Goal: Task Accomplishment & Management: Use online tool/utility

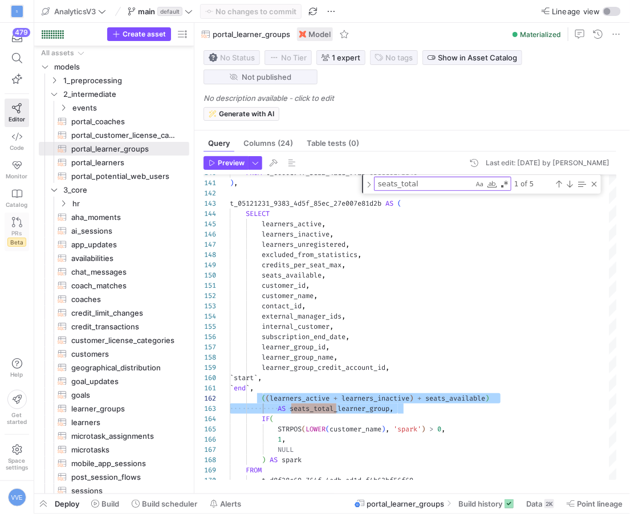
scroll to position [10, 33]
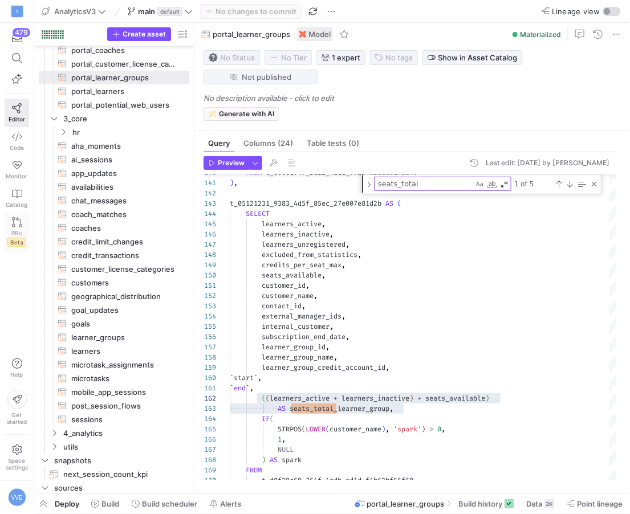
click at [17, 224] on icon at bounding box center [17, 222] width 10 height 10
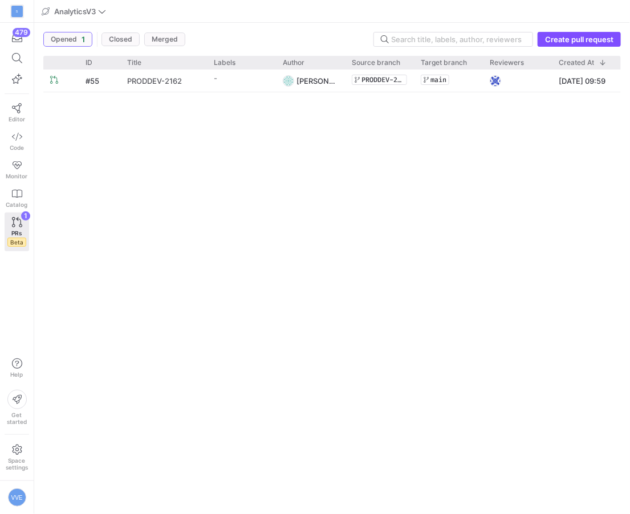
click at [179, 79] on span "PRODDEV-2162" at bounding box center [154, 80] width 55 height 21
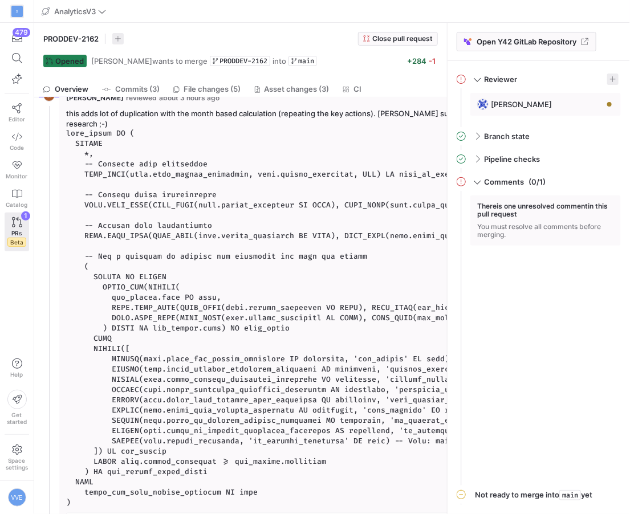
scroll to position [286, 0]
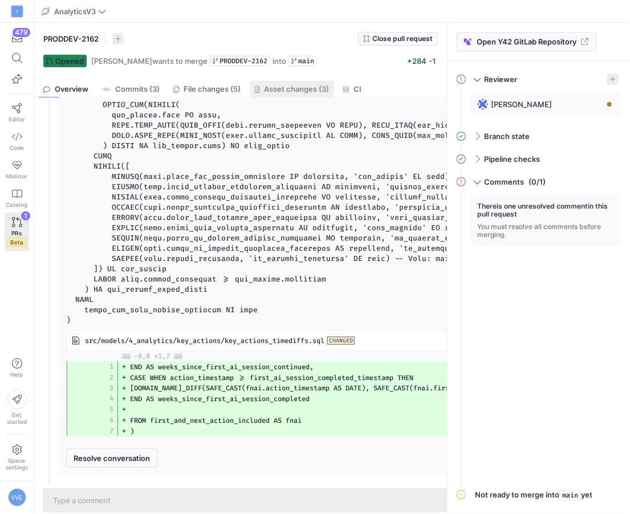
click at [293, 86] on span "Asset changes (3)" at bounding box center [297, 89] width 65 height 7
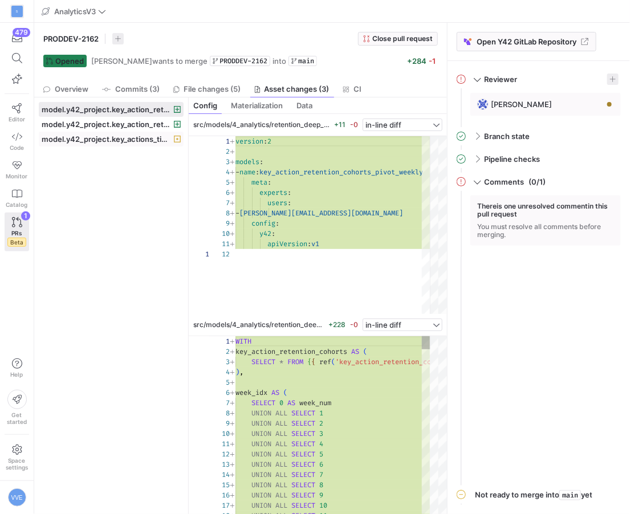
scroll to position [103, 0]
click at [119, 140] on span "model.y42_project.key_actions_timediffs" at bounding box center [107, 139] width 130 height 9
click at [124, 133] on span at bounding box center [111, 139] width 144 height 14
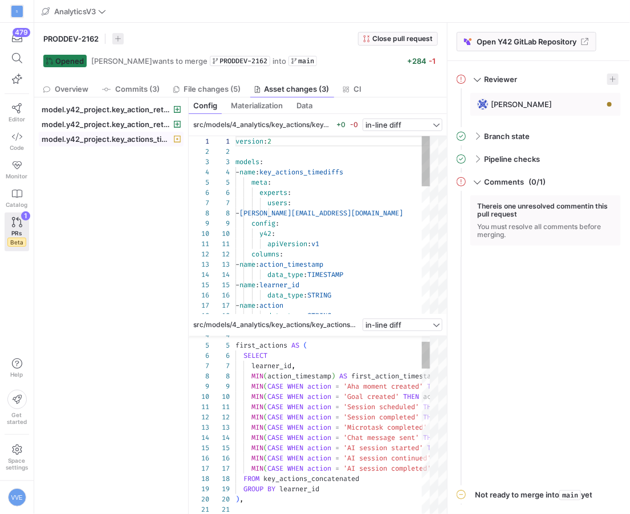
scroll to position [103, 0]
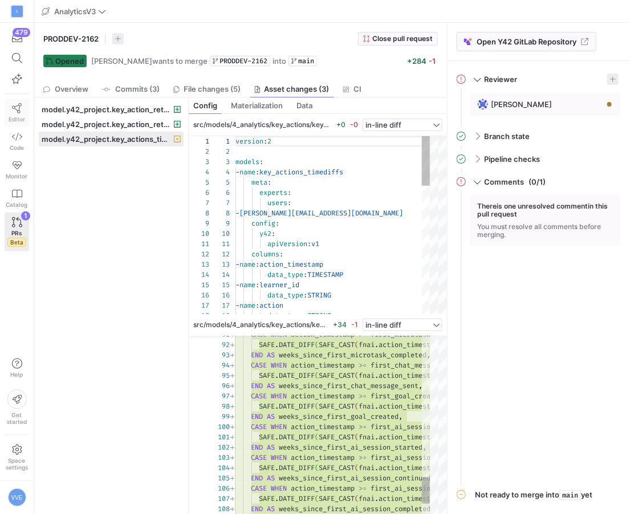
click at [23, 117] on span "Editor" at bounding box center [17, 119] width 17 height 7
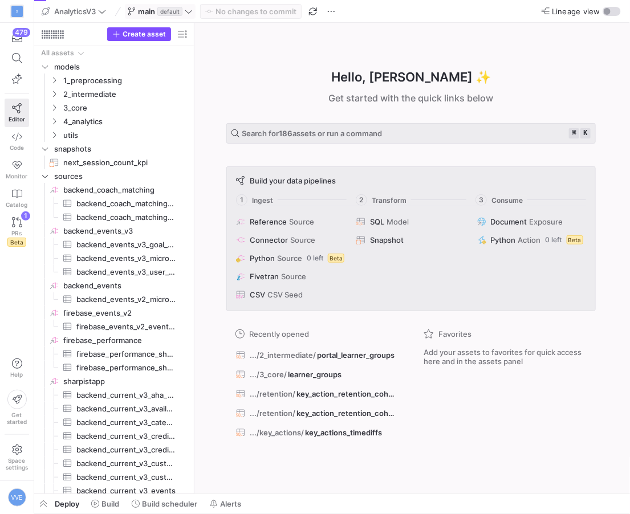
click at [168, 7] on span "default" at bounding box center [169, 11] width 25 height 9
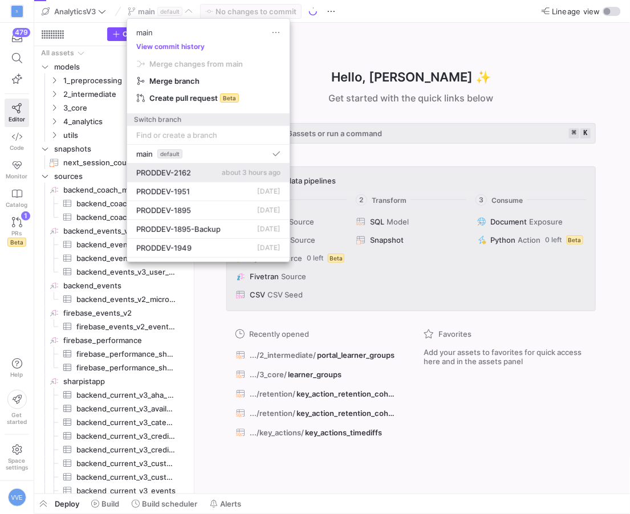
click at [171, 164] on button "PRODDEV-2162 about 3 hours ago" at bounding box center [208, 173] width 163 height 19
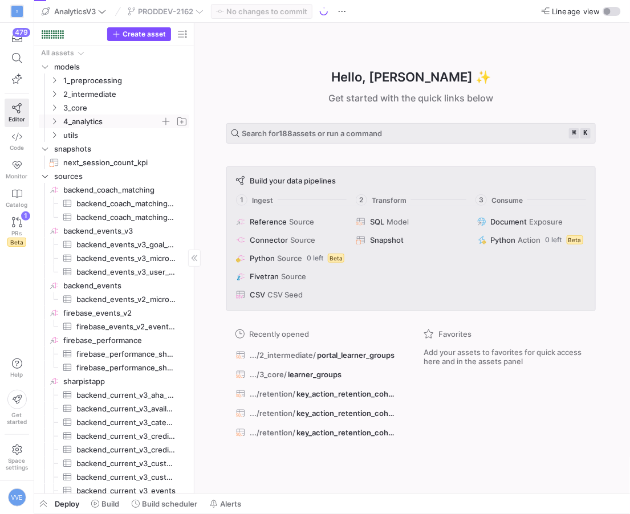
click at [54, 122] on icon "Press SPACE to select this row." at bounding box center [54, 121] width 8 height 7
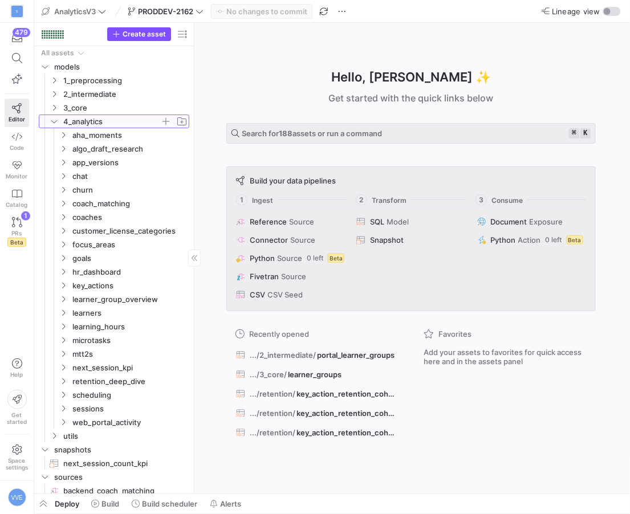
click at [55, 119] on icon at bounding box center [54, 121] width 8 height 7
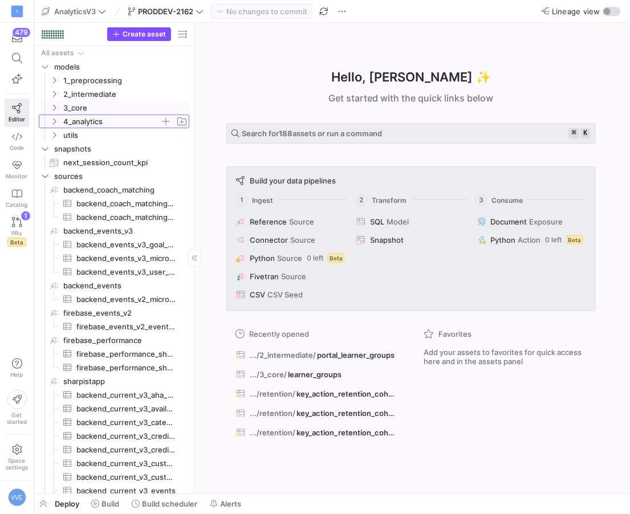
click at [55, 115] on span "4_analytics" at bounding box center [118, 121] width 140 height 13
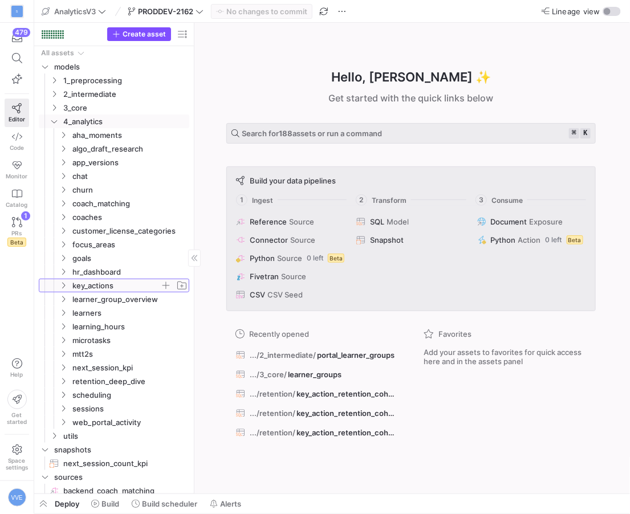
click at [70, 288] on span "key_actions" at bounding box center [123, 285] width 131 height 13
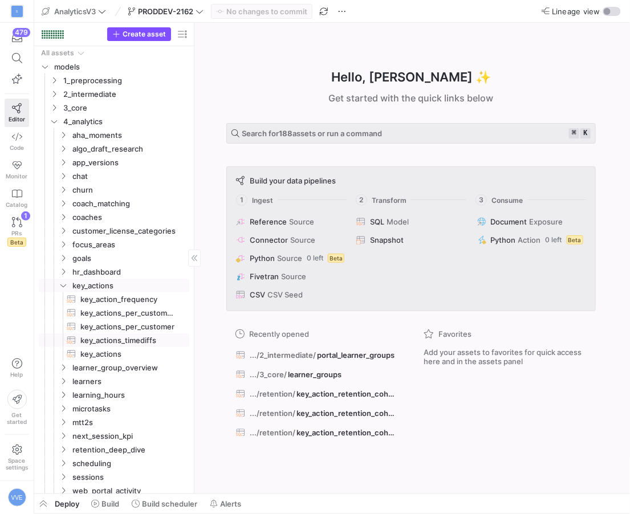
click at [102, 343] on span "key_actions_timediffs​​​​​​​​​​" at bounding box center [128, 340] width 96 height 13
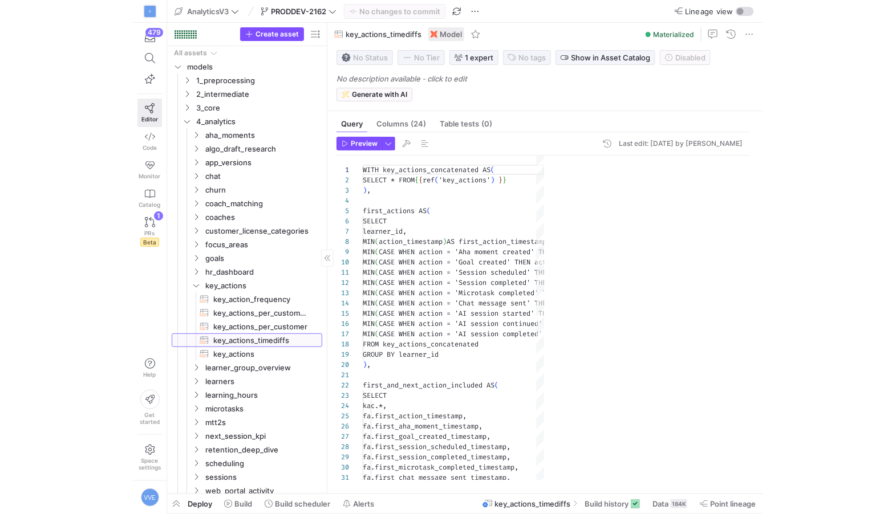
scroll to position [103, 0]
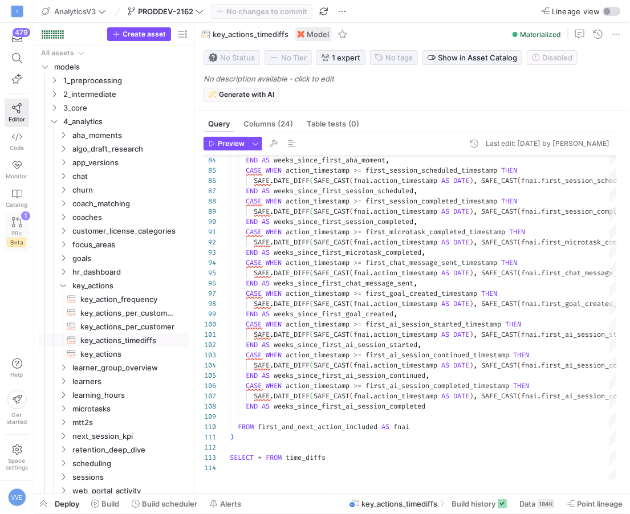
click at [25, 238] on span "Beta" at bounding box center [16, 242] width 19 height 9
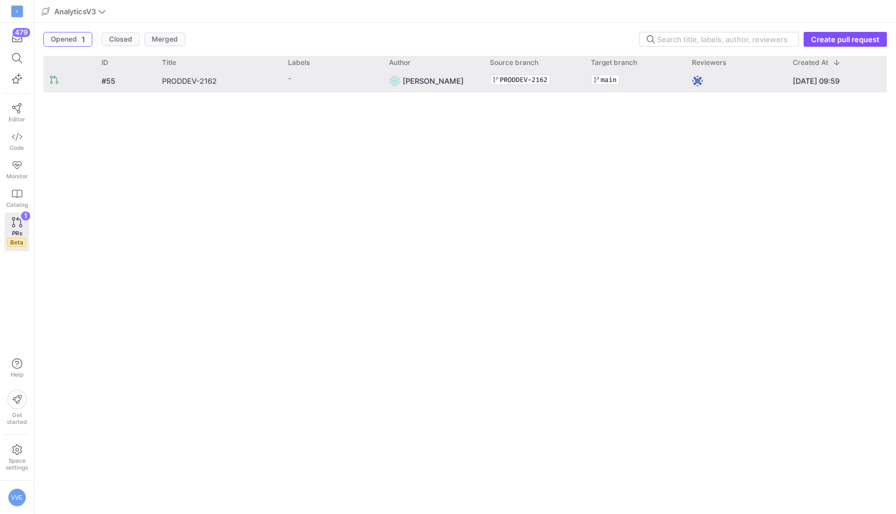
click at [261, 89] on link "PRODDEV-2162" at bounding box center [218, 80] width 112 height 21
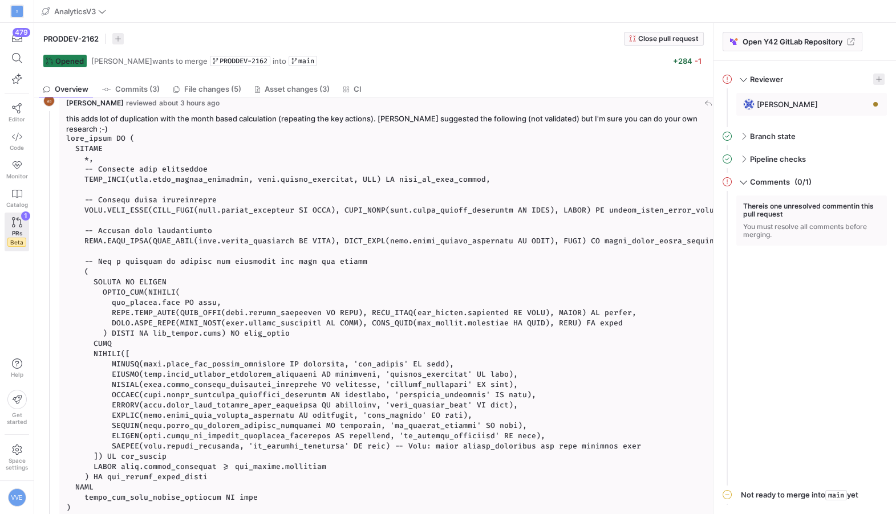
scroll to position [97, 0]
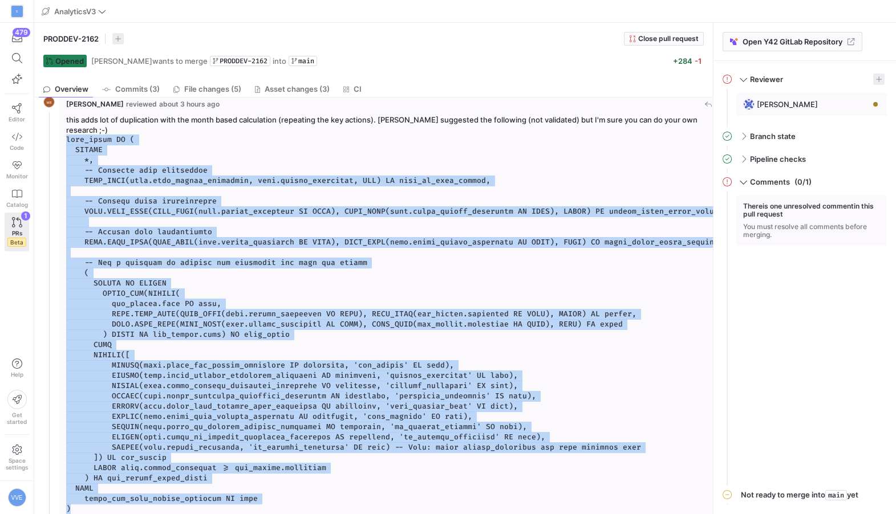
drag, startPoint x: 67, startPoint y: 128, endPoint x: 130, endPoint y: 497, distance: 374.3
click at [130, 497] on pre at bounding box center [397, 325] width 662 height 380
copy code "time_diffs AS ( SELECT *, -- Original time difference DATE_DIFF(fnai.next_actio…"
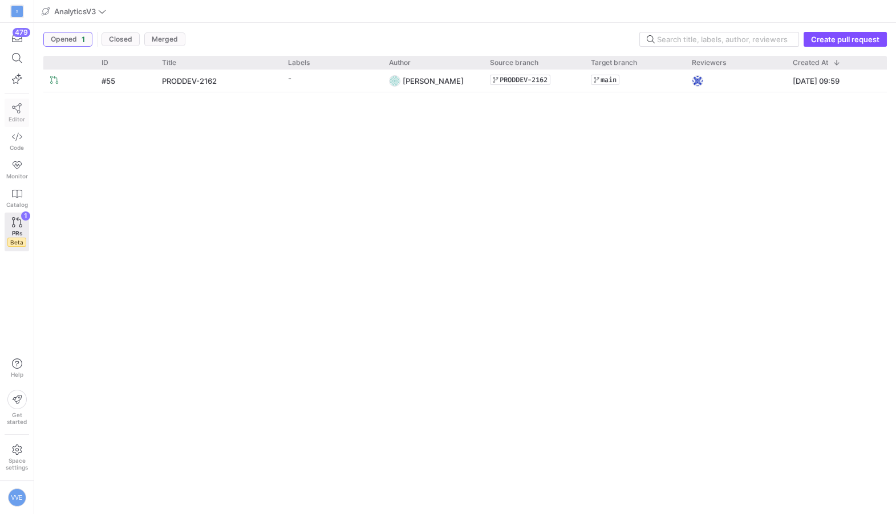
click at [17, 100] on link "Editor" at bounding box center [17, 113] width 25 height 29
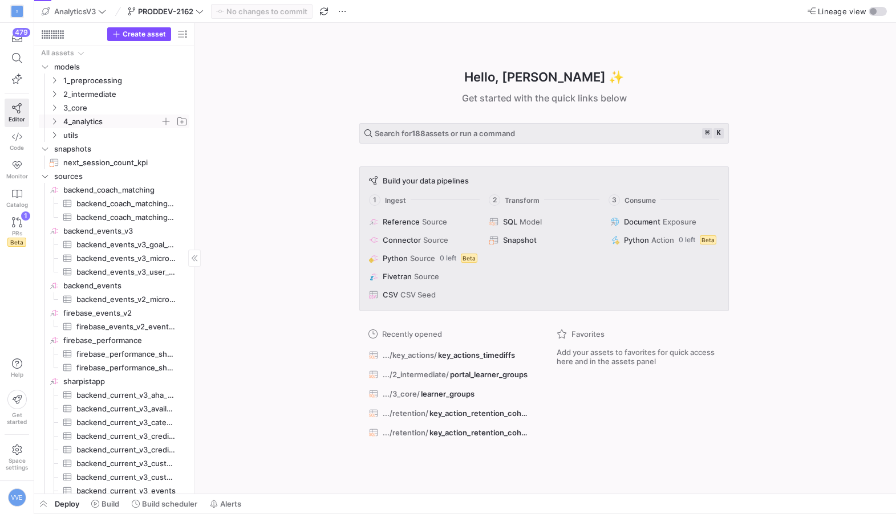
click at [75, 120] on span "4_analytics" at bounding box center [111, 121] width 97 height 13
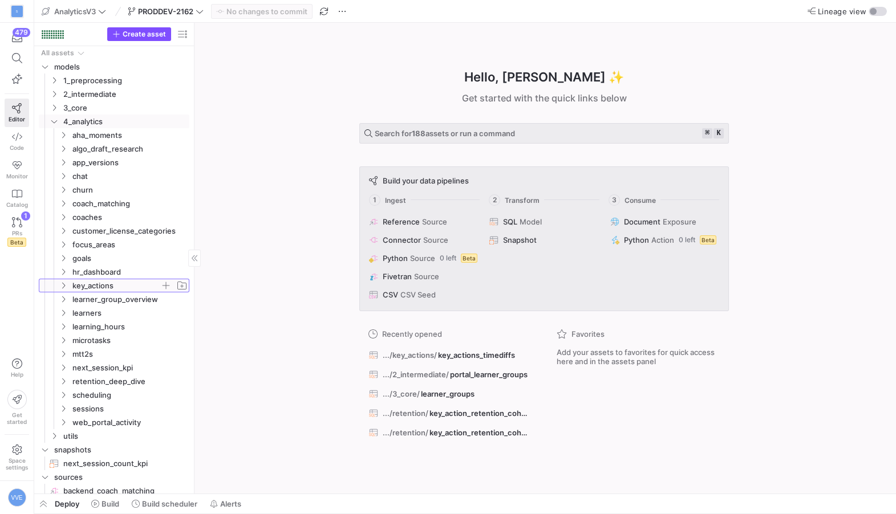
click at [92, 282] on span "key_actions" at bounding box center [116, 285] width 88 height 13
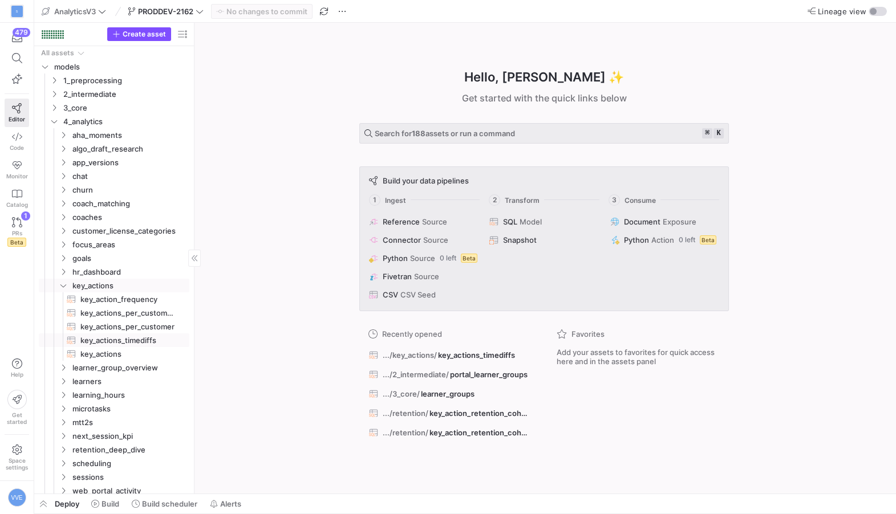
click at [120, 340] on span "key_actions_timediffs​​​​​​​​​​" at bounding box center [128, 340] width 96 height 13
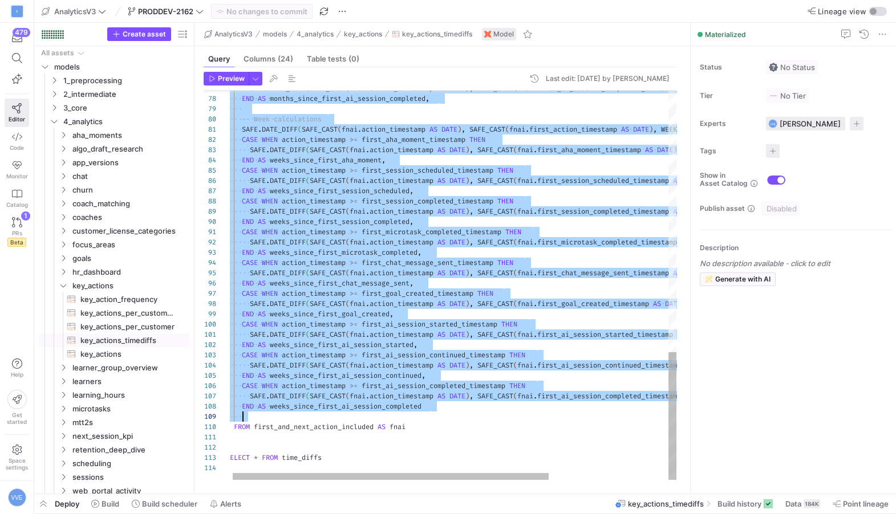
scroll to position [40, 185]
drag, startPoint x: 230, startPoint y: 269, endPoint x: 439, endPoint y: 426, distance: 261.9
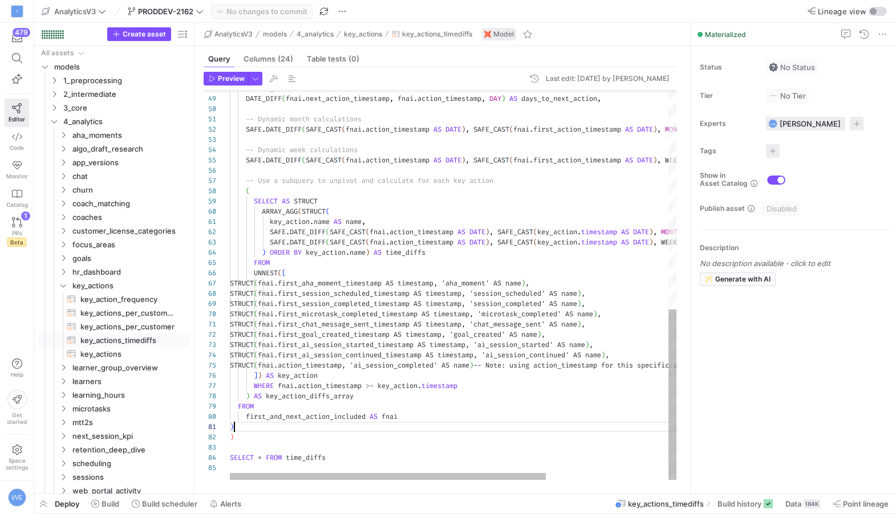
scroll to position [0, 3]
type textarea "), STRUCT(fnai.first_ai_session_started_timestamp AS timestamp, 'ai_session_sta…"
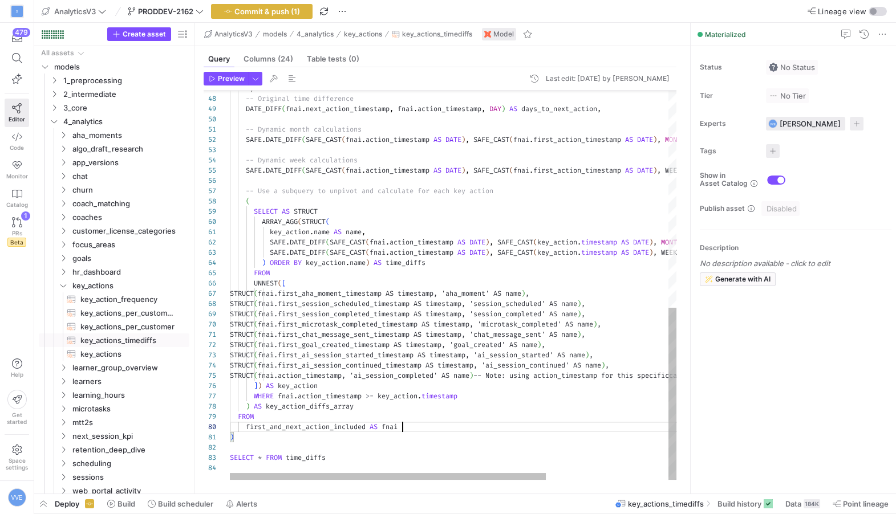
scroll to position [82, 172]
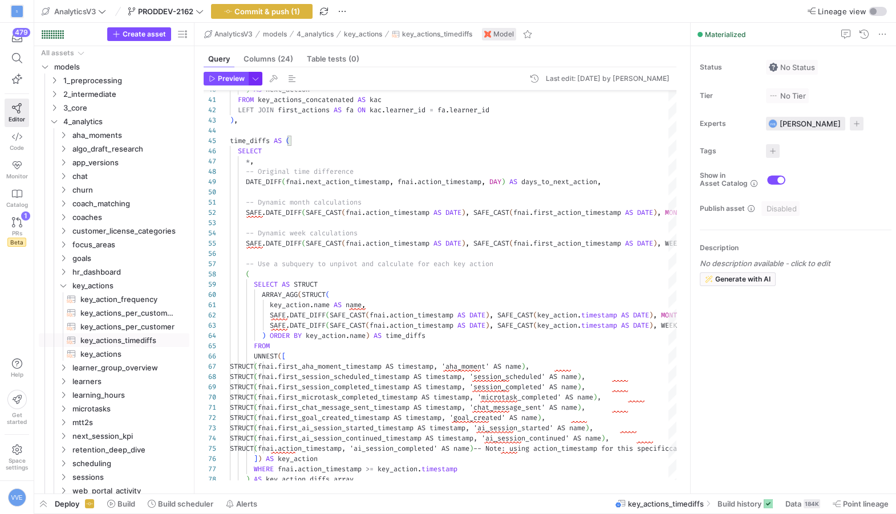
click at [249, 78] on span "button" at bounding box center [255, 78] width 13 height 13
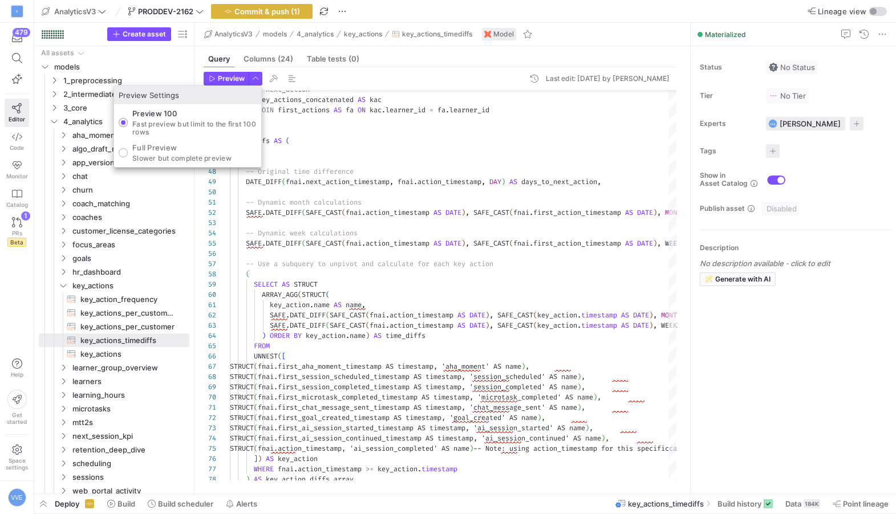
click at [175, 157] on p "Slower but complete preview" at bounding box center [181, 159] width 99 height 8
click at [128, 157] on input "Full Preview Slower but complete preview" at bounding box center [123, 152] width 9 height 9
radio input "true"
click at [225, 82] on div at bounding box center [448, 257] width 896 height 514
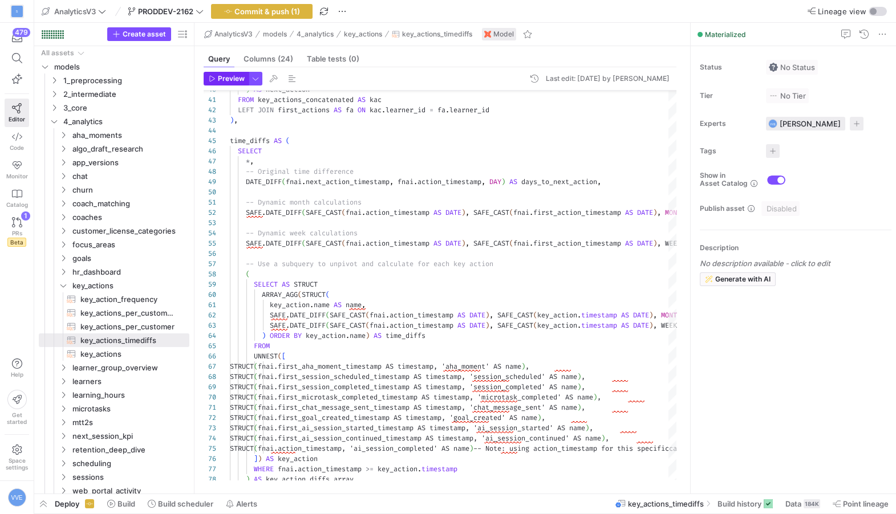
click at [226, 80] on span "Preview" at bounding box center [231, 79] width 27 height 8
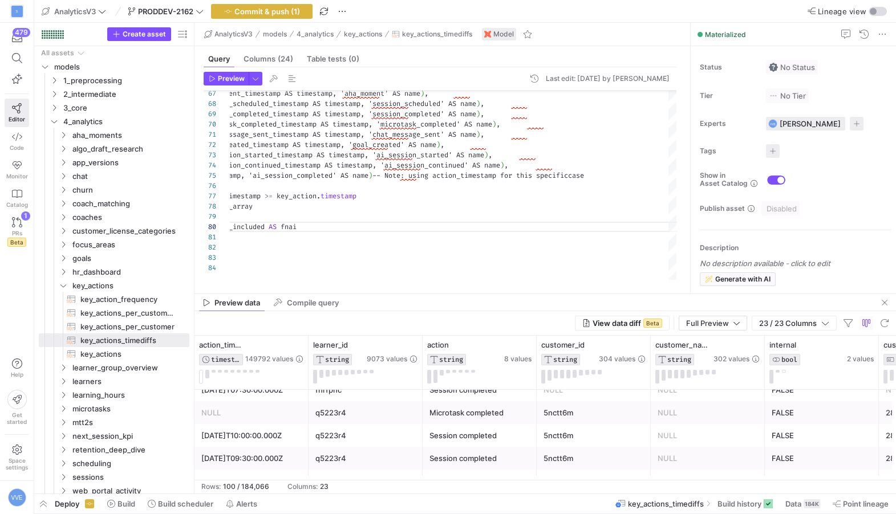
scroll to position [0, 0]
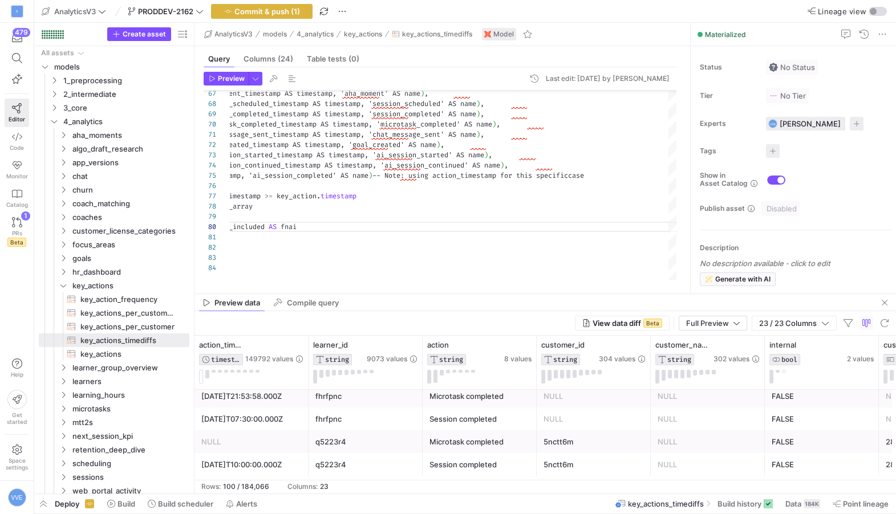
click at [344, 438] on div "q5223r4" at bounding box center [365, 442] width 100 height 22
click at [461, 446] on div "Microtask completed" at bounding box center [479, 442] width 100 height 22
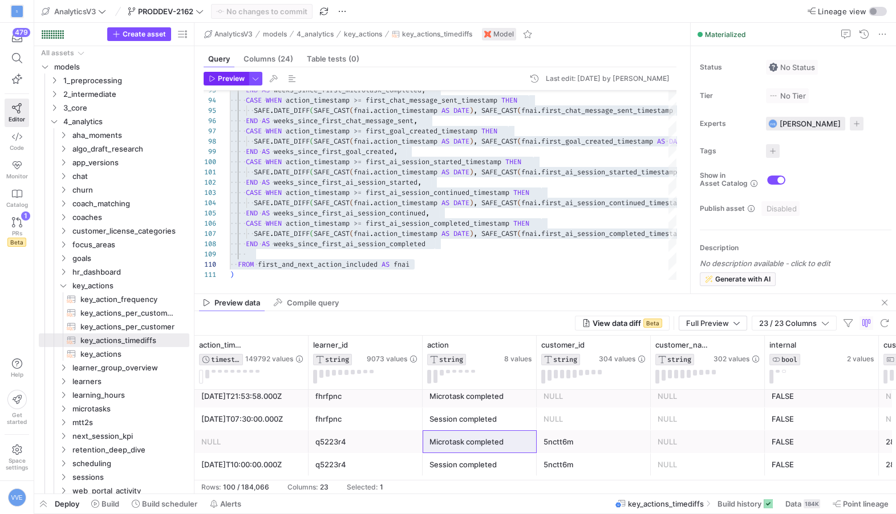
click at [244, 75] on span "Preview" at bounding box center [231, 79] width 27 height 8
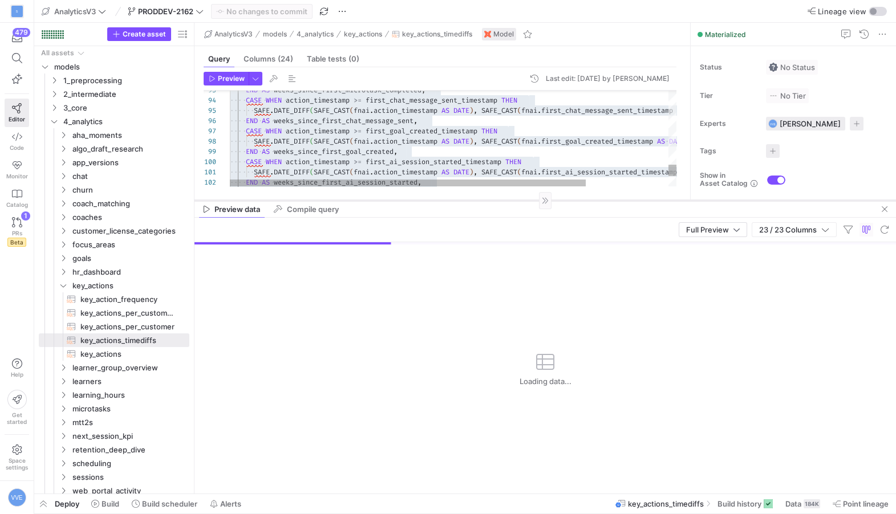
drag, startPoint x: 571, startPoint y: 294, endPoint x: 562, endPoint y: 200, distance: 94.0
click at [562, 200] on div at bounding box center [545, 200] width 702 height 1
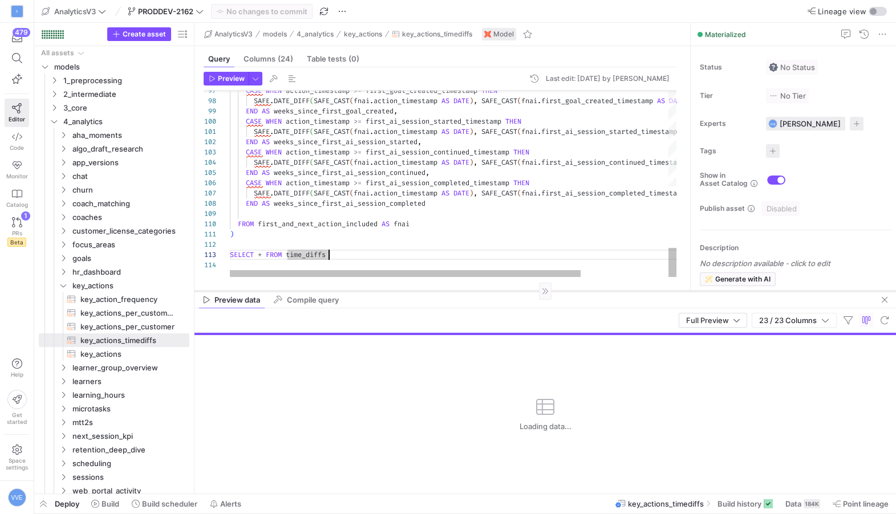
drag, startPoint x: 401, startPoint y: 200, endPoint x: 386, endPoint y: 290, distance: 91.9
click at [386, 291] on div at bounding box center [545, 291] width 702 height 1
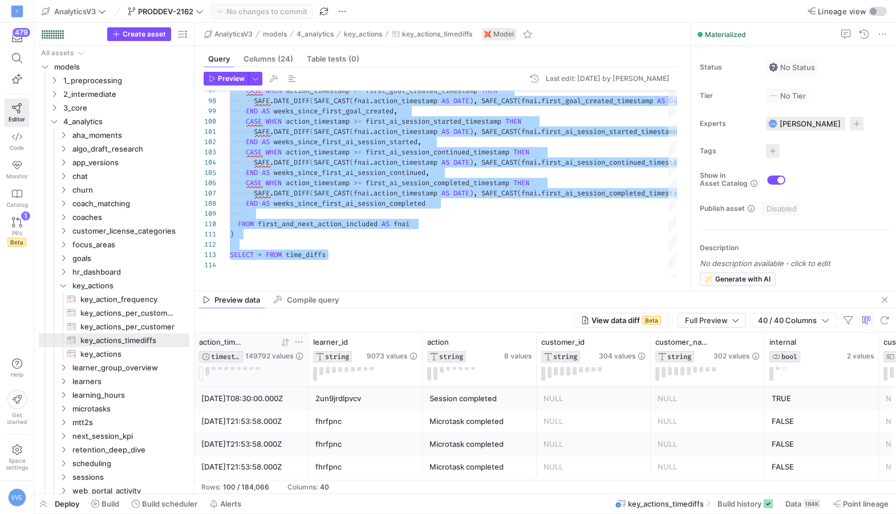
click at [201, 377] on button at bounding box center [201, 374] width 4 height 14
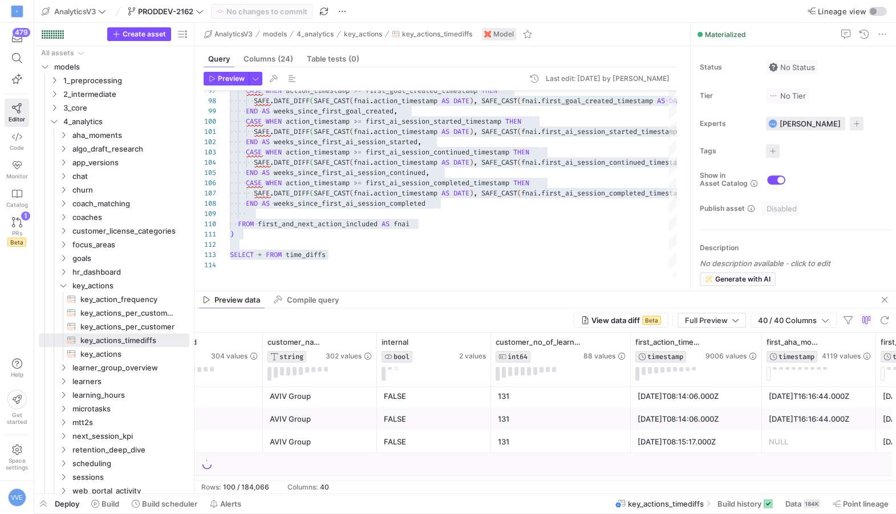
scroll to position [0, 633]
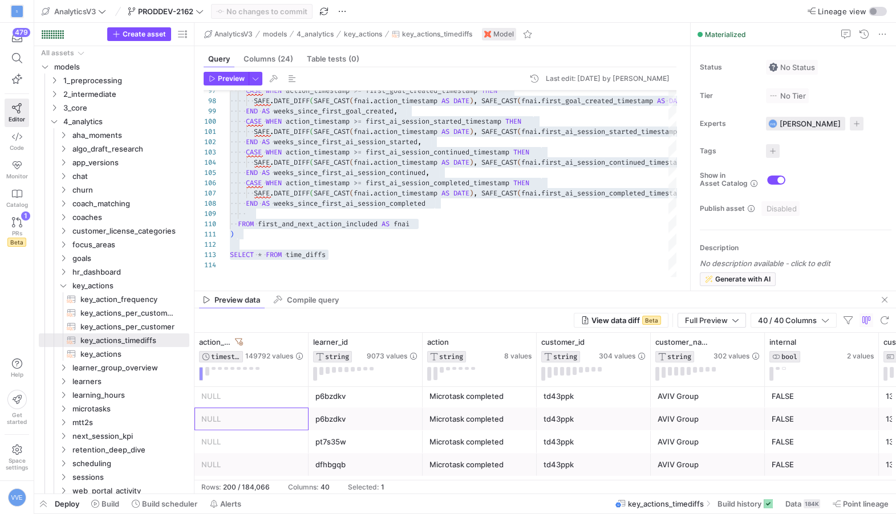
click at [227, 413] on div "NULL" at bounding box center [251, 419] width 100 height 22
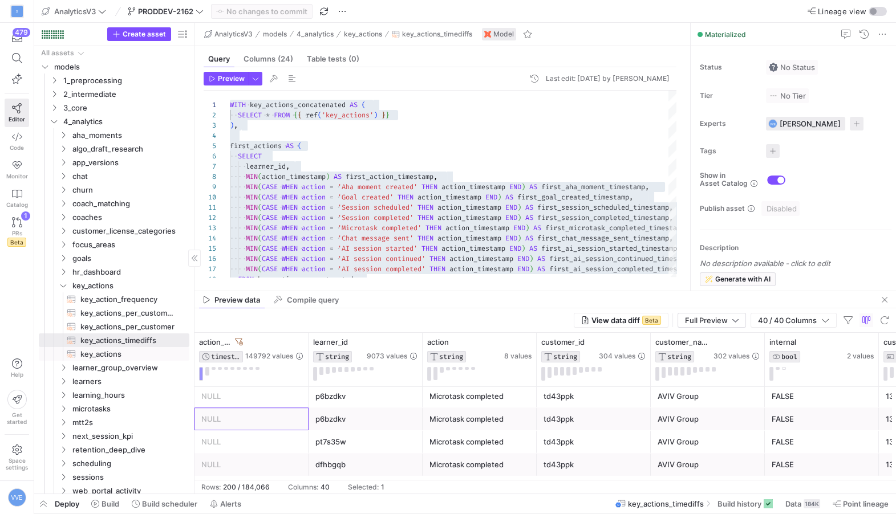
click at [118, 352] on span "key_actions​​​​​​​​​​" at bounding box center [128, 354] width 96 height 13
type textarea "{{ config(materialized = 'table') }} WITH sessions_scheduled AS ( SELECT create…"
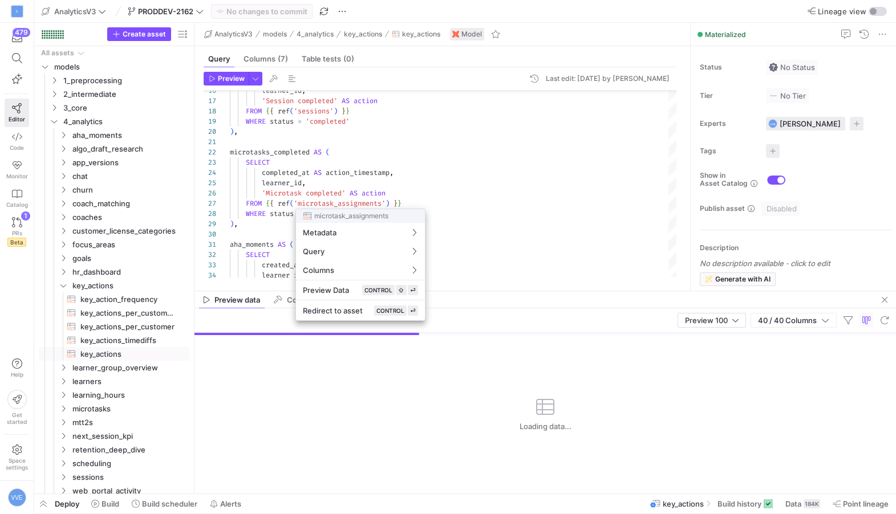
click at [364, 192] on div at bounding box center [448, 257] width 896 height 514
click at [630, 513] on div at bounding box center [448, 257] width 896 height 514
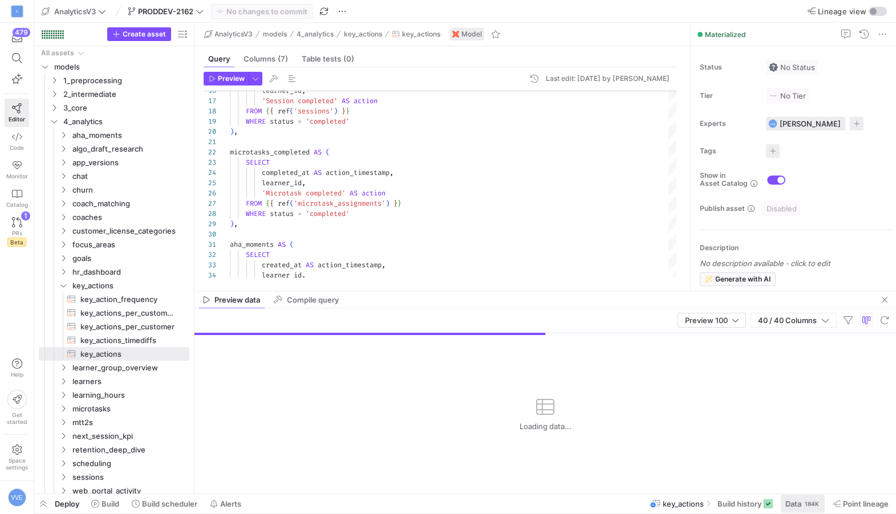
click at [630, 508] on button "Data 184K" at bounding box center [802, 503] width 45 height 19
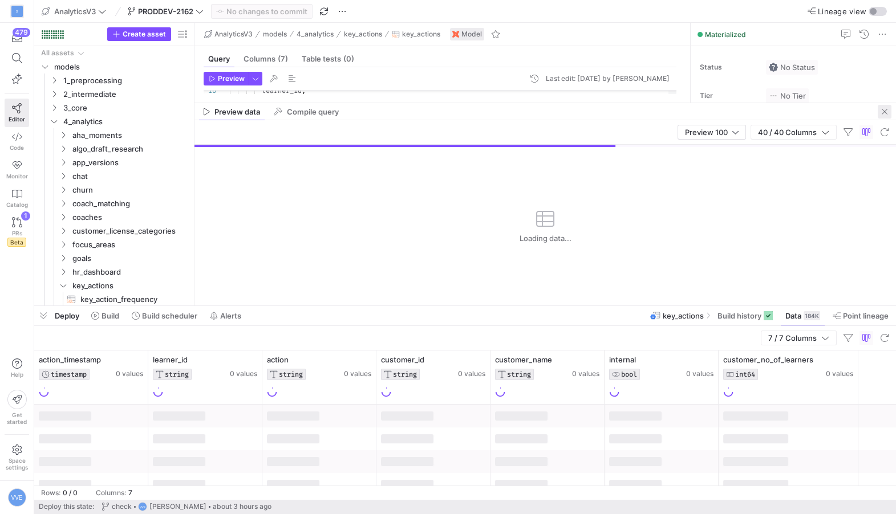
click at [630, 110] on span "button" at bounding box center [885, 112] width 14 height 14
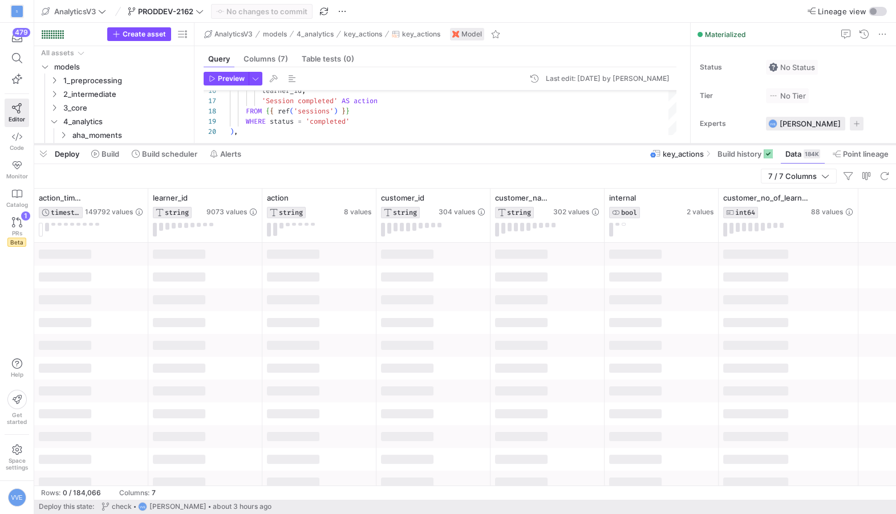
drag, startPoint x: 306, startPoint y: 306, endPoint x: 340, endPoint y: 144, distance: 165.4
click at [340, 144] on div at bounding box center [465, 144] width 862 height 5
click at [40, 228] on button at bounding box center [41, 230] width 4 height 14
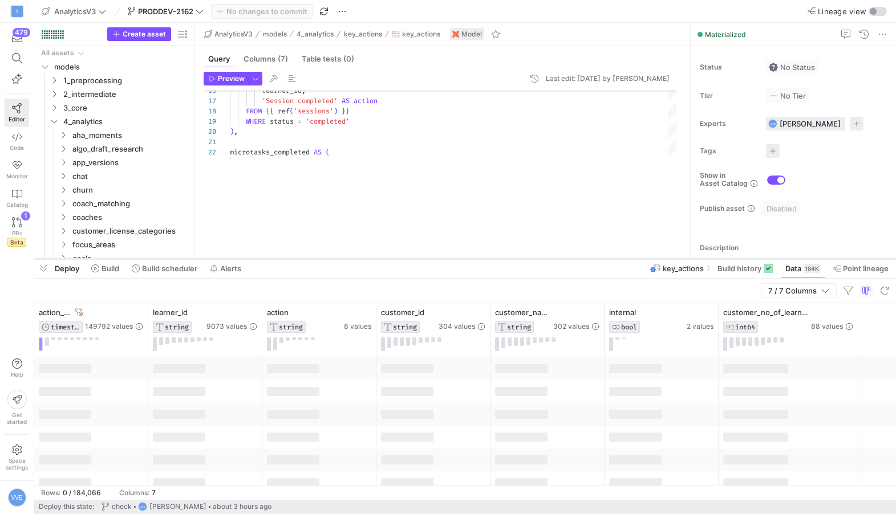
drag, startPoint x: 351, startPoint y: 143, endPoint x: 332, endPoint y: 257, distance: 115.7
click at [332, 257] on div at bounding box center [465, 259] width 862 height 5
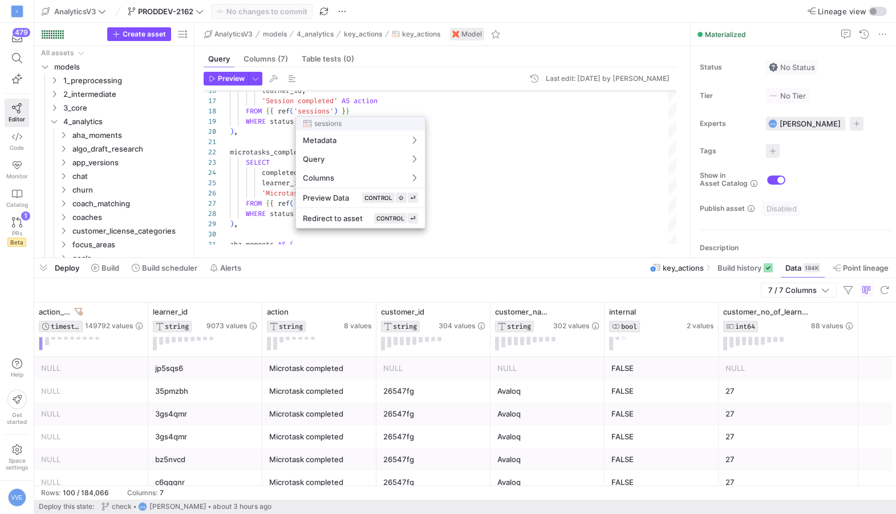
click at [515, 157] on div at bounding box center [448, 257] width 896 height 514
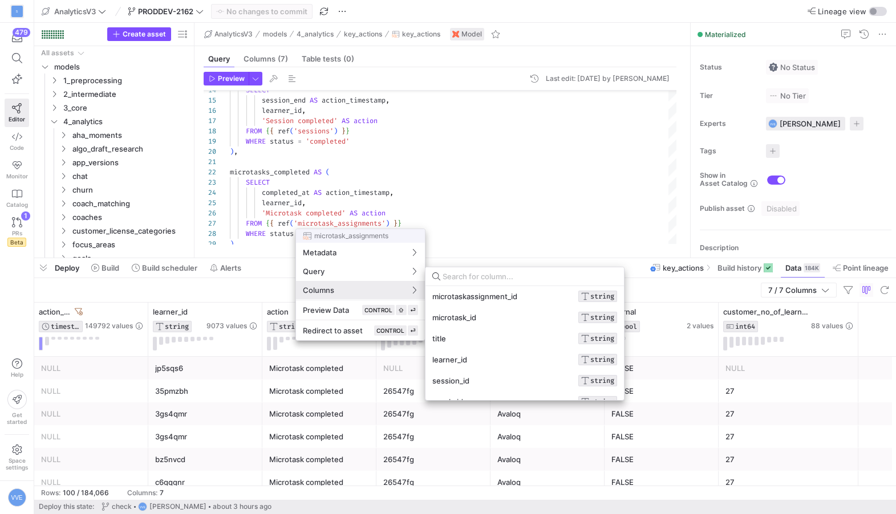
click at [228, 389] on div at bounding box center [448, 257] width 896 height 514
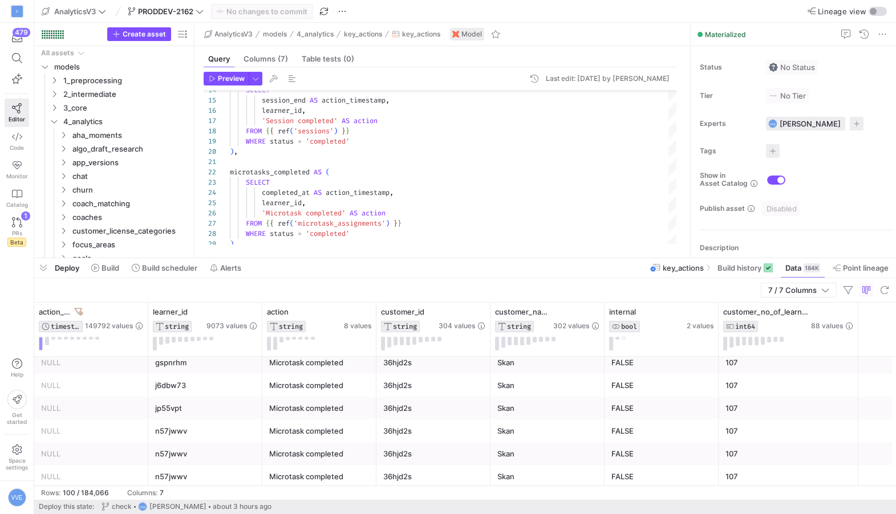
click at [385, 400] on div "36hjd2s" at bounding box center [433, 409] width 100 height 22
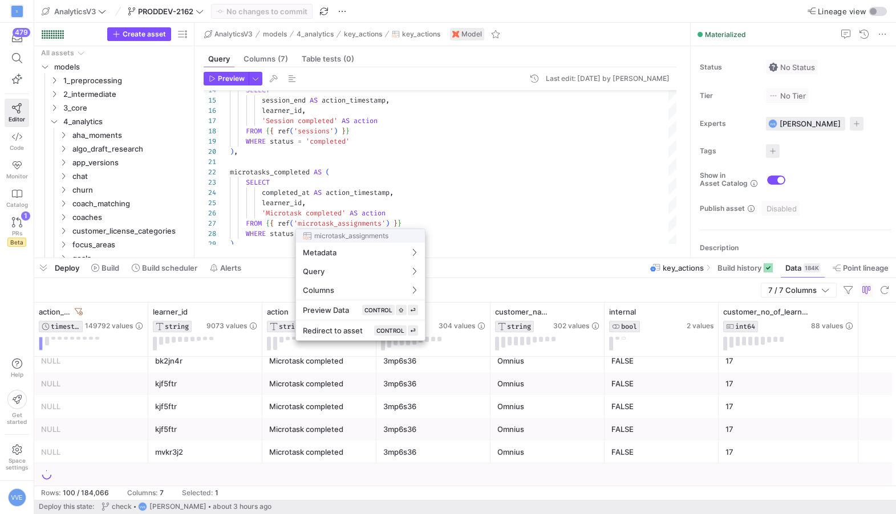
click at [340, 224] on div at bounding box center [448, 257] width 896 height 514
click at [345, 223] on div at bounding box center [448, 257] width 896 height 514
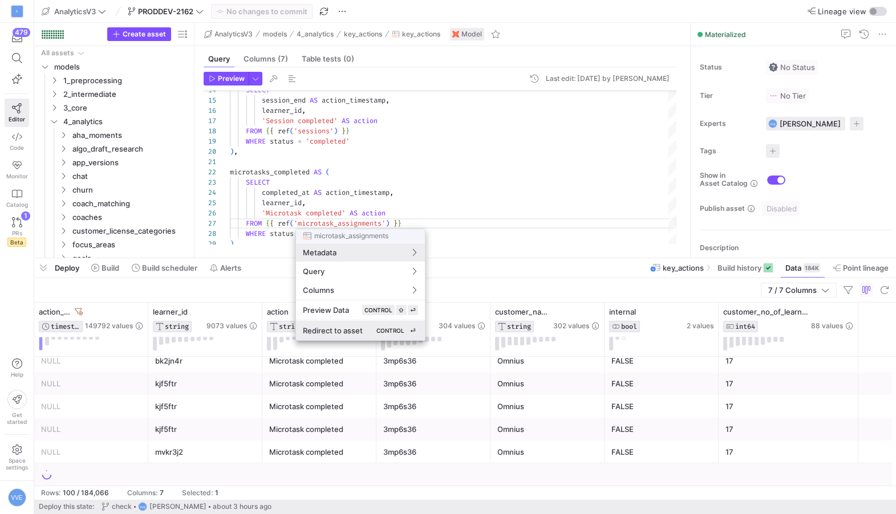
click at [349, 331] on span "Redirect to asset" at bounding box center [333, 330] width 60 height 9
type textarea "WITH raw_assignment_data AS ( SELECT microtaskassignmentid, timestamp, previous…"
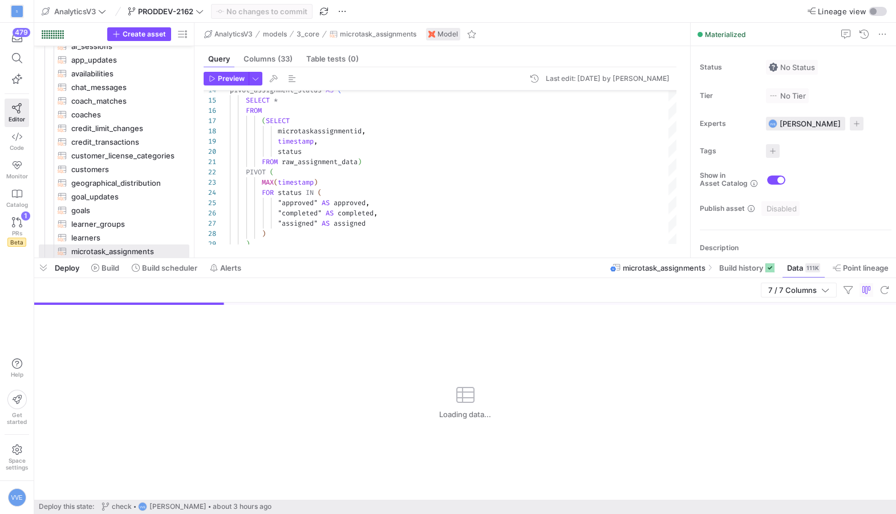
click at [52, 272] on div "Deploy Build Build scheduler Alerts" at bounding box center [140, 267] width 212 height 19
click at [46, 272] on span "button" at bounding box center [43, 267] width 18 height 19
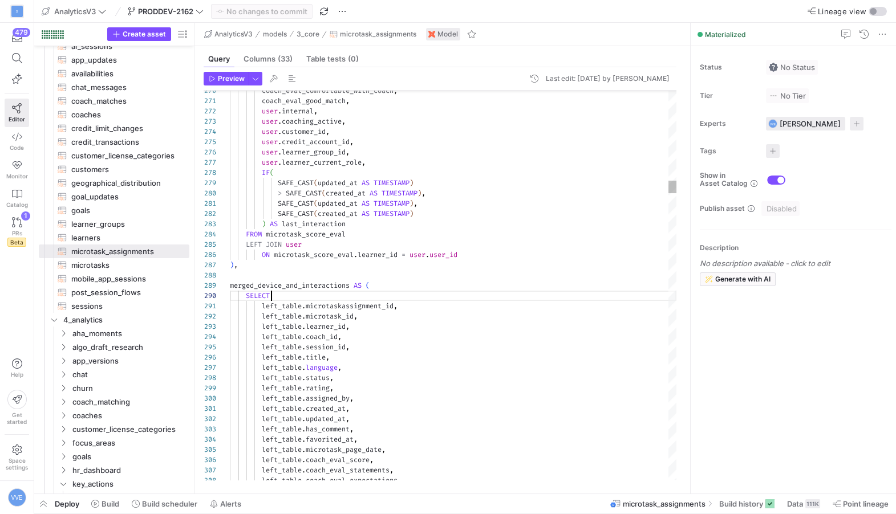
type textarea "left_table.microtaskassignment_id, left_table.microtask_id, left_table.learner_…"
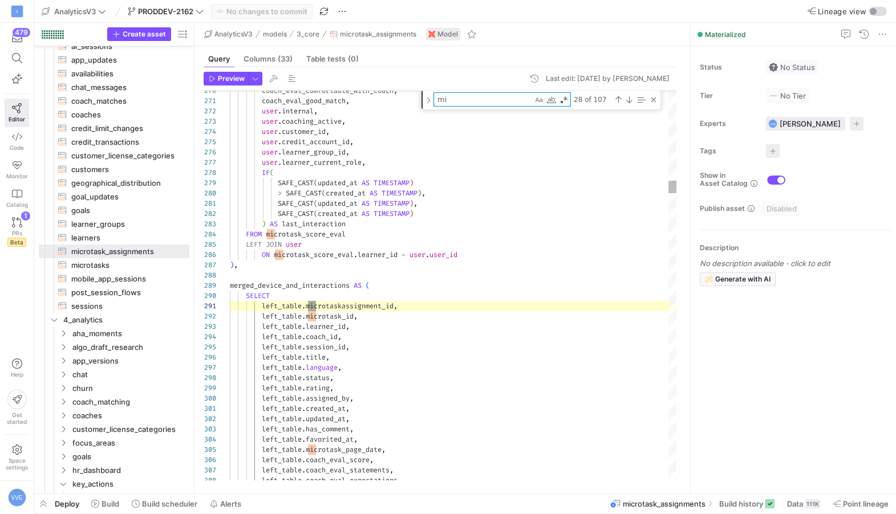
type textarea "m"
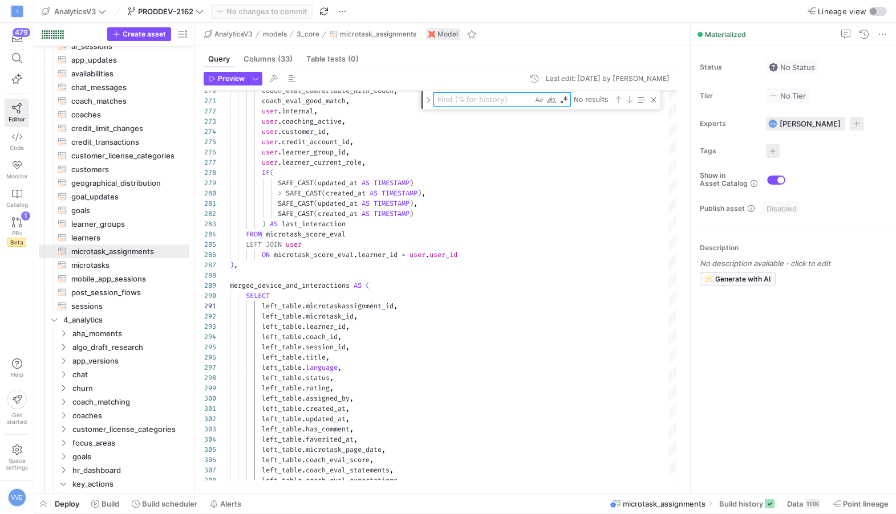
click at [630, 514] on y42-bottom-drawer-toolbar "Deploy Build Build scheduler Alerts microtask_assignments Build history Data 11…" at bounding box center [465, 504] width 862 height 20
click at [630, 498] on span at bounding box center [803, 504] width 42 height 18
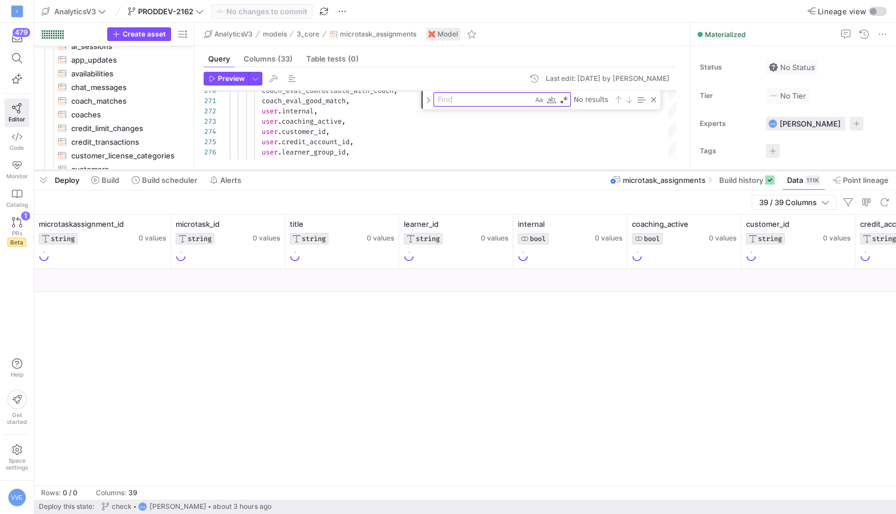
drag, startPoint x: 359, startPoint y: 306, endPoint x: 393, endPoint y: 171, distance: 140.0
click at [393, 171] on div at bounding box center [465, 170] width 862 height 5
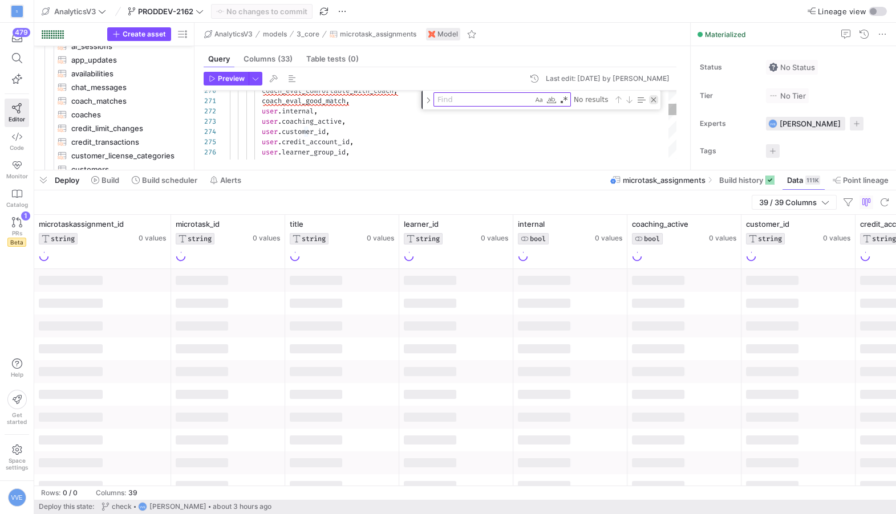
click at [630, 98] on div "Close (Escape)" at bounding box center [653, 99] width 9 height 9
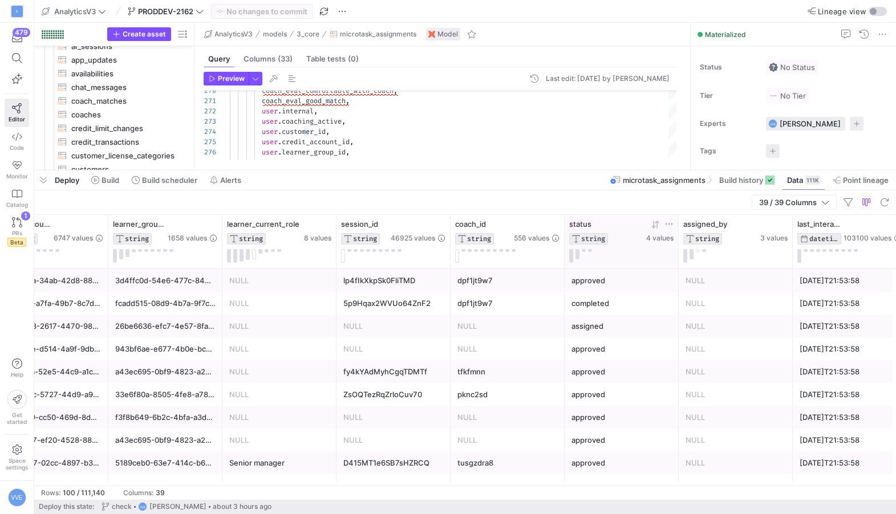
click at [630, 222] on icon at bounding box center [668, 224] width 9 height 9
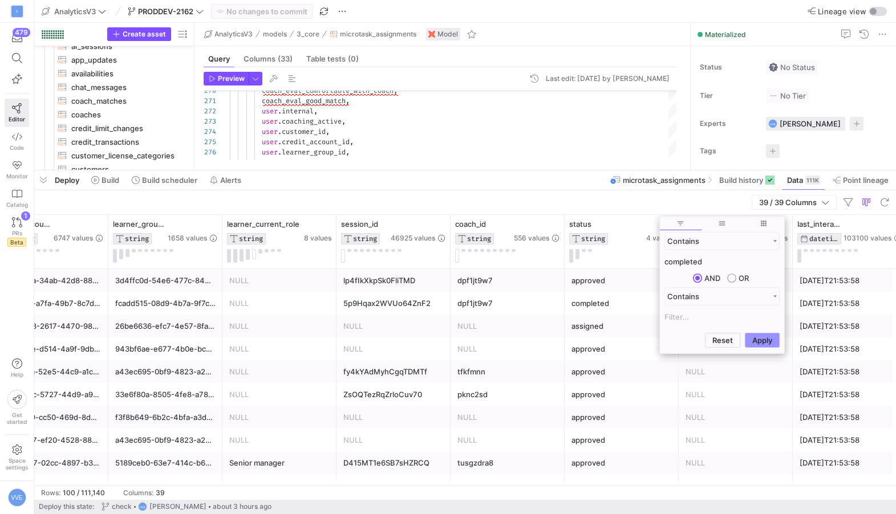
type input "completed"
click at [630, 341] on button "Apply" at bounding box center [762, 340] width 35 height 15
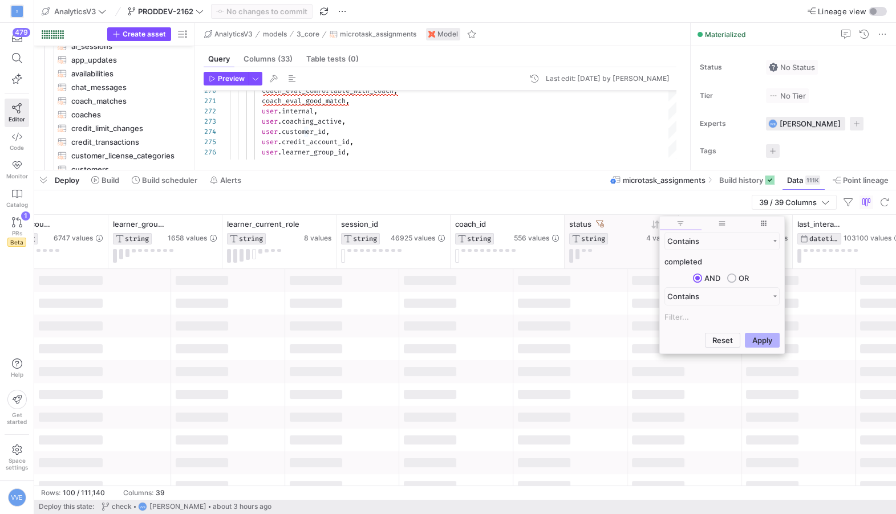
click at [609, 258] on div at bounding box center [621, 256] width 104 height 14
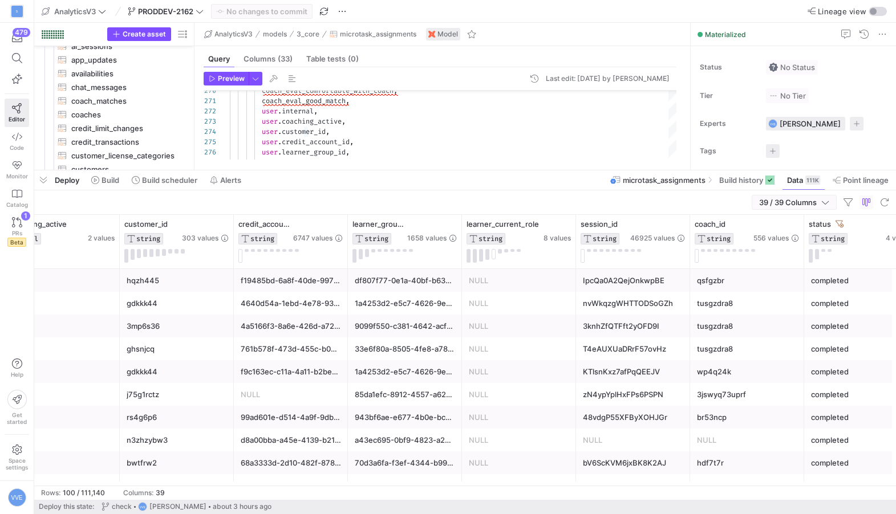
click at [630, 204] on span "39 / 39 Columns" at bounding box center [790, 202] width 62 height 9
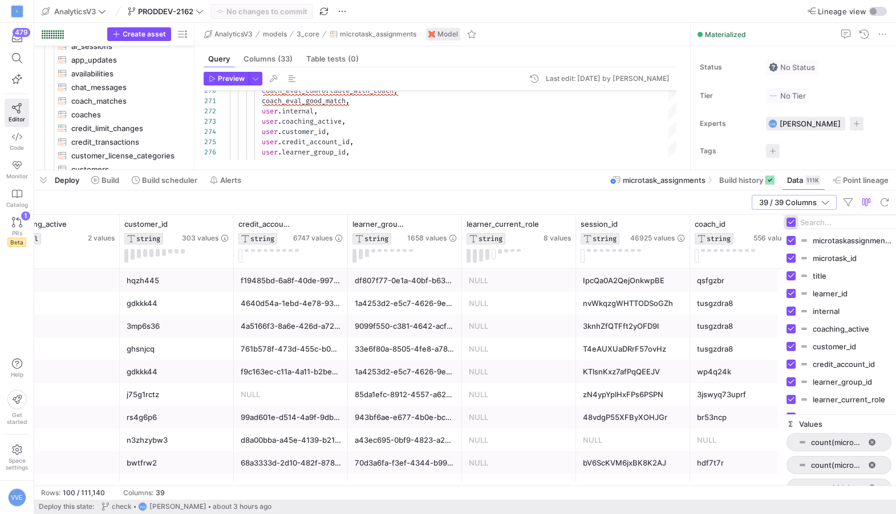
click at [630, 222] on input "Toggle Select All Columns" at bounding box center [790, 222] width 9 height 9
checkbox input "false"
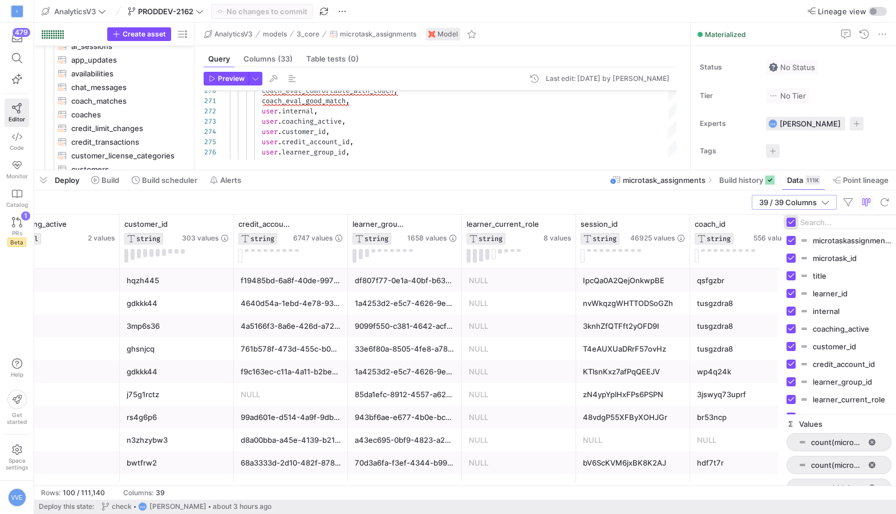
checkbox input "false"
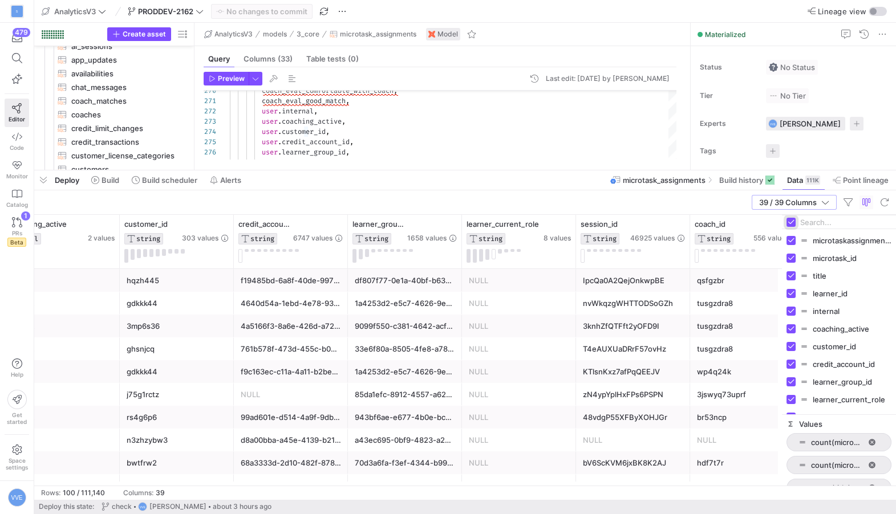
checkbox input "false"
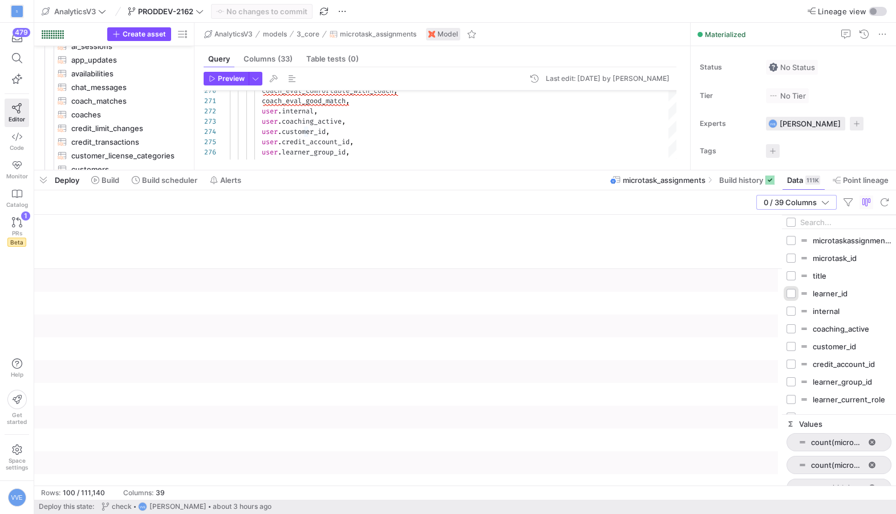
click at [630, 295] on input "Press SPACE to toggle visibility (hidden)" at bounding box center [790, 293] width 9 height 9
checkbox input "true"
checkbox input "false"
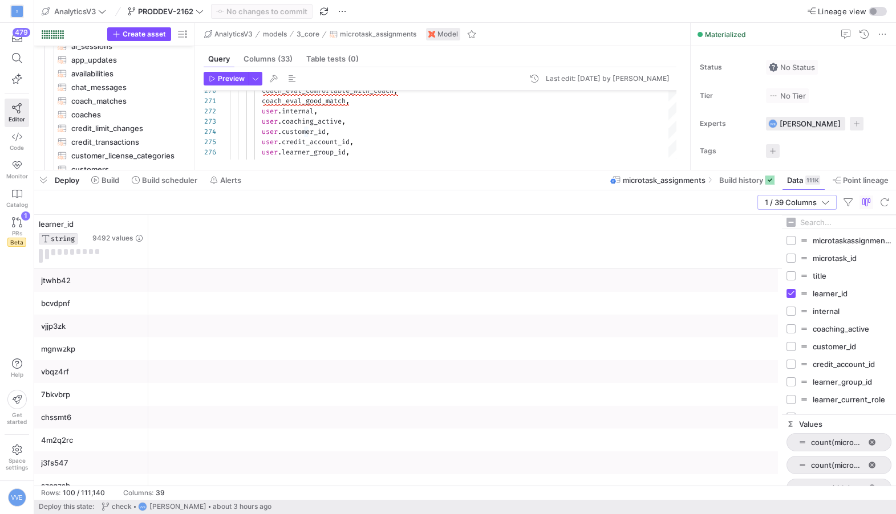
click at [630, 225] on input "Filter Columns Input" at bounding box center [845, 222] width 91 height 23
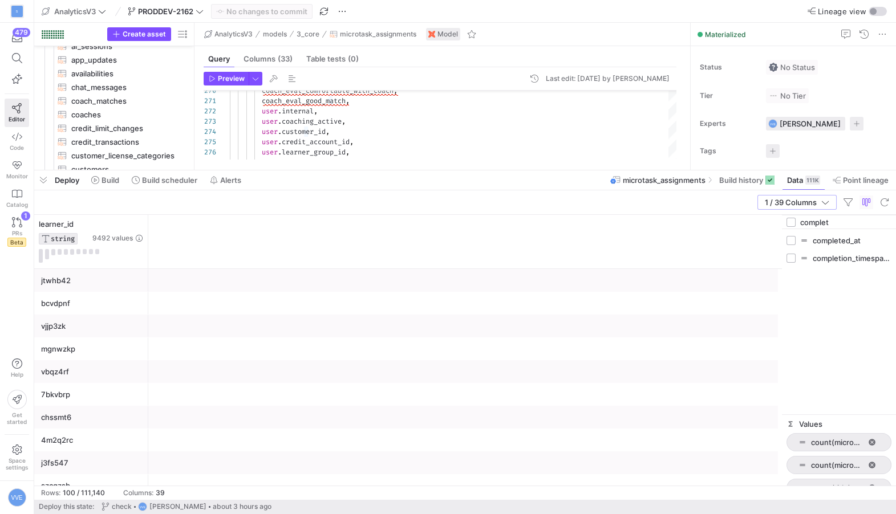
type input "complet"
click at [630, 241] on input "Press SPACE to toggle visibility (hidden)" at bounding box center [790, 240] width 9 height 9
checkbox input "true"
checkbox input "false"
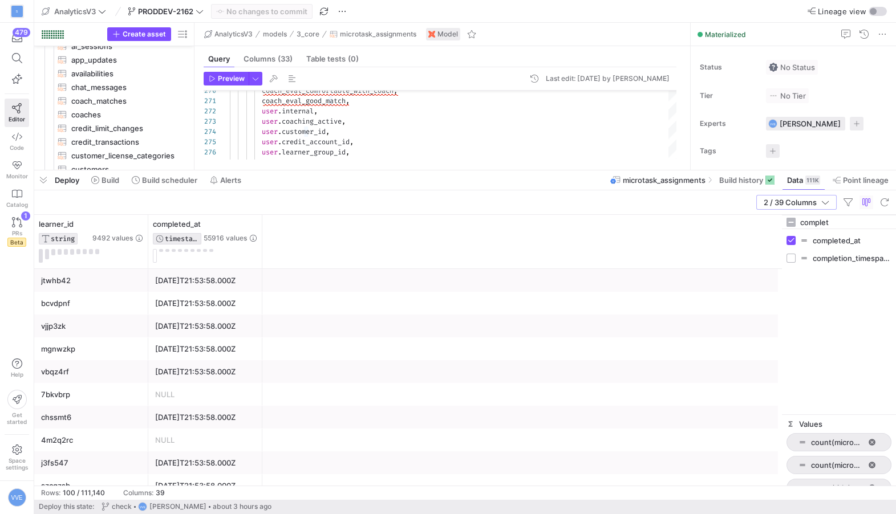
click at [630, 225] on input "complet" at bounding box center [845, 222] width 91 height 23
type input "status"
click at [630, 243] on input "Press SPACE to toggle visibility (hidden)" at bounding box center [790, 240] width 9 height 9
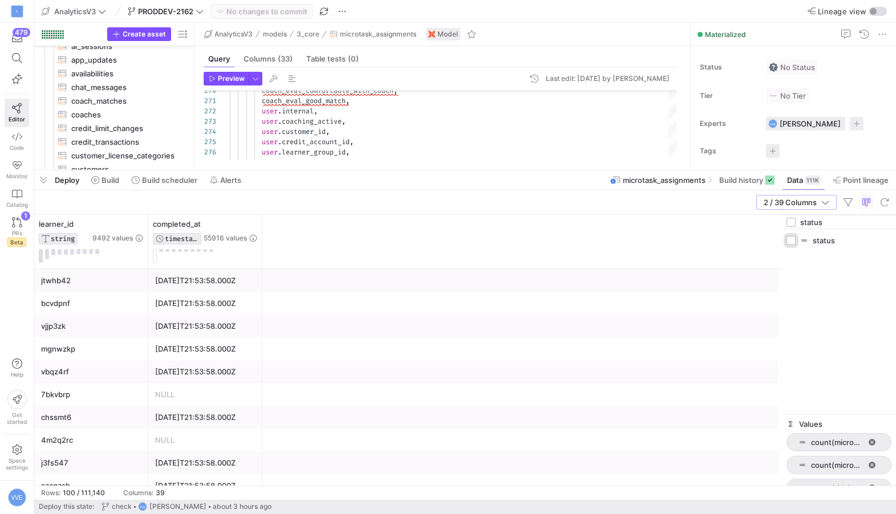
checkbox input "true"
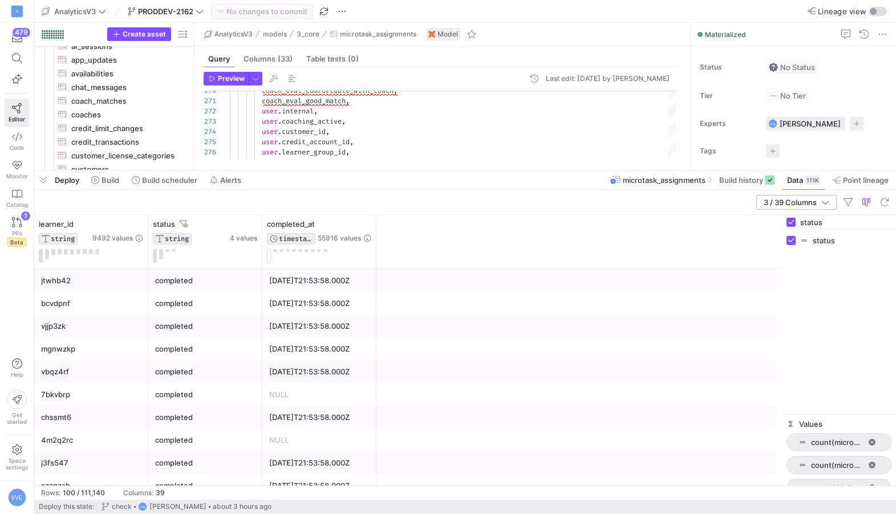
click at [630, 217] on input "status" at bounding box center [845, 222] width 91 height 23
type input "s"
type input "assig"
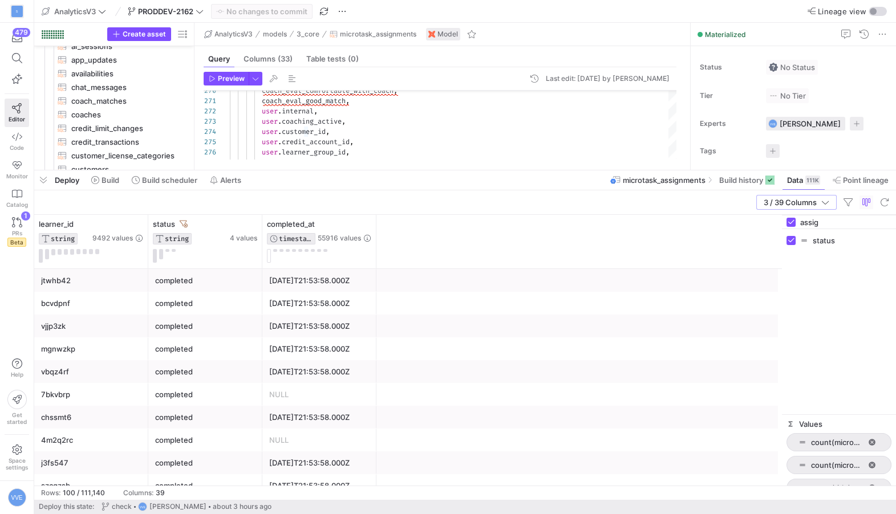
checkbox input "false"
type input "assign"
click at [630, 260] on input "Press SPACE to toggle visibility (hidden)" at bounding box center [790, 258] width 9 height 9
checkbox input "true"
checkbox input "false"
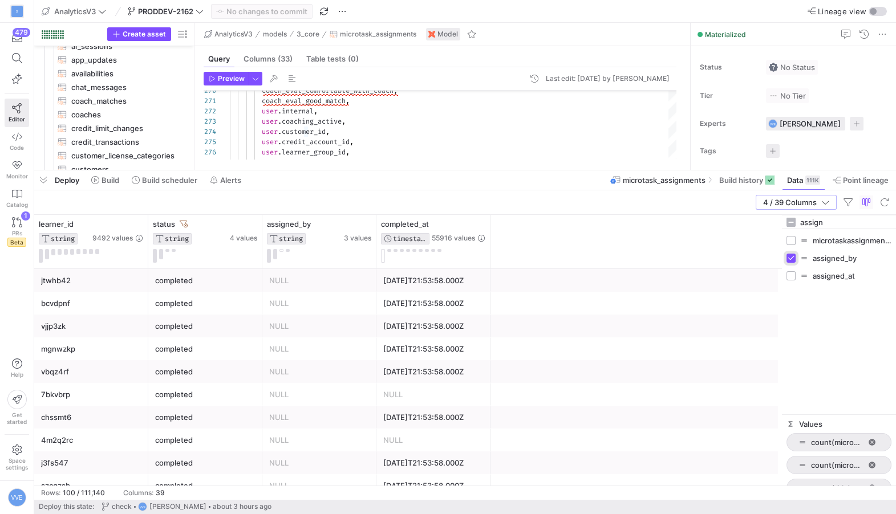
click at [630, 260] on input "Press SPACE to toggle visibility (visible)" at bounding box center [790, 258] width 9 height 9
checkbox input "false"
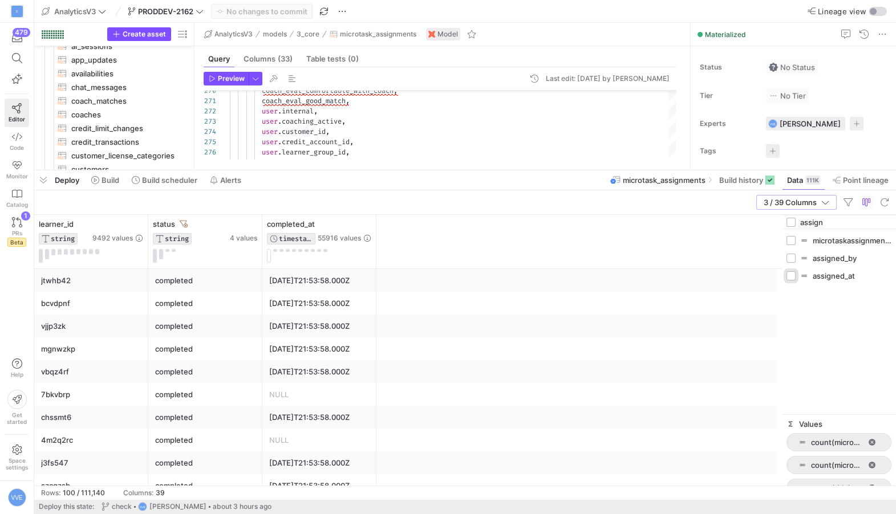
click at [630, 275] on input "Press SPACE to toggle visibility (hidden)" at bounding box center [790, 275] width 9 height 9
checkbox input "true"
checkbox input "false"
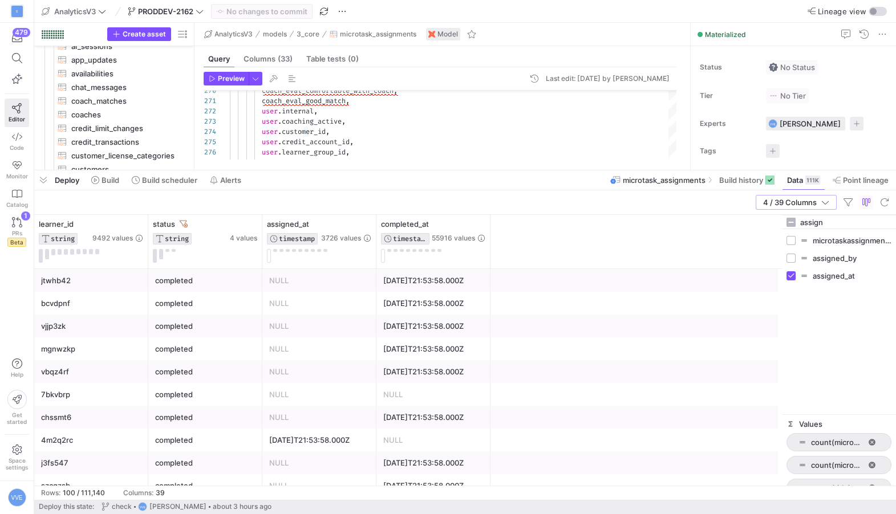
click at [630, 222] on input "assign" at bounding box center [845, 222] width 91 height 23
type input "approve"
click at [630, 242] on input "Press SPACE to toggle visibility (hidden)" at bounding box center [790, 240] width 9 height 9
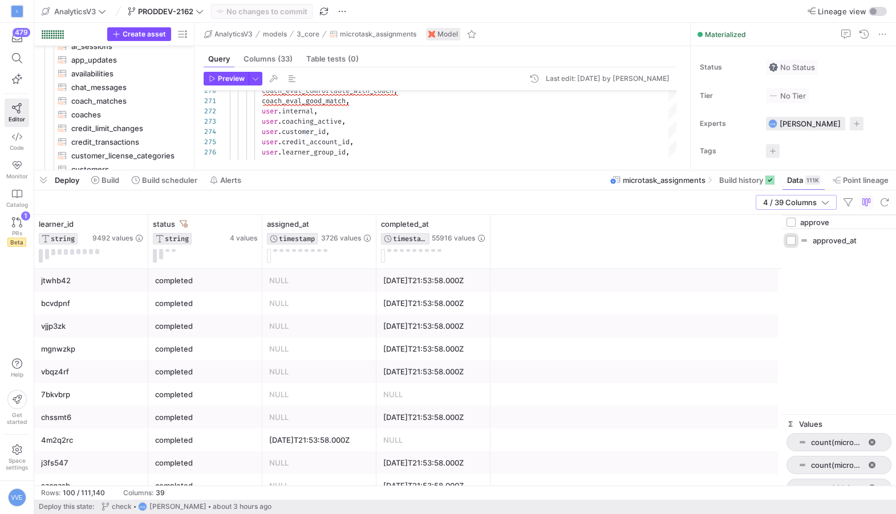
checkbox input "true"
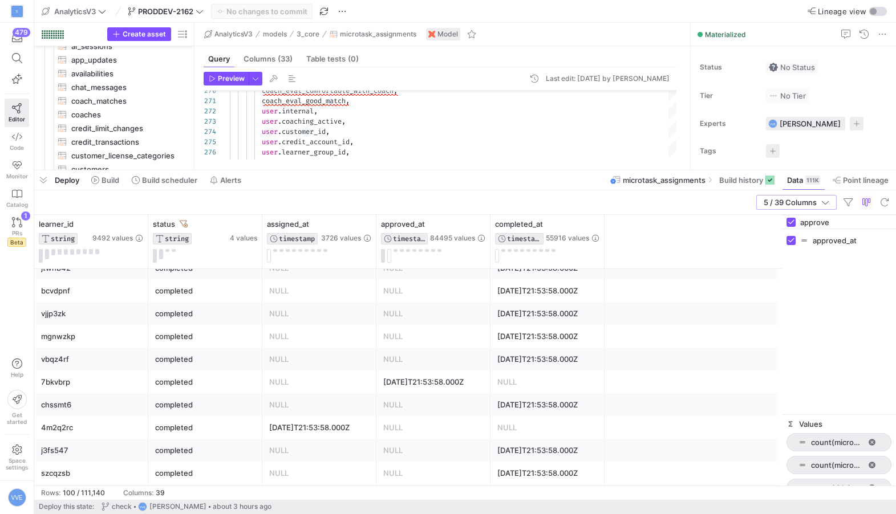
click at [424, 394] on div "NULL" at bounding box center [433, 405] width 100 height 22
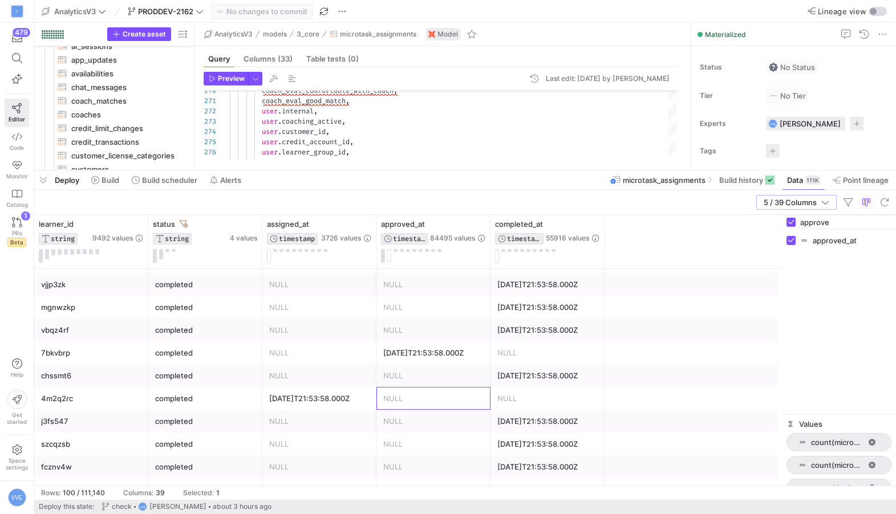
click at [459, 399] on div "NULL" at bounding box center [433, 399] width 100 height 22
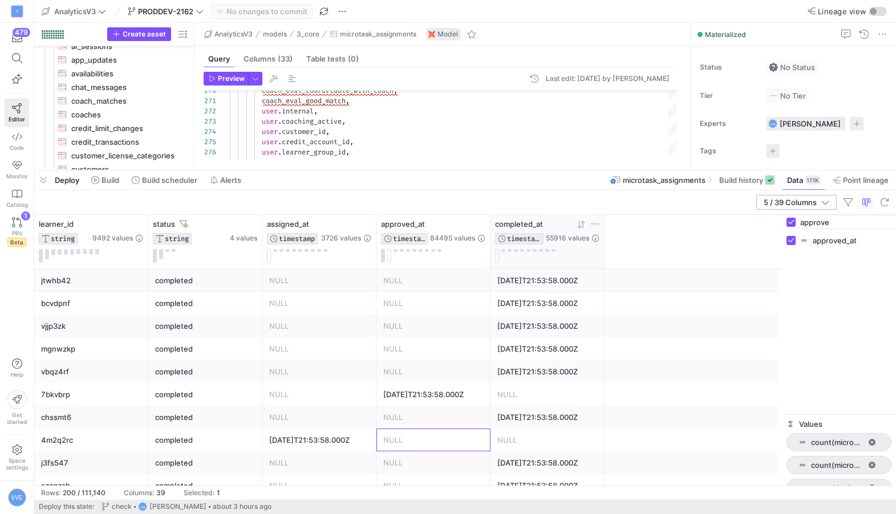
click at [497, 253] on button at bounding box center [497, 256] width 4 height 14
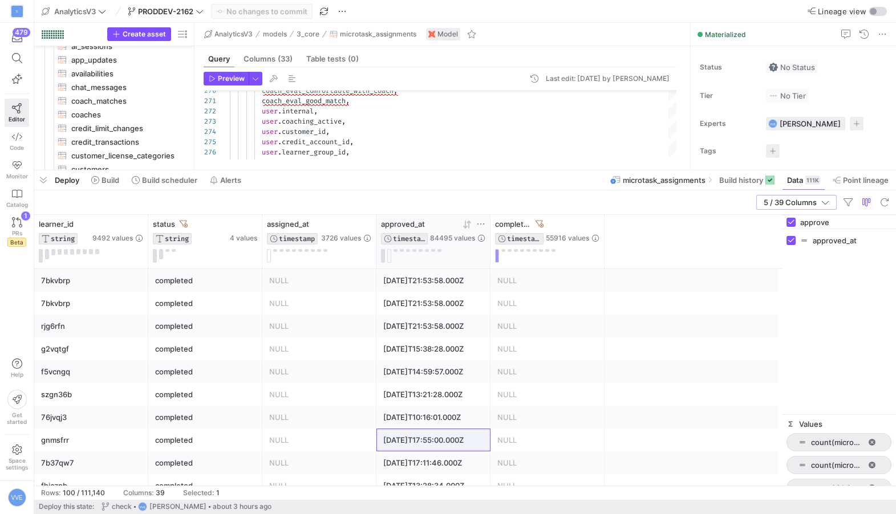
click at [465, 224] on icon at bounding box center [465, 225] width 4 height 8
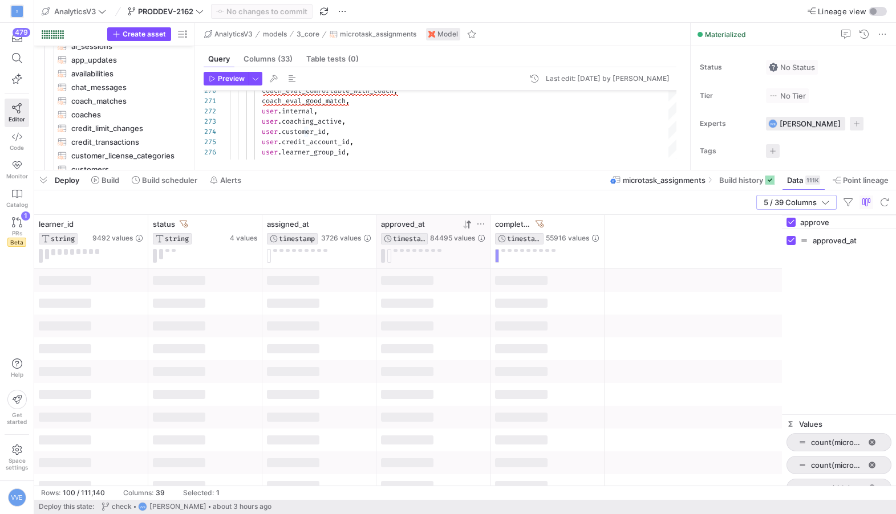
click at [465, 224] on icon at bounding box center [465, 225] width 4 height 8
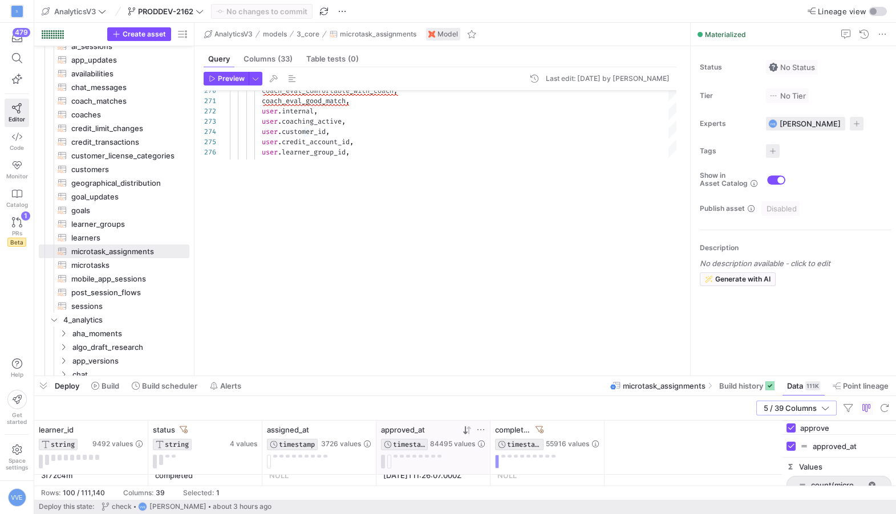
click at [281, 378] on div at bounding box center [465, 376] width 862 height 5
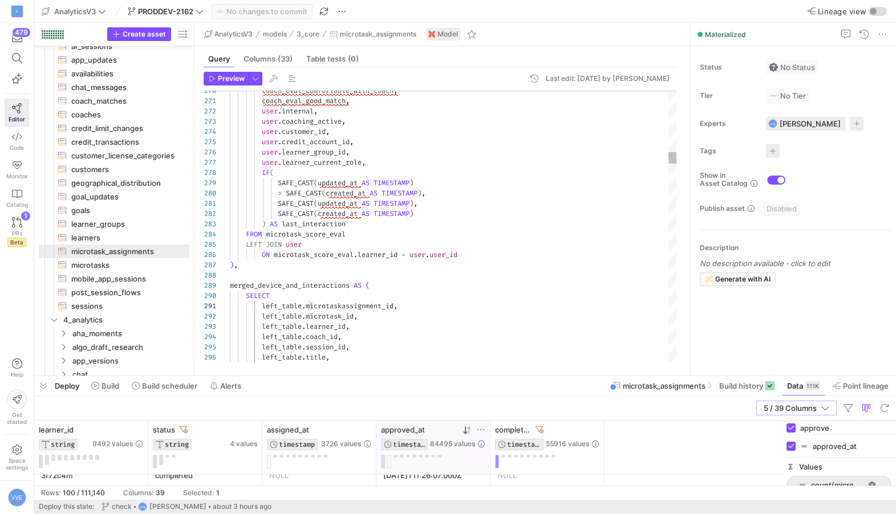
type textarea "SAFE_CAST(updated_at AS TIMESTAMP), SAFE_CAST(created_at AS TIMESTAMP) ) AS las…"
type textarea "co"
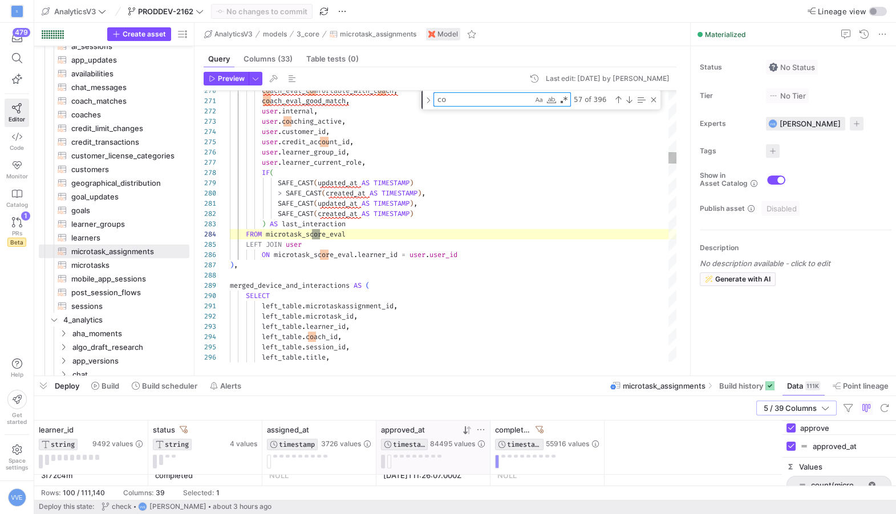
type textarea "left_table.created_at, left_table.updated_at, left_table.has_comment, left_tabl…"
type textarea "com"
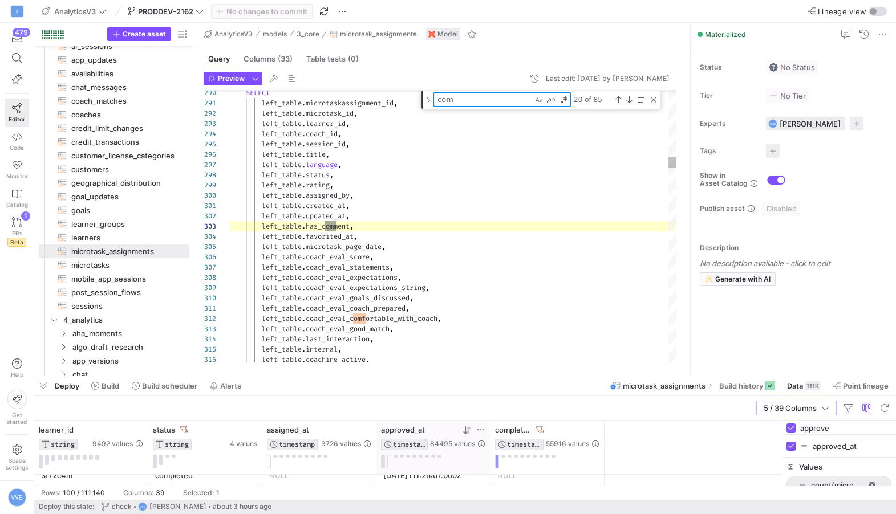
type textarea "device, app_info_version, last_opened, num_mt_opened, first_opened_timestamp, n…"
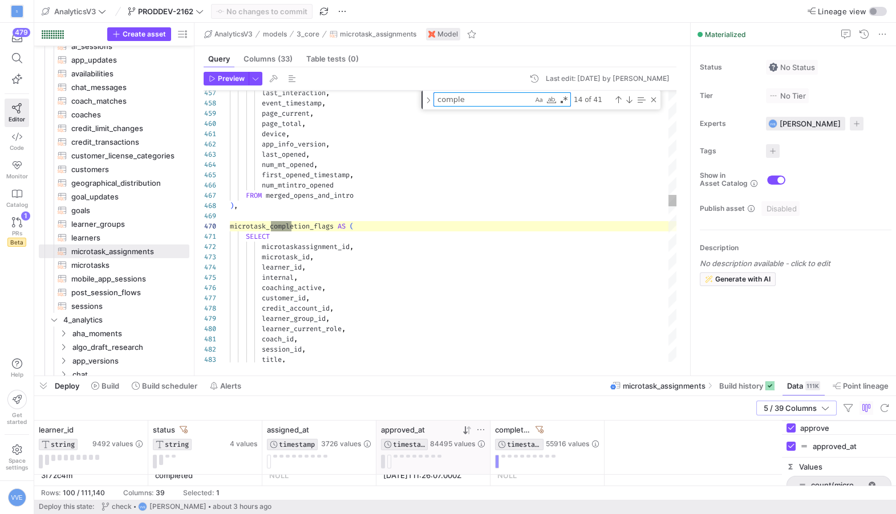
type textarea "complet"
type textarea "page_current, page_total, device, app_info_version, last_opened, num_mt_opened,…"
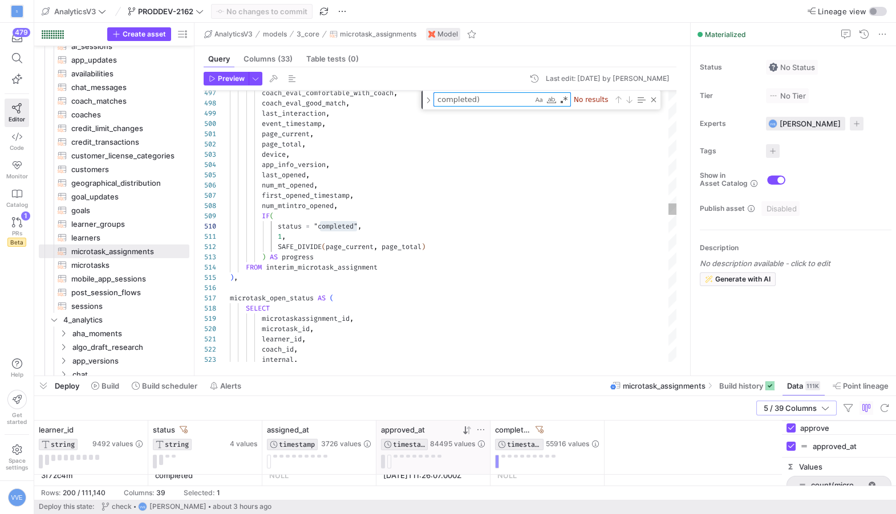
type textarea "completed"
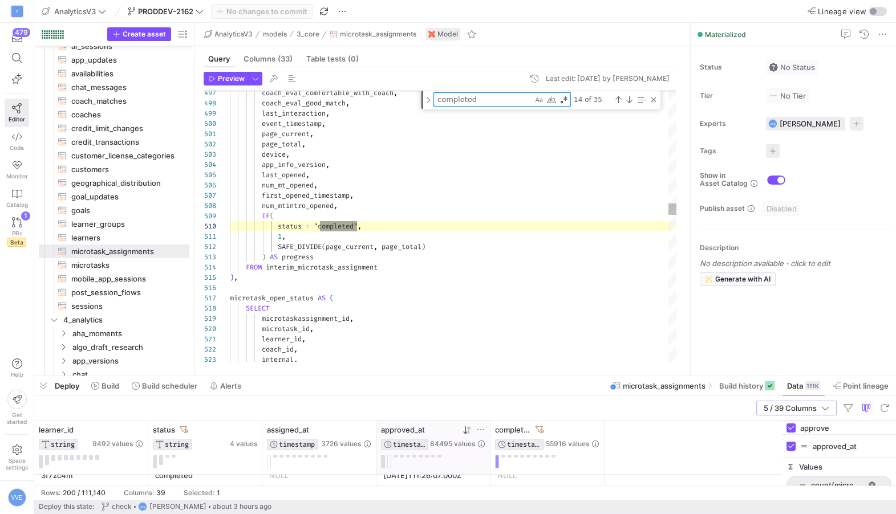
type textarea "matched_completed_tasks AS ( SELECT left_table.last_interaction_firebase, left_…"
type textarea "completed_"
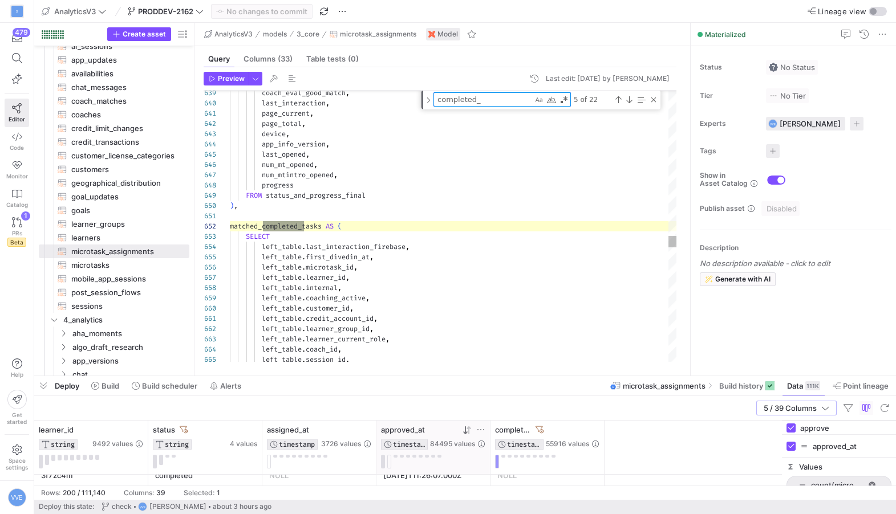
type textarea "right_table.approved_at, right_table.completed_at, right_table.assigned_at, COA…"
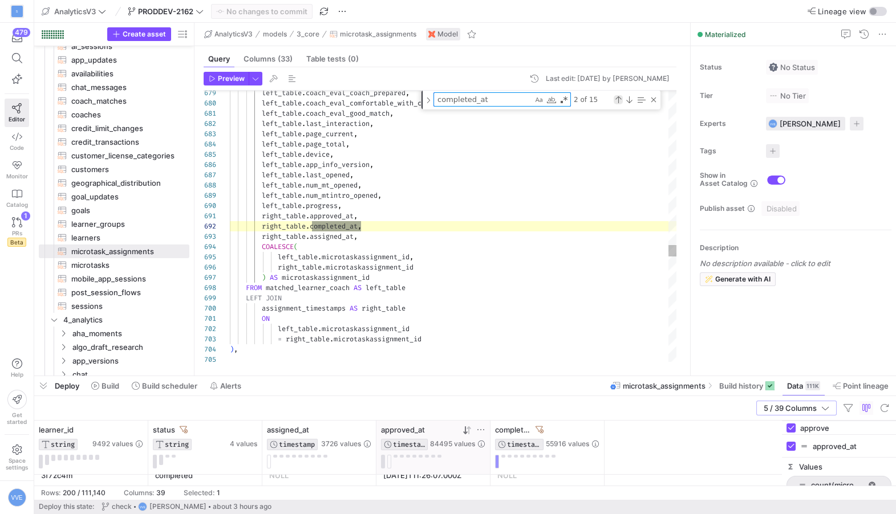
type textarea "completed_at"
click at [614, 100] on div "Previous Match (⇧Enter)" at bounding box center [618, 99] width 9 height 9
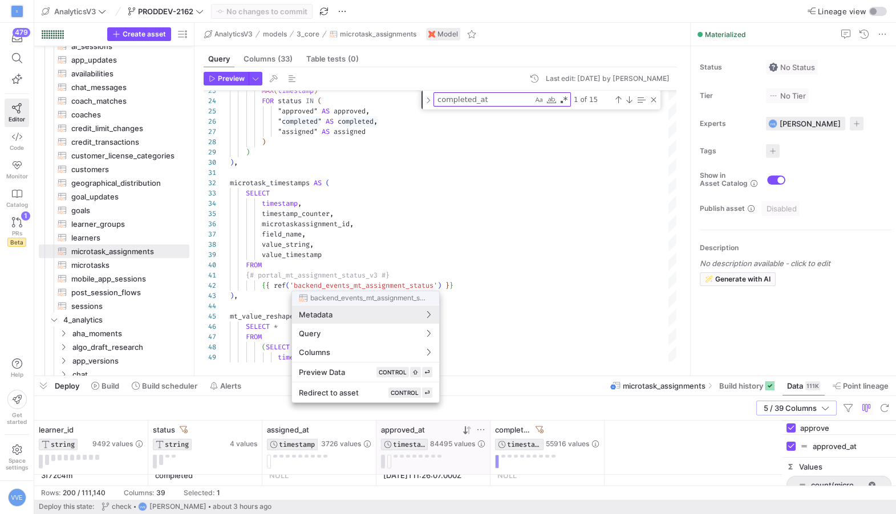
click at [370, 225] on div at bounding box center [448, 257] width 896 height 514
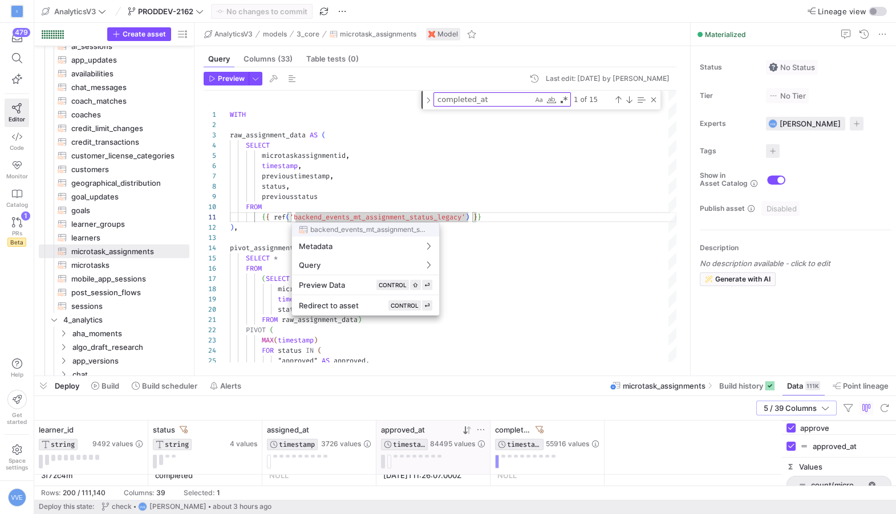
click at [388, 213] on div at bounding box center [448, 257] width 896 height 514
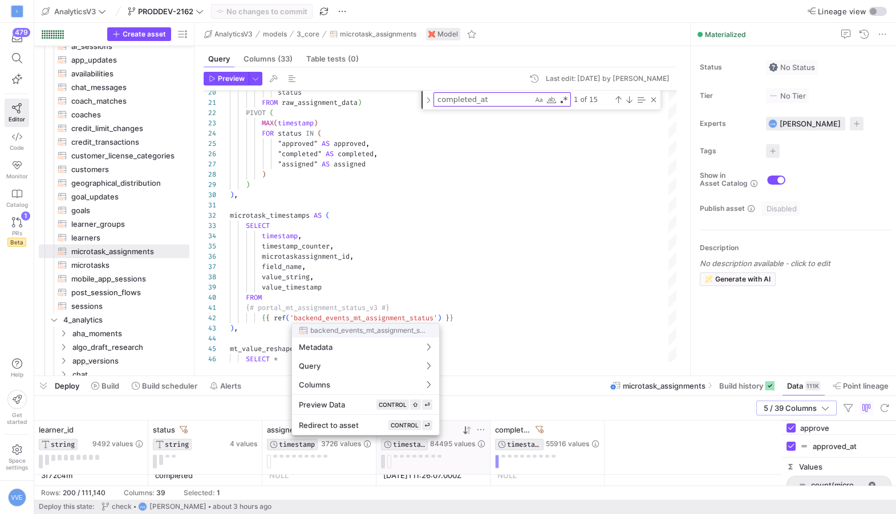
click at [370, 317] on div at bounding box center [448, 257] width 896 height 514
click at [369, 319] on div at bounding box center [448, 257] width 896 height 514
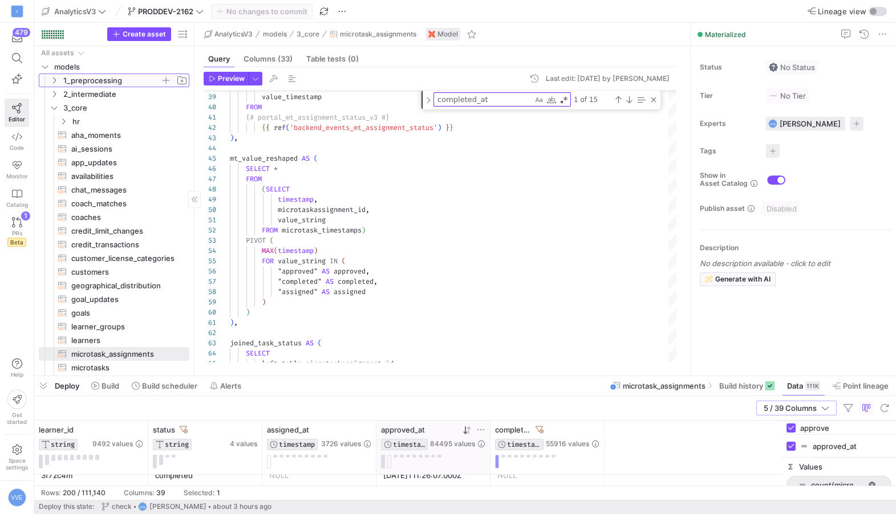
click at [54, 82] on icon "Press SPACE to select this row." at bounding box center [54, 80] width 8 height 7
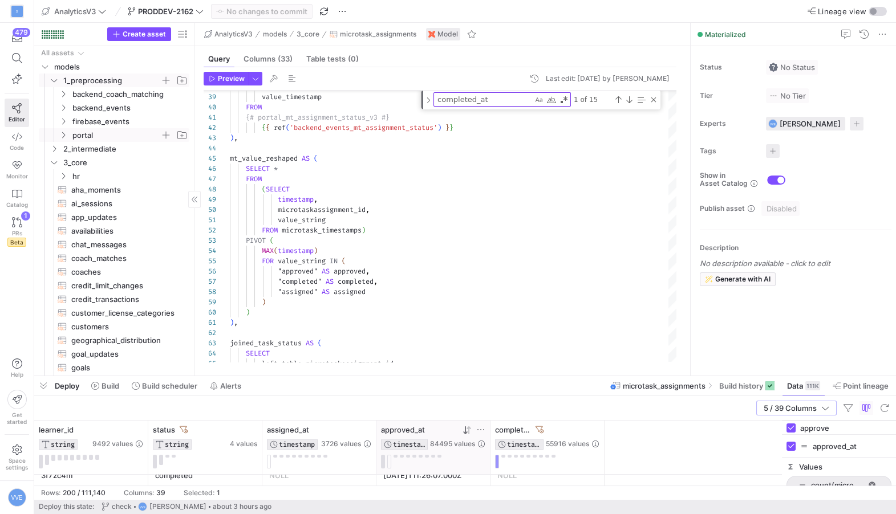
click at [65, 136] on icon "Press SPACE to select this row." at bounding box center [63, 135] width 8 height 7
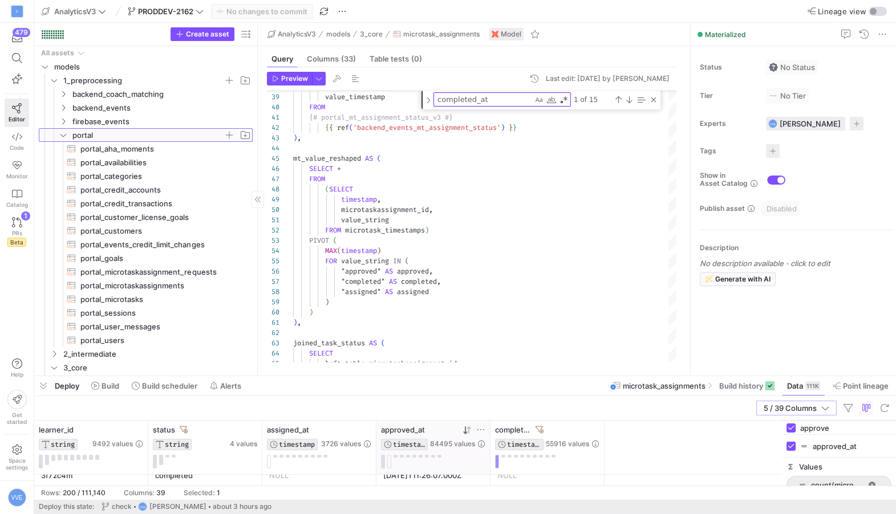
drag, startPoint x: 193, startPoint y: 274, endPoint x: 256, endPoint y: 272, distance: 63.3
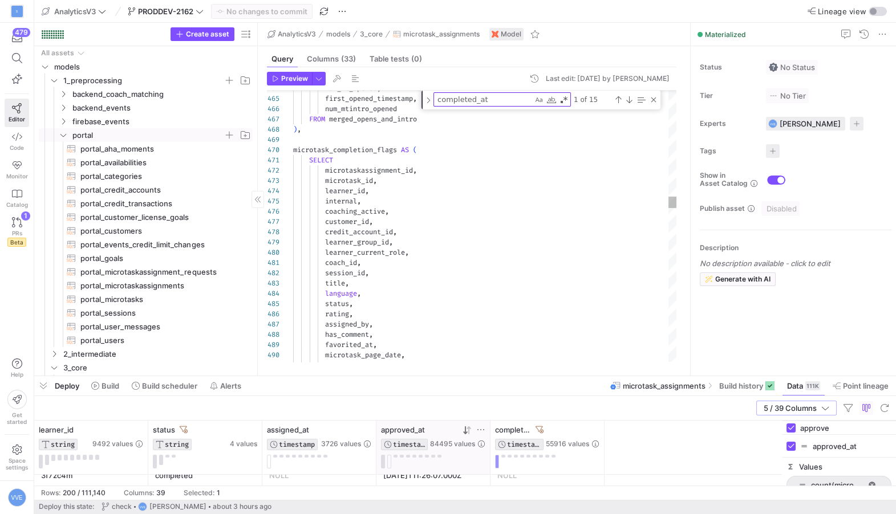
type textarea "SELECT microtaskassignment_id, microtask_id, learner_id, internal, coaching_act…"
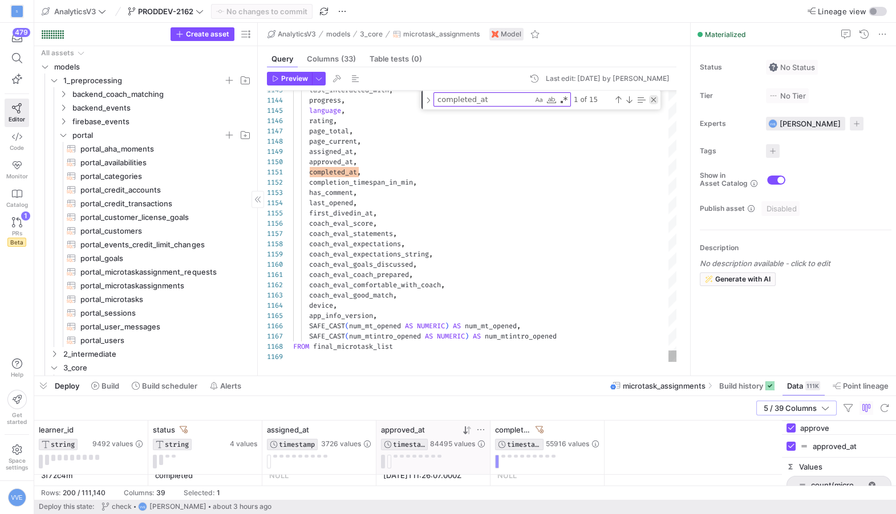
click at [630, 100] on div "Close (Escape)" at bounding box center [653, 99] width 9 height 9
click at [19, 222] on icon at bounding box center [17, 222] width 10 height 10
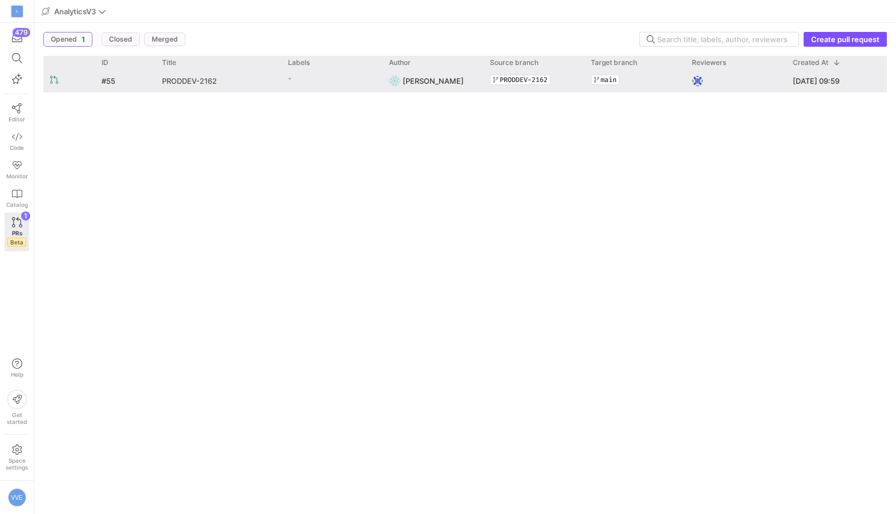
click at [197, 76] on span "PRODDEV-2162" at bounding box center [189, 80] width 55 height 21
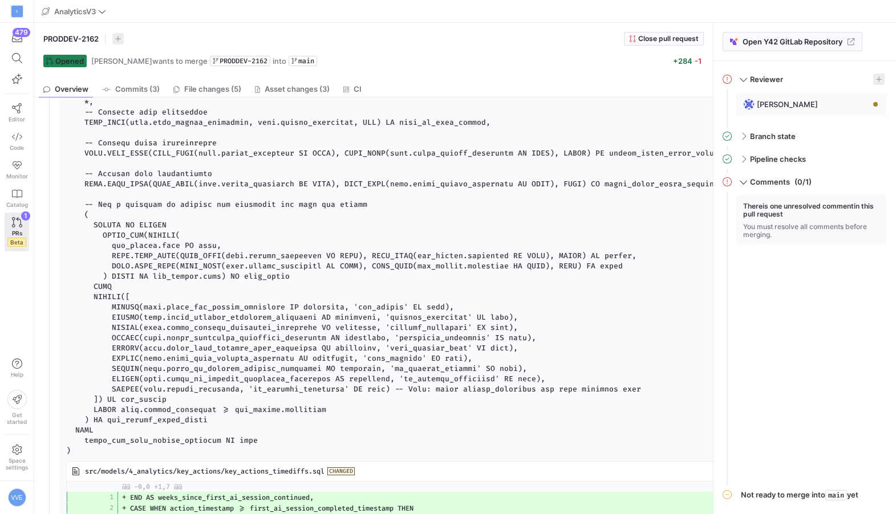
scroll to position [286, 0]
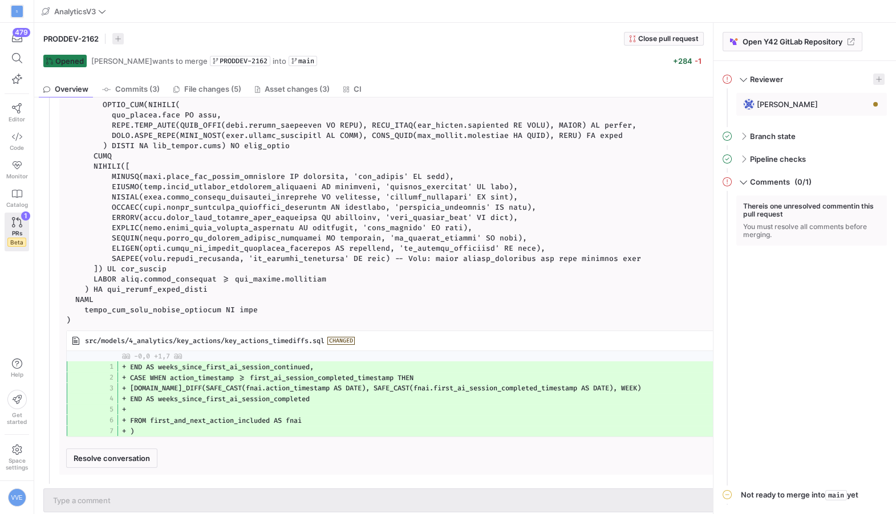
drag, startPoint x: 262, startPoint y: 308, endPoint x: 172, endPoint y: 240, distance: 113.3
click at [172, 240] on pre at bounding box center [397, 136] width 662 height 380
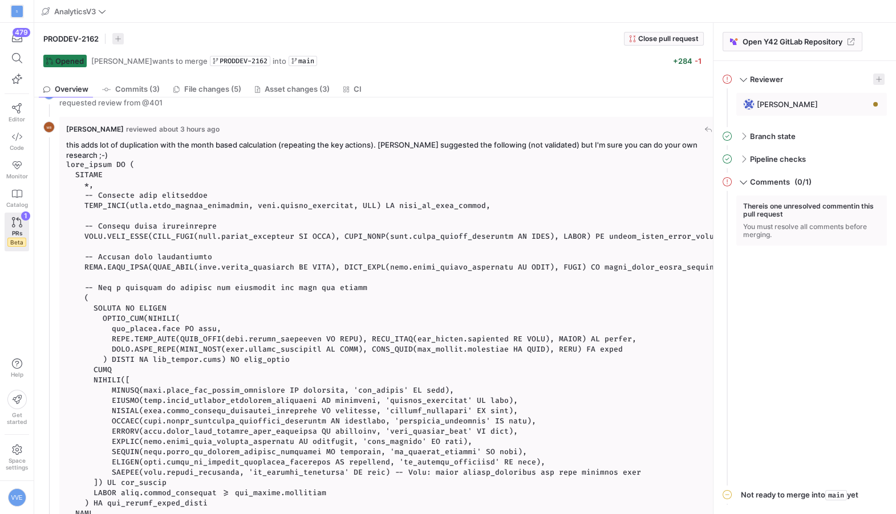
scroll to position [67, 0]
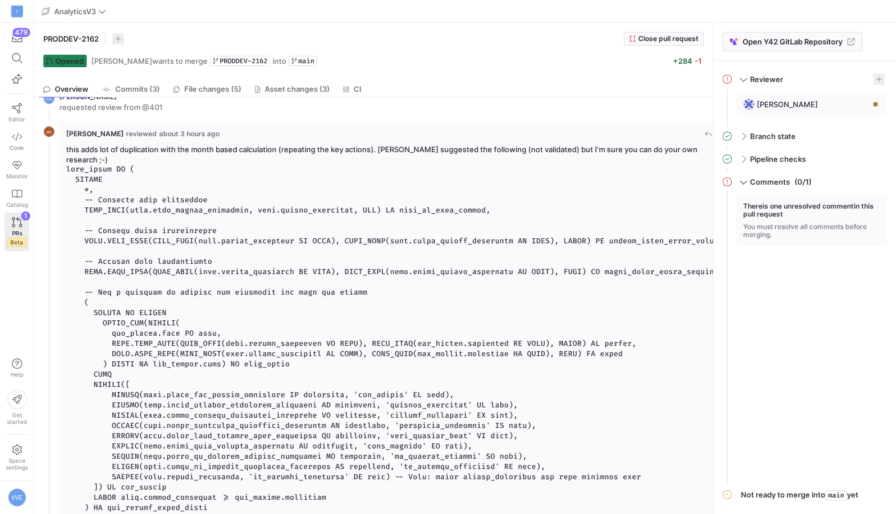
click at [67, 164] on code at bounding box center [397, 353] width 662 height 379
copy code "time_diffs AS ( SELECT *, -- Original time difference DATE_DIFF(fnai.next_actio…"
click at [19, 106] on icon at bounding box center [17, 108] width 10 height 10
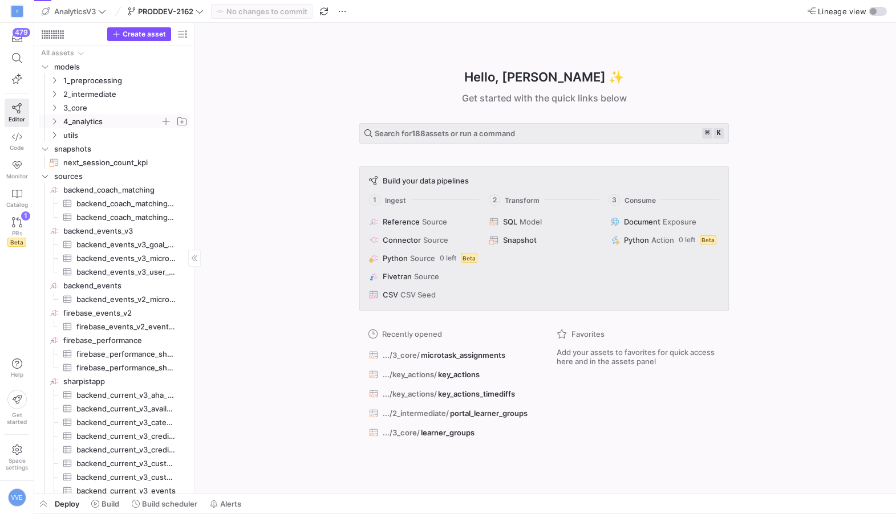
click at [84, 119] on span "4_analytics" at bounding box center [111, 121] width 97 height 13
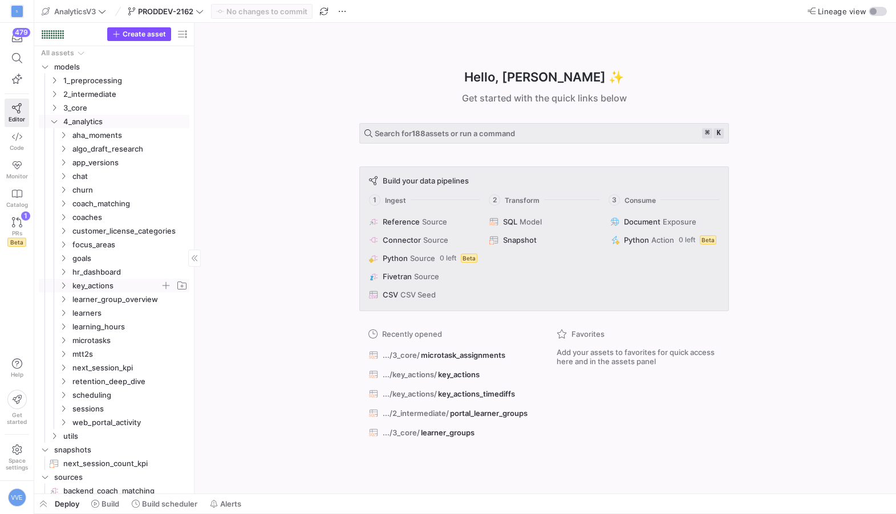
click at [99, 285] on span "key_actions" at bounding box center [116, 285] width 88 height 13
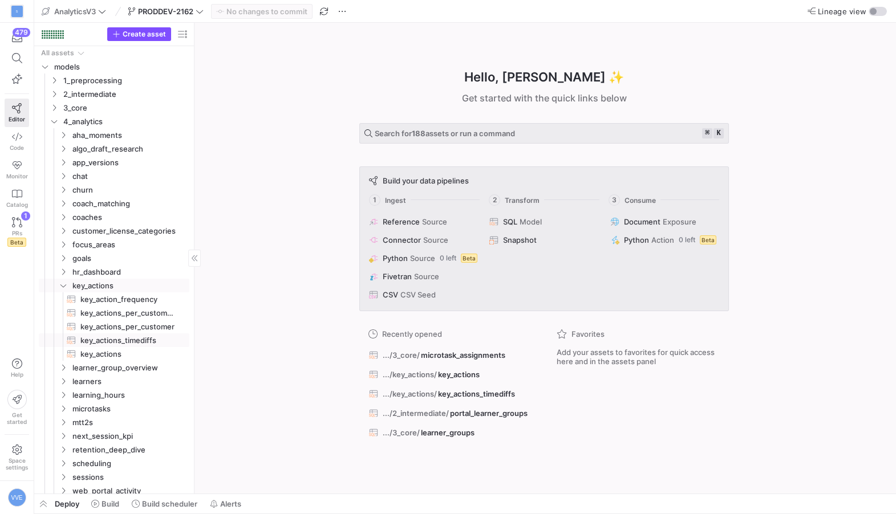
click at [125, 338] on span "key_actions_timediffs​​​​​​​​​​" at bounding box center [128, 340] width 96 height 13
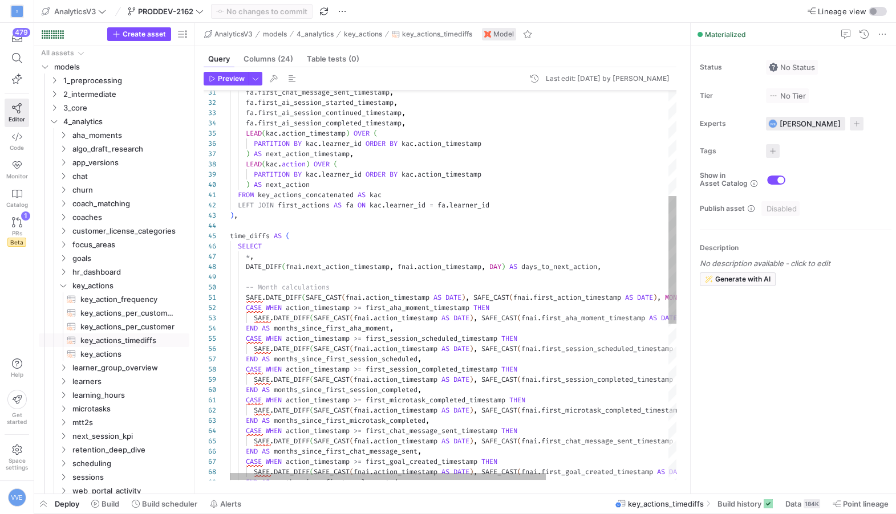
scroll to position [40, 3]
click at [232, 238] on div "END AS months_since_first_goal_created , SAFE . DATE_DIFF ( SAFE_CAST ( fnai . …" at bounding box center [539, 363] width 619 height 1186
click at [230, 238] on div "END AS months_since_first_goal_created , SAFE . DATE_DIFF ( SAFE_CAST ( fnai . …" at bounding box center [539, 363] width 619 height 1186
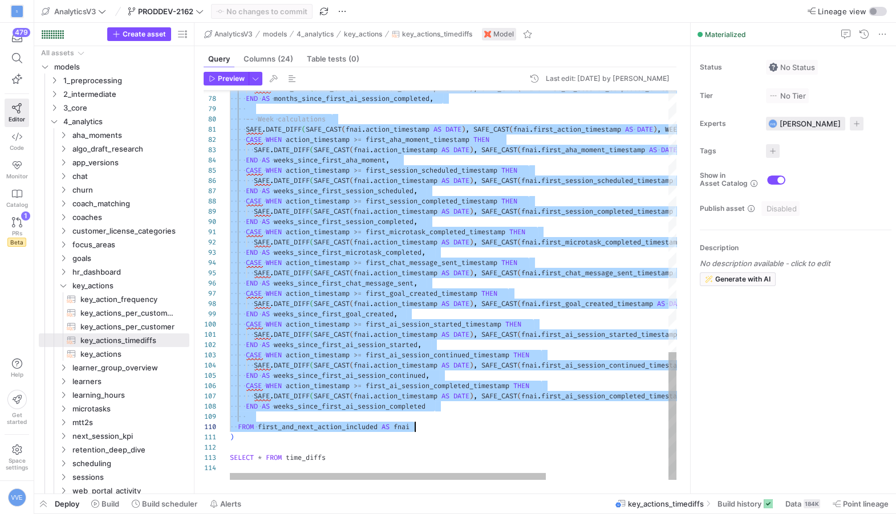
type textarea ") SELECT * FROM time_diffs"
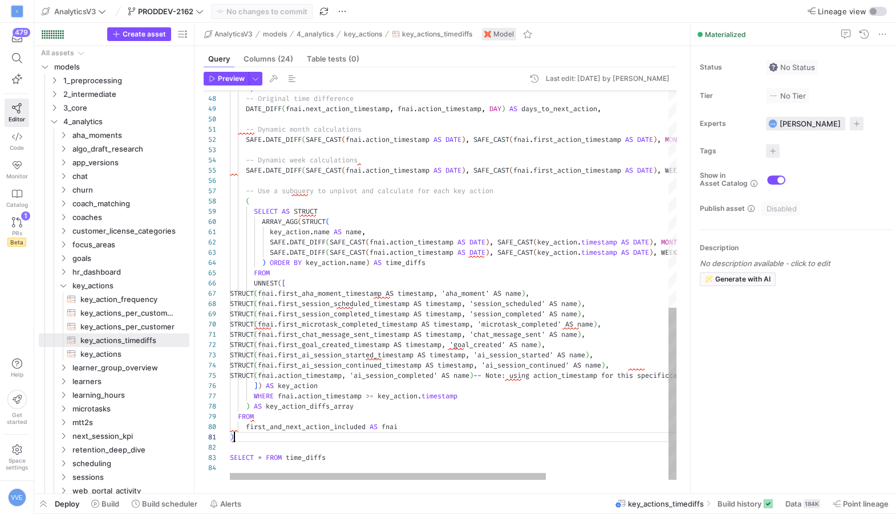
scroll to position [0, 3]
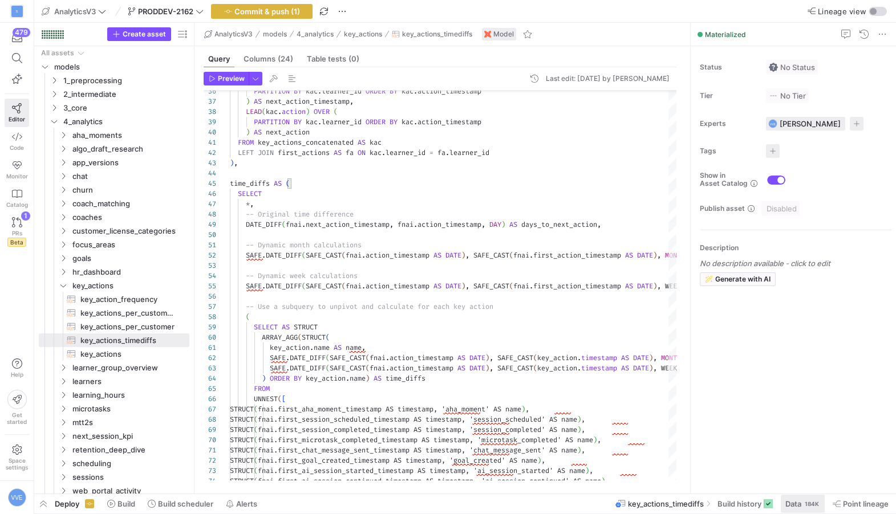
click at [630, 507] on div "184K" at bounding box center [812, 504] width 17 height 9
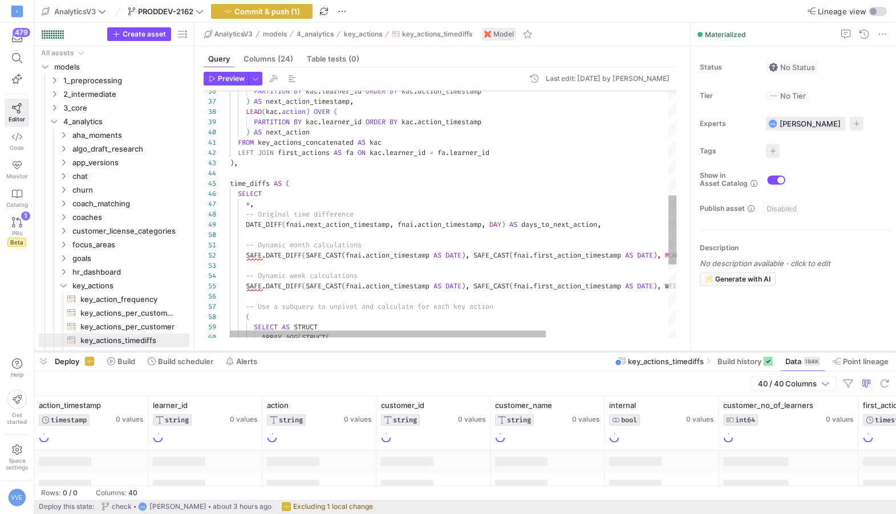
drag, startPoint x: 411, startPoint y: 307, endPoint x: 411, endPoint y: 351, distance: 44.5
click at [411, 351] on div at bounding box center [465, 352] width 862 height 5
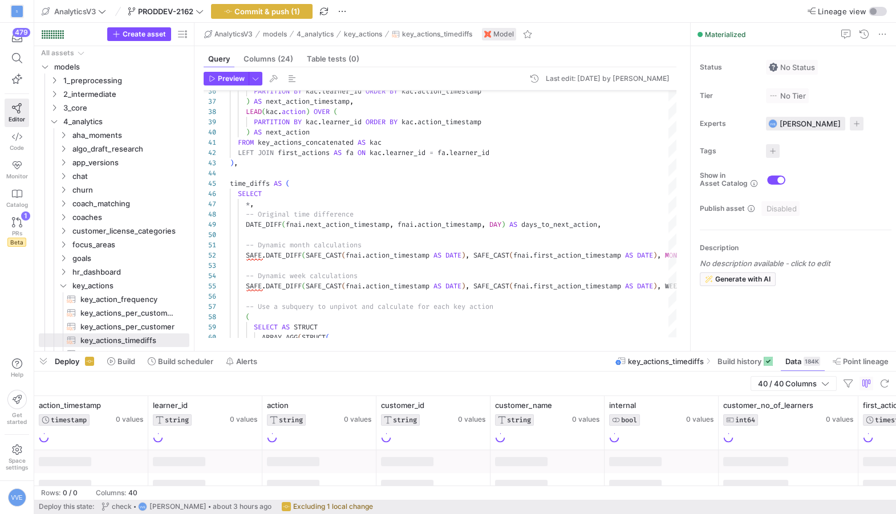
scroll to position [0, 3]
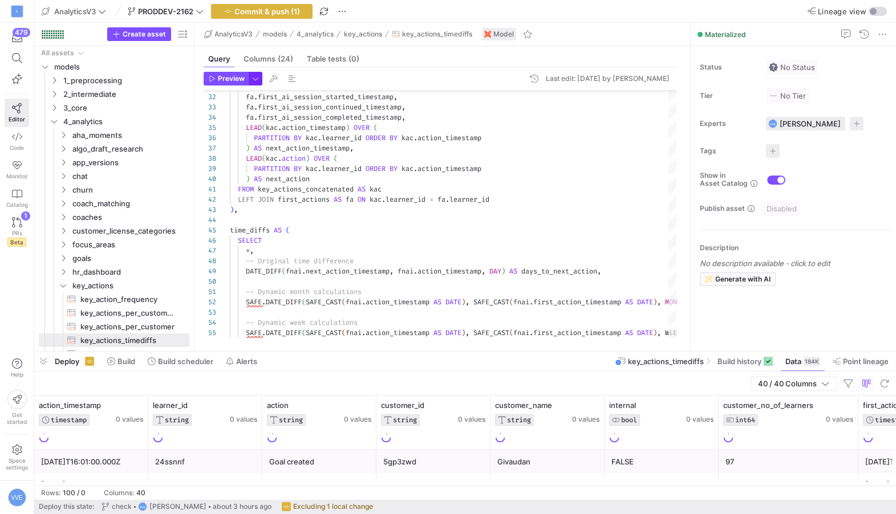
click at [256, 78] on span "button" at bounding box center [255, 78] width 13 height 13
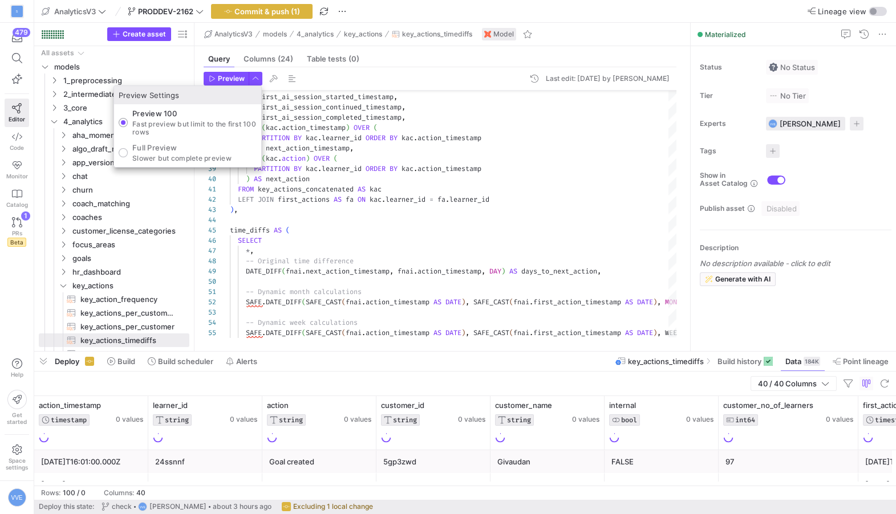
click at [179, 156] on p "Slower but complete preview" at bounding box center [181, 159] width 99 height 8
click at [128, 156] on input "Full Preview Slower but complete preview" at bounding box center [123, 152] width 9 height 9
radio input "true"
click at [230, 84] on div at bounding box center [448, 257] width 896 height 514
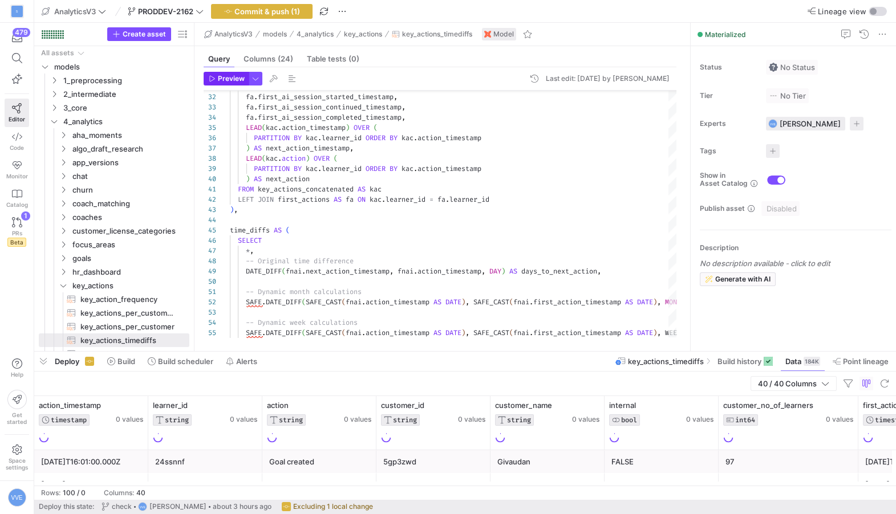
click at [232, 82] on span "Preview" at bounding box center [231, 79] width 27 height 8
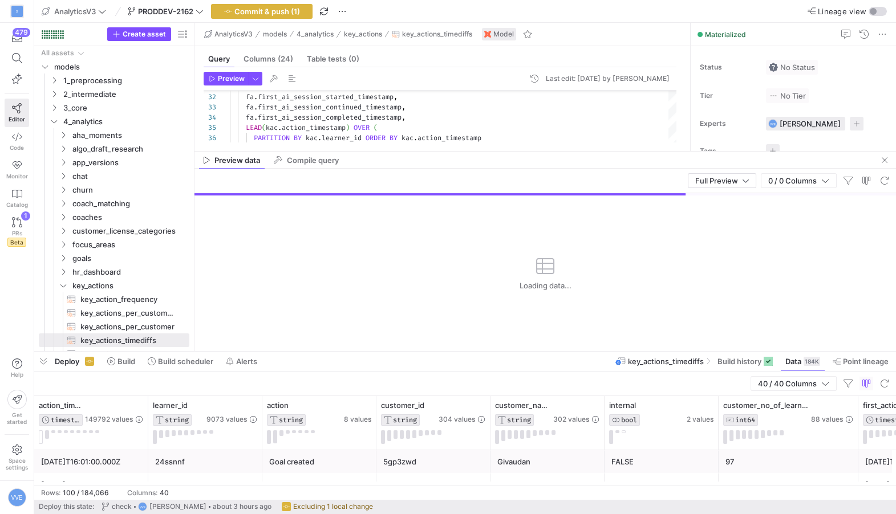
click at [508, 152] on div "Preview data Compile query" at bounding box center [545, 160] width 702 height 17
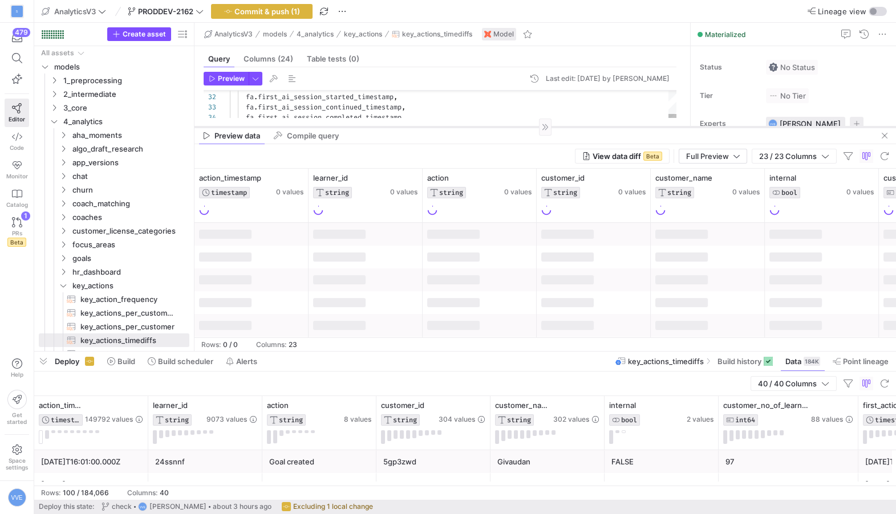
drag, startPoint x: 509, startPoint y: 151, endPoint x: 503, endPoint y: 126, distance: 25.2
click at [503, 127] on div at bounding box center [545, 127] width 702 height 1
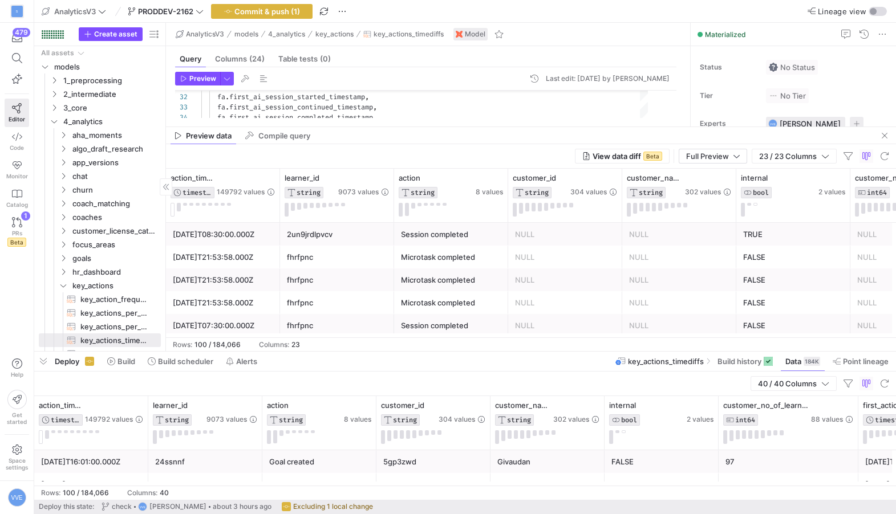
drag, startPoint x: 193, startPoint y: 42, endPoint x: 76, endPoint y: 44, distance: 117.5
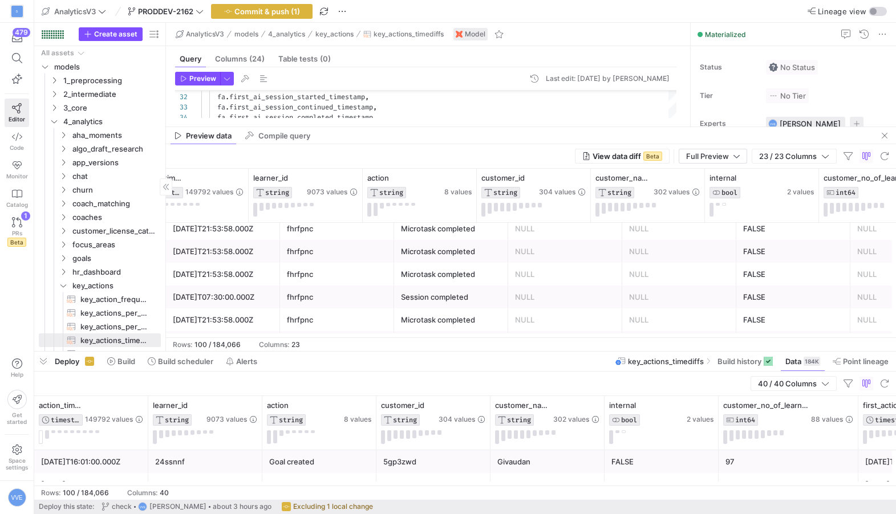
scroll to position [0, 0]
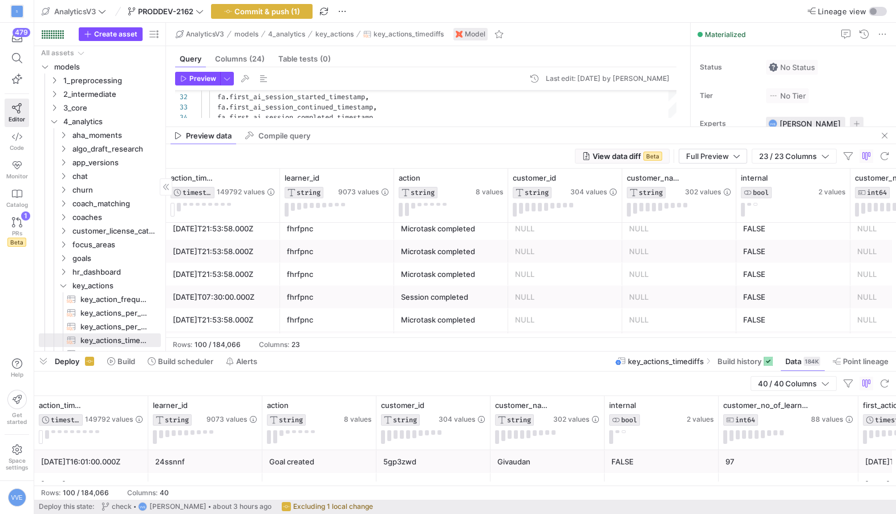
click at [589, 157] on icon "button" at bounding box center [586, 156] width 8 height 8
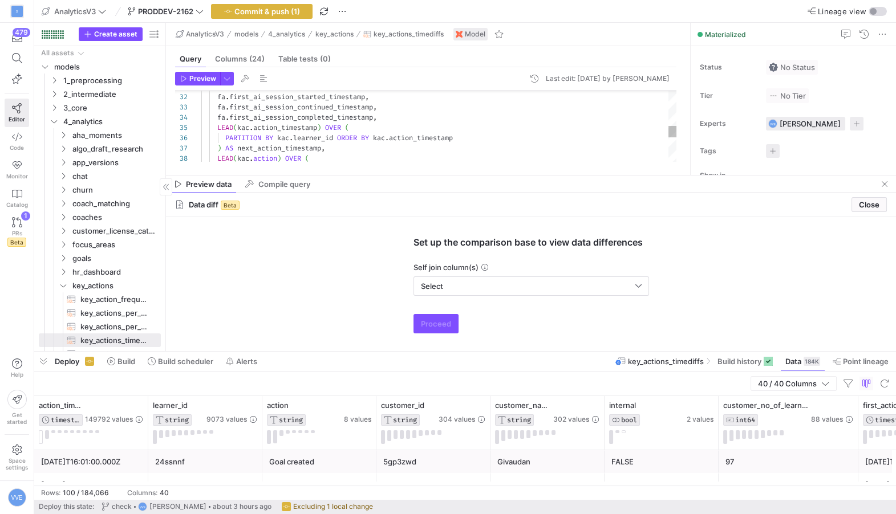
drag, startPoint x: 574, startPoint y: 125, endPoint x: 552, endPoint y: 171, distance: 50.8
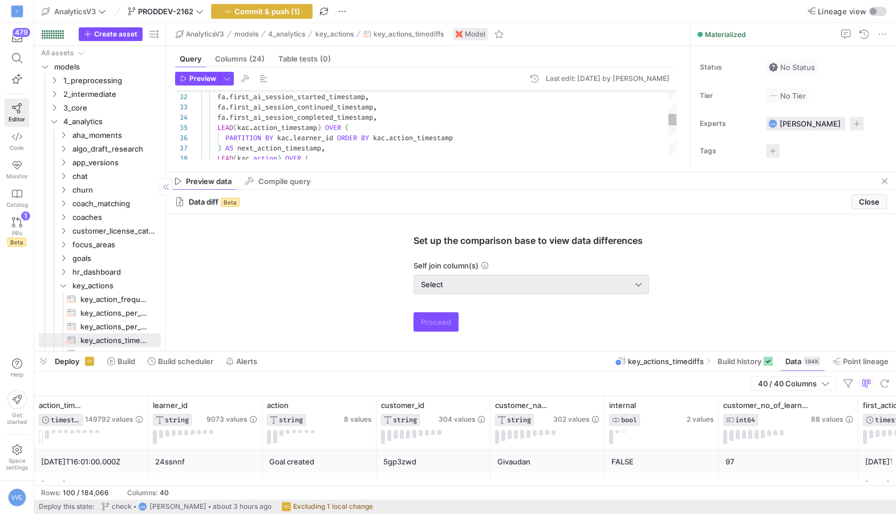
click at [513, 281] on div "Select" at bounding box center [528, 284] width 214 height 9
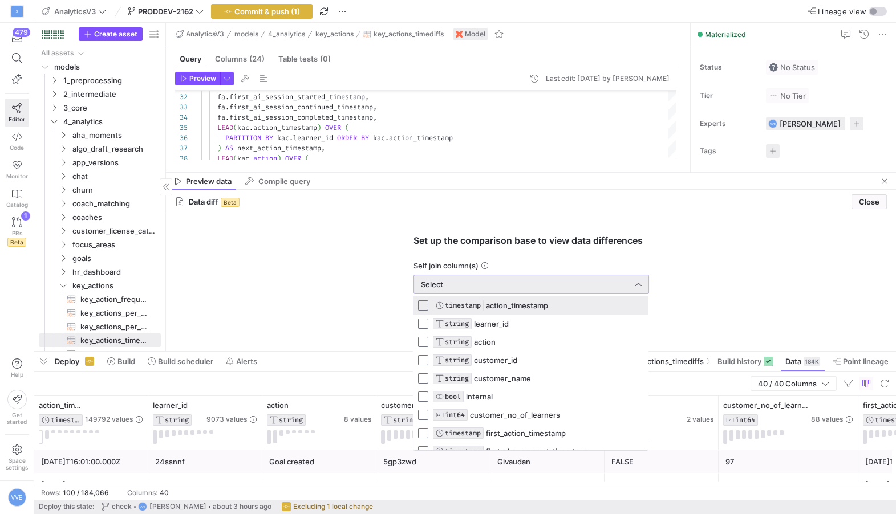
click at [424, 302] on mat-pseudo-checkbox at bounding box center [423, 306] width 10 height 10
click at [423, 322] on mat-pseudo-checkbox at bounding box center [423, 324] width 10 height 10
click at [422, 307] on mat-pseudo-checkbox at bounding box center [423, 306] width 10 height 10
click at [424, 323] on mat-pseudo-checkbox at bounding box center [423, 324] width 10 height 10
click at [423, 305] on mat-pseudo-checkbox at bounding box center [423, 306] width 10 height 10
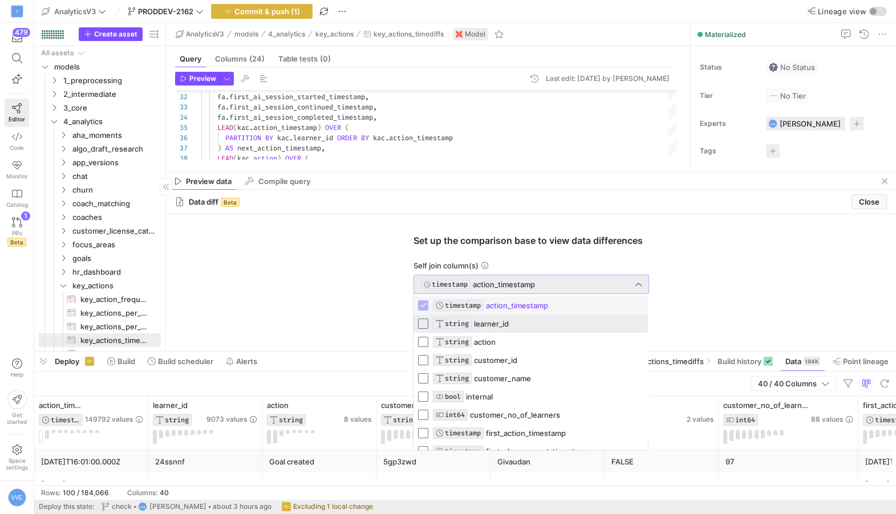
click at [423, 324] on mat-pseudo-checkbox at bounding box center [423, 324] width 10 height 10
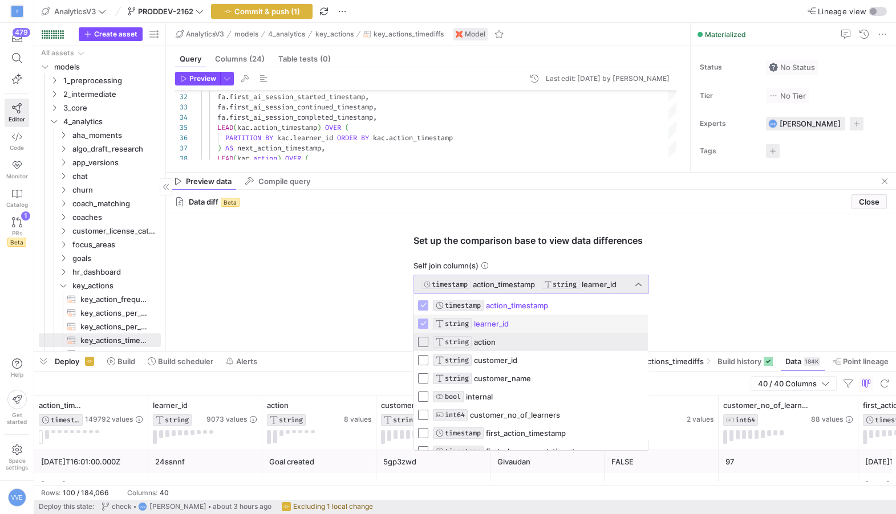
click at [420, 340] on mat-pseudo-checkbox at bounding box center [423, 342] width 10 height 10
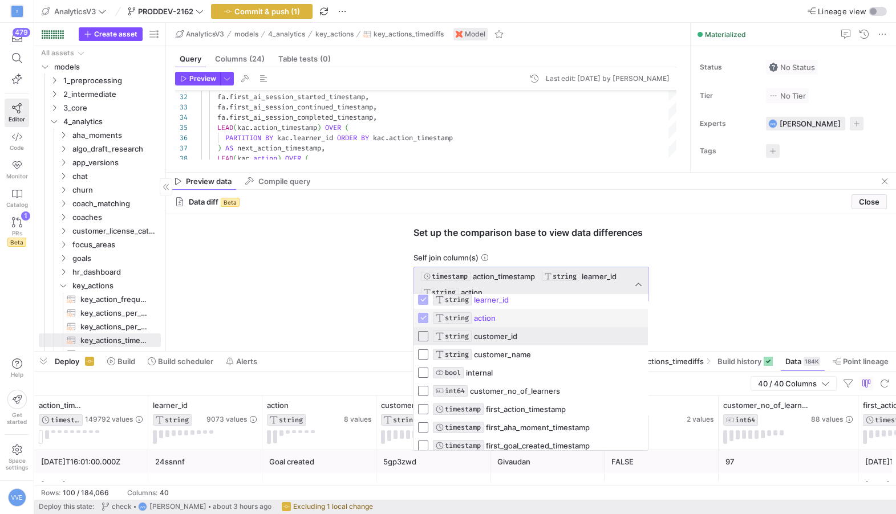
scroll to position [25, 0]
click at [425, 339] on mat-pseudo-checkbox at bounding box center [423, 335] width 10 height 10
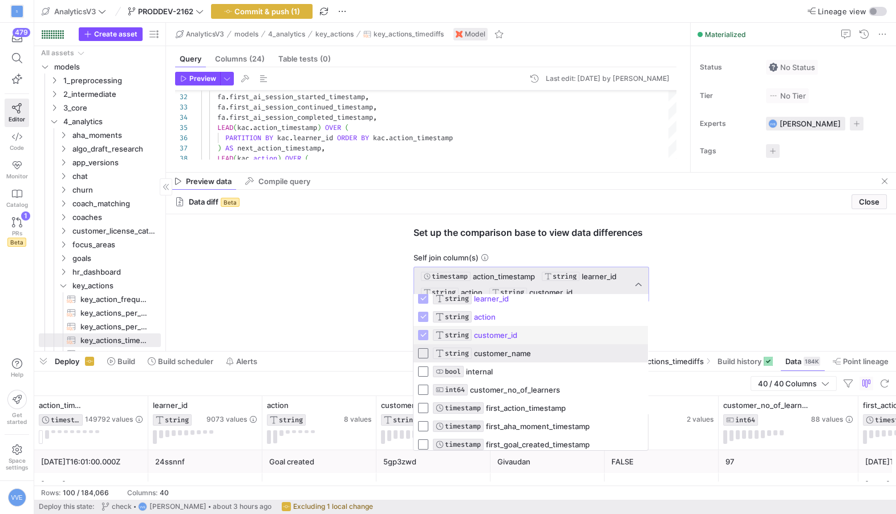
click at [425, 359] on mat-option "STRING customer_name" at bounding box center [530, 353] width 234 height 18
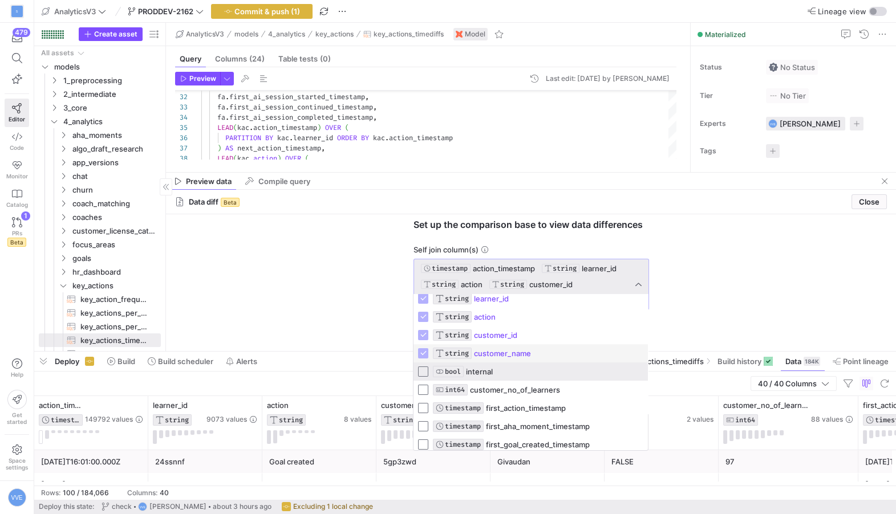
click at [421, 368] on mat-pseudo-checkbox at bounding box center [423, 372] width 10 height 10
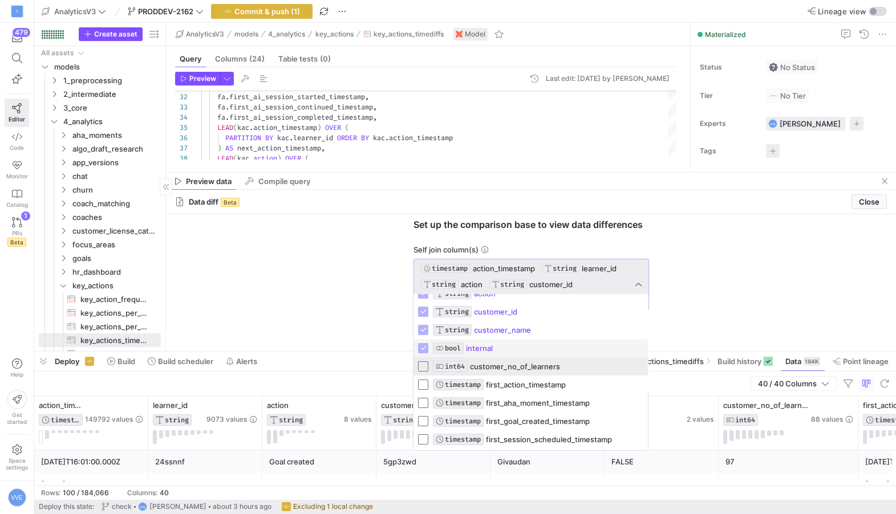
click at [423, 365] on mat-pseudo-checkbox at bounding box center [423, 367] width 10 height 10
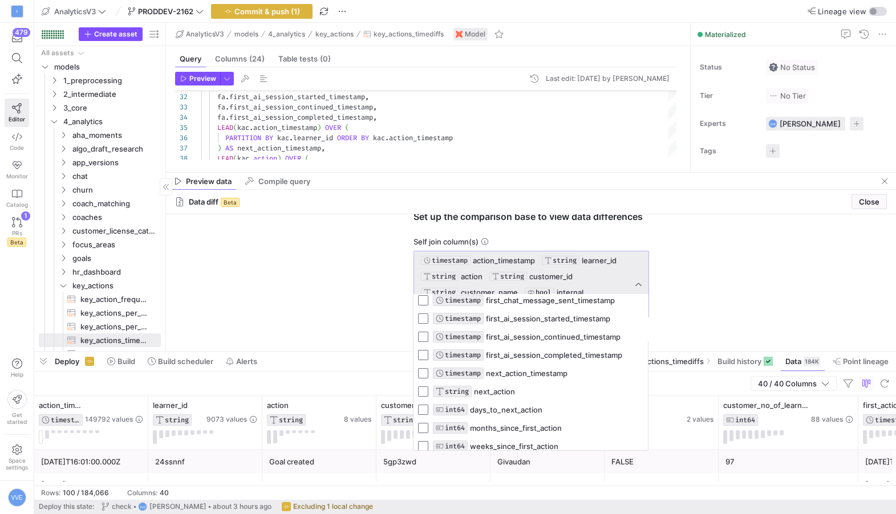
scroll to position [249, 0]
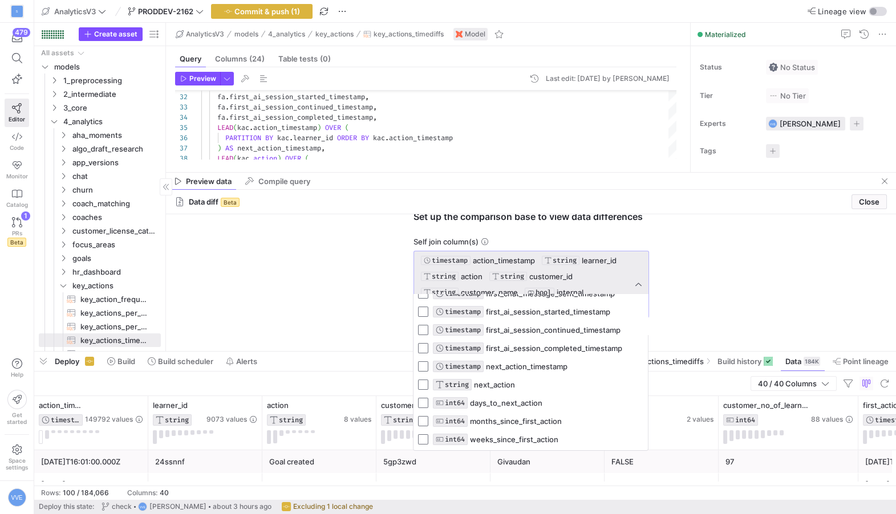
click at [387, 274] on div at bounding box center [448, 257] width 896 height 514
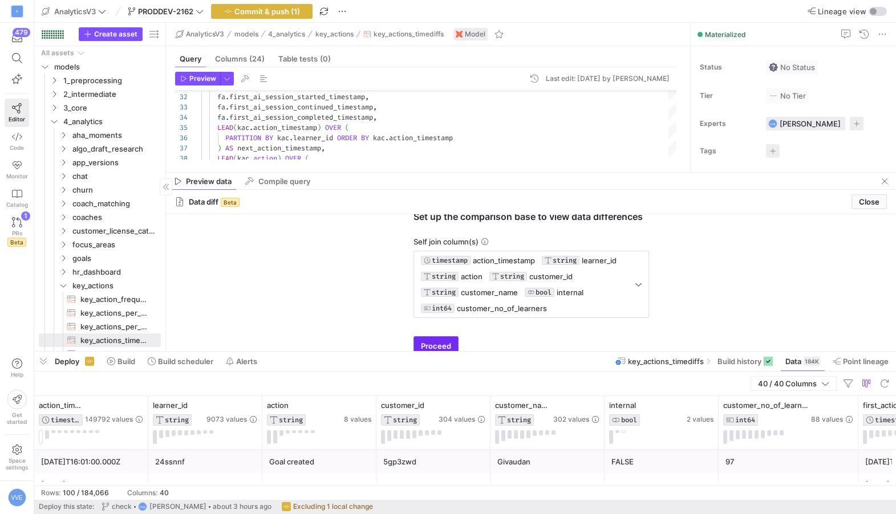
click at [443, 339] on span "submit" at bounding box center [436, 346] width 44 height 18
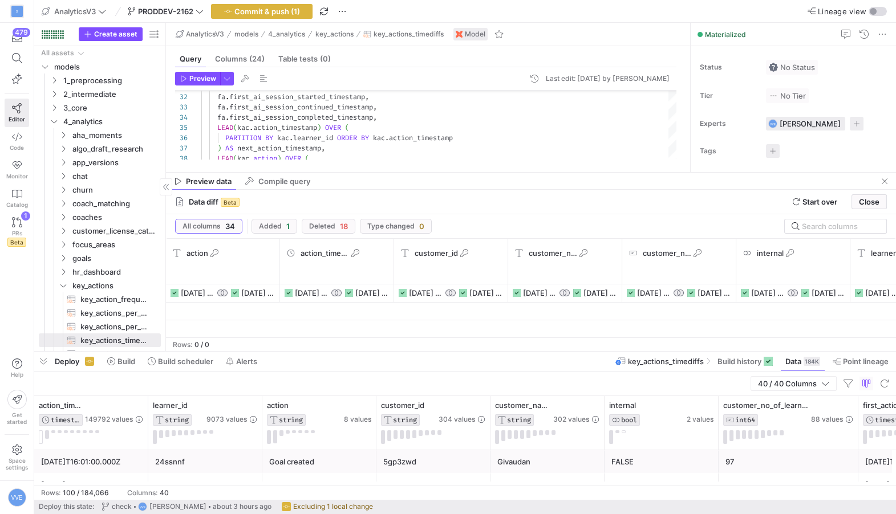
drag, startPoint x: 821, startPoint y: 201, endPoint x: 716, endPoint y: 236, distance: 110.6
click at [716, 236] on y42-job-related-data-diff "Data diff Beta Start over Close All columns 34 Added 1 Deleted 18 Type changed …" at bounding box center [531, 270] width 730 height 161
click at [336, 229] on span "Deleted 18" at bounding box center [328, 226] width 39 height 9
click at [340, 228] on span "18" at bounding box center [344, 226] width 8 height 9
click at [212, 228] on span "All columns" at bounding box center [202, 226] width 38 height 8
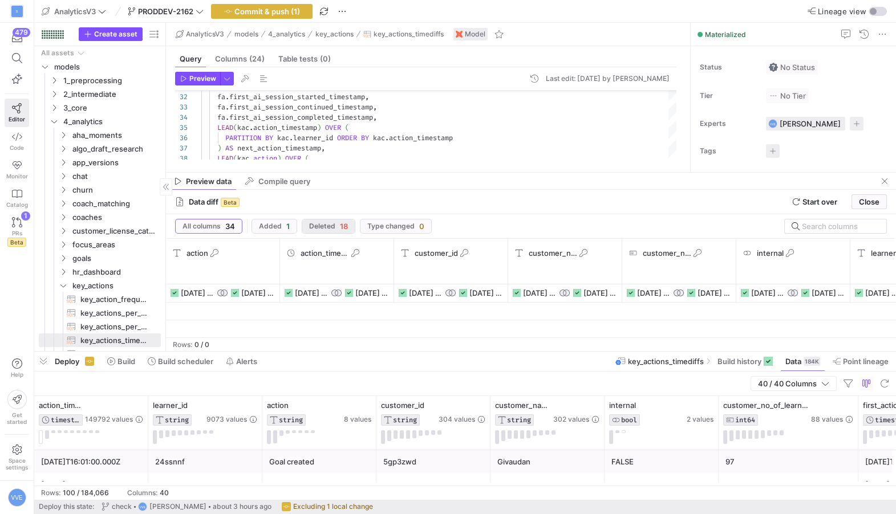
click at [333, 224] on span "Deleted" at bounding box center [322, 226] width 26 height 8
click at [266, 230] on span "Added" at bounding box center [270, 226] width 23 height 8
click at [362, 229] on span "button" at bounding box center [395, 227] width 71 height 14
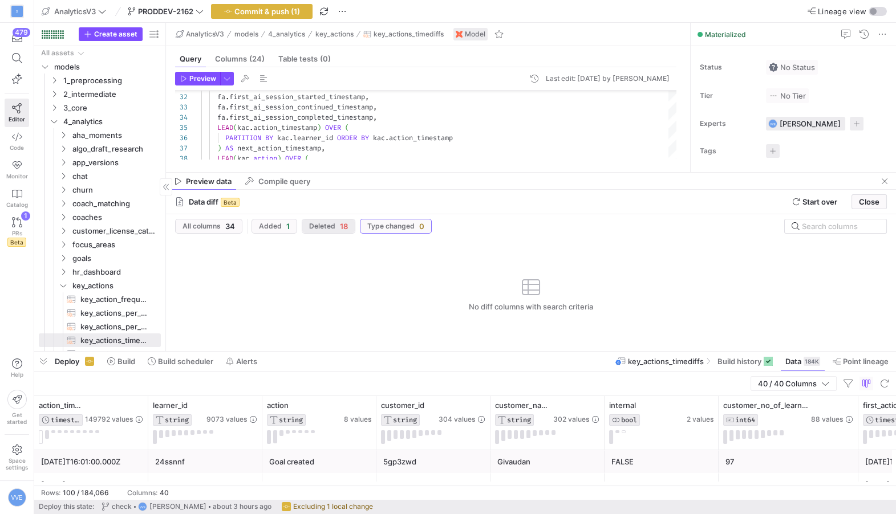
click at [335, 227] on span "Deleted 18" at bounding box center [328, 226] width 39 height 9
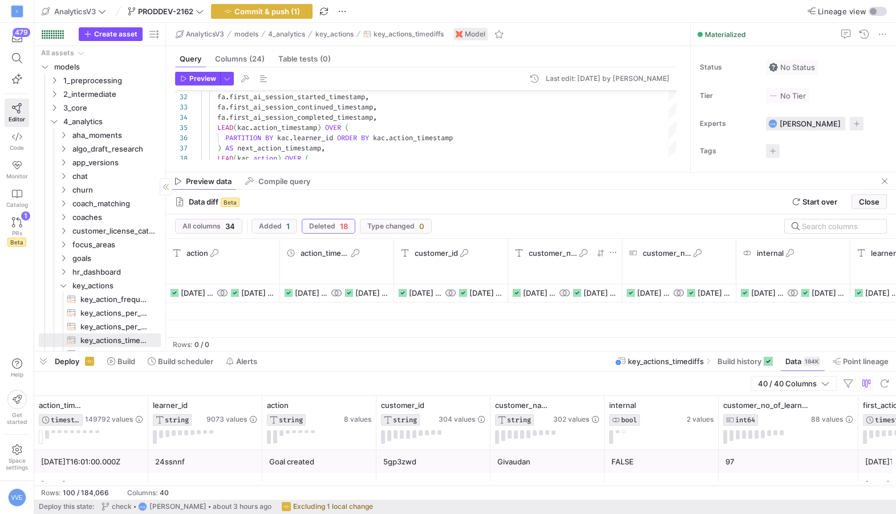
click at [559, 292] on div "04/09/25, 09:51 04/09/25, 12:57" at bounding box center [565, 293] width 104 height 18
click at [578, 294] on icon at bounding box center [577, 293] width 8 height 8
click at [585, 252] on icon at bounding box center [583, 253] width 8 height 8
click at [601, 291] on span "04/09/25, 12:57" at bounding box center [600, 293] width 34 height 9
click at [833, 200] on span "Start over" at bounding box center [819, 201] width 35 height 9
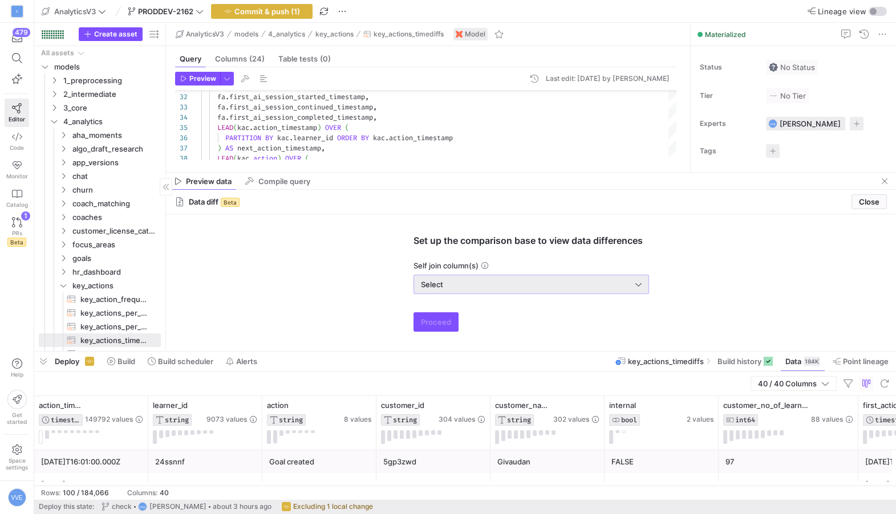
click at [475, 284] on div "Select" at bounding box center [528, 284] width 214 height 9
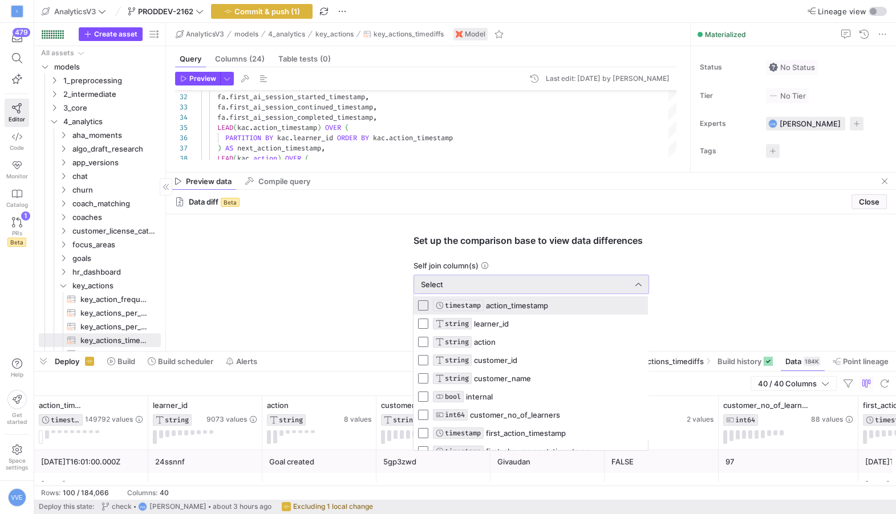
click at [428, 305] on mat-pseudo-checkbox at bounding box center [423, 306] width 10 height 10
click at [421, 323] on mat-pseudo-checkbox at bounding box center [423, 324] width 10 height 10
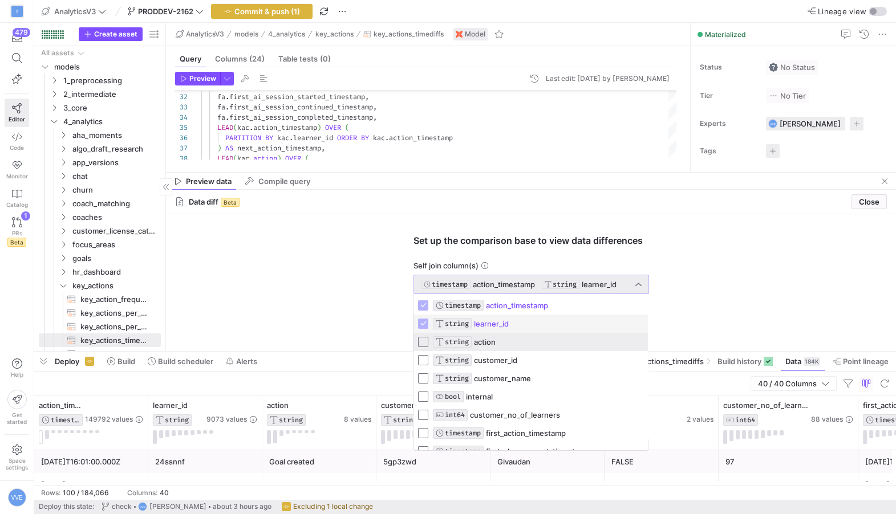
click at [421, 340] on mat-pseudo-checkbox at bounding box center [423, 342] width 10 height 10
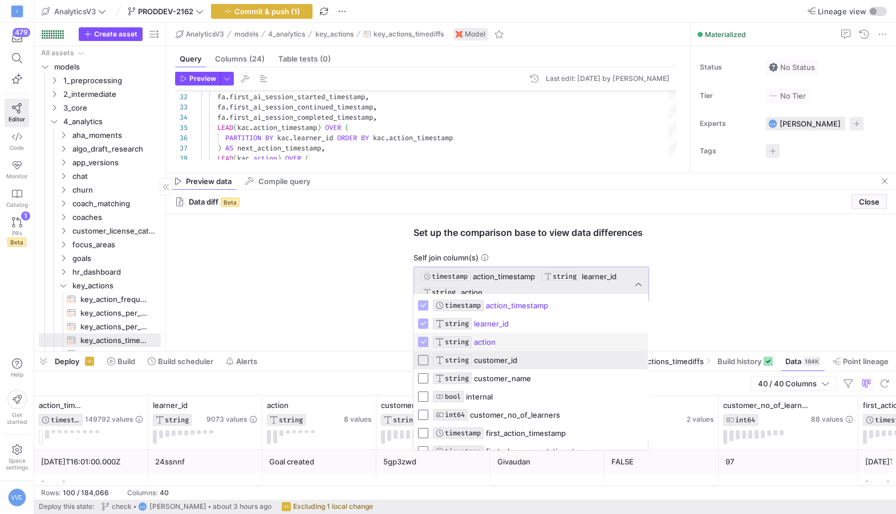
click at [421, 360] on mat-pseudo-checkbox at bounding box center [423, 360] width 10 height 10
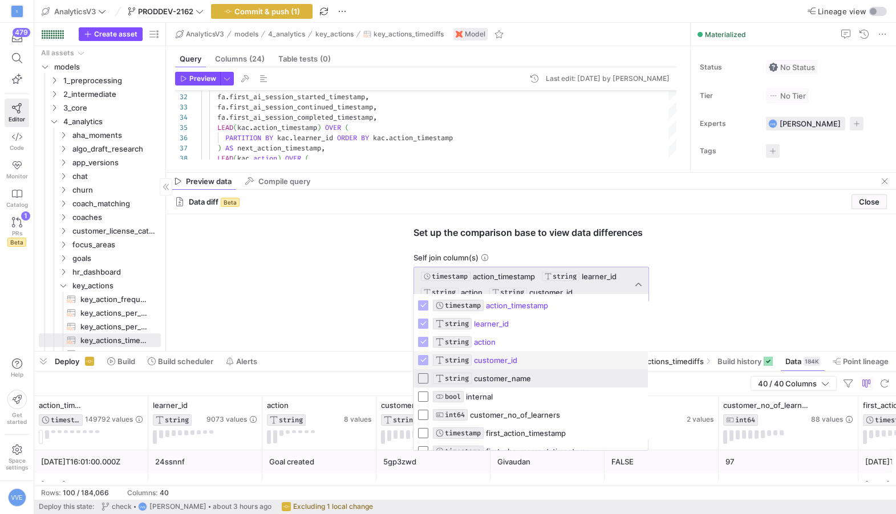
click at [422, 377] on mat-pseudo-checkbox at bounding box center [423, 379] width 10 height 10
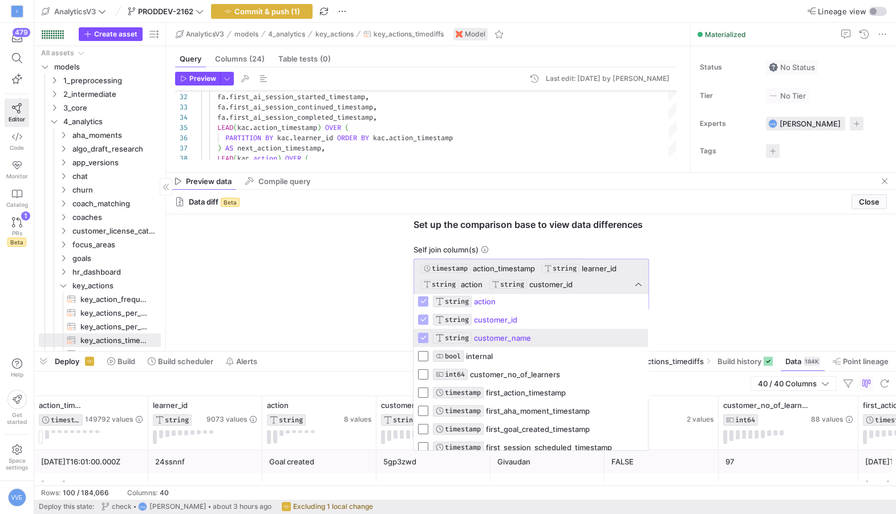
scroll to position [51, 0]
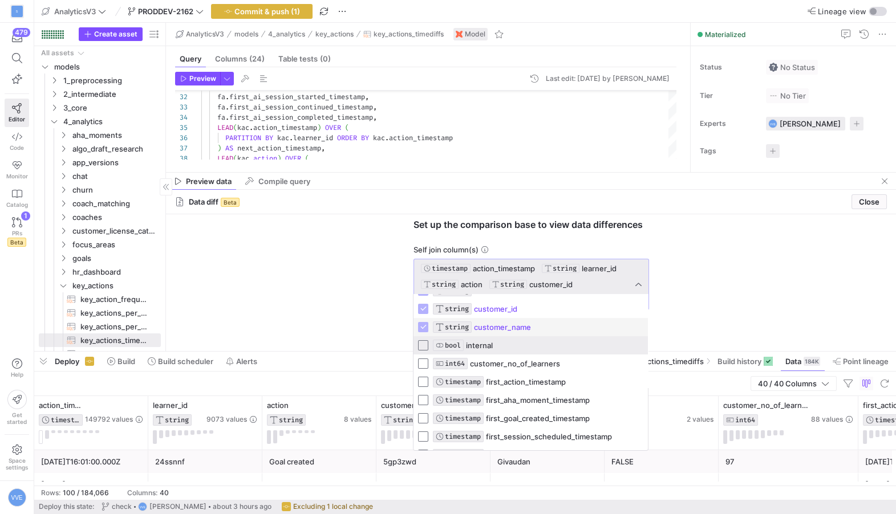
click at [424, 348] on mat-pseudo-checkbox at bounding box center [423, 345] width 10 height 10
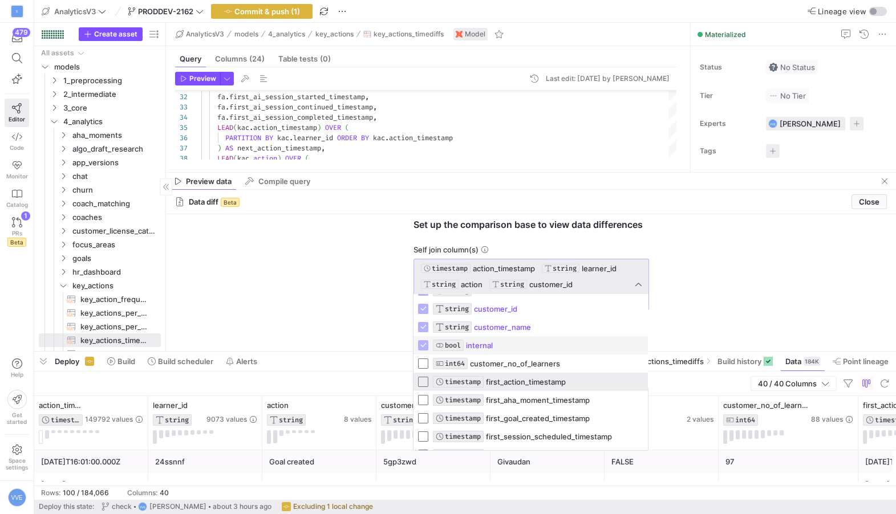
click at [424, 377] on mat-pseudo-checkbox at bounding box center [423, 382] width 10 height 10
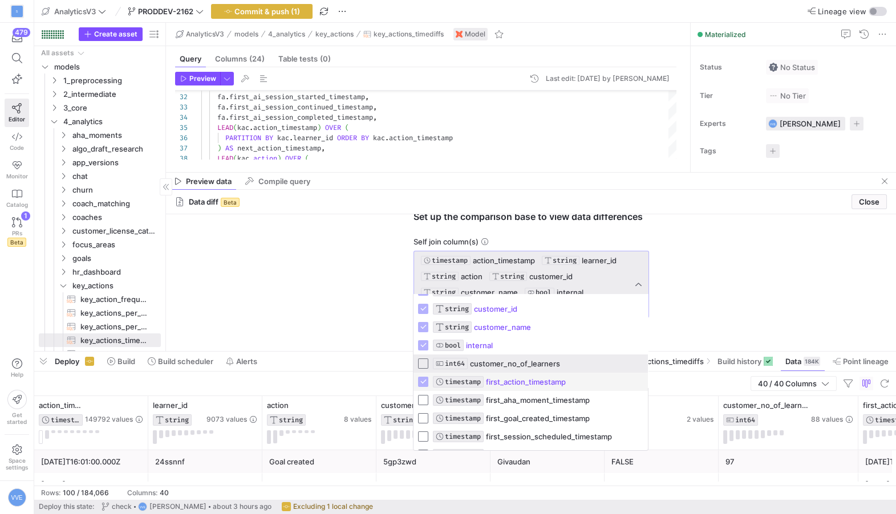
click at [424, 359] on mat-pseudo-checkbox at bounding box center [423, 364] width 10 height 10
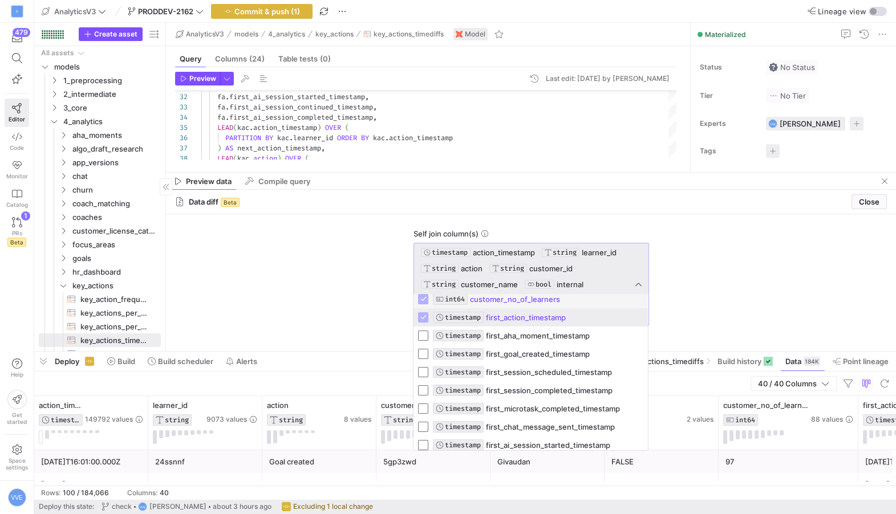
scroll to position [116, 0]
click at [423, 340] on mat-option "TIMESTAMP first_aha_moment_timestamp" at bounding box center [530, 335] width 234 height 18
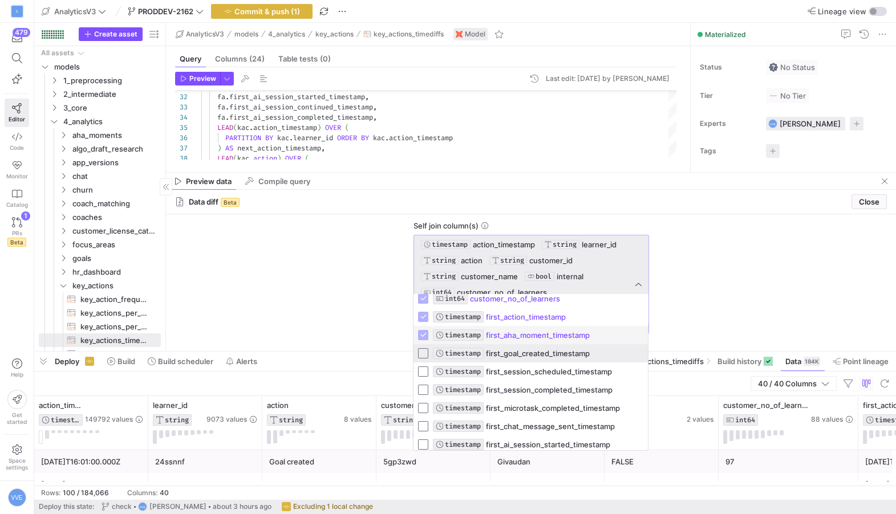
click at [423, 357] on mat-pseudo-checkbox at bounding box center [423, 353] width 10 height 10
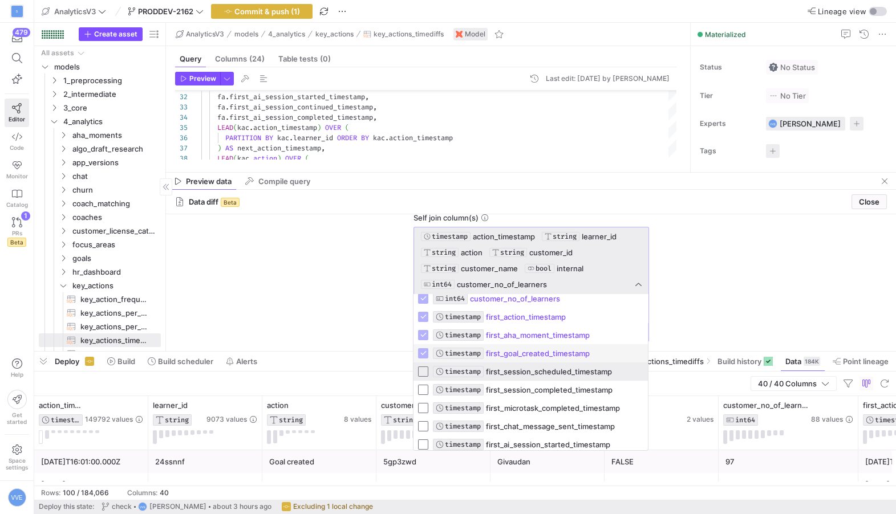
click at [423, 371] on mat-pseudo-checkbox at bounding box center [423, 372] width 10 height 10
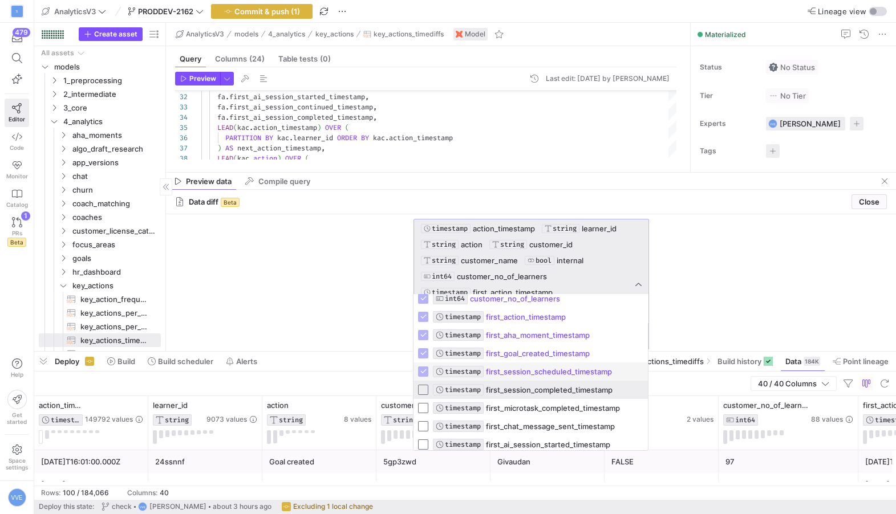
click at [423, 385] on mat-pseudo-checkbox at bounding box center [423, 390] width 10 height 10
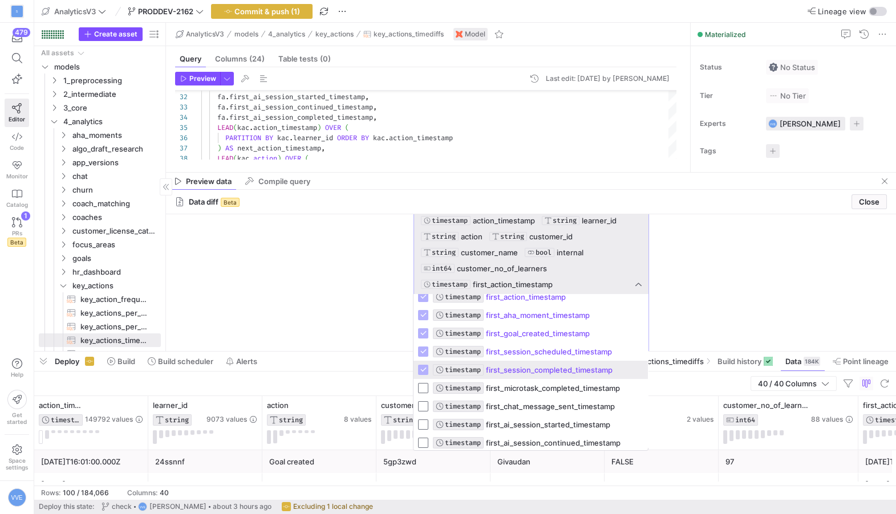
scroll to position [144, 0]
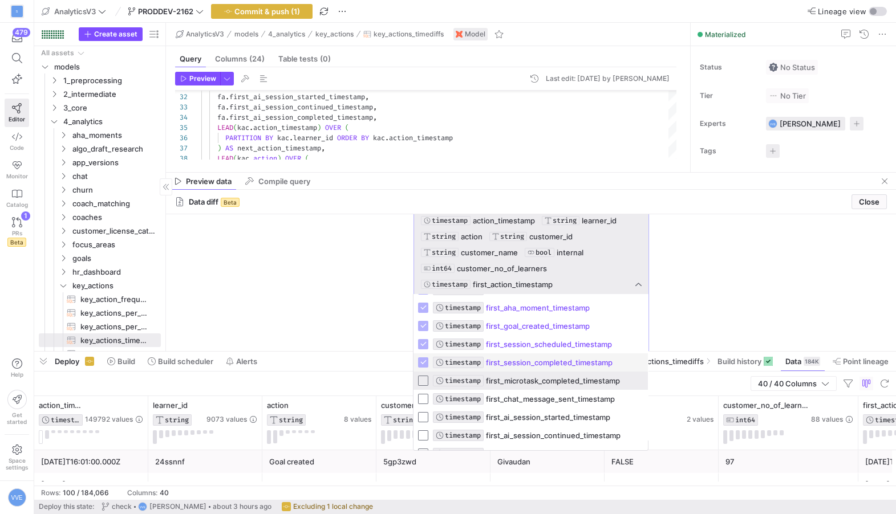
click at [423, 386] on mat-option "TIMESTAMP first_microtask_completed_timestamp" at bounding box center [530, 381] width 234 height 18
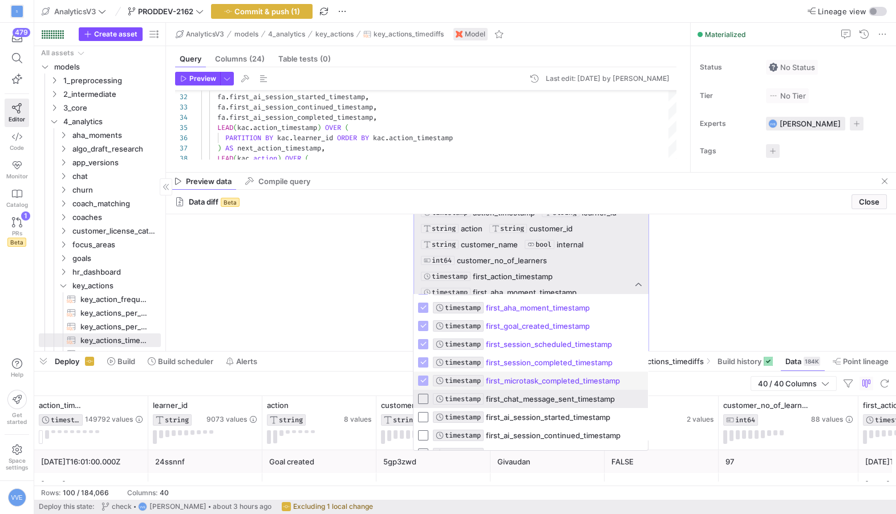
click at [423, 404] on mat-option "TIMESTAMP first_chat_message_sent_timestamp" at bounding box center [530, 399] width 234 height 18
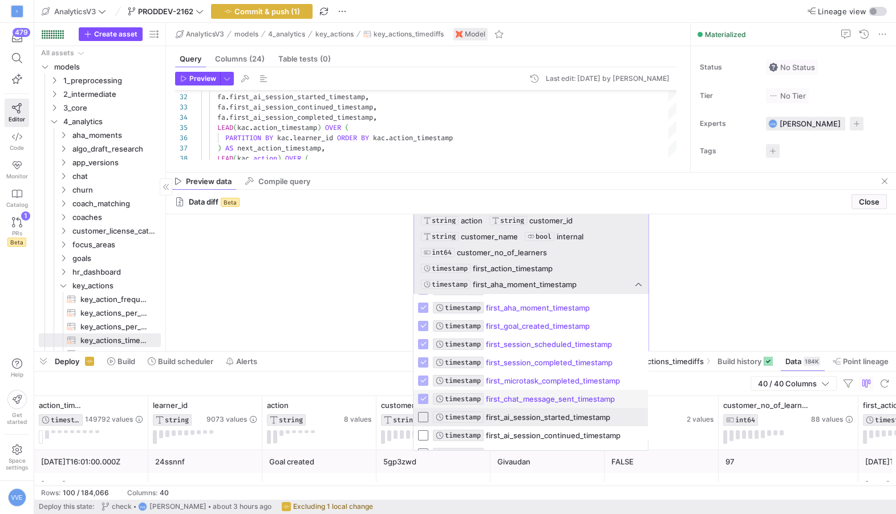
click at [421, 415] on mat-pseudo-checkbox at bounding box center [423, 417] width 10 height 10
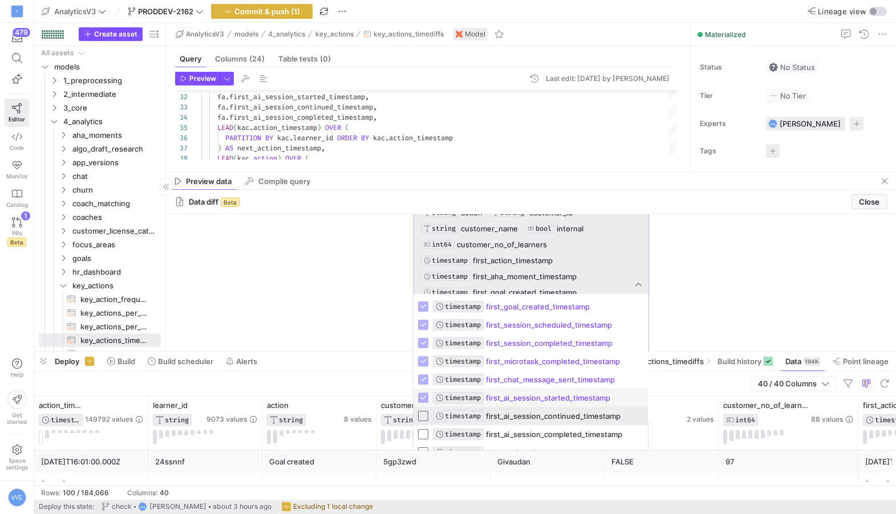
click at [422, 412] on mat-pseudo-checkbox at bounding box center [423, 416] width 10 height 10
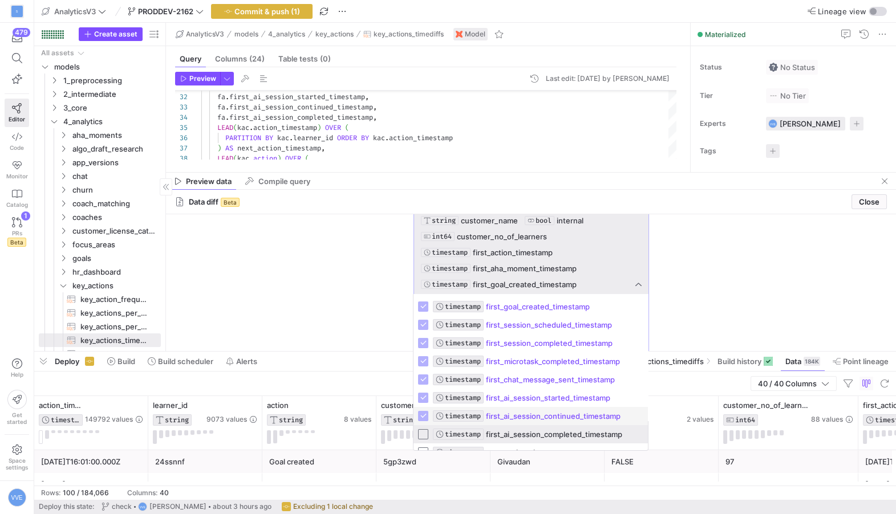
click at [421, 433] on mat-pseudo-checkbox at bounding box center [423, 434] width 10 height 10
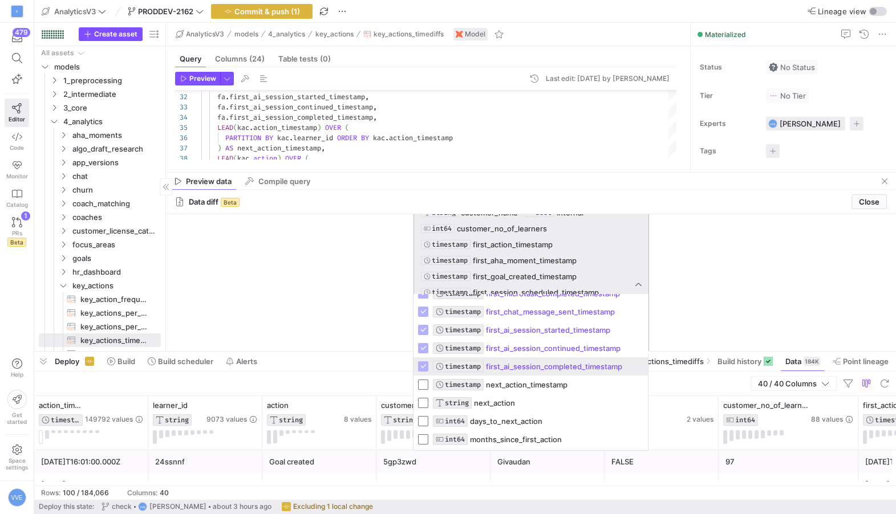
scroll to position [234, 0]
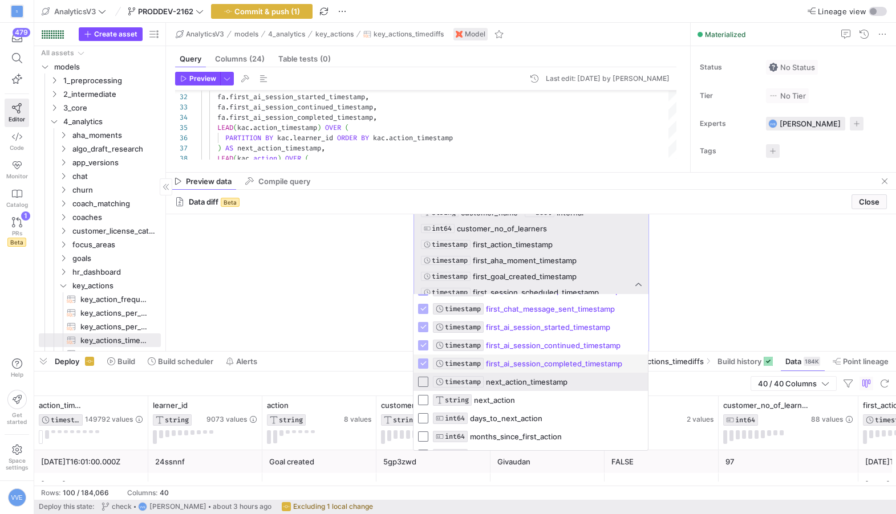
click at [419, 382] on mat-pseudo-checkbox at bounding box center [423, 382] width 10 height 10
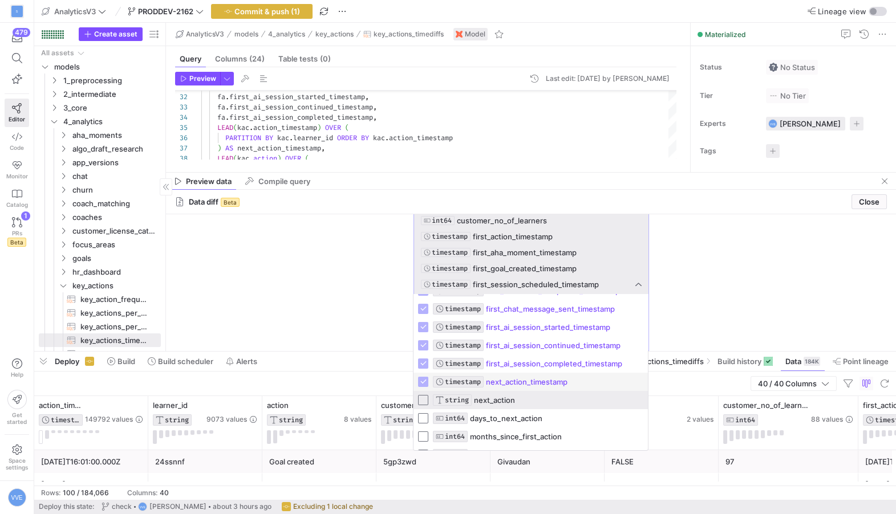
click at [421, 408] on mat-option "STRING next_action" at bounding box center [530, 400] width 234 height 18
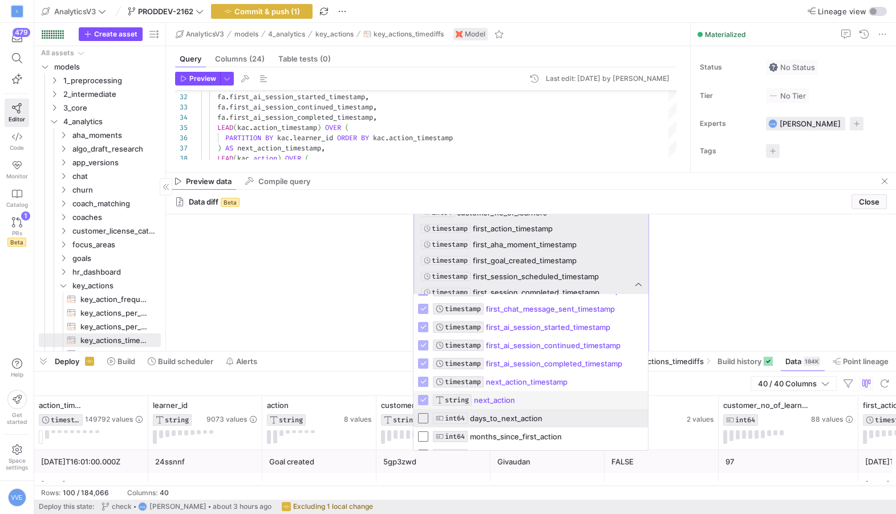
click at [423, 424] on mat-option "INT64 days_to_next_action" at bounding box center [530, 419] width 234 height 18
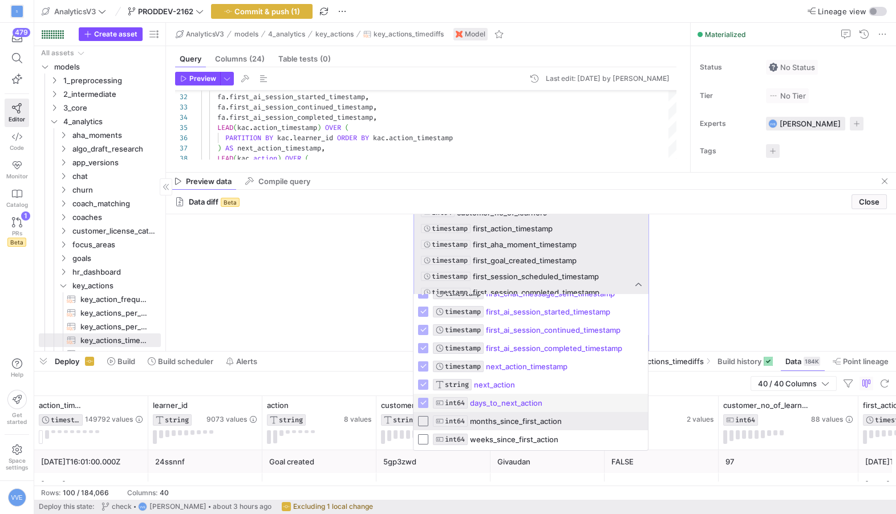
click at [423, 417] on mat-pseudo-checkbox at bounding box center [423, 421] width 10 height 10
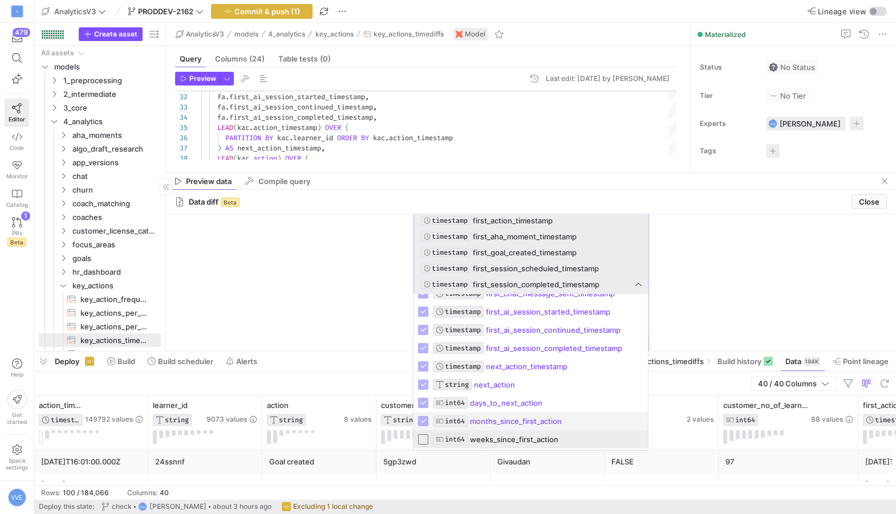
click at [423, 435] on mat-pseudo-checkbox at bounding box center [423, 440] width 10 height 10
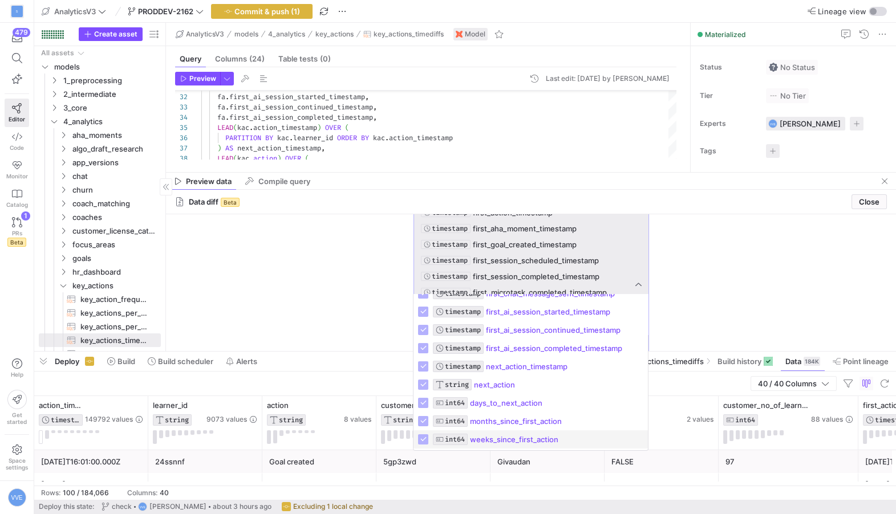
click at [687, 225] on div at bounding box center [448, 257] width 896 height 514
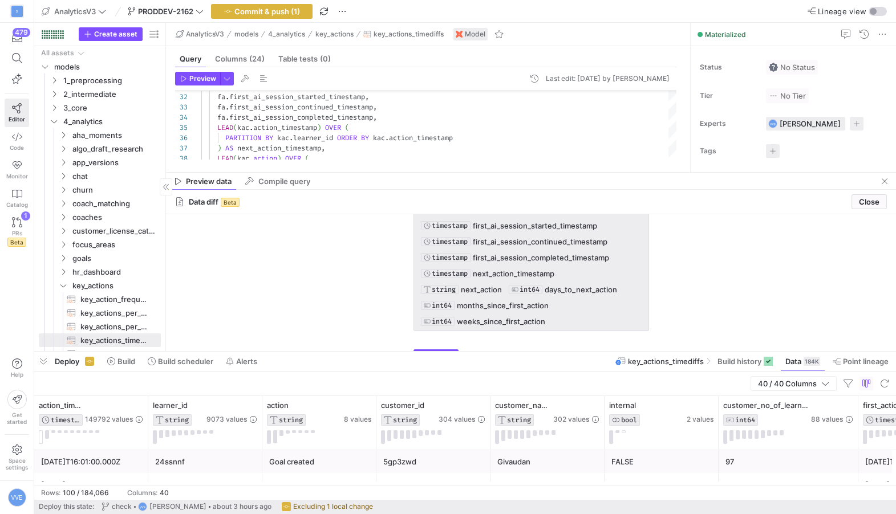
scroll to position [116, 0]
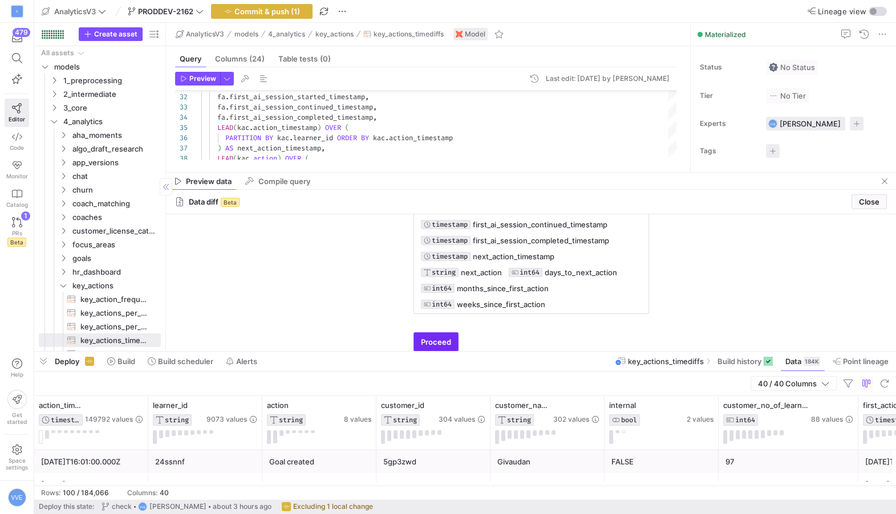
click at [452, 339] on span "submit" at bounding box center [436, 342] width 44 height 18
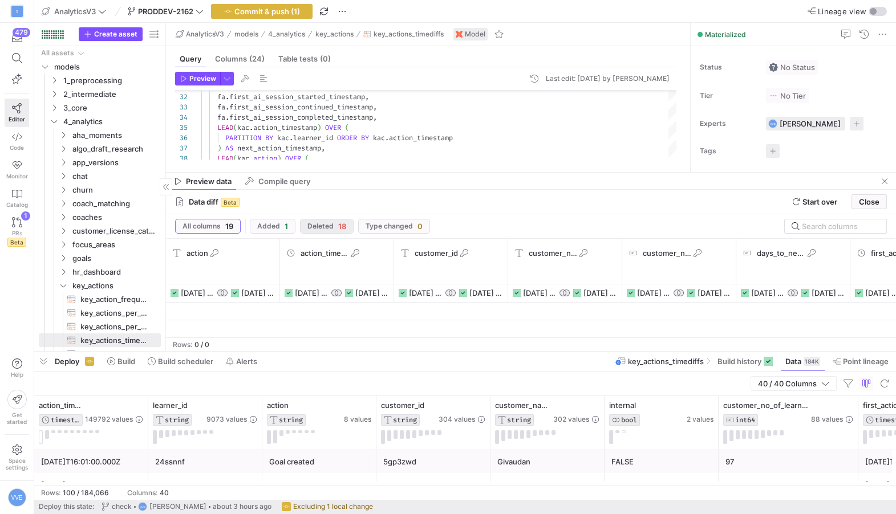
click at [323, 227] on span "Deleted" at bounding box center [320, 226] width 26 height 8
click at [285, 225] on span "1" at bounding box center [286, 226] width 3 height 9
click at [357, 216] on div "All columns 19 Added 1 Deleted 18 Type changed 0" at bounding box center [531, 226] width 730 height 24
click at [331, 225] on span "Deleted" at bounding box center [320, 226] width 26 height 8
click at [276, 183] on span "Compile query" at bounding box center [284, 181] width 52 height 7
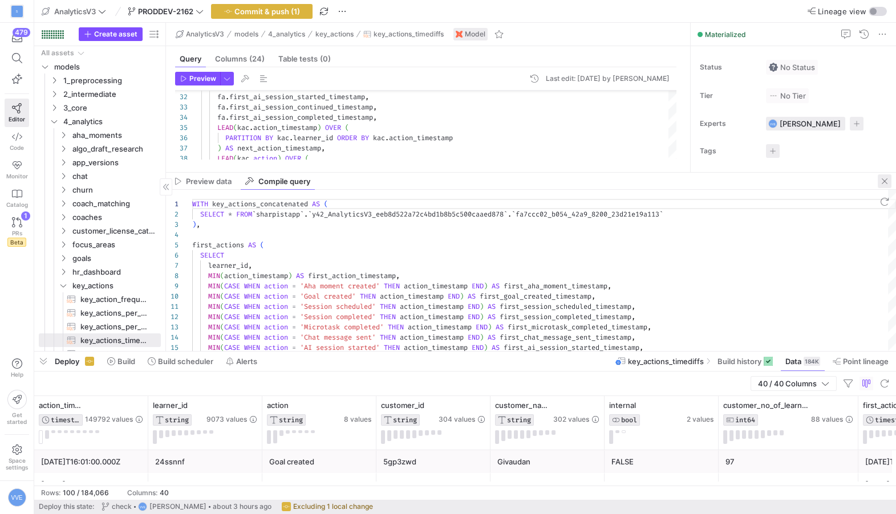
scroll to position [103, 0]
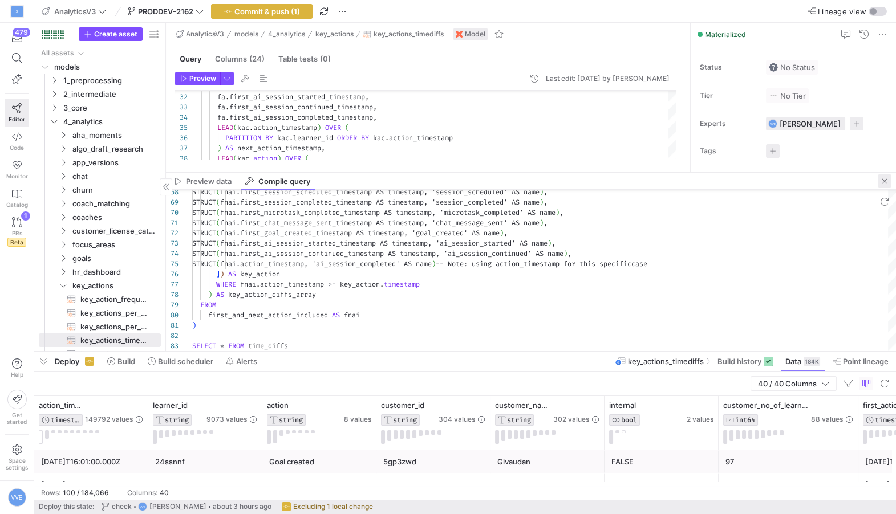
click at [883, 179] on span "button" at bounding box center [885, 182] width 14 height 14
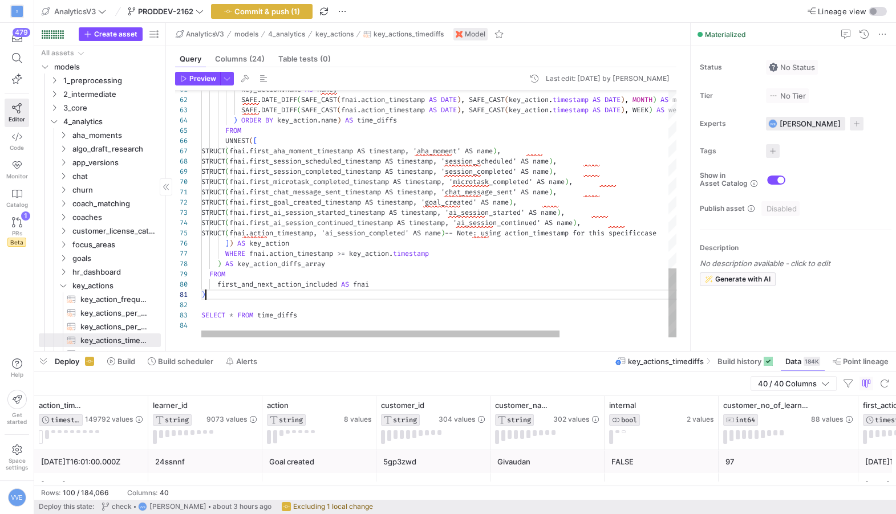
scroll to position [0, 3]
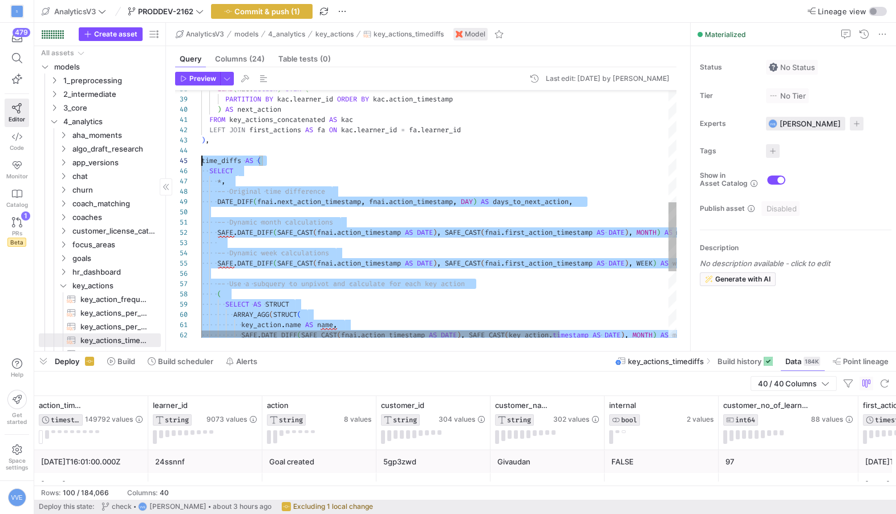
scroll to position [40, 0]
click at [202, 160] on div "key_action . name AS name , SAFE . DATE_DIFF ( SAFE_CAST ( fnai . action_timest…" at bounding box center [510, 134] width 619 height 878
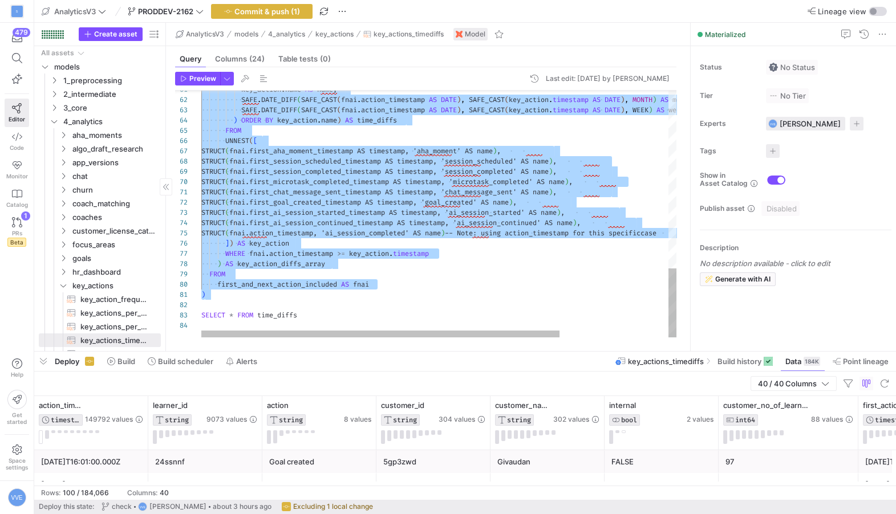
type textarea "FROM key_actions_concatenated AS kac LEFT JOIN first_actions AS fa ON kac.learn…"
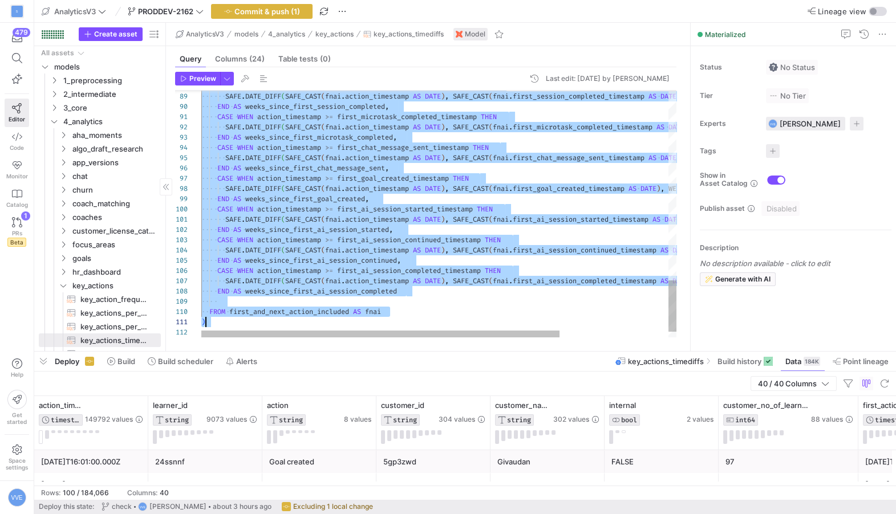
scroll to position [40, 3]
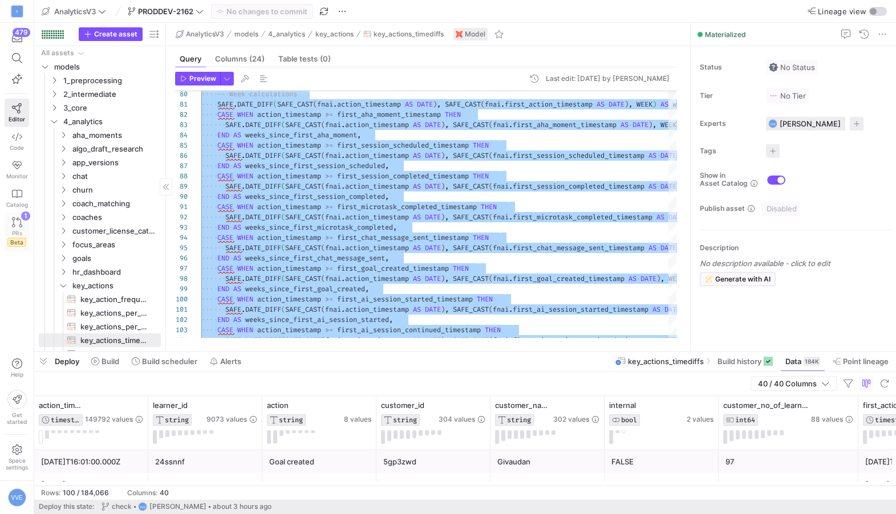
click at [16, 221] on icon at bounding box center [17, 222] width 10 height 10
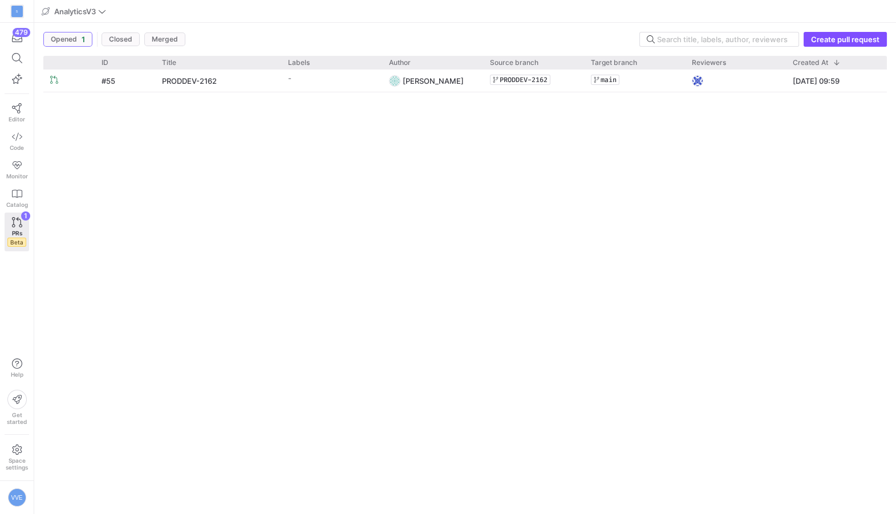
click at [249, 62] on div "Title" at bounding box center [218, 62] width 112 height 7
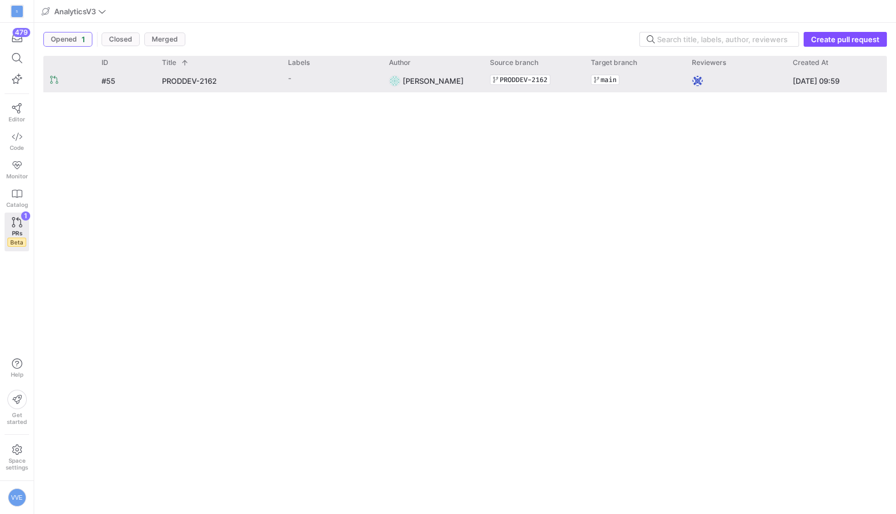
click at [249, 70] on div "PRODDEV-2162" at bounding box center [218, 81] width 126 height 22
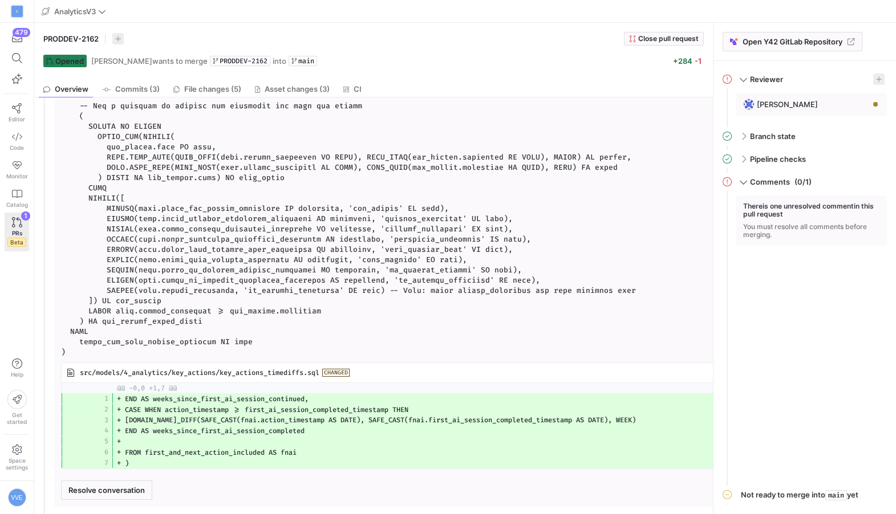
scroll to position [258, 5]
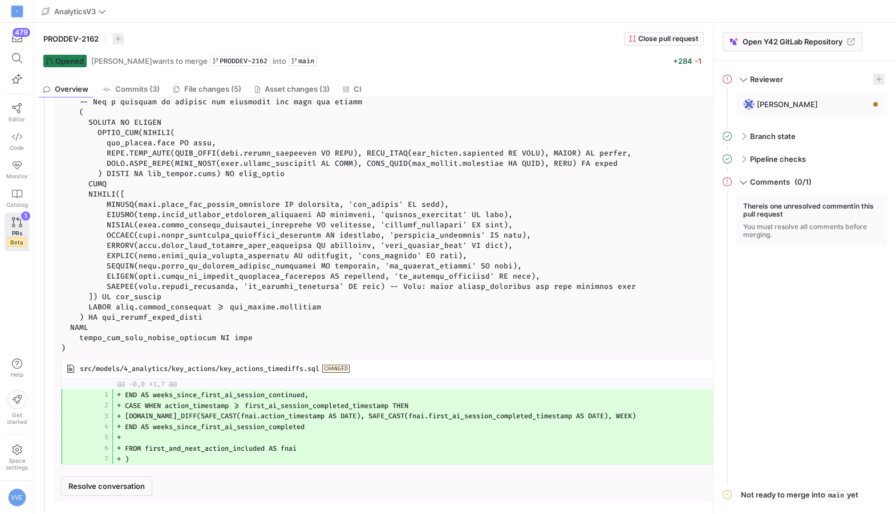
drag, startPoint x: 254, startPoint y: 349, endPoint x: 103, endPoint y: 245, distance: 183.8
click at [103, 245] on div "Martin Böttcher reviewed about 3 hours ago this adds lot of duplication with th…" at bounding box center [392, 217] width 662 height 558
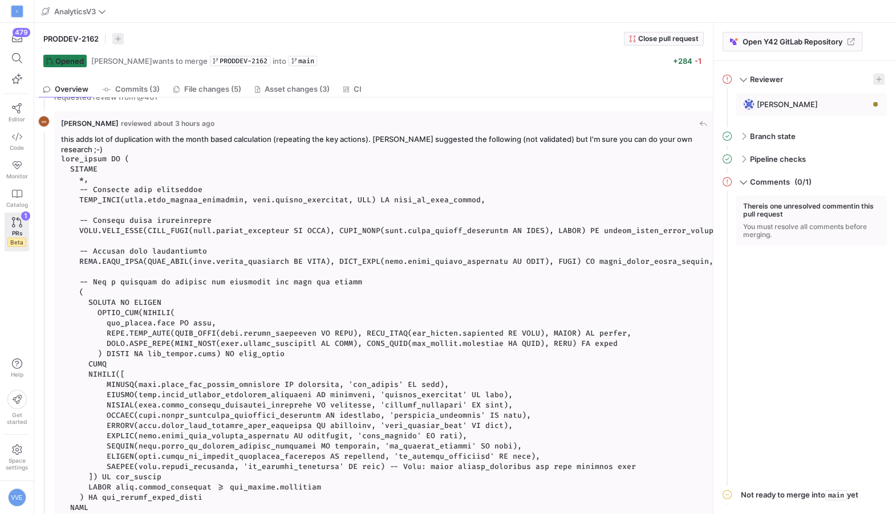
scroll to position [77, 5]
click at [62, 155] on code at bounding box center [392, 344] width 662 height 379
copy div "time_diffs AS ( SELECT *, -- Original time difference DATE_DIFF(fnai.next_actio…"
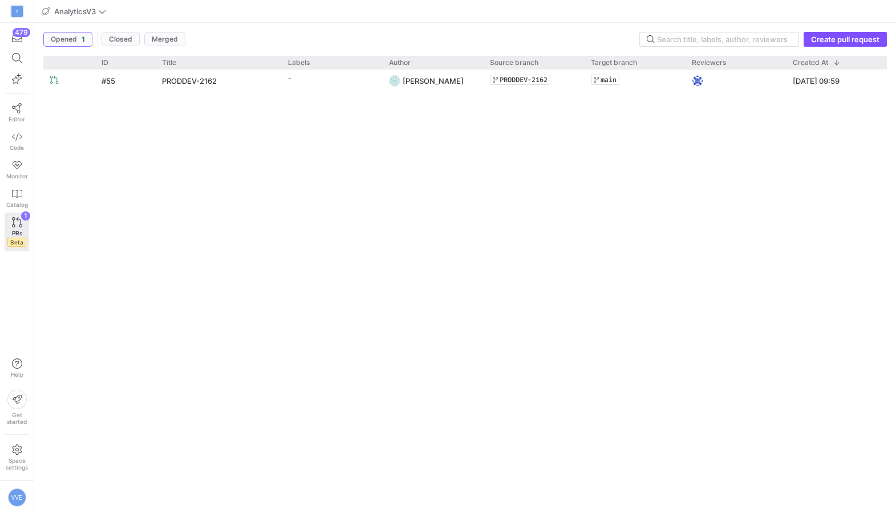
click at [160, 92] on div "#55 PRODDEV-2162 - Victor von Eisenhart-Rothe PRODDEV-2162 main 4 Sept 2025, 09…" at bounding box center [465, 288] width 844 height 436
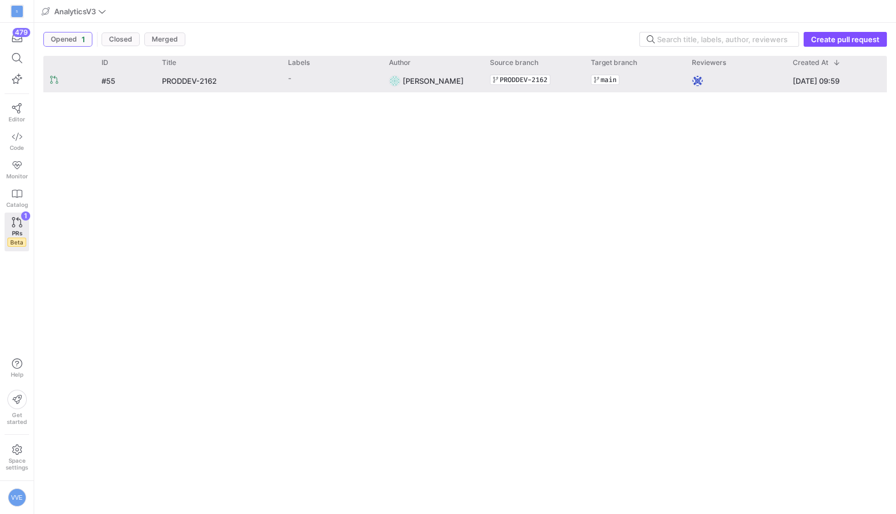
click at [160, 80] on div "PRODDEV-2162" at bounding box center [218, 81] width 126 height 22
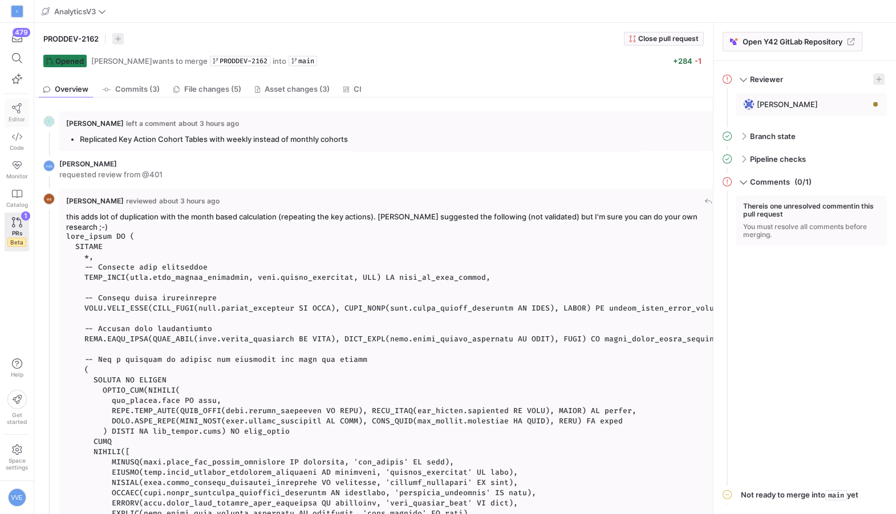
click at [27, 100] on link "Editor" at bounding box center [17, 113] width 25 height 29
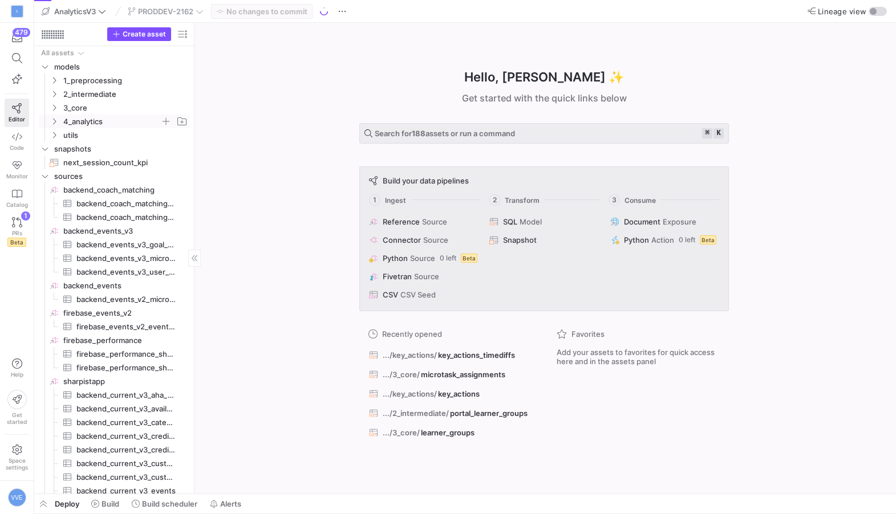
click at [93, 118] on span "4_analytics" at bounding box center [111, 121] width 97 height 13
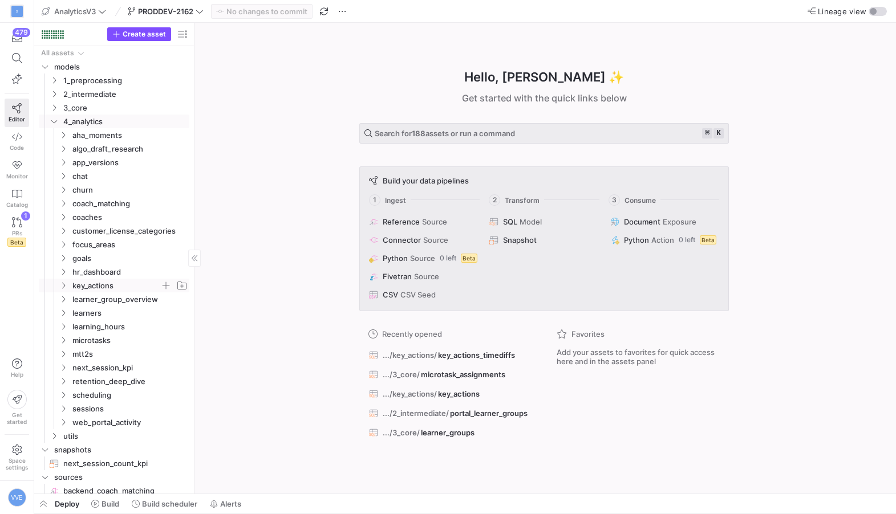
click at [123, 289] on span "key_actions" at bounding box center [116, 285] width 88 height 13
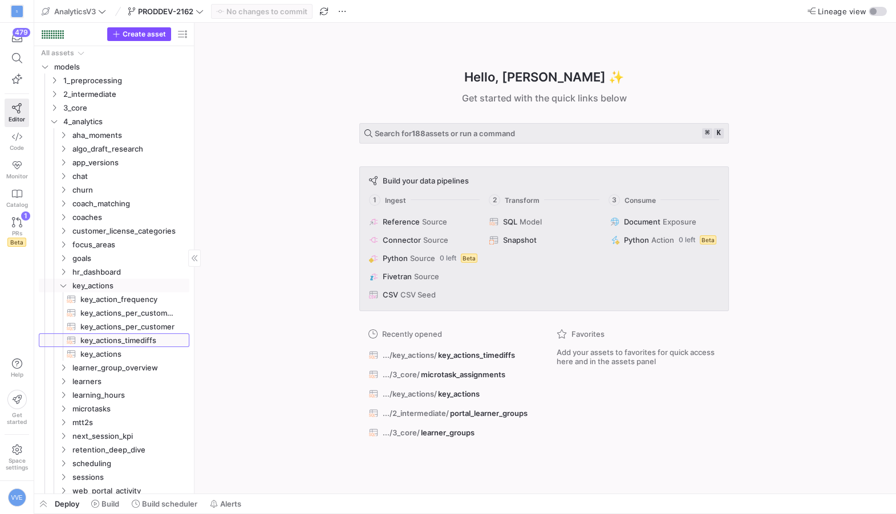
click at [116, 338] on span "key_actions_timediffs​​​​​​​​​​" at bounding box center [128, 340] width 96 height 13
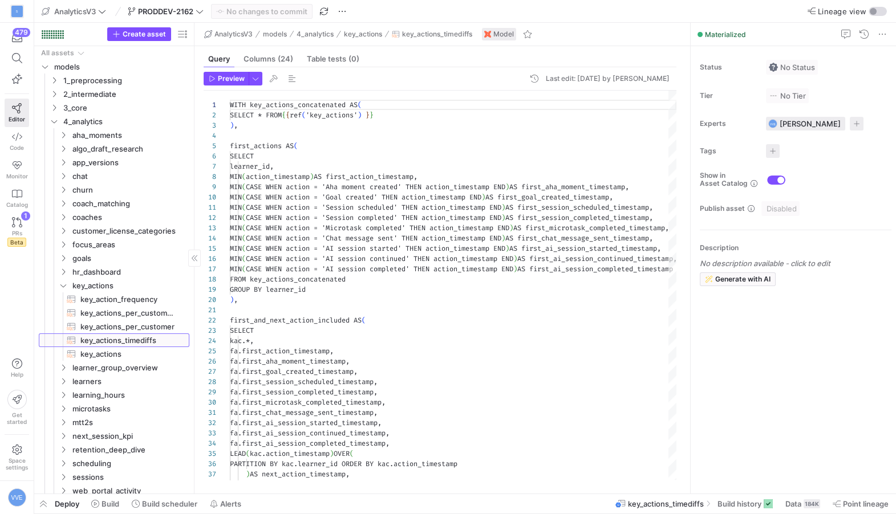
scroll to position [103, 0]
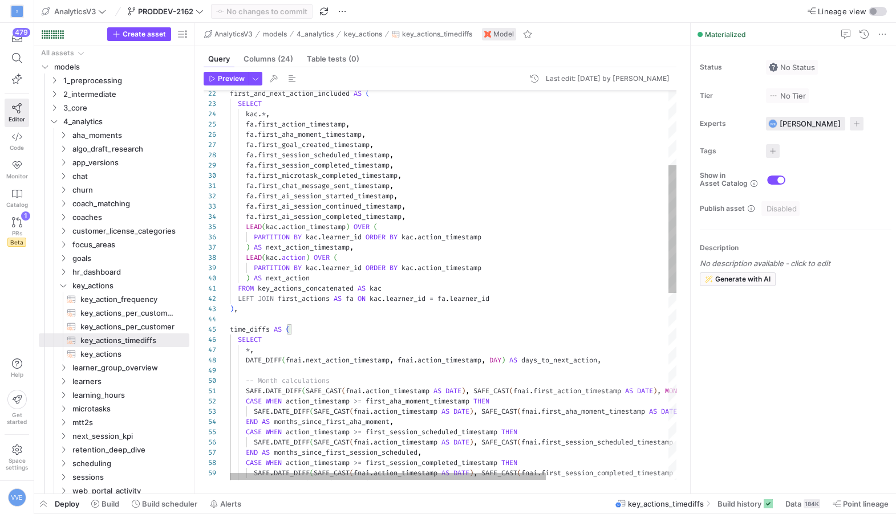
click at [230, 329] on div "SAFE . DATE_DIFF ( SAFE_CAST ( fnai . action_timestamp AS DATE ) , SAFE_CAST ( …" at bounding box center [453, 286] width 447 height 390
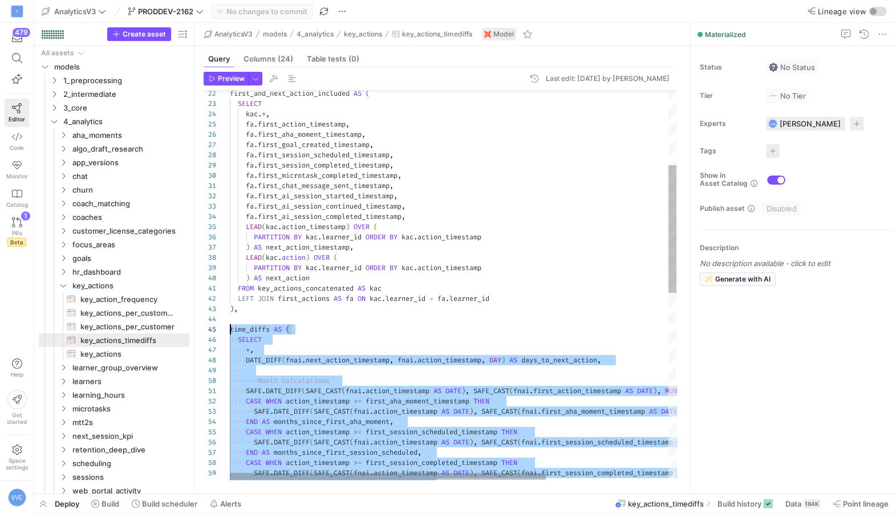
click at [230, 329] on div "SAFE . DATE_DIFF ( SAFE_CAST ( fnai . action_timestamp AS DATE ) , SAFE_CAST ( …" at bounding box center [539, 457] width 619 height 1186
type textarea ") SELECT * FROM time_diffs"
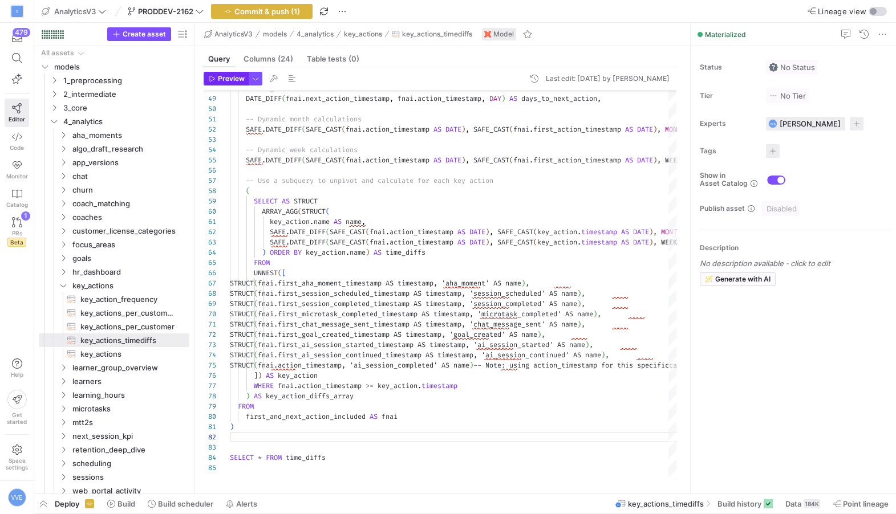
click at [225, 81] on span "Preview" at bounding box center [231, 79] width 27 height 8
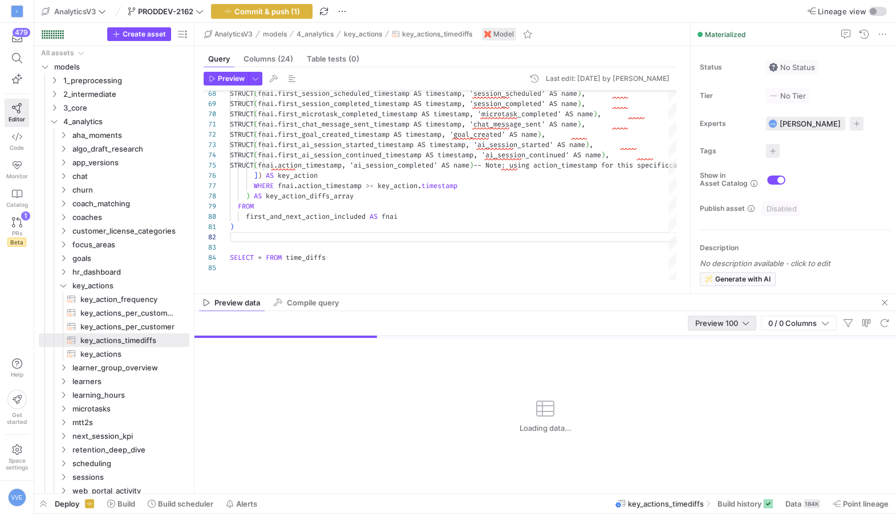
click at [693, 327] on div "Preview 100" at bounding box center [722, 323] width 68 height 15
click at [538, 388] on div at bounding box center [448, 257] width 896 height 514
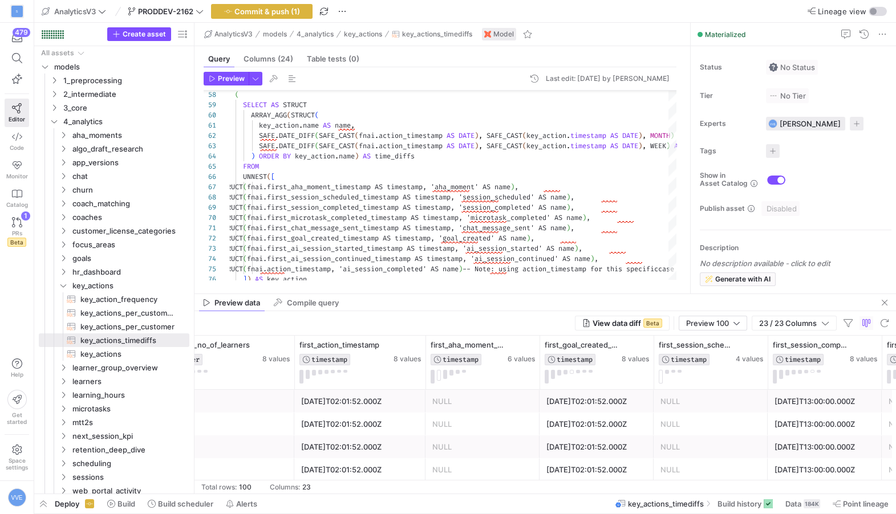
scroll to position [0, 764]
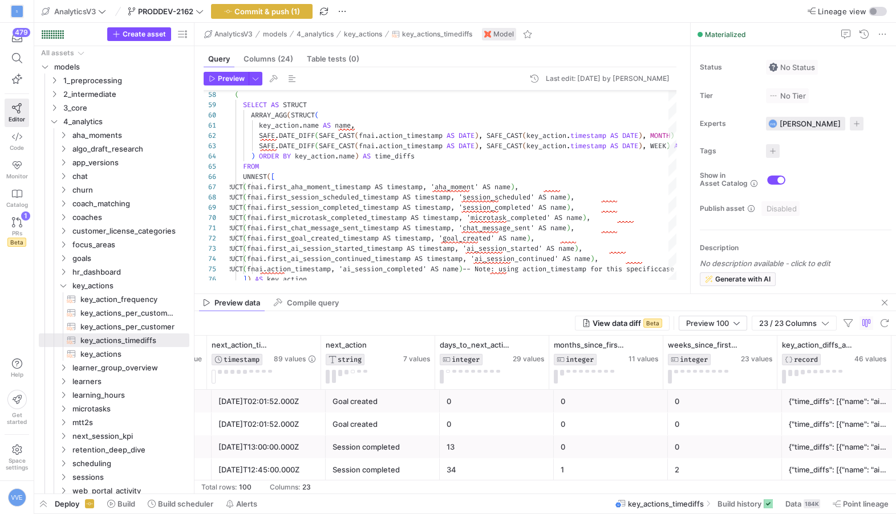
click at [852, 402] on div "{"time_diffs": [{"name": "ai_session_completed", "months": 0, "weeks": 0}, {"na…" at bounding box center [839, 402] width 100 height 22
click at [843, 431] on div "{"time_diffs": [{"name": "ai_session_completed", "months": 0, "weeks": 0}, {"na…" at bounding box center [839, 424] width 100 height 22
click at [886, 301] on span "button" at bounding box center [885, 303] width 14 height 14
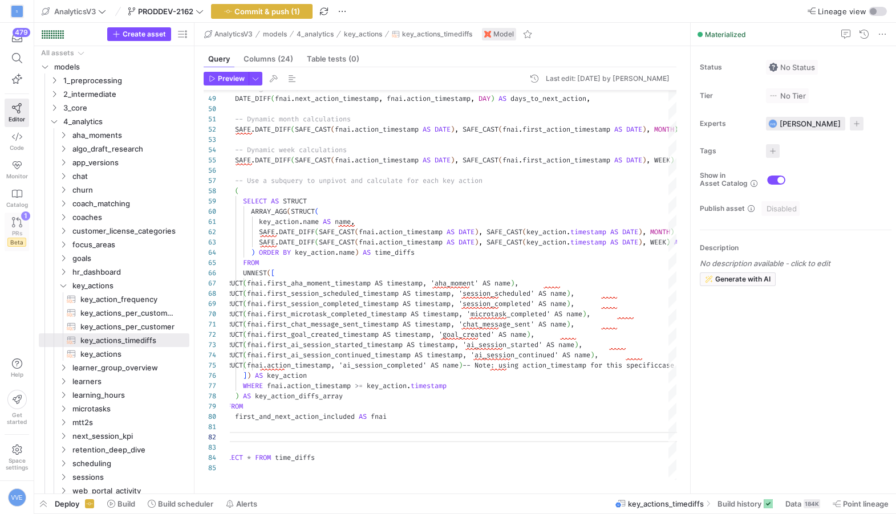
click at [14, 220] on icon at bounding box center [17, 222] width 10 height 10
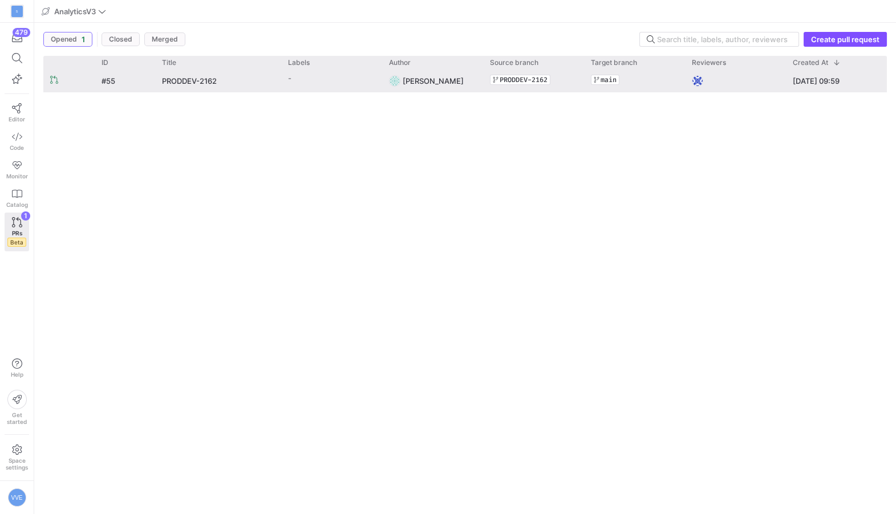
click at [126, 76] on div "#55" at bounding box center [125, 81] width 60 height 22
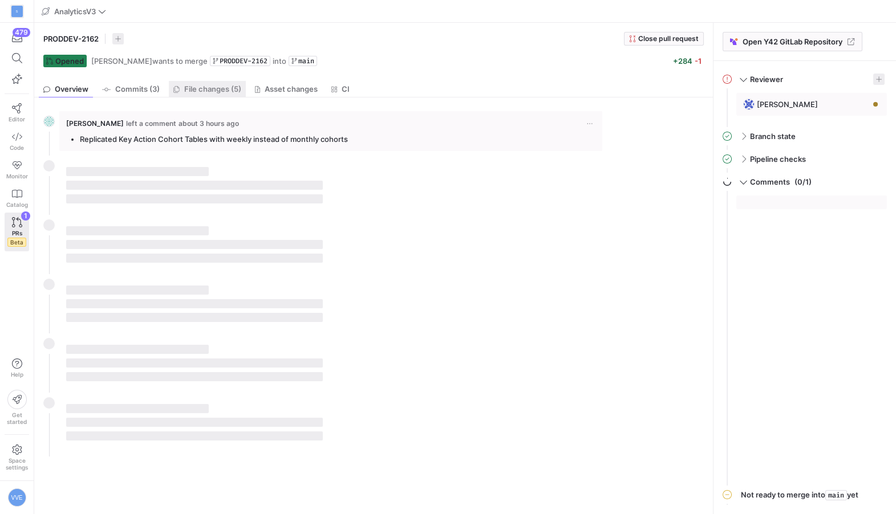
click at [241, 86] on span "File changes (5)" at bounding box center [212, 89] width 57 height 7
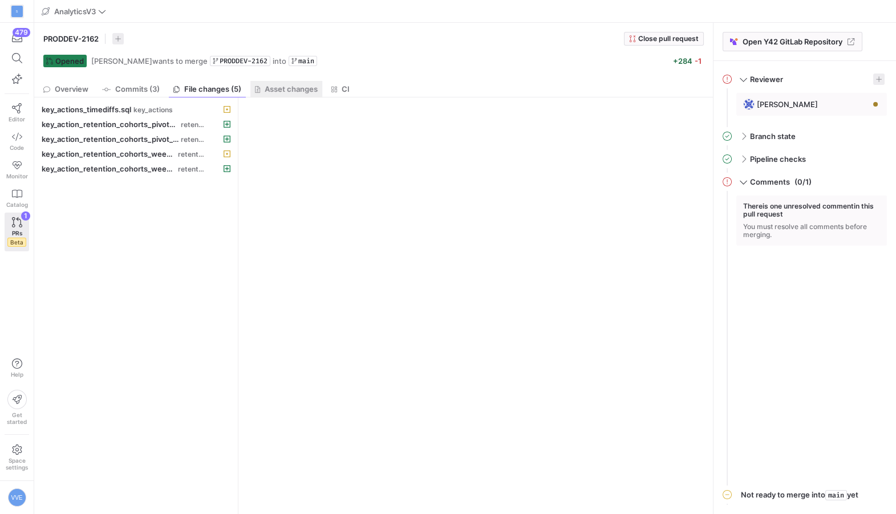
click at [297, 87] on span "Asset changes" at bounding box center [291, 89] width 53 height 7
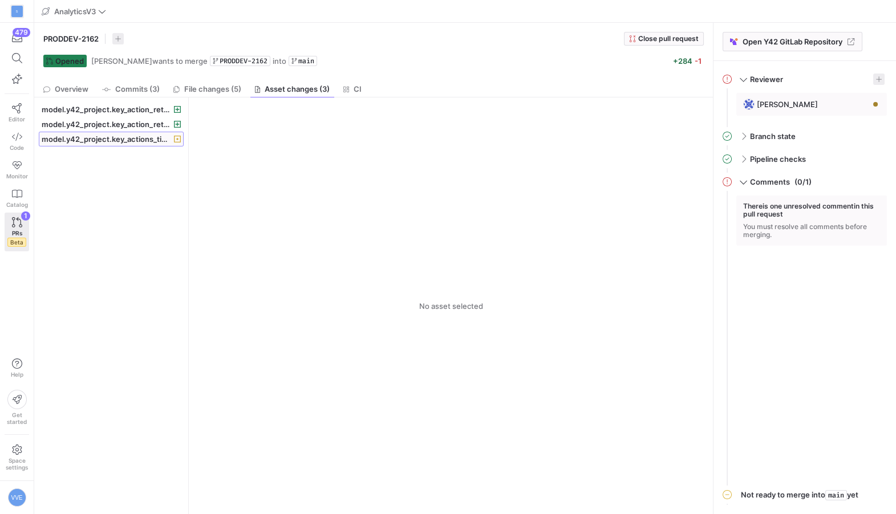
click at [123, 143] on span "model.y42_project.key_actions_timediffs" at bounding box center [107, 139] width 130 height 9
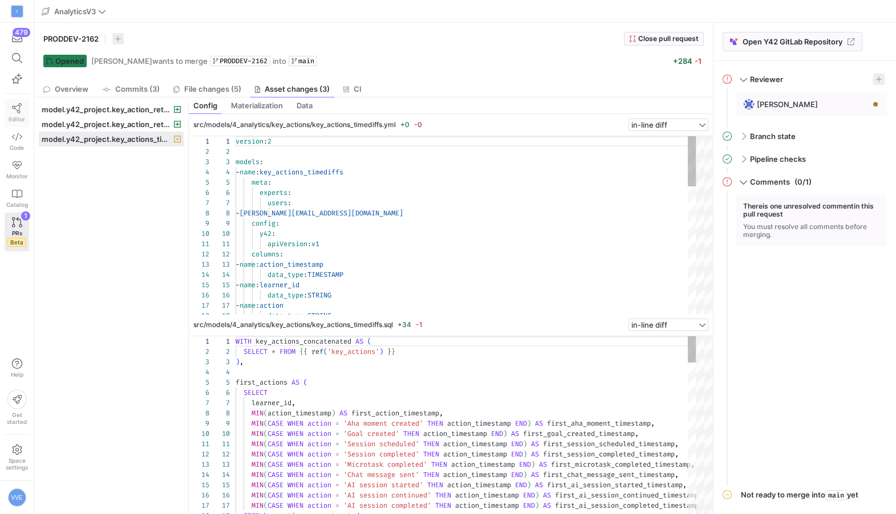
click at [10, 116] on span "Editor" at bounding box center [17, 119] width 17 height 7
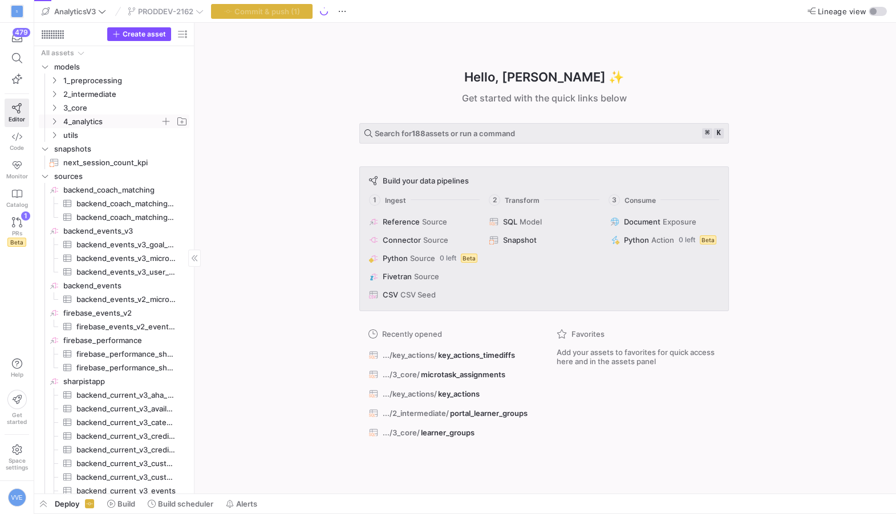
click at [107, 115] on span "4_analytics" at bounding box center [111, 121] width 97 height 13
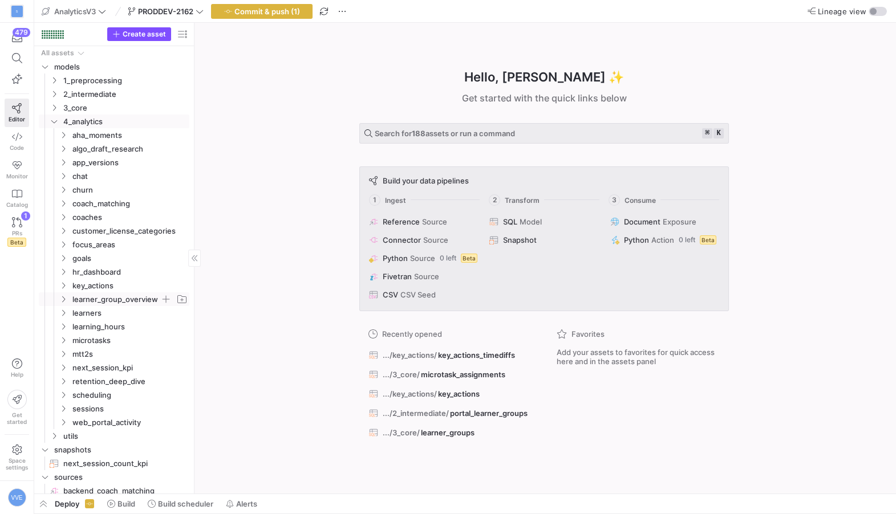
click at [95, 294] on span "learner_group_overview" at bounding box center [116, 299] width 88 height 13
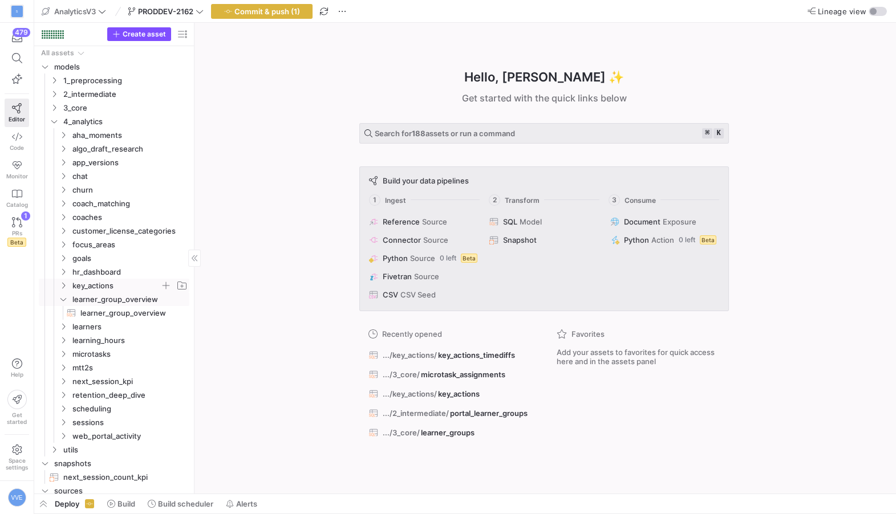
click at [95, 291] on span "key_actions" at bounding box center [116, 285] width 88 height 13
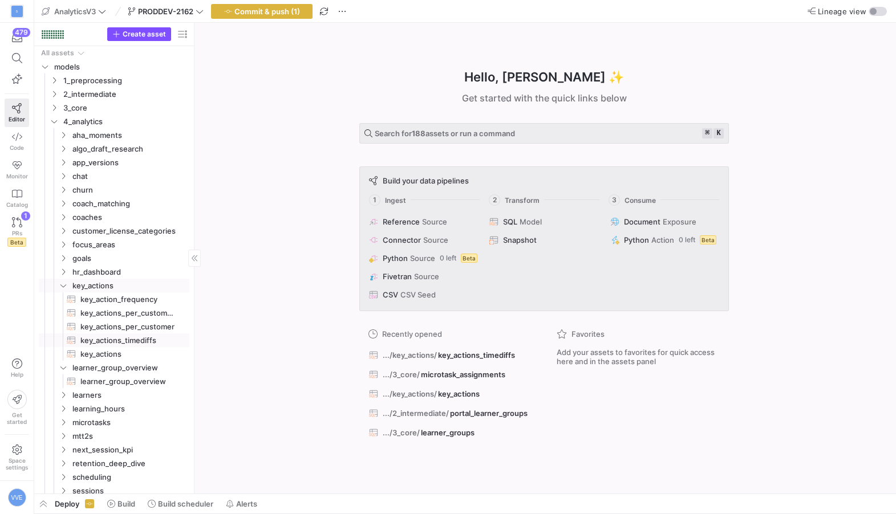
click at [121, 343] on span "key_actions_timediffs​​​​​​​​​​" at bounding box center [128, 340] width 96 height 13
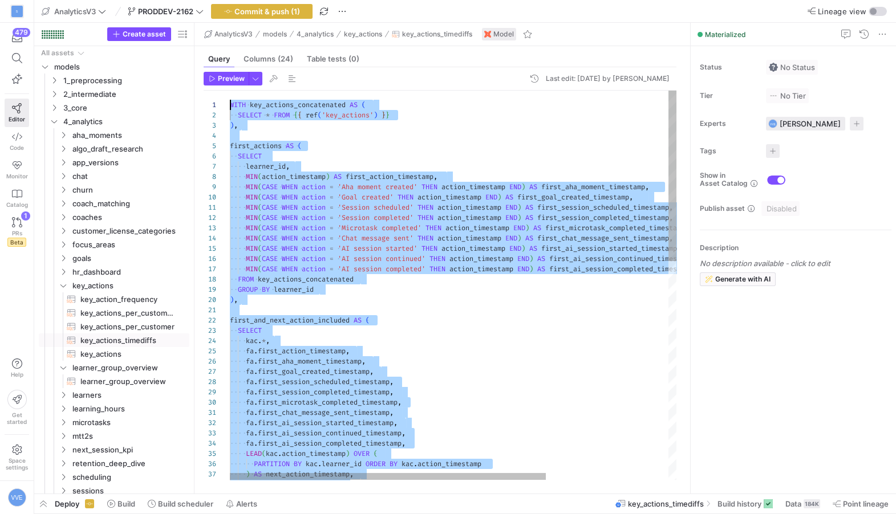
drag, startPoint x: 340, startPoint y: 461, endPoint x: 234, endPoint y: 39, distance: 435.2
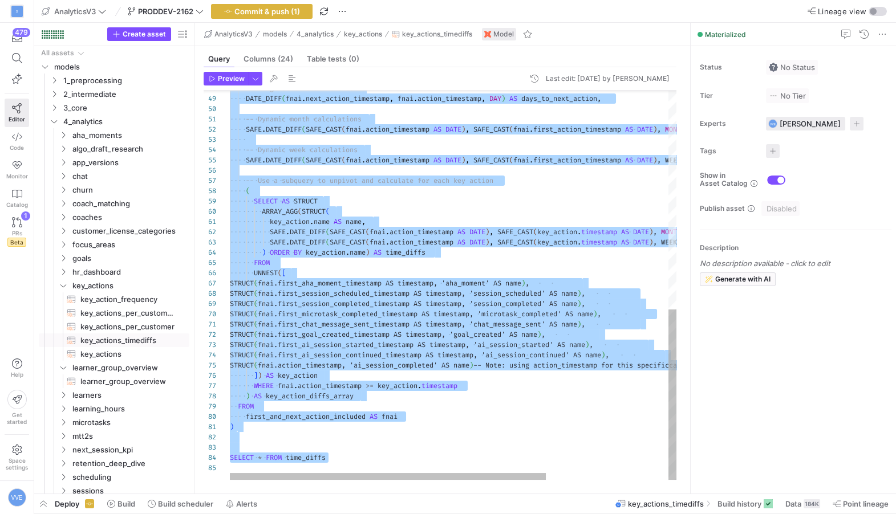
click at [315, 379] on div "-- Original time difference DATE_DIFF ( fnai . next_action_timestamp , fnai . a…" at bounding box center [539, 36] width 619 height 889
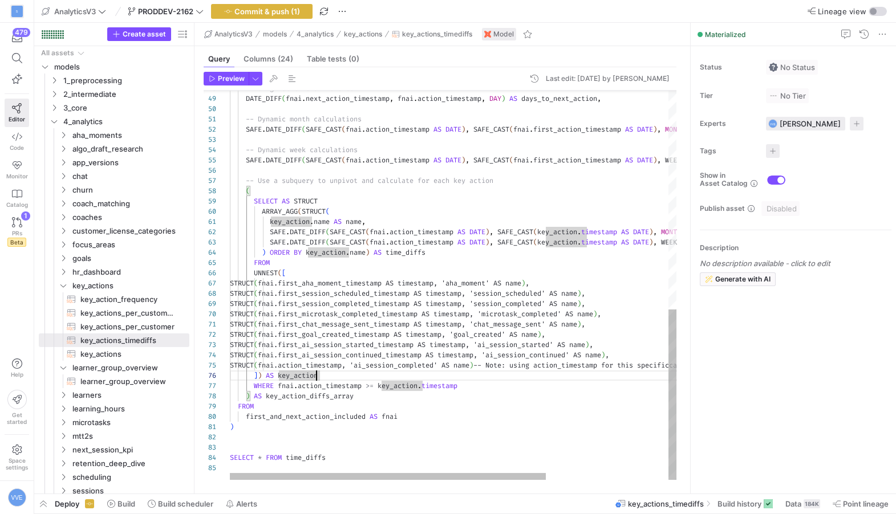
type textarea "chat_message_sent' AS name), STRUCT(fnai.first_goal_created_timestamp AS timest…"
click at [323, 383] on div "-- Original time difference DATE_DIFF ( fnai . next_action_timestamp , fnai . a…" at bounding box center [539, 36] width 619 height 889
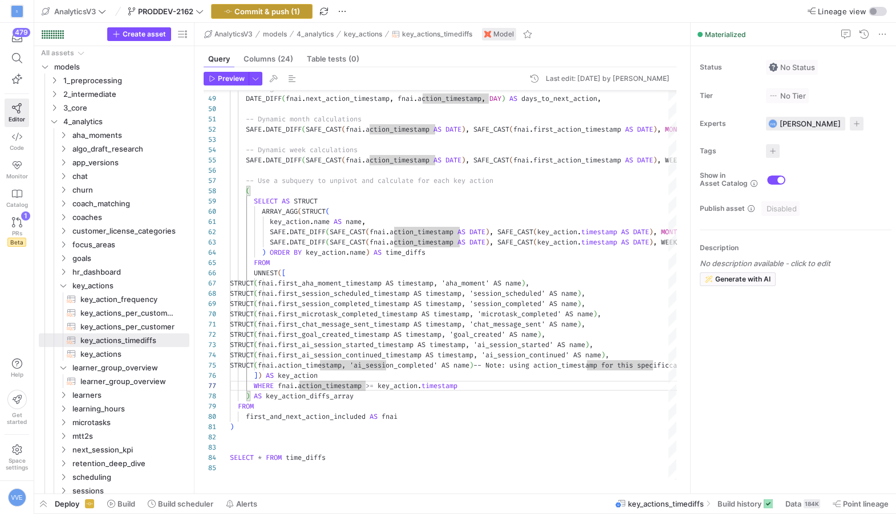
click at [260, 8] on span "Commit & push (1)" at bounding box center [267, 11] width 66 height 9
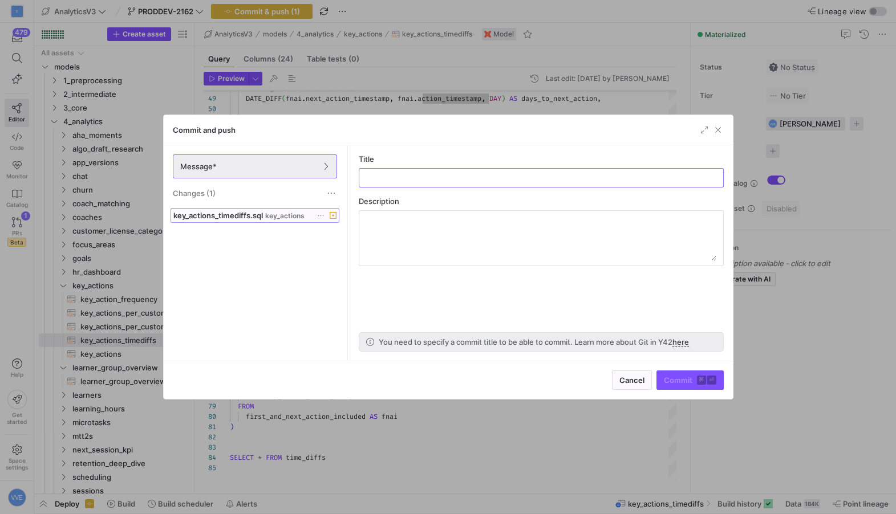
click at [241, 209] on span at bounding box center [255, 216] width 168 height 14
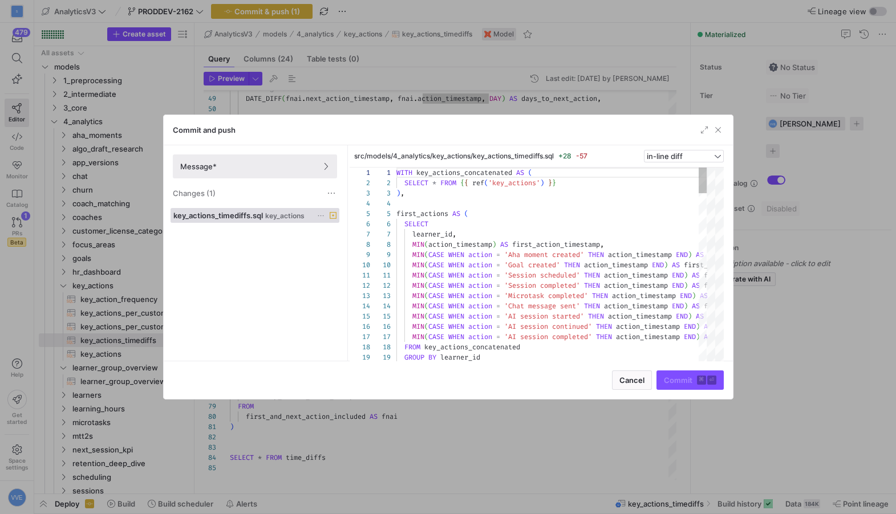
click at [319, 217] on icon at bounding box center [320, 215] width 7 height 7
click at [499, 252] on div at bounding box center [448, 257] width 896 height 514
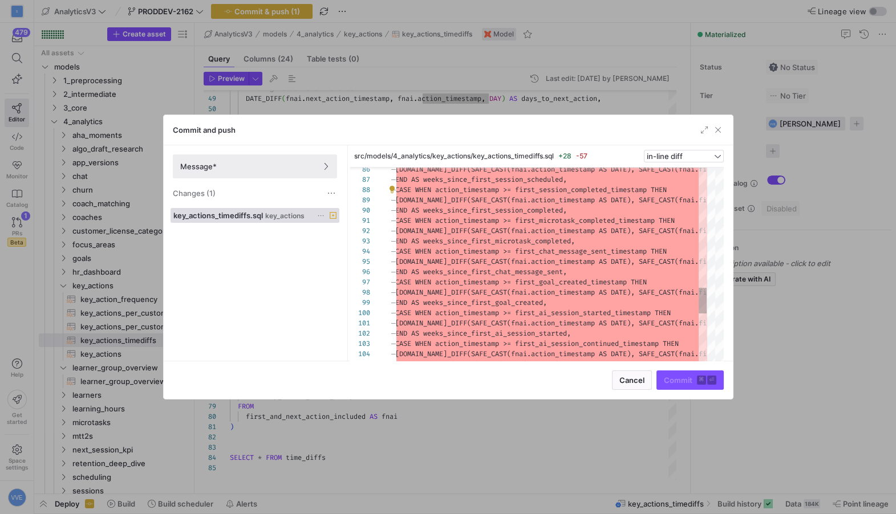
click at [319, 214] on icon at bounding box center [320, 215] width 7 height 7
click at [346, 240] on button "Discard" at bounding box center [364, 247] width 93 height 18
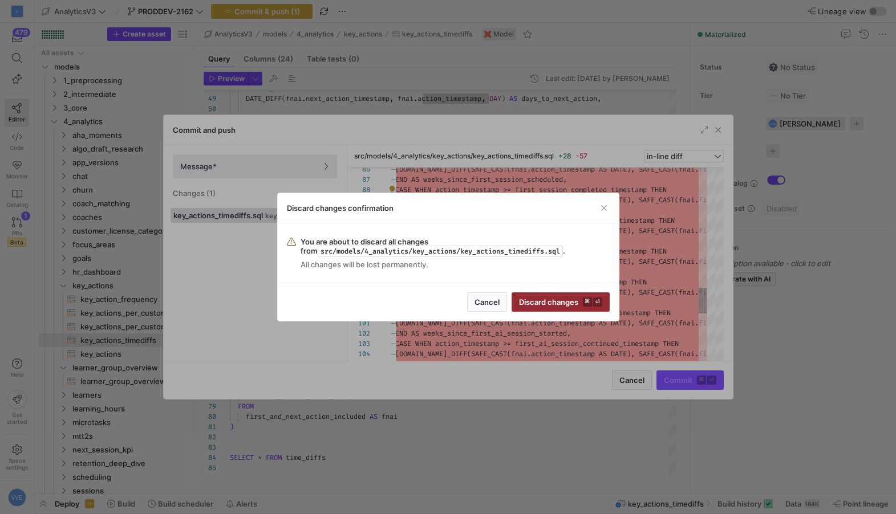
click at [560, 301] on span "Discard changes ⌘ ⏎" at bounding box center [560, 302] width 83 height 9
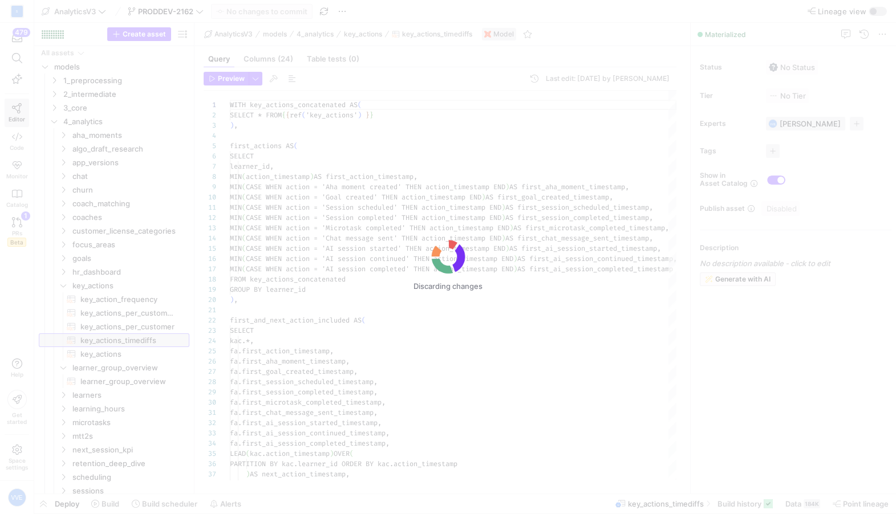
scroll to position [103, 0]
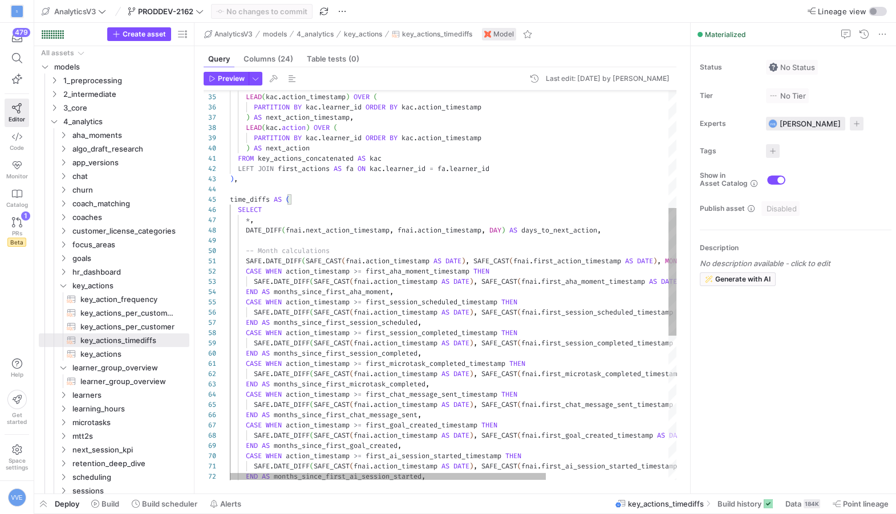
click at [229, 202] on div "45" at bounding box center [217, 199] width 26 height 10
click at [230, 200] on div "SAFE . DATE_DIFF ( SAFE_CAST ( fnai . action_timestamp AS DATE ) , SAFE_CAST ( …" at bounding box center [539, 327] width 619 height 1186
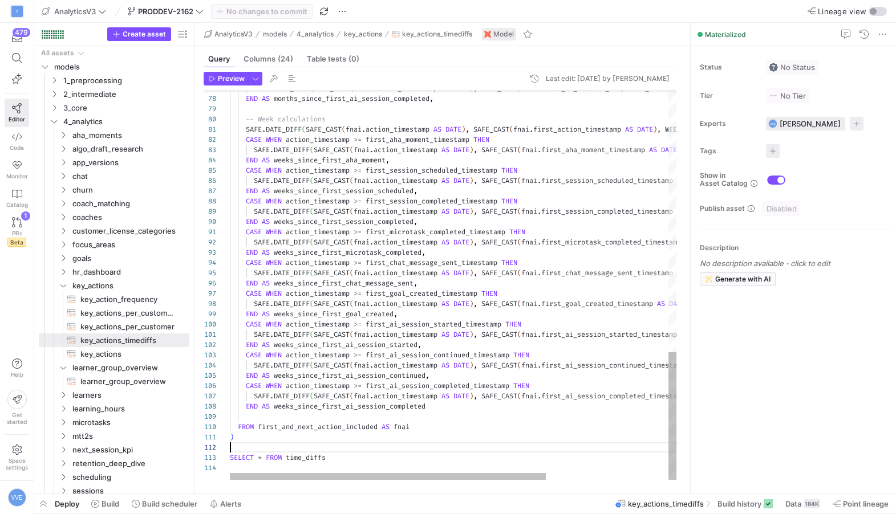
scroll to position [10, 0]
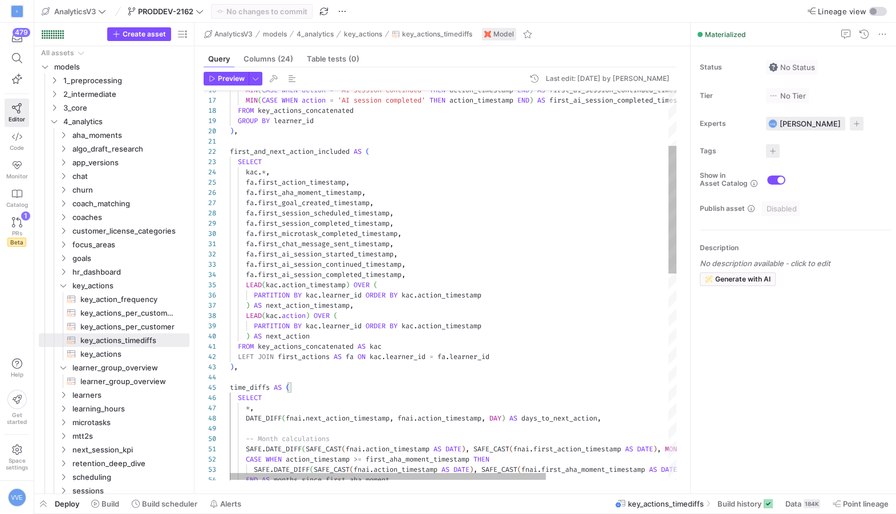
click at [233, 382] on div "END AS months_since_first_aha_moment , SAFE . DATE_DIFF ( SAFE_CAST ( fnai . ac…" at bounding box center [539, 515] width 619 height 1186
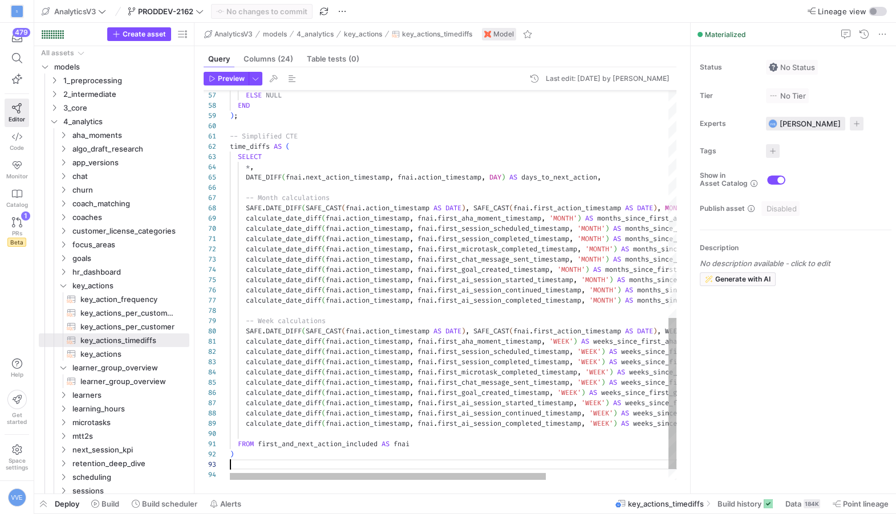
scroll to position [20, 0]
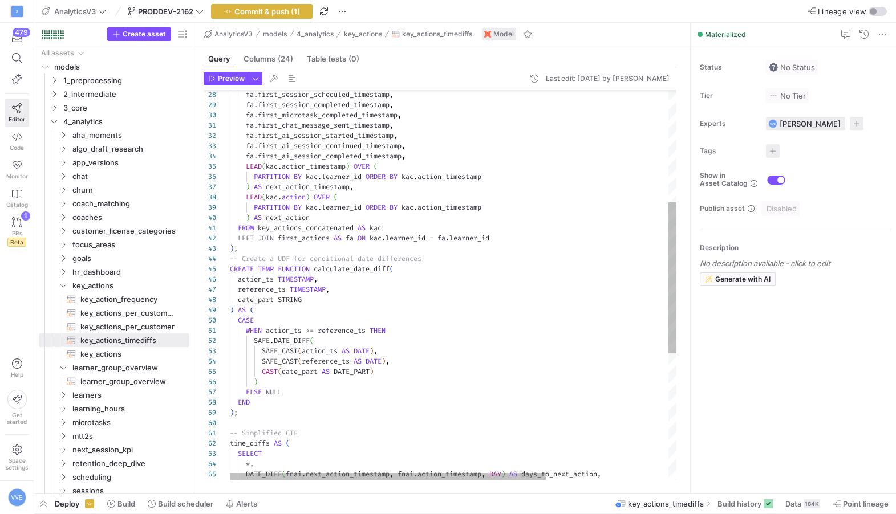
click at [245, 252] on div "ELSE NULL END ) ; -- Simplified CTE time_diffs AS ( SELECT * , DATE_DIFF ( fnai…" at bounding box center [539, 304] width 619 height 1002
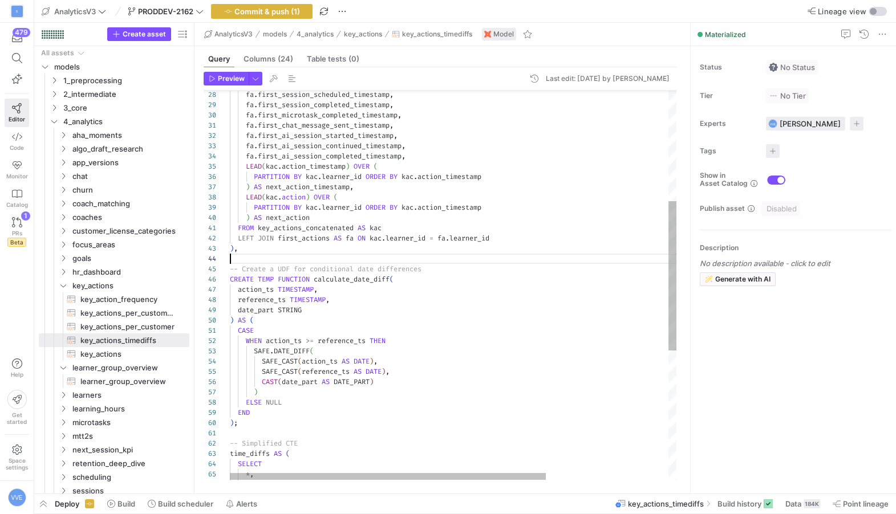
scroll to position [31, 0]
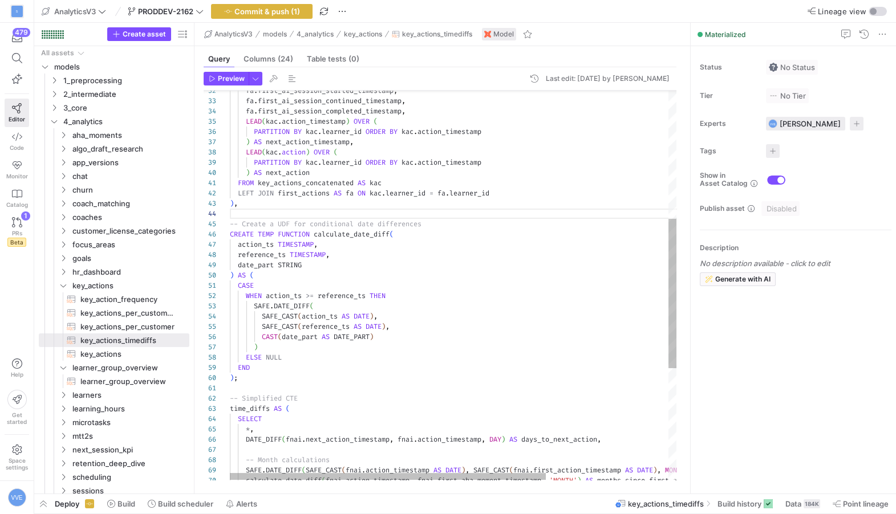
click at [280, 222] on div "ELSE NULL END ) ; -- Simplified CTE time_diffs AS ( SELECT * , DATE_DIFF ( fnai…" at bounding box center [539, 264] width 619 height 1012
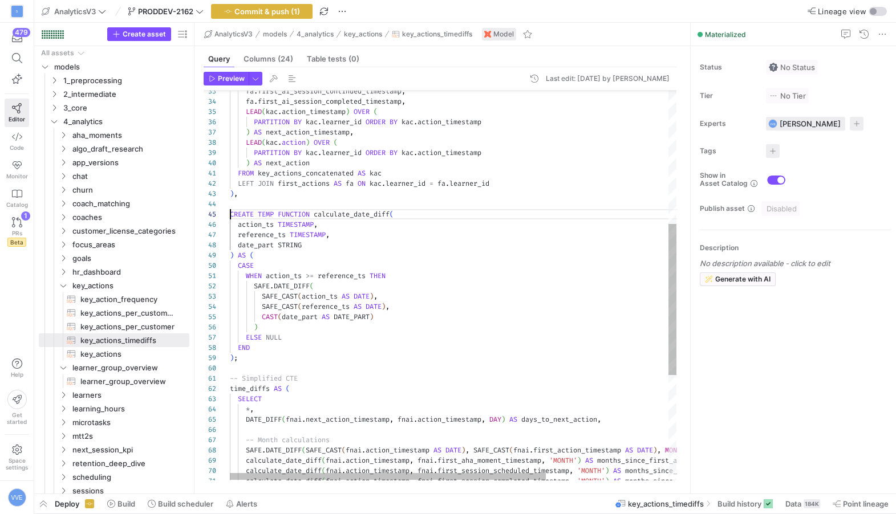
click at [250, 358] on div "ELSE NULL END ) ; -- Simplified CTE time_diffs AS ( SELECT * , DATE_DIFF ( fnai…" at bounding box center [539, 249] width 619 height 1002
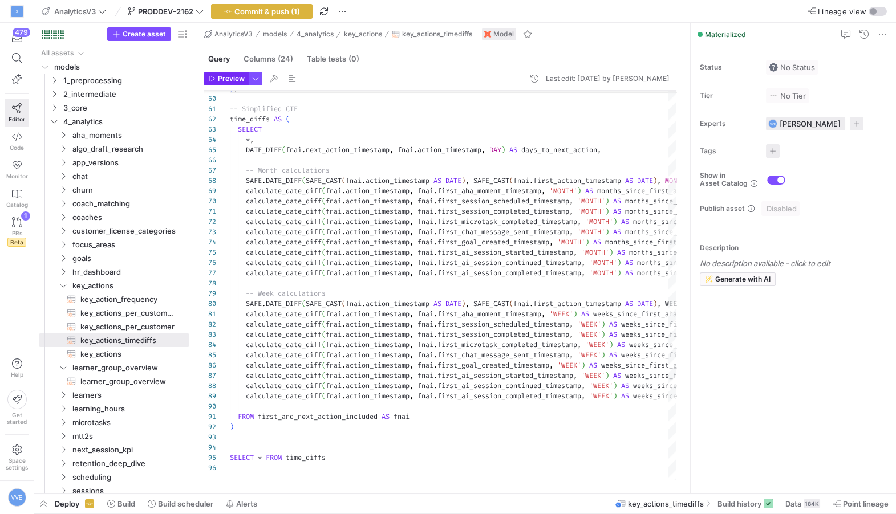
click at [240, 81] on span "Preview" at bounding box center [231, 79] width 27 height 8
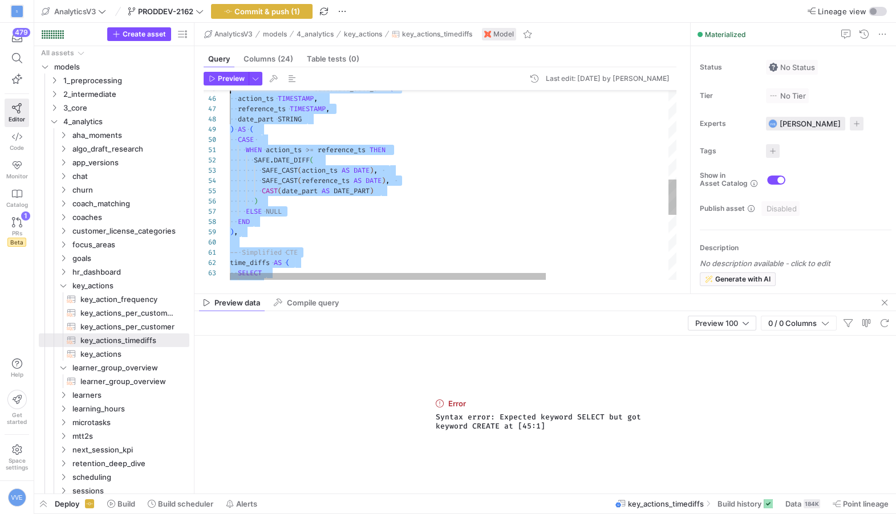
scroll to position [0, 0]
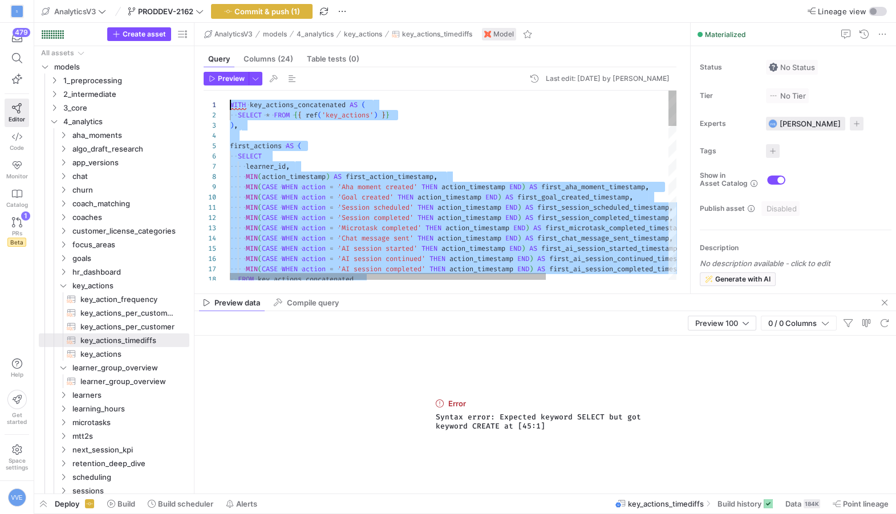
drag, startPoint x: 364, startPoint y: 257, endPoint x: 169, endPoint y: -50, distance: 363.6
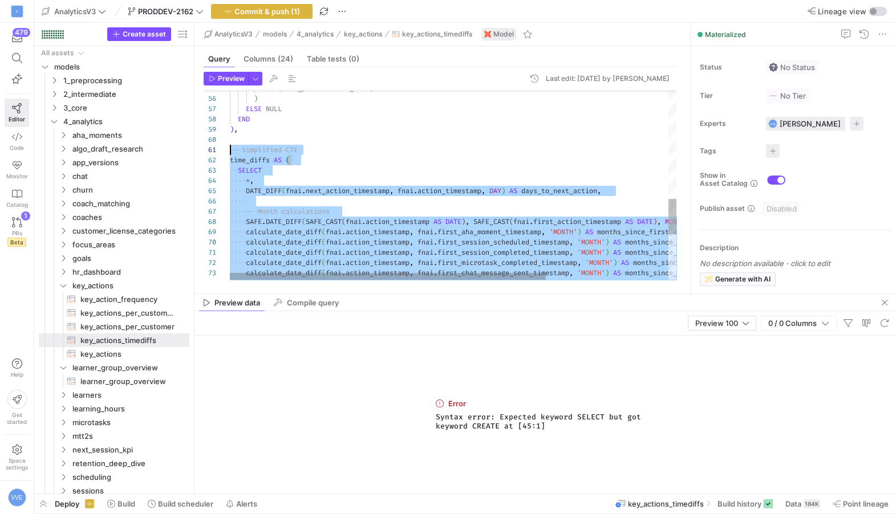
click at [230, 153] on div "calculate_date_diff ( fnai . action_timestamp , fnai . first_chat_message_sent_…" at bounding box center [539, 21] width 619 height 1002
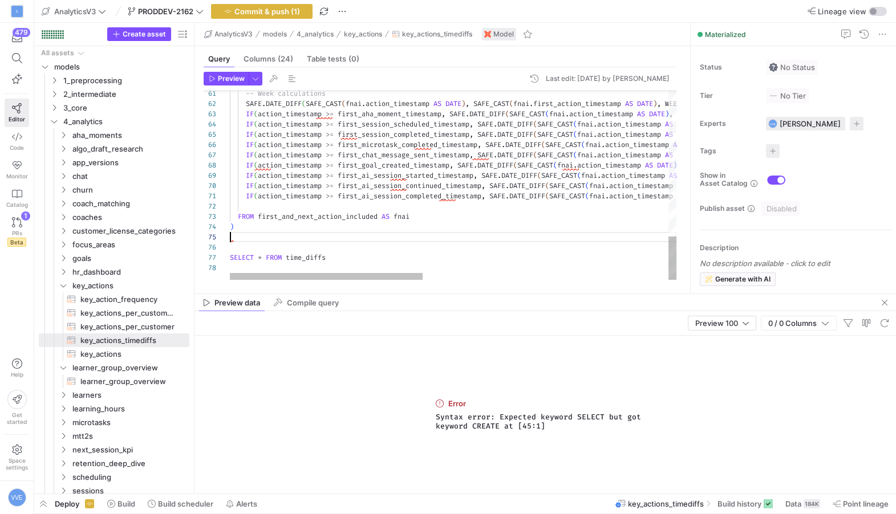
scroll to position [31, 3]
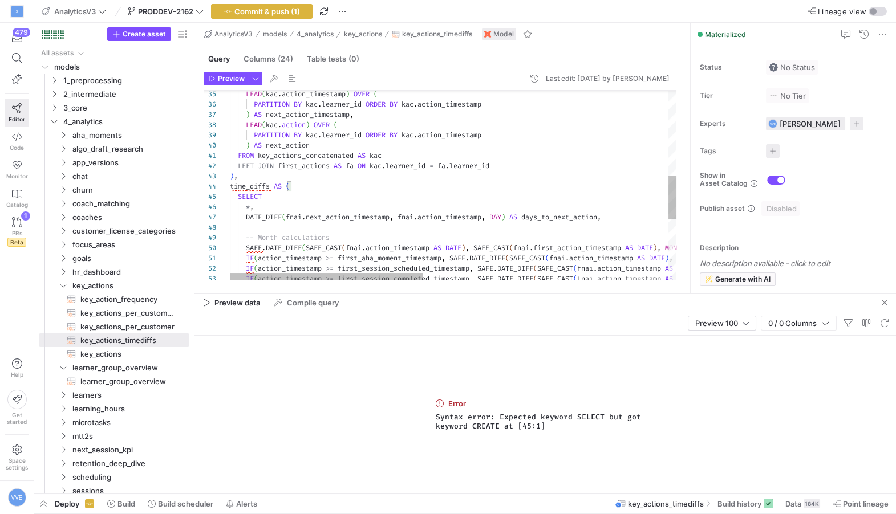
click at [261, 173] on div "DATE_DIFF ( fnai . next_action_timestamp , fnai . action_timestamp , DAY ) AS d…" at bounding box center [736, 134] width 1013 height 806
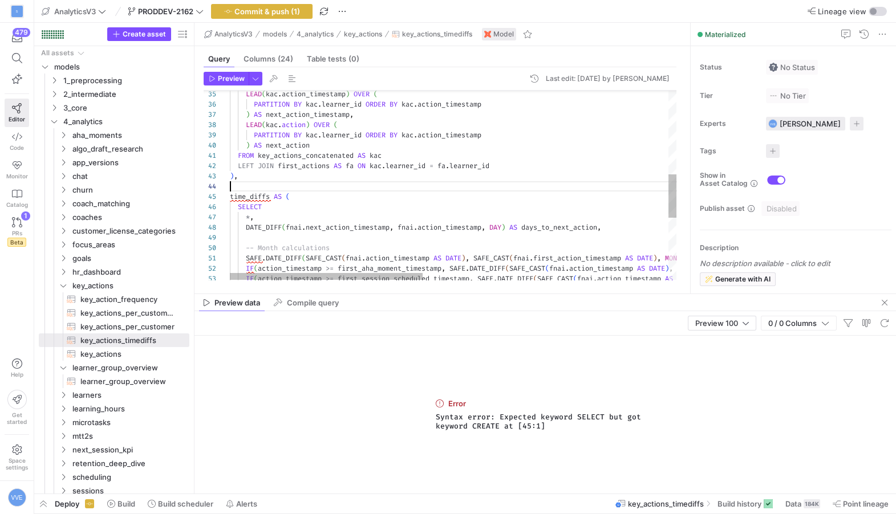
scroll to position [31, 0]
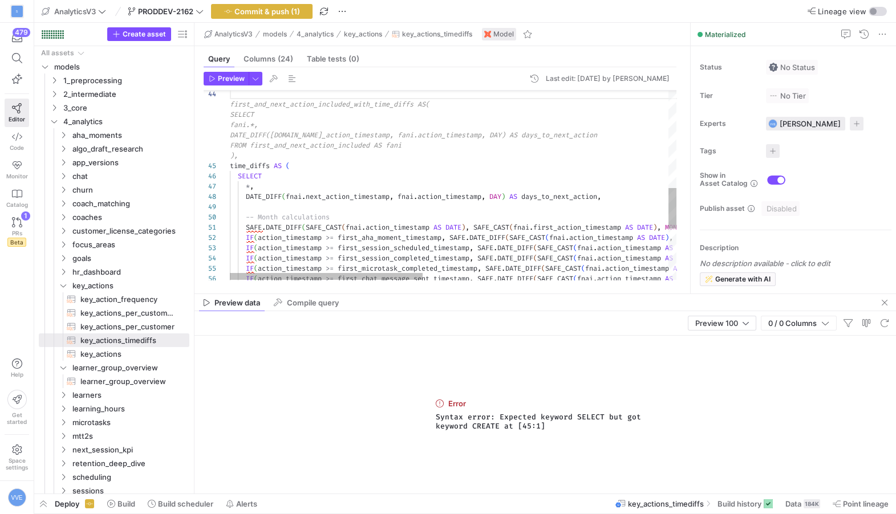
click at [348, 177] on div "DATE_DIFF ( fnai . next_action_timestamp , fnai . action_timestamp , DAY ) AS d…" at bounding box center [736, 77] width 1013 height 878
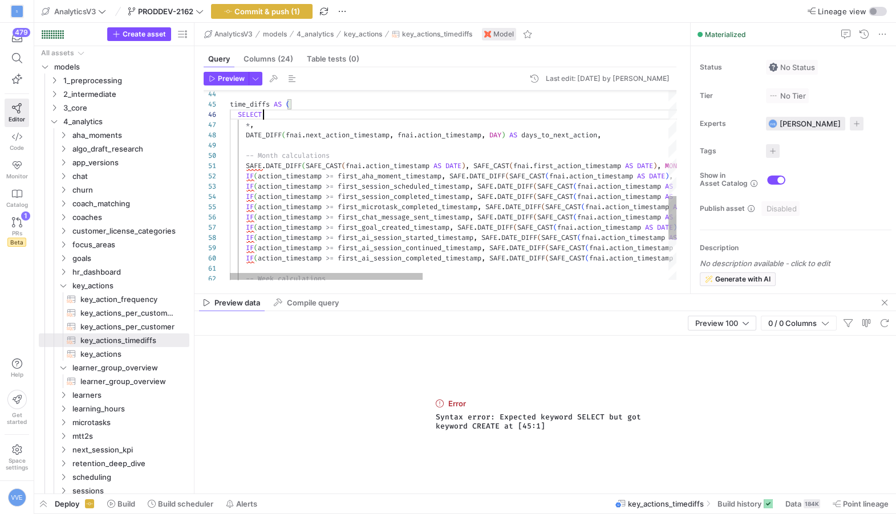
scroll to position [51, 33]
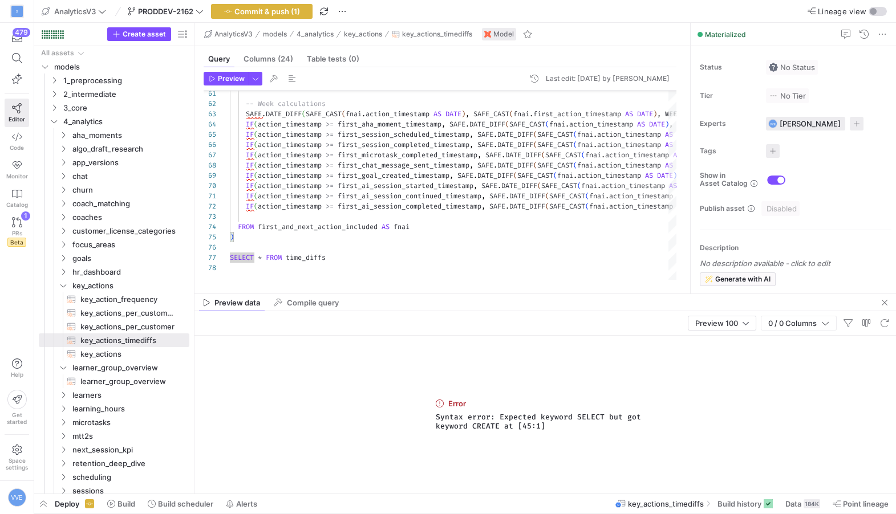
click at [228, 90] on header "Preview Last edit: Thursday 04 September 2025 by Victor von Eisenhart-Rothe" at bounding box center [440, 81] width 473 height 19
click at [230, 84] on span "button" at bounding box center [226, 78] width 44 height 13
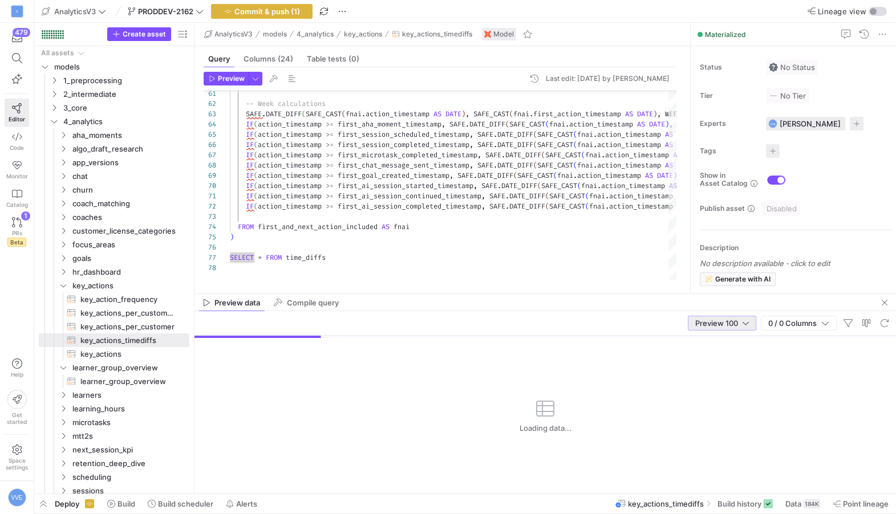
click at [699, 327] on span "Preview 100" at bounding box center [716, 323] width 43 height 9
click at [689, 355] on mat-option "Full Preview" at bounding box center [721, 360] width 68 height 18
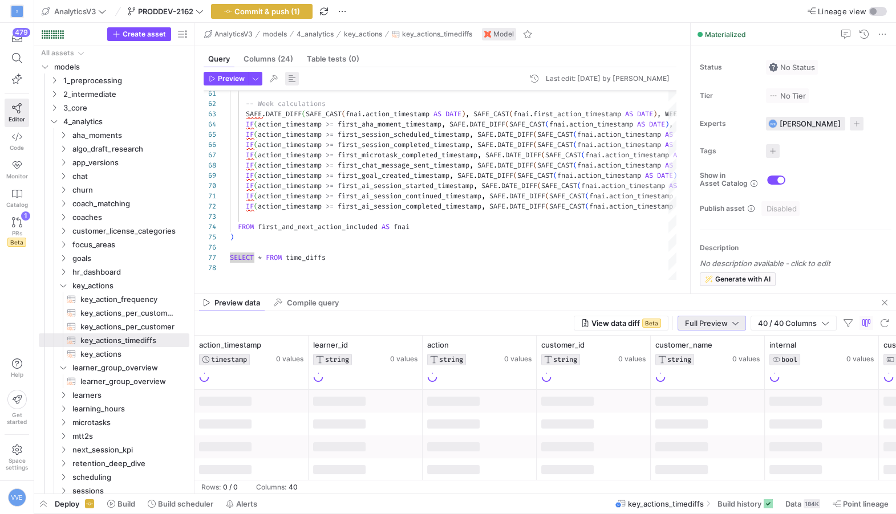
click at [294, 82] on span "button" at bounding box center [292, 79] width 14 height 14
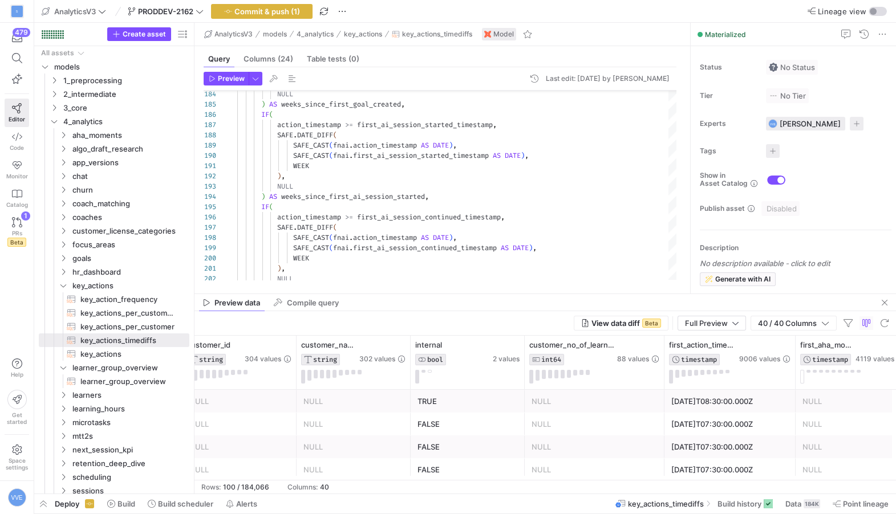
scroll to position [0, 451]
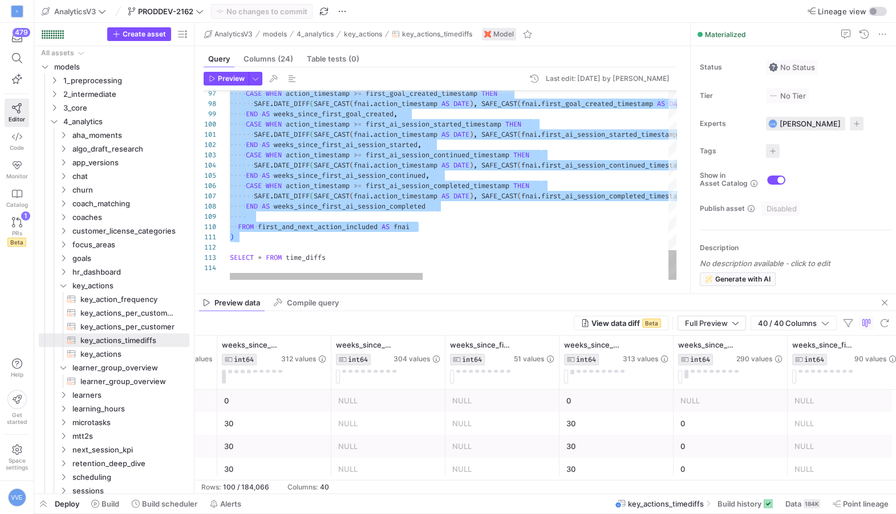
type textarea ") SELECT * FROM time_diffs"
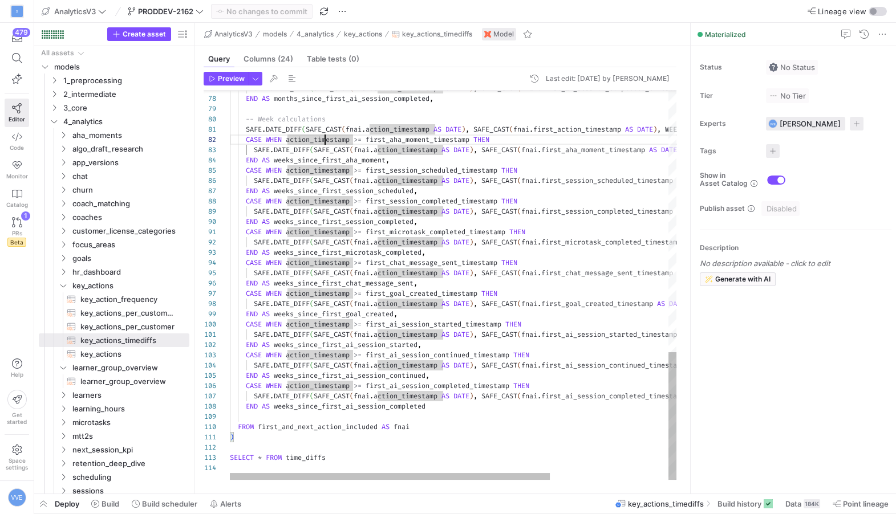
scroll to position [0, 279]
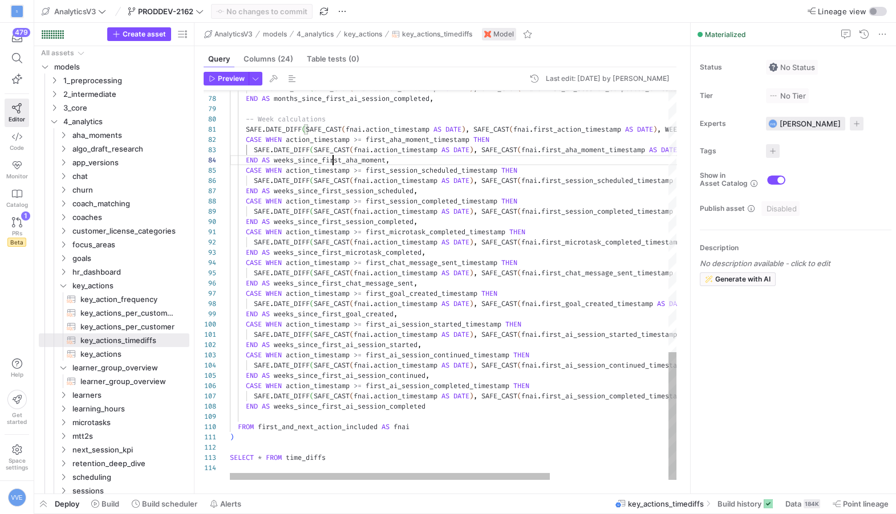
drag, startPoint x: 376, startPoint y: 464, endPoint x: 358, endPoint y: 412, distance: 55.2
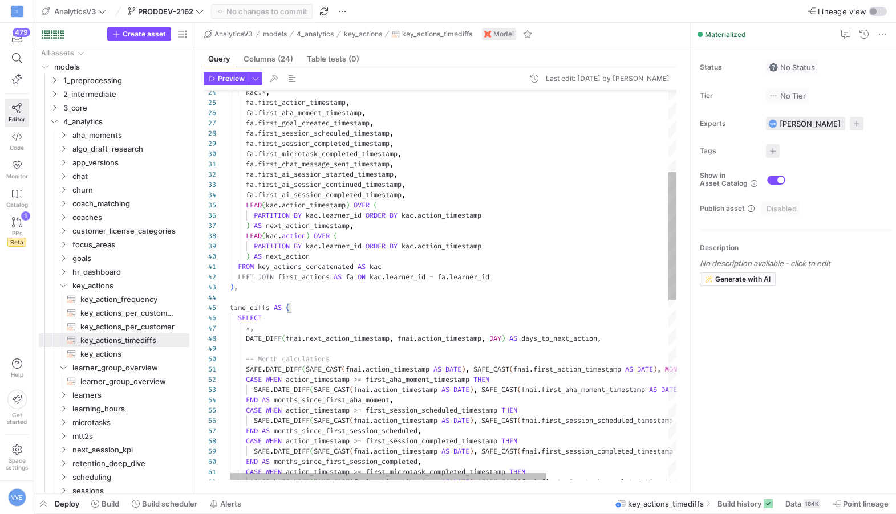
type textarea "FROM key_actions_concatenated AS kac LEFT JOIN first_actions AS fa ON kac.learn…"
click at [230, 309] on div "SAFE . DATE_DIFF ( SAFE_CAST ( fnai . action_timestamp AS DATE ) , SAFE_CAST ( …" at bounding box center [539, 435] width 619 height 1186
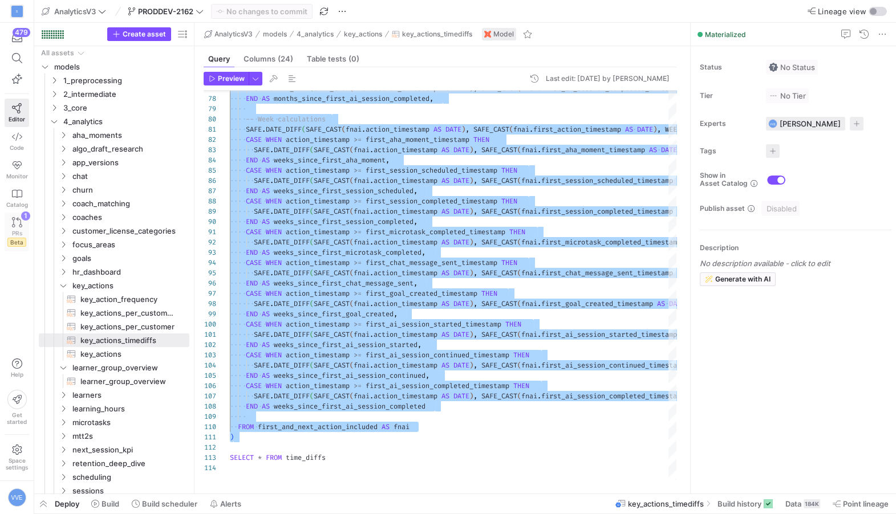
click at [10, 230] on div "PRs Beta" at bounding box center [16, 238] width 19 height 17
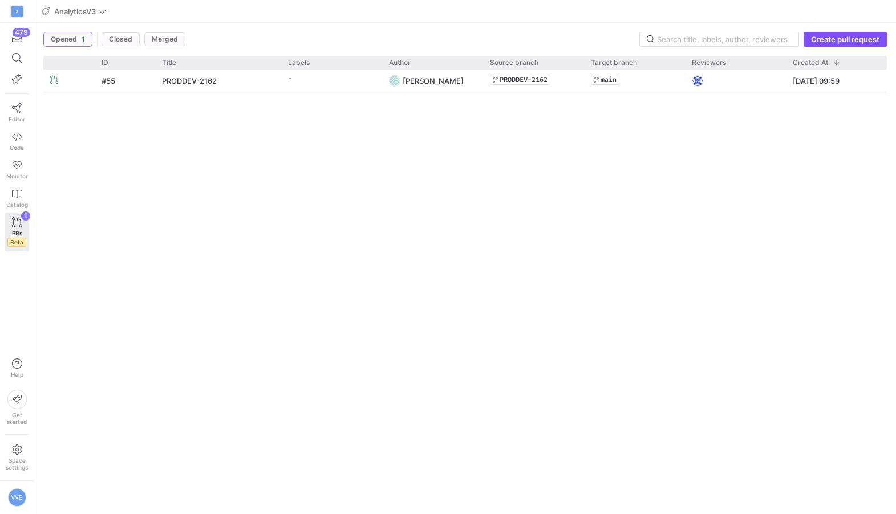
click at [509, 75] on y42-git-branch-name-display "PRODDEV-2162" at bounding box center [520, 80] width 60 height 10
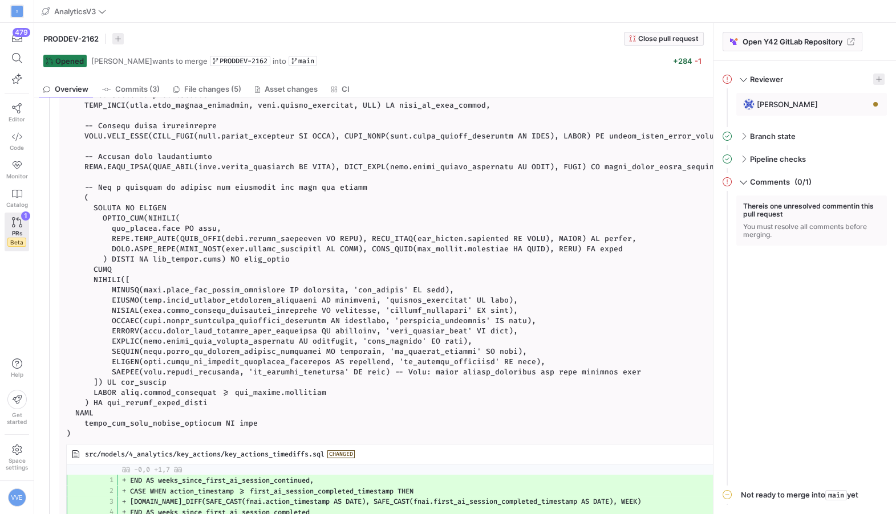
scroll to position [286, 0]
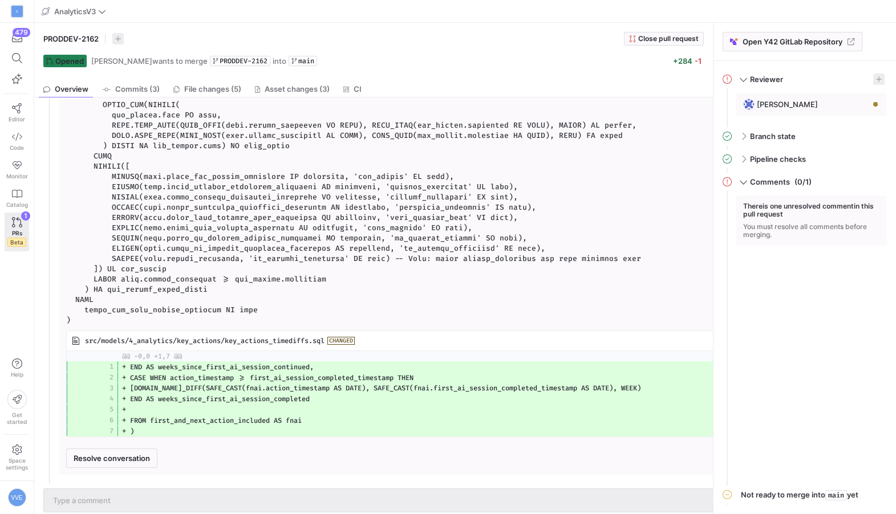
click at [133, 489] on div at bounding box center [389, 500] width 672 height 23
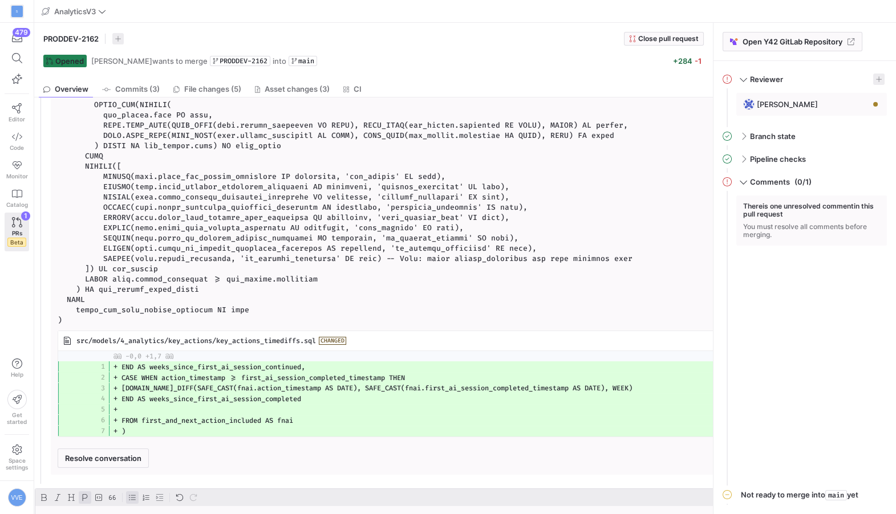
click at [132, 492] on div at bounding box center [132, 498] width 13 height 13
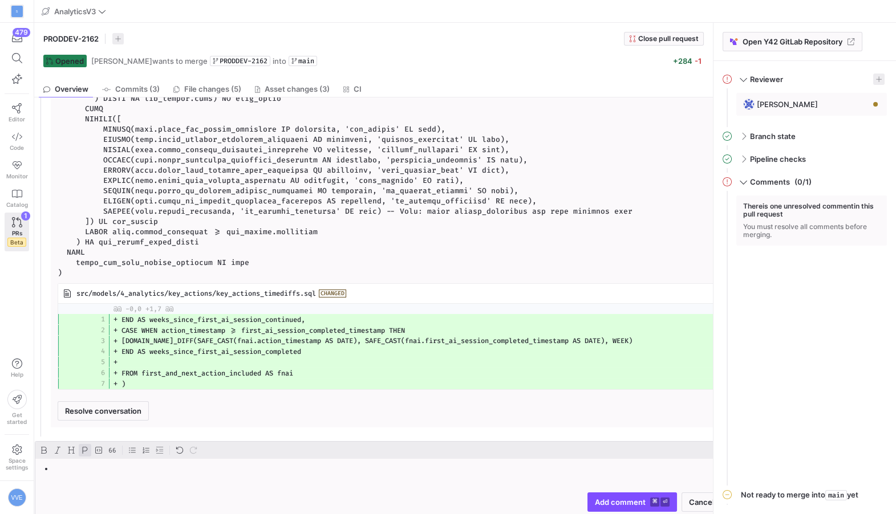
scroll to position [337, 9]
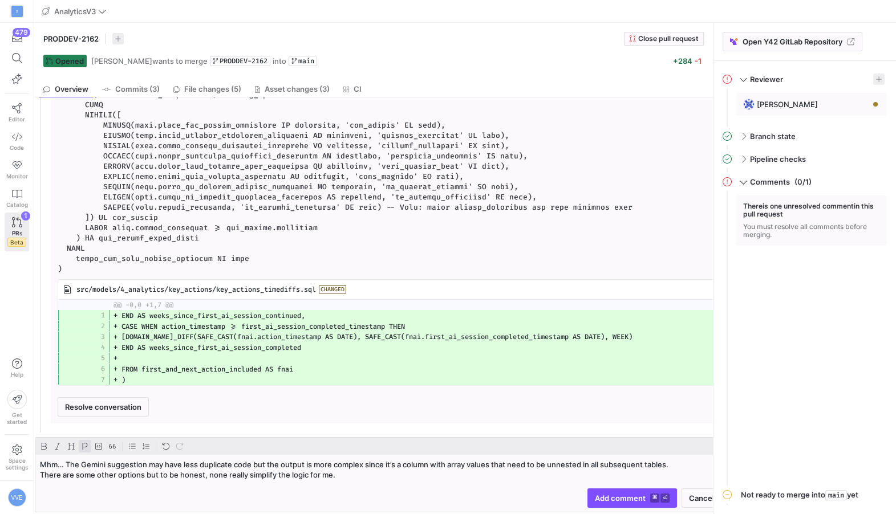
click at [205, 464] on p "Mhm… The Gemini suggestion may have less duplicate code but the output is more …" at bounding box center [380, 470] width 681 height 21
click at [352, 465] on p "Mhm… The Gemini suggestion may have less duplicate code but the output is more …" at bounding box center [380, 470] width 681 height 21
click at [339, 465] on p "Mhm… The Gemini suggestion may have less duplicate code but the output is more …" at bounding box center [380, 470] width 681 height 21
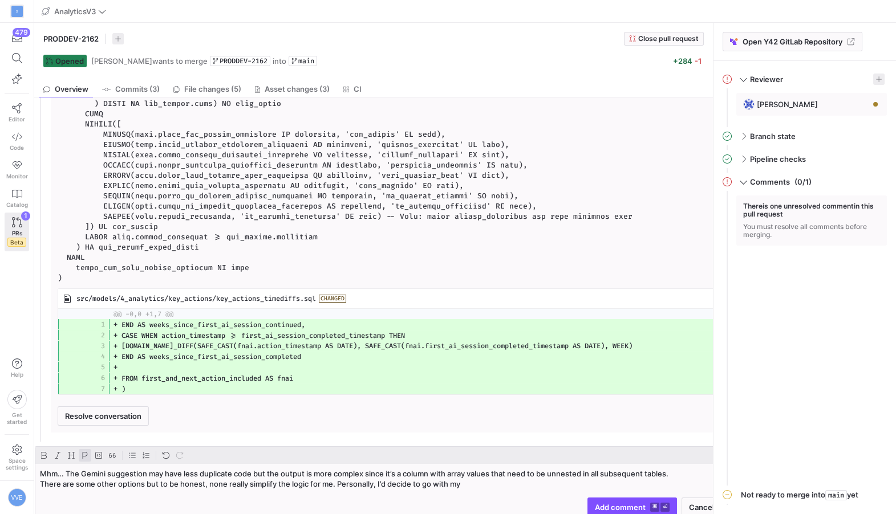
scroll to position [331, 9]
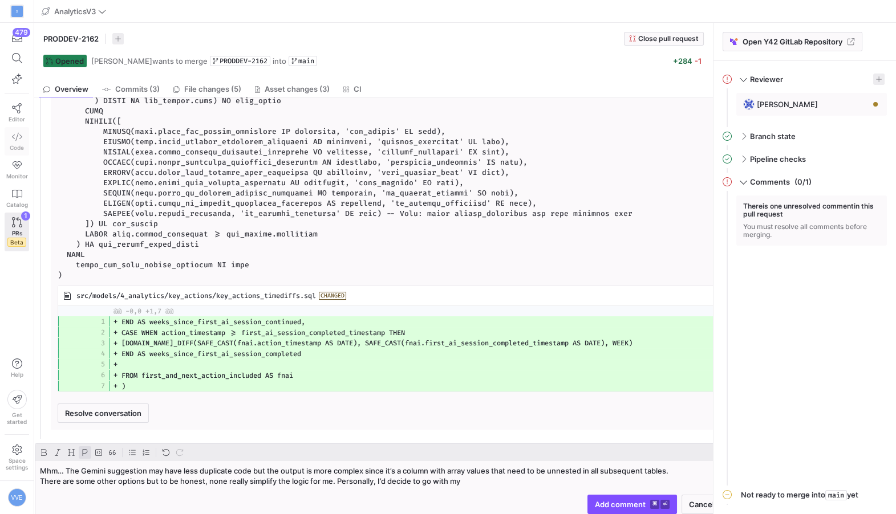
click at [19, 153] on link "Code" at bounding box center [17, 141] width 25 height 29
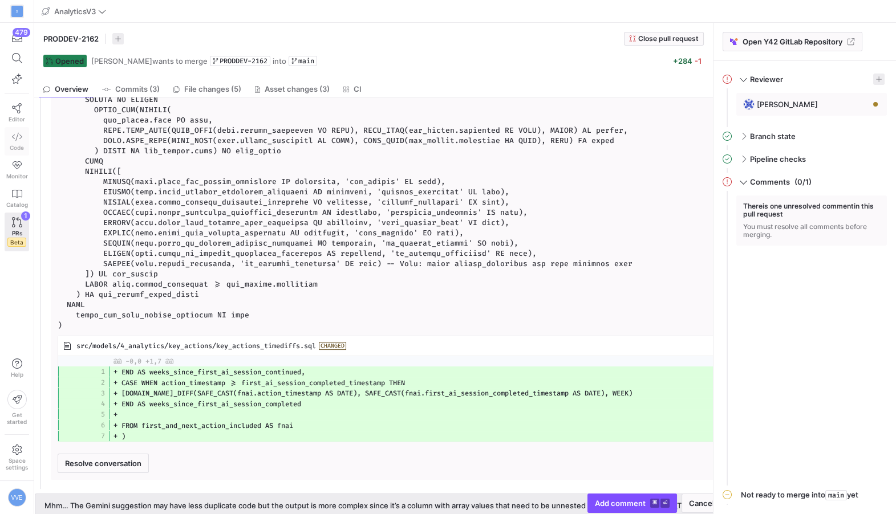
scroll to position [286, 9]
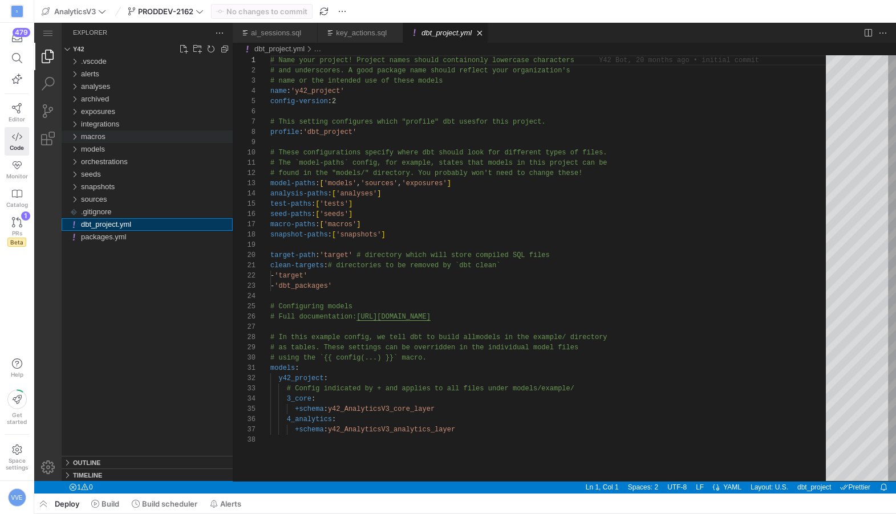
click at [103, 139] on span "macros" at bounding box center [93, 136] width 25 height 9
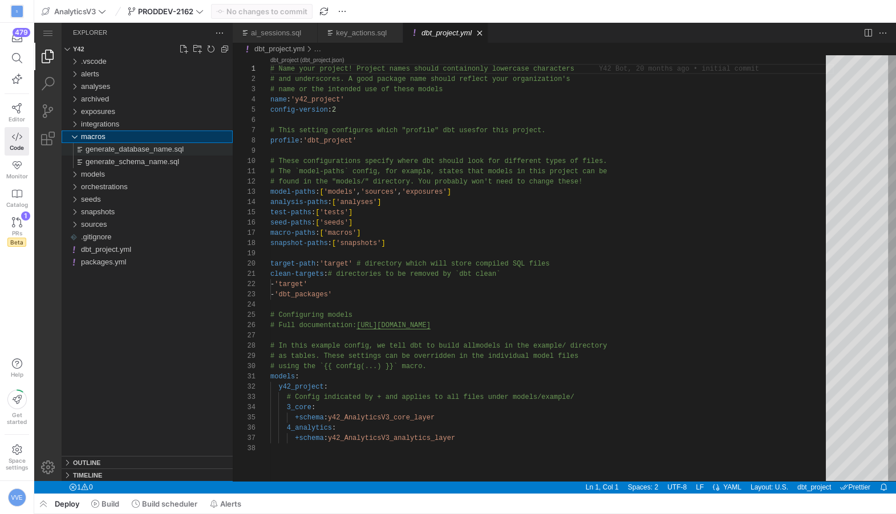
click at [190, 150] on div "generate_database_name.sql" at bounding box center [159, 149] width 147 height 13
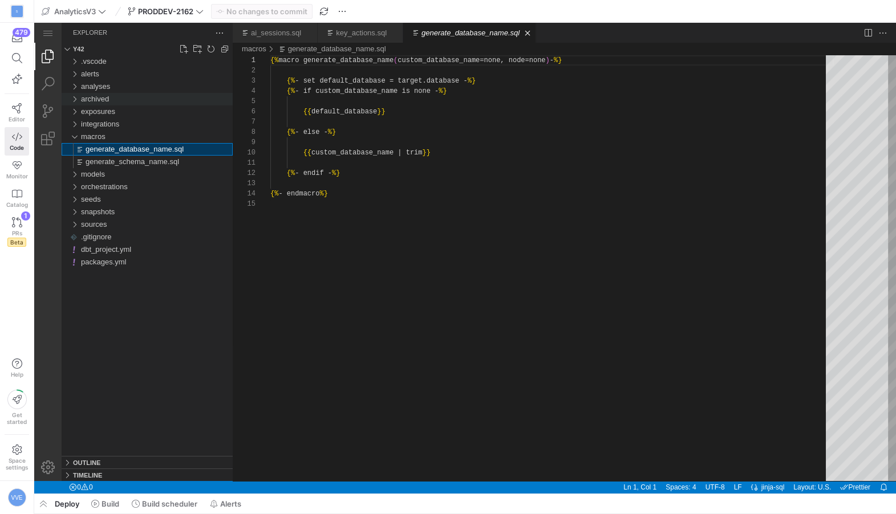
scroll to position [103, 0]
click at [181, 49] on link "New File..." at bounding box center [183, 48] width 11 height 11
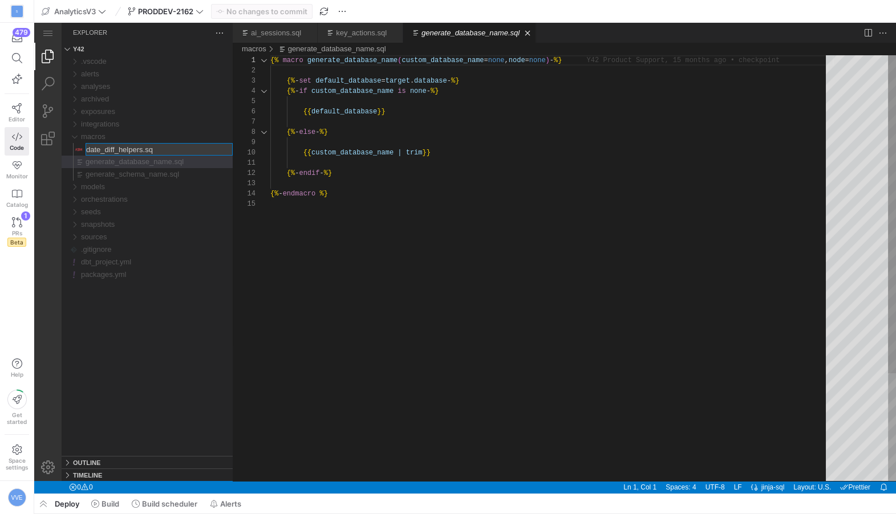
type input "date_diff_helpers.sql"
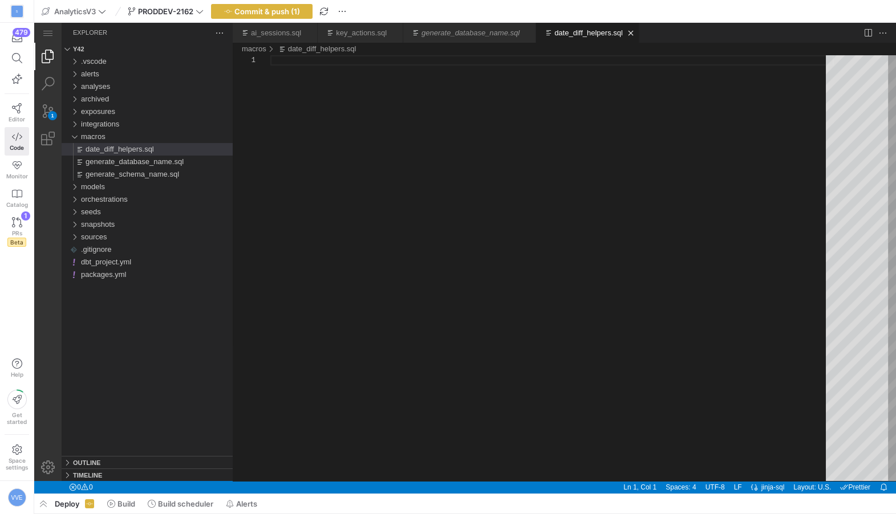
click at [358, 94] on div "date_diff_helpers.sql" at bounding box center [551, 268] width 563 height 426
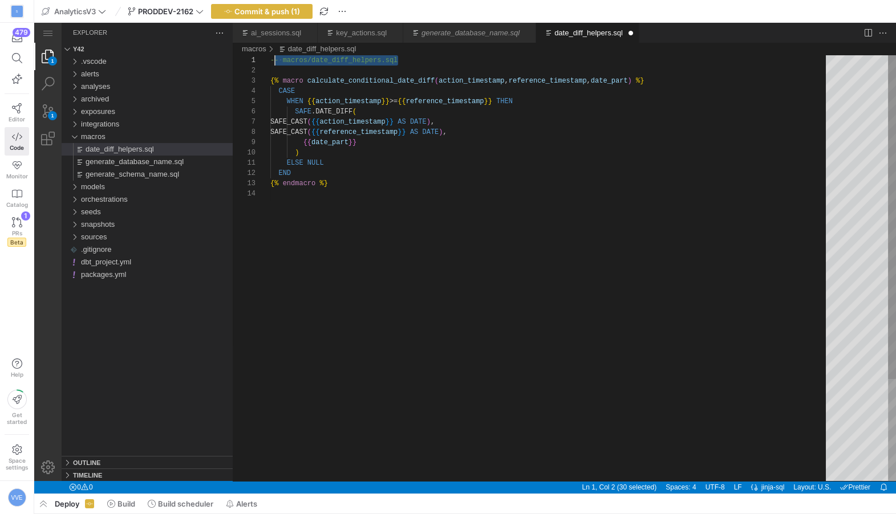
scroll to position [0, 0]
drag, startPoint x: 407, startPoint y: 64, endPoint x: 269, endPoint y: 64, distance: 138.0
type textarea "{% macro calculate_conditional_date_diff(action_timestamp, reference_timestamp,…"
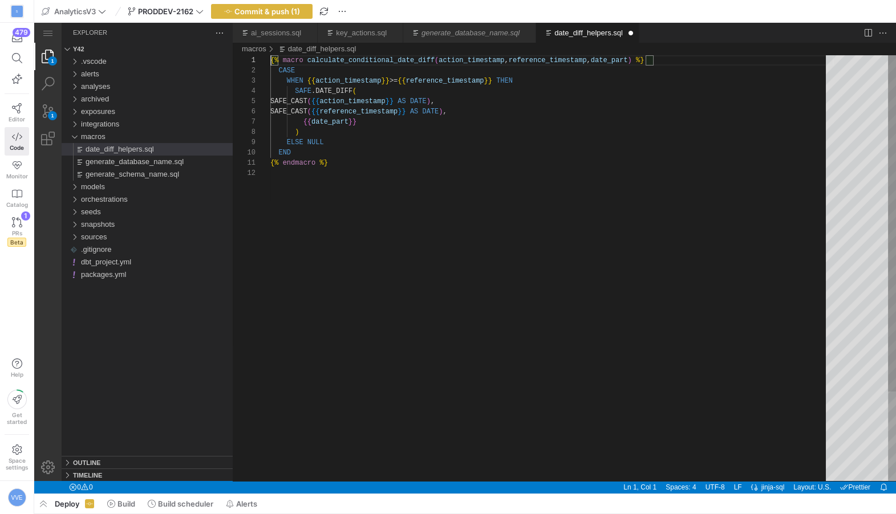
scroll to position [0, 0]
click at [21, 110] on icon at bounding box center [17, 108] width 10 height 10
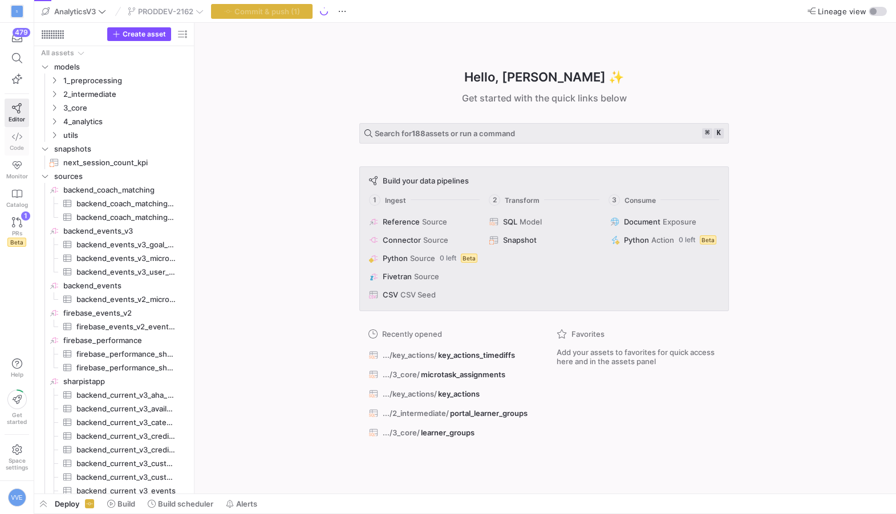
click at [19, 144] on span "Code" at bounding box center [17, 147] width 14 height 7
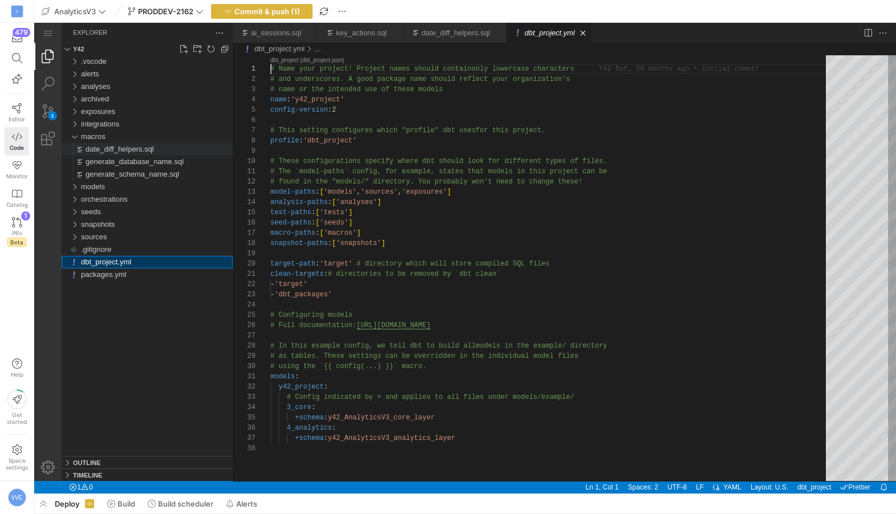
click at [125, 149] on span "date_diff_helpers.sql" at bounding box center [120, 149] width 68 height 9
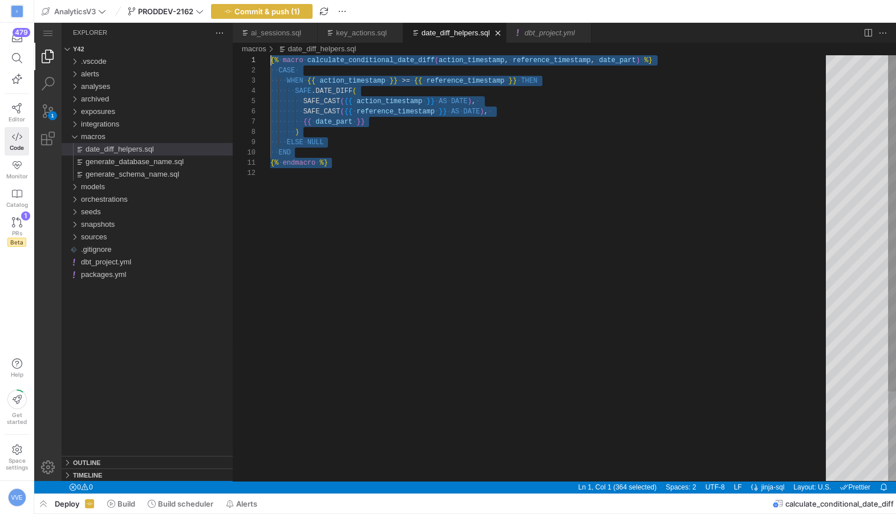
drag, startPoint x: 370, startPoint y: 184, endPoint x: 232, endPoint y: 34, distance: 203.8
click at [270, 55] on div "{% ·‌ macro ·‌ calculate_conditional_date_diff ( action_timestamp , ·‌ referenc…" at bounding box center [551, 324] width 563 height 539
paste textarea "date_diff_helpers.sql"
type textarea "{{ date_part }} ) ELSE NULL END {% endmacro %}"
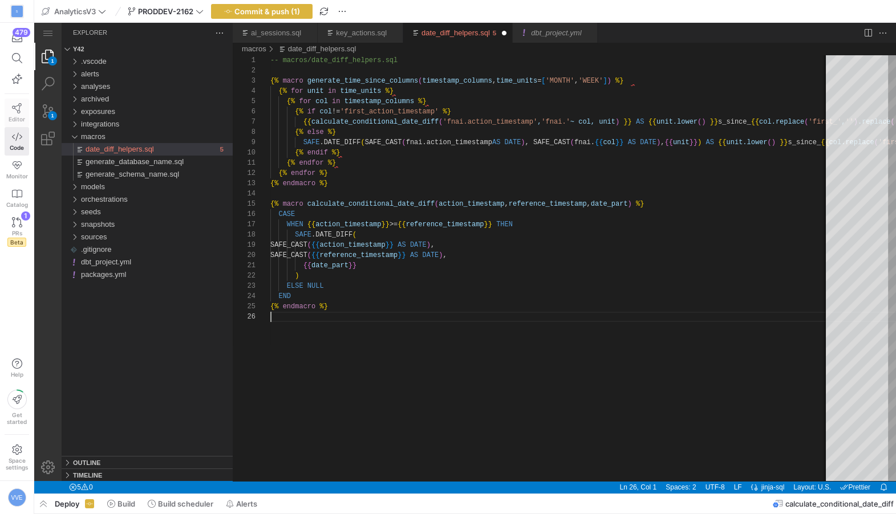
click at [18, 117] on span "Editor" at bounding box center [17, 119] width 17 height 7
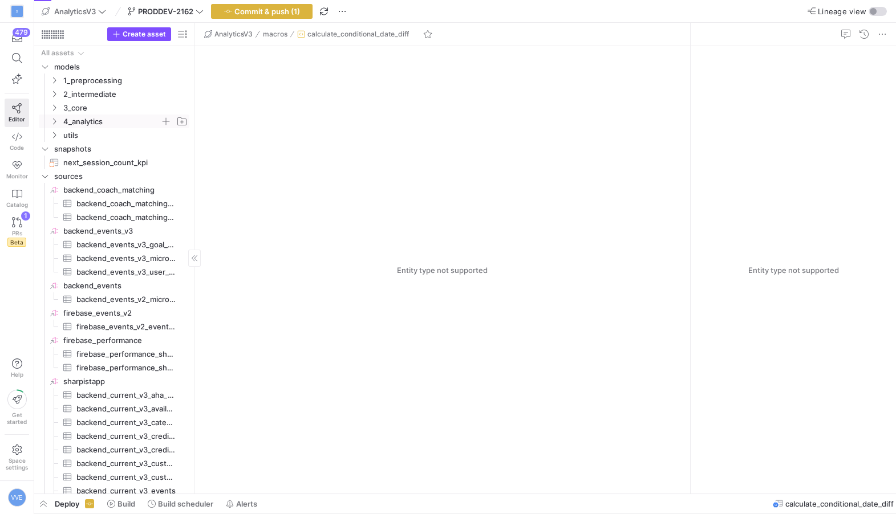
click at [53, 121] on icon "Press SPACE to select this row." at bounding box center [54, 121] width 8 height 7
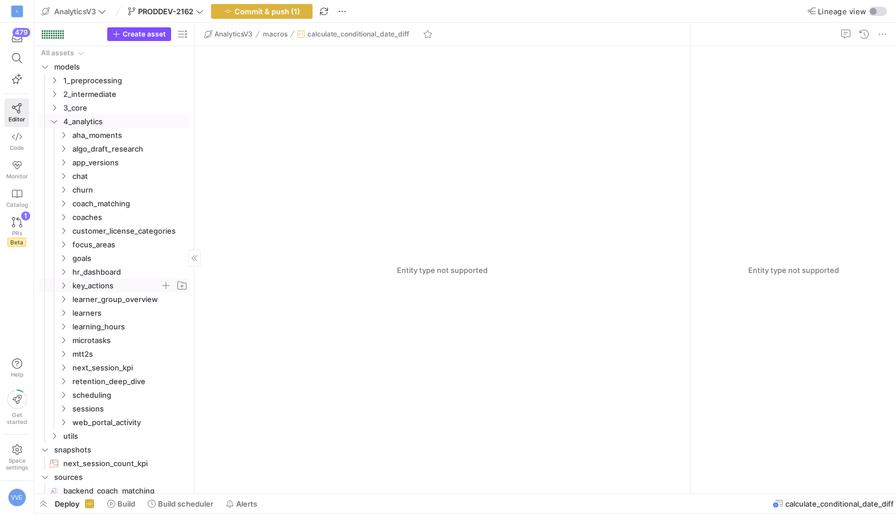
click at [68, 283] on span "key_actions" at bounding box center [123, 285] width 131 height 13
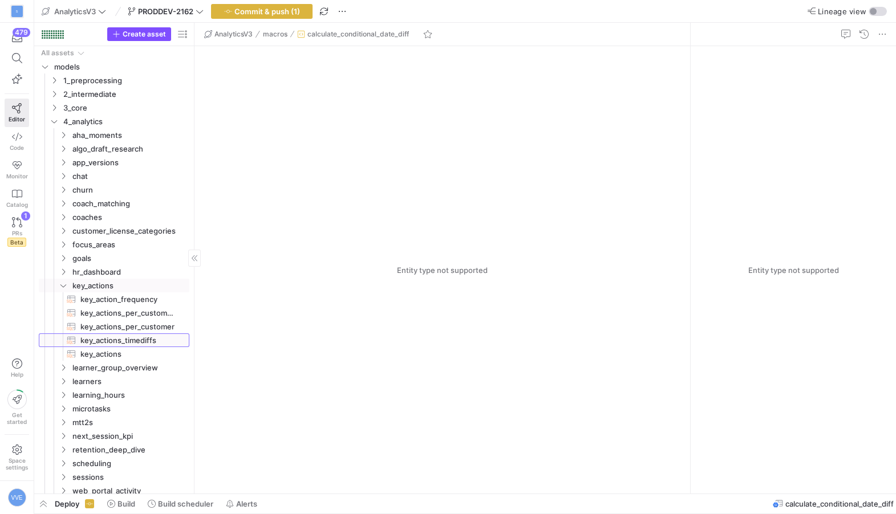
click at [121, 343] on span "key_actions_timediffs​​​​​​​​​​" at bounding box center [128, 340] width 96 height 13
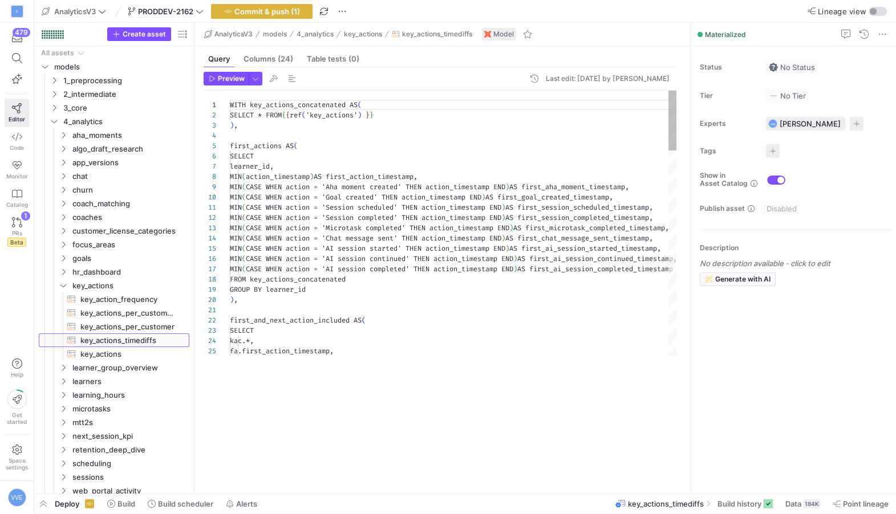
scroll to position [103, 0]
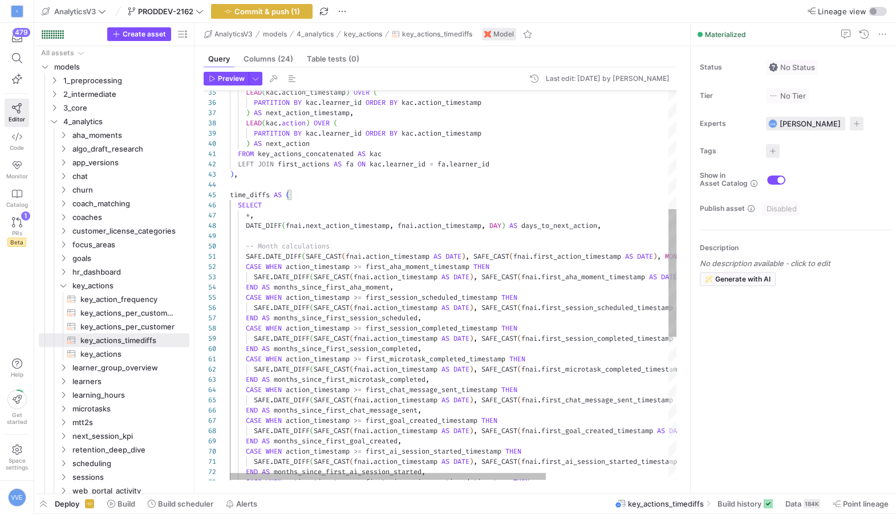
click at [232, 195] on div "CASE WHEN action_timestamp >= first_ai_session_continued_timestamp THEN END AS …" at bounding box center [539, 322] width 619 height 1186
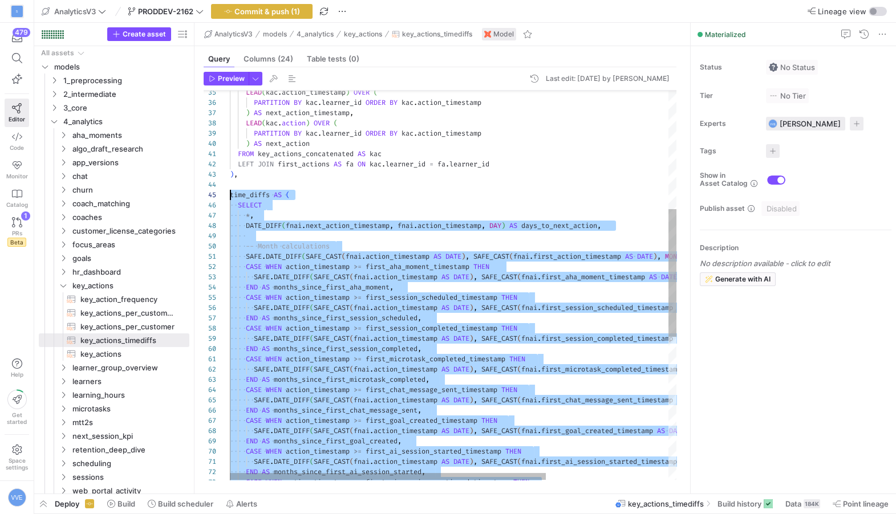
scroll to position [51, 0]
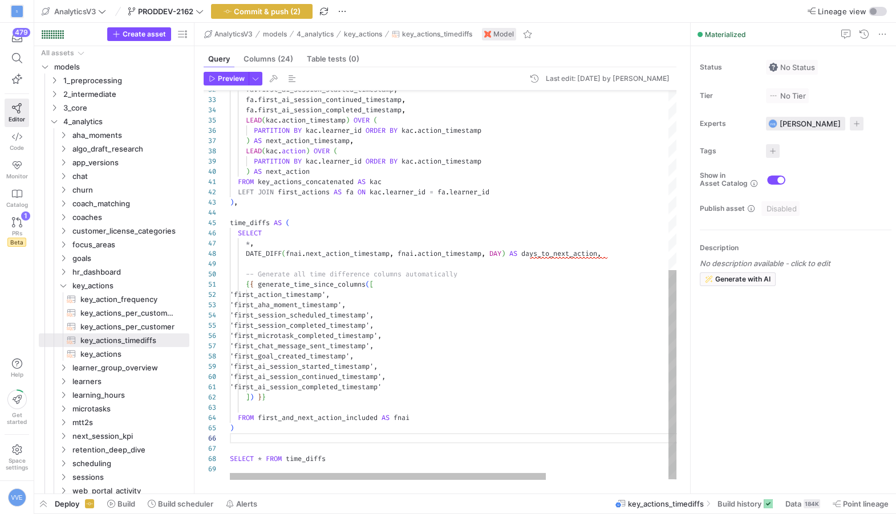
type textarea "'first_ai_session_completed_timestamp' ]) }} FROM first_and_next_action_include…"
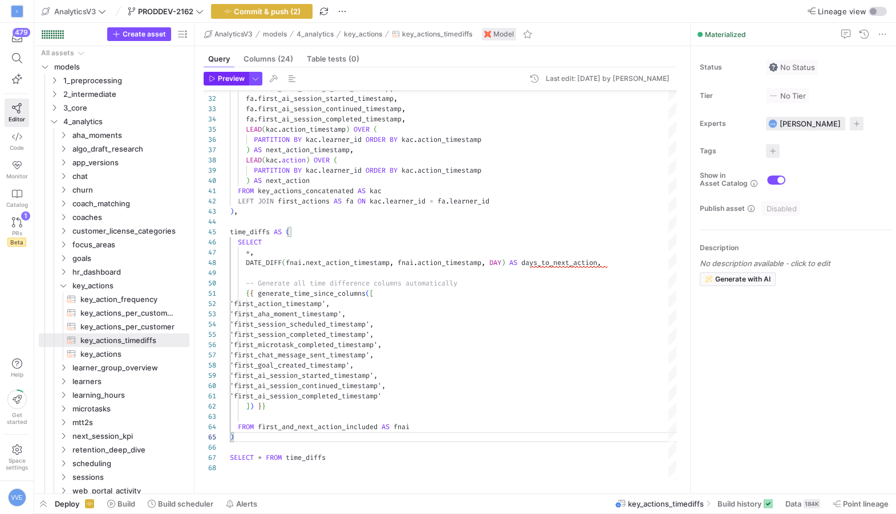
click at [237, 77] on span "Preview" at bounding box center [231, 79] width 27 height 8
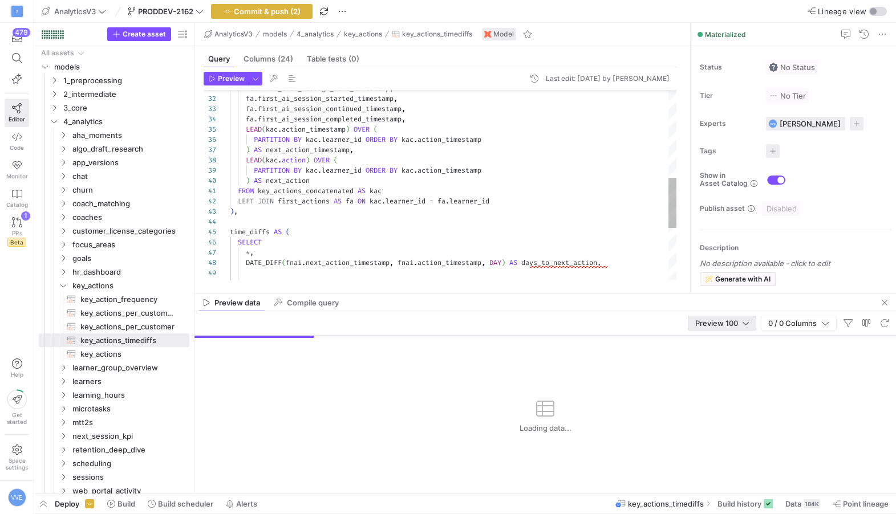
click at [709, 323] on span "Preview 100" at bounding box center [716, 323] width 43 height 9
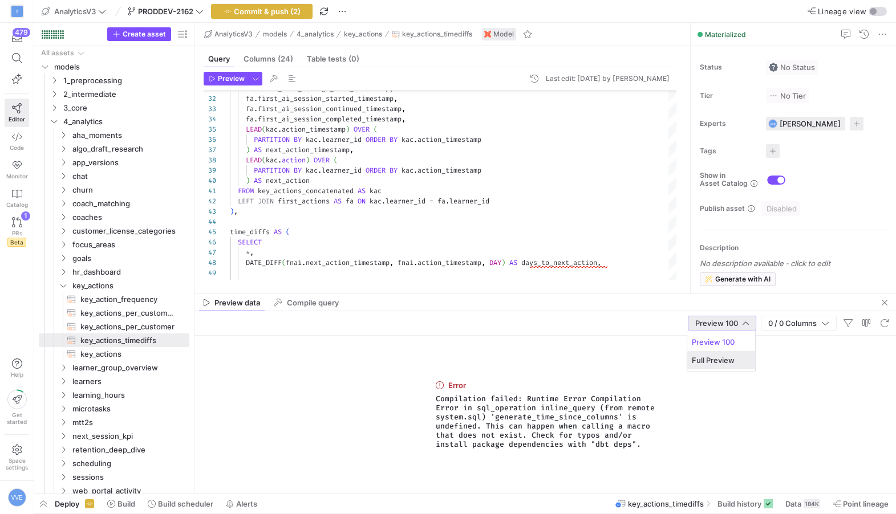
click at [698, 360] on span "Full Preview" at bounding box center [721, 360] width 59 height 9
copy span "Compilation failed: Runtime Error Compilation Error in sql_operation inline_que…"
drag, startPoint x: 650, startPoint y: 451, endPoint x: 422, endPoint y: 392, distance: 235.4
click at [422, 392] on div "Error Compilation failed: Runtime Error Compilation Error in sql_operation inli…" at bounding box center [545, 415] width 702 height 158
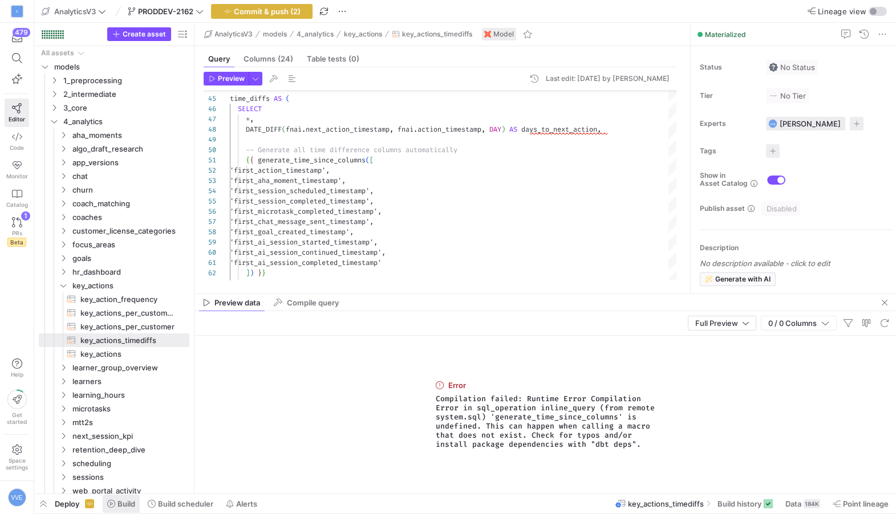
click at [113, 501] on icon at bounding box center [111, 504] width 8 height 8
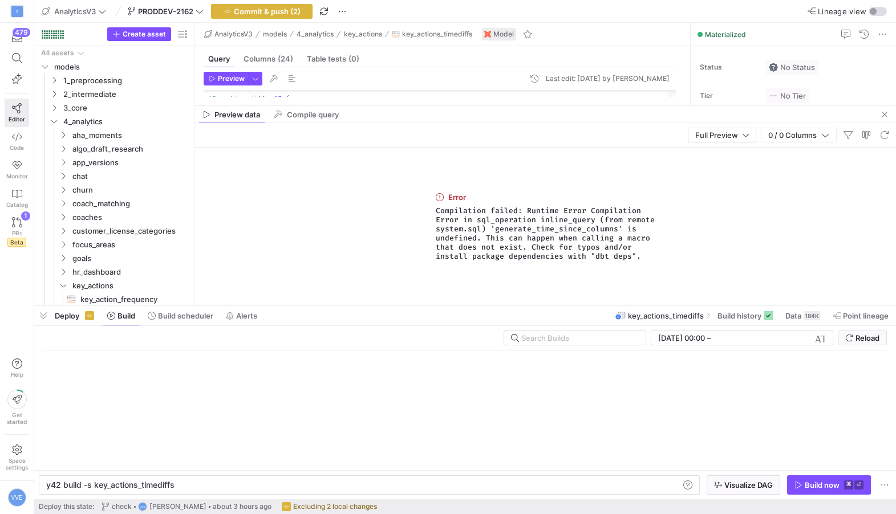
scroll to position [0, 127]
click at [190, 479] on div "y42 build -s key_actions_timediffs y42 build -s key_actions_timediffs" at bounding box center [369, 485] width 661 height 19
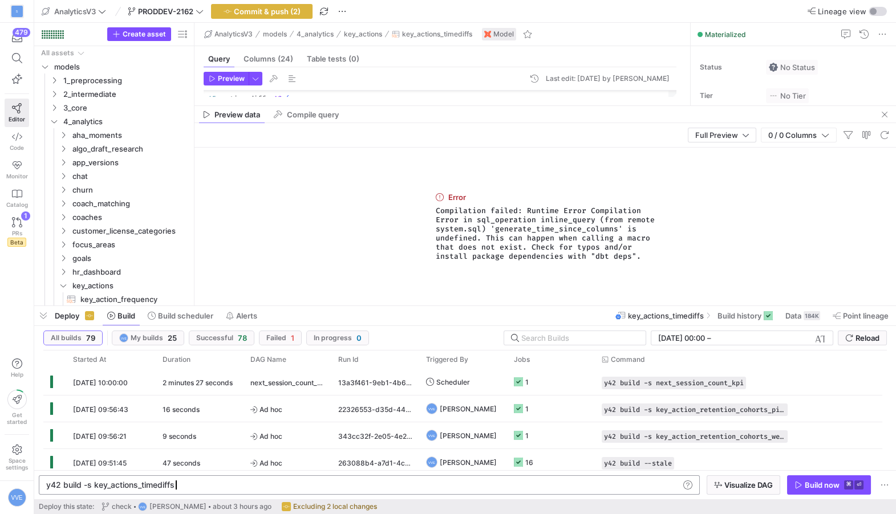
scroll to position [0, 0]
drag, startPoint x: 190, startPoint y: 485, endPoint x: 62, endPoint y: 480, distance: 128.4
click at [62, 481] on div "y42 build -s key_actions_timediffs" at bounding box center [363, 485] width 634 height 9
type textarea "y42 compile"
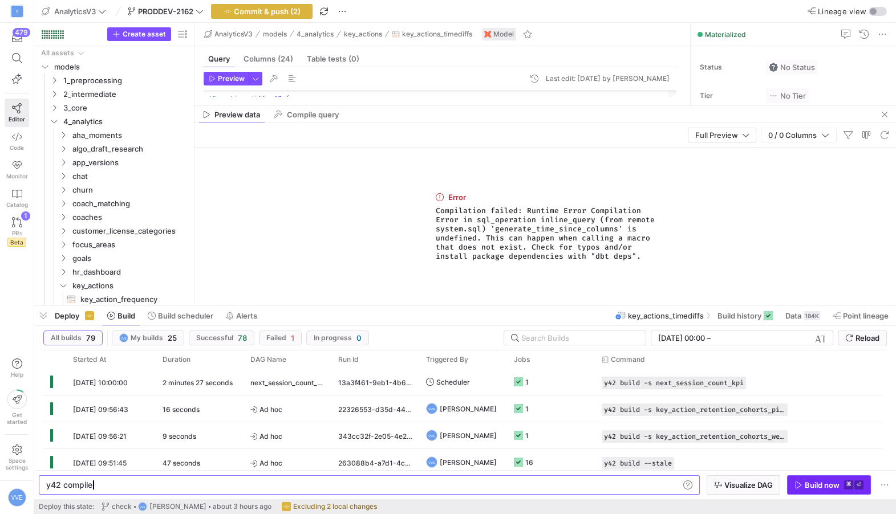
click at [798, 483] on icon "button" at bounding box center [798, 485] width 8 height 8
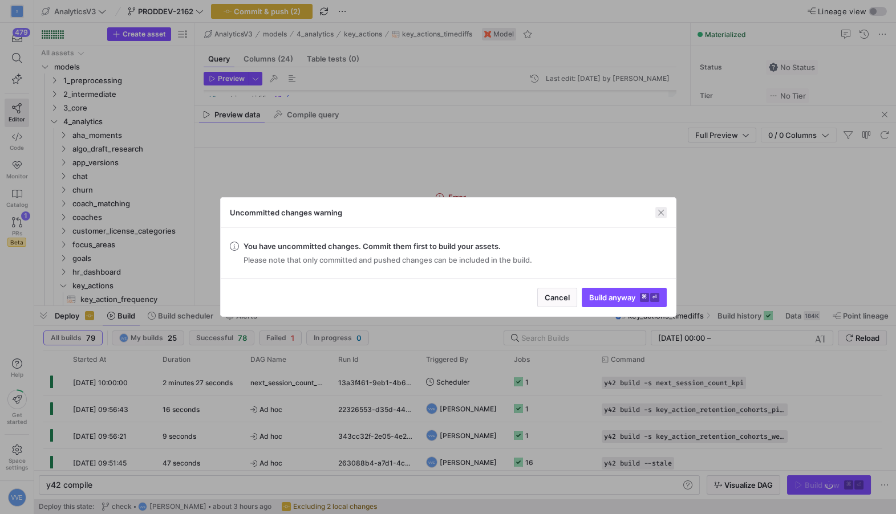
click at [659, 210] on span "button" at bounding box center [660, 212] width 11 height 11
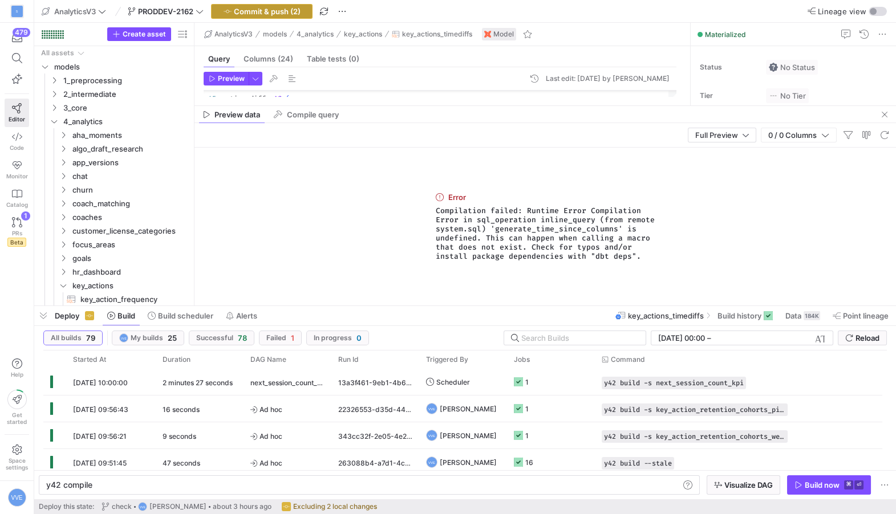
click at [300, 13] on span "Commit & push (2)" at bounding box center [267, 11] width 67 height 9
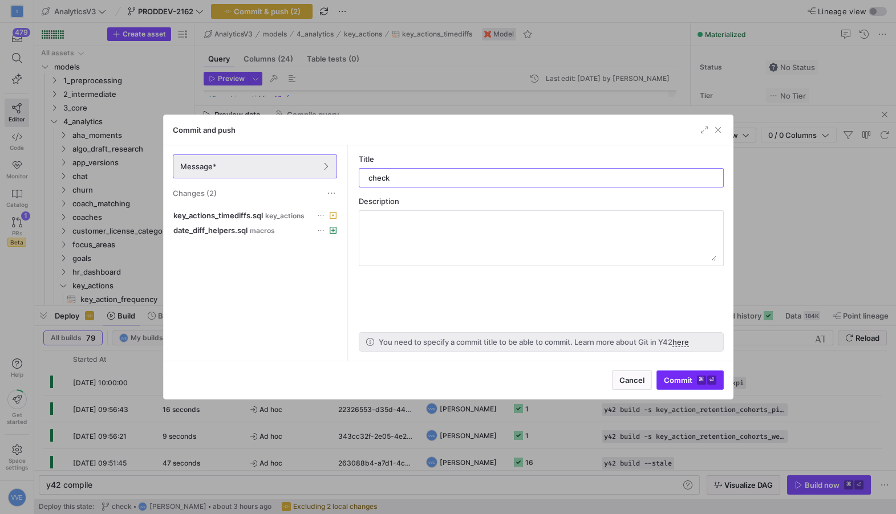
type input "check"
click at [699, 385] on span "submit" at bounding box center [690, 380] width 66 height 18
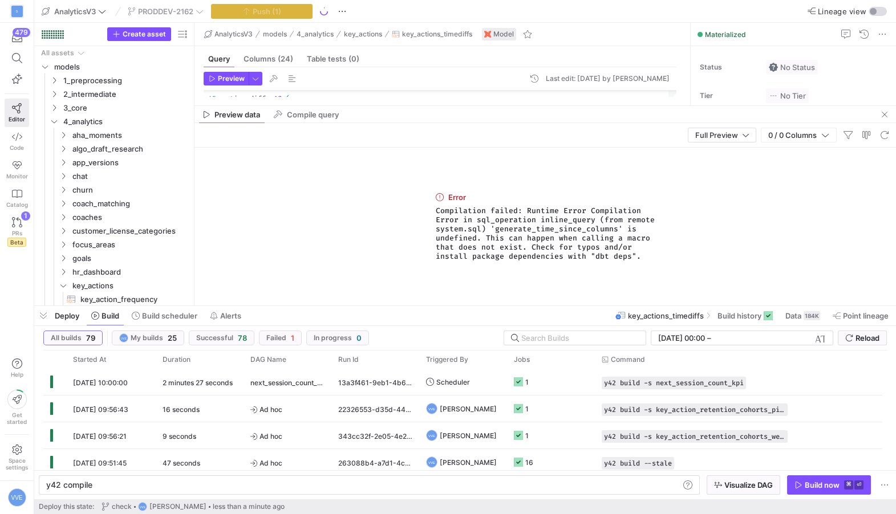
click at [317, 100] on mat-tab-group "Query Columns (24) Table tests (0) Preview Last edit: Thursday 04 September 202…" at bounding box center [439, 75] width 491 height 59
click at [884, 117] on span "button" at bounding box center [885, 115] width 14 height 14
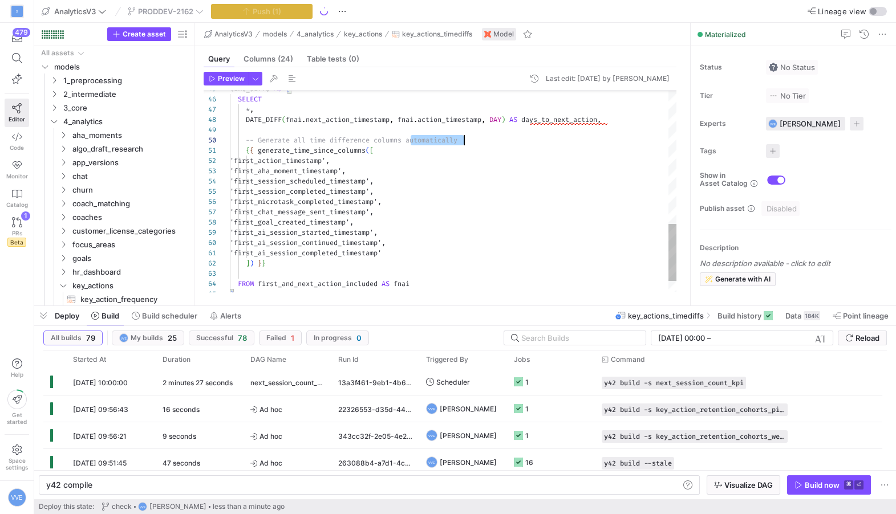
scroll to position [92, 0]
type textarea "FROM key_actions_concatenated AS kac LEFT JOIN first_actions AS fa ON kac.learn…"
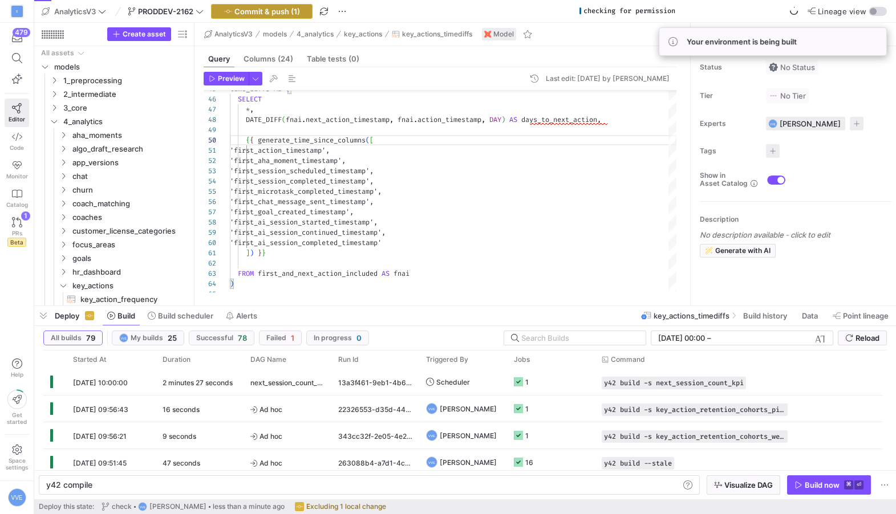
click at [277, 15] on span "Commit & push (1)" at bounding box center [267, 11] width 66 height 9
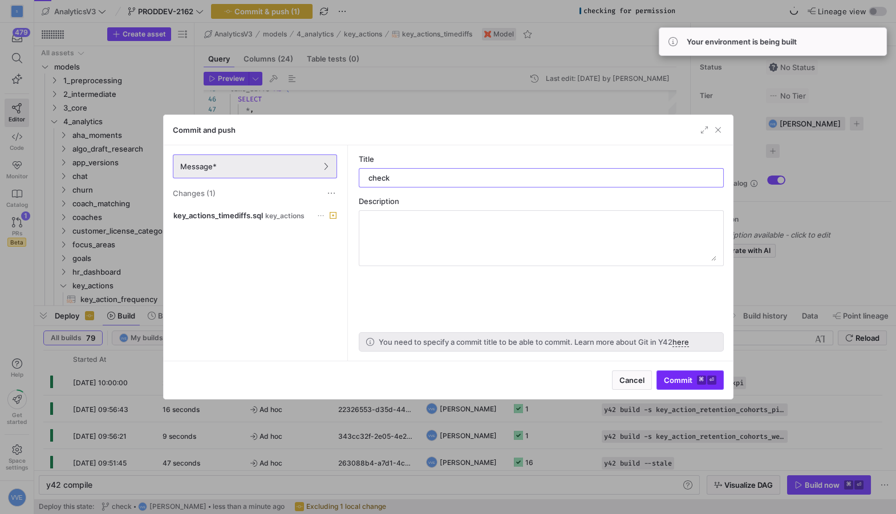
type input "check"
click at [714, 383] on kbd "⏎" at bounding box center [711, 380] width 9 height 9
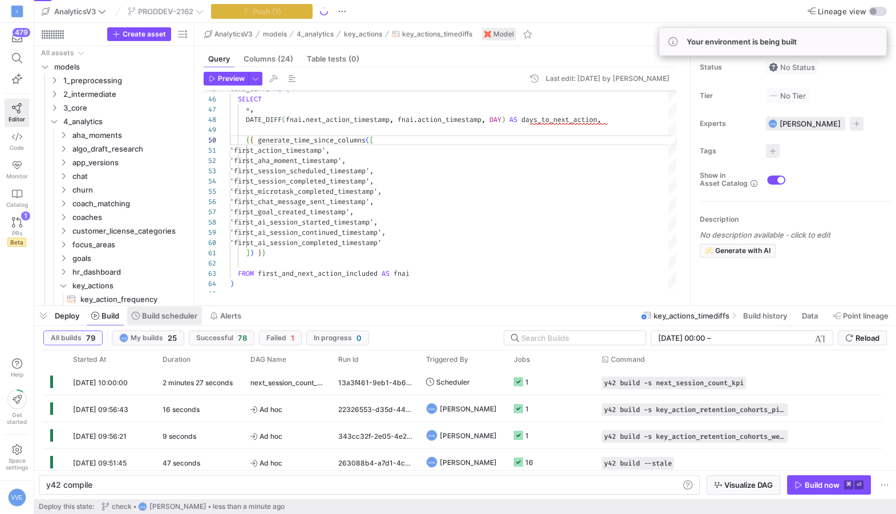
click at [177, 313] on span "Build scheduler" at bounding box center [169, 315] width 55 height 9
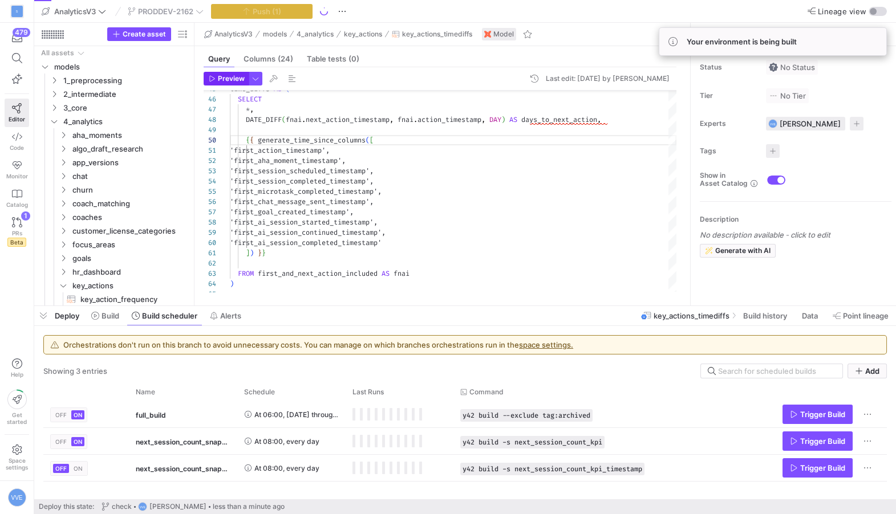
click at [235, 81] on span "Preview" at bounding box center [231, 79] width 27 height 8
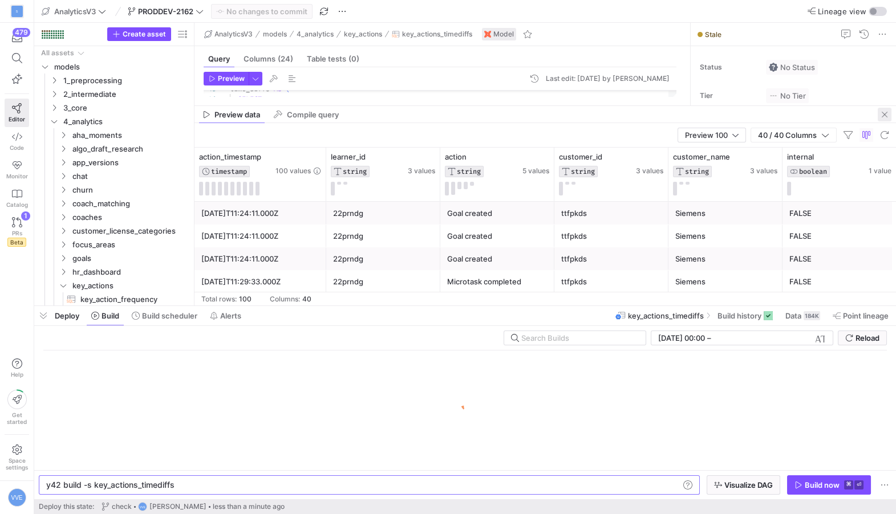
click at [884, 114] on span "button" at bounding box center [885, 115] width 14 height 14
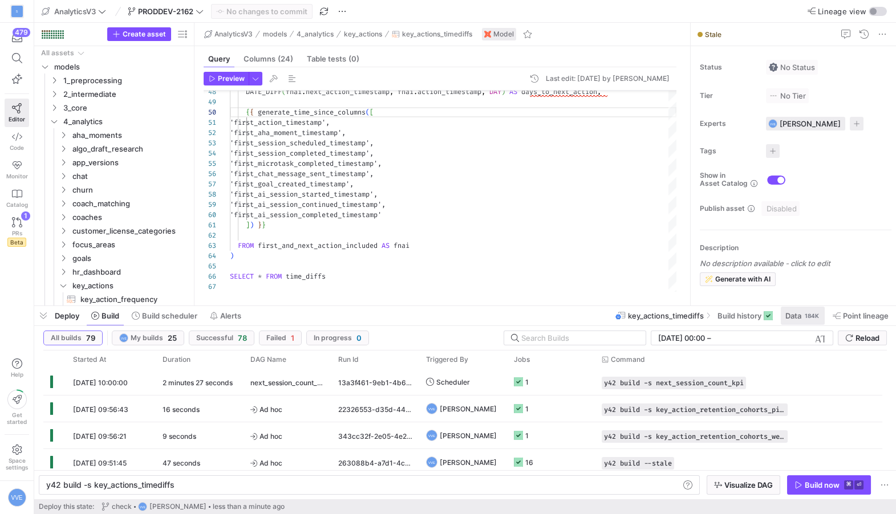
click at [795, 317] on span "Data" at bounding box center [793, 315] width 16 height 9
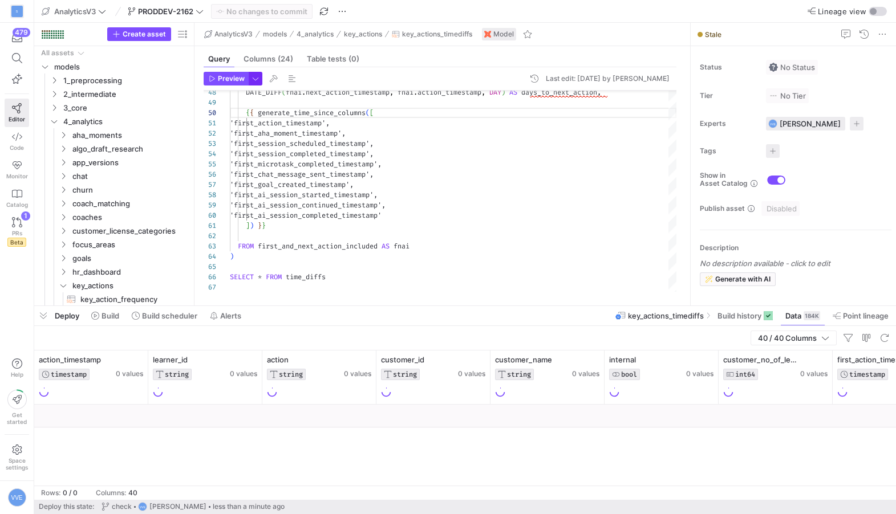
click at [254, 82] on span "button" at bounding box center [255, 78] width 13 height 13
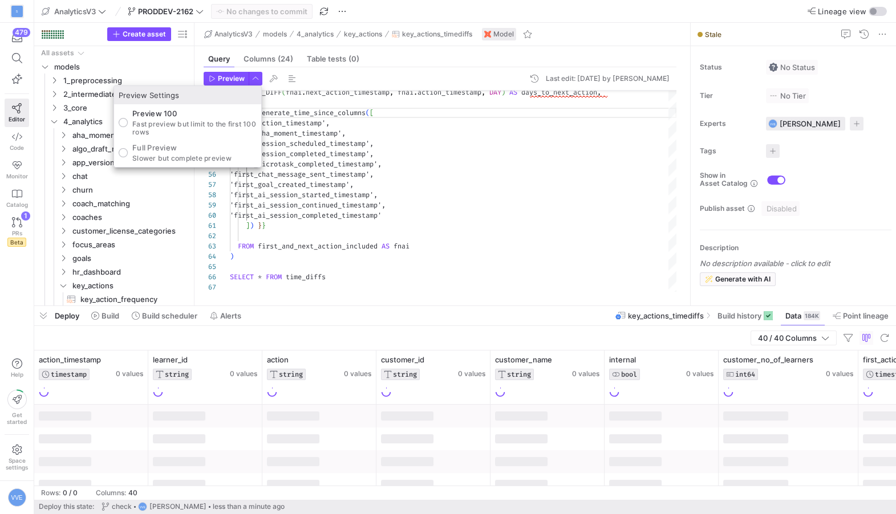
click at [153, 168] on div at bounding box center [448, 257] width 896 height 514
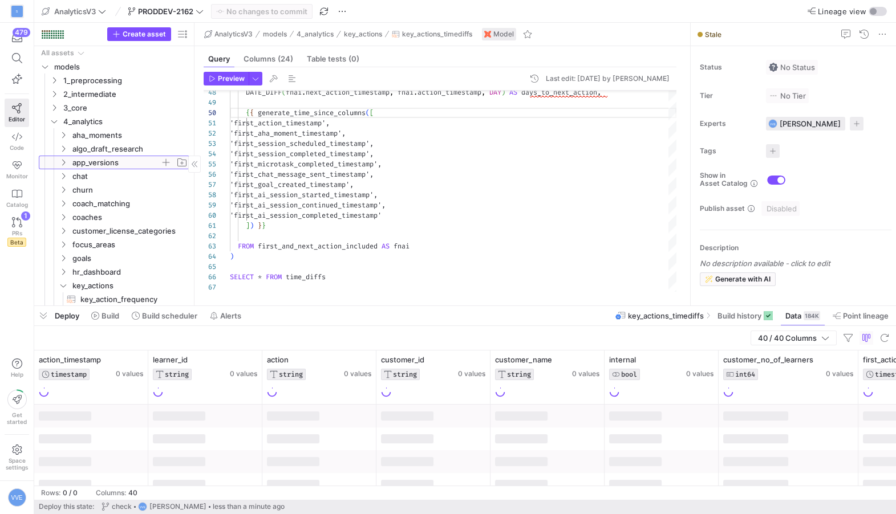
click at [155, 158] on span "app_versions" at bounding box center [116, 162] width 88 height 13
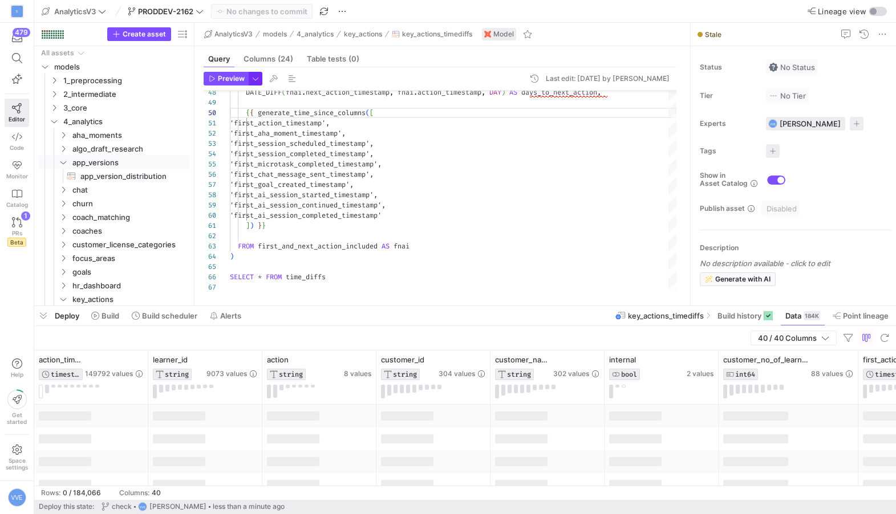
click at [250, 78] on span "button" at bounding box center [255, 78] width 13 height 13
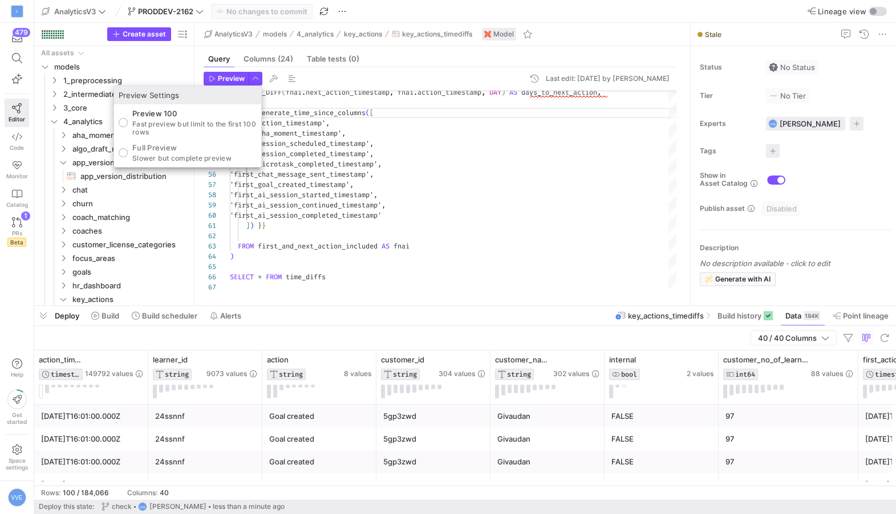
click at [173, 156] on p "Slower but complete preview" at bounding box center [181, 159] width 99 height 8
click at [128, 156] on input "Full Preview Slower but complete preview" at bounding box center [123, 152] width 9 height 9
radio input "true"
click at [222, 79] on div at bounding box center [448, 257] width 896 height 514
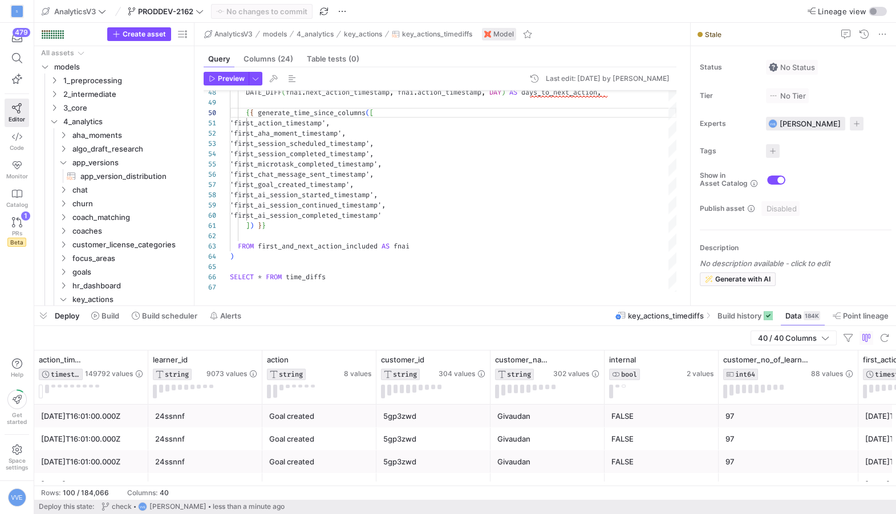
click at [222, 79] on span "Preview" at bounding box center [231, 79] width 27 height 8
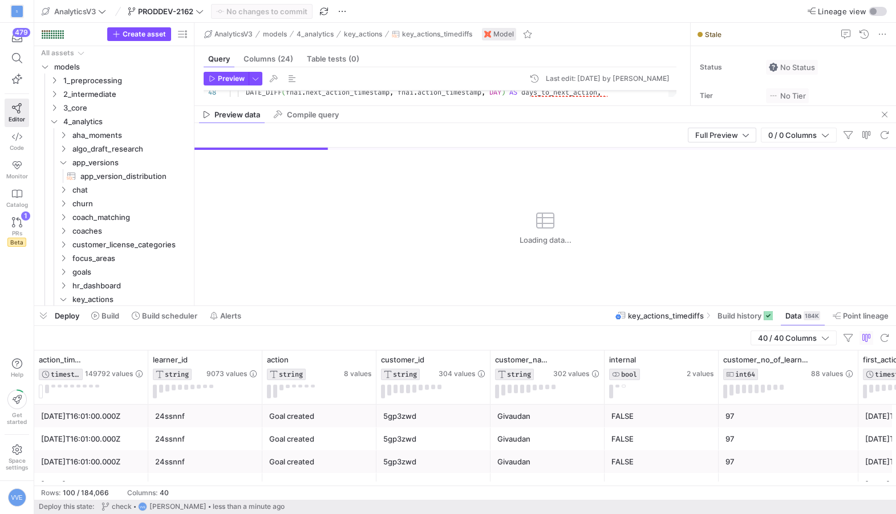
click at [410, 104] on mat-tab-group "Query Columns (24) Table tests (0) Preview Last edit: Thursday 04 September 202…" at bounding box center [439, 75] width 491 height 59
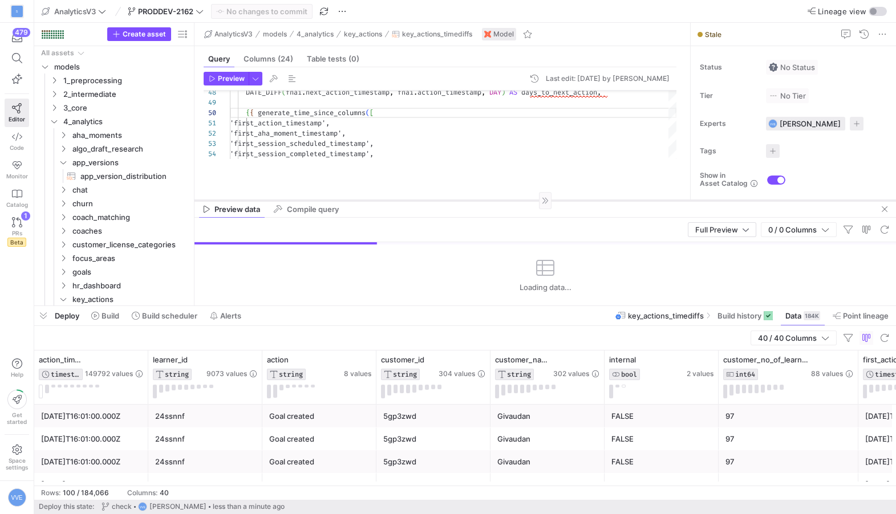
drag, startPoint x: 418, startPoint y: 106, endPoint x: 378, endPoint y: 200, distance: 102.4
click at [378, 200] on div at bounding box center [545, 200] width 702 height 1
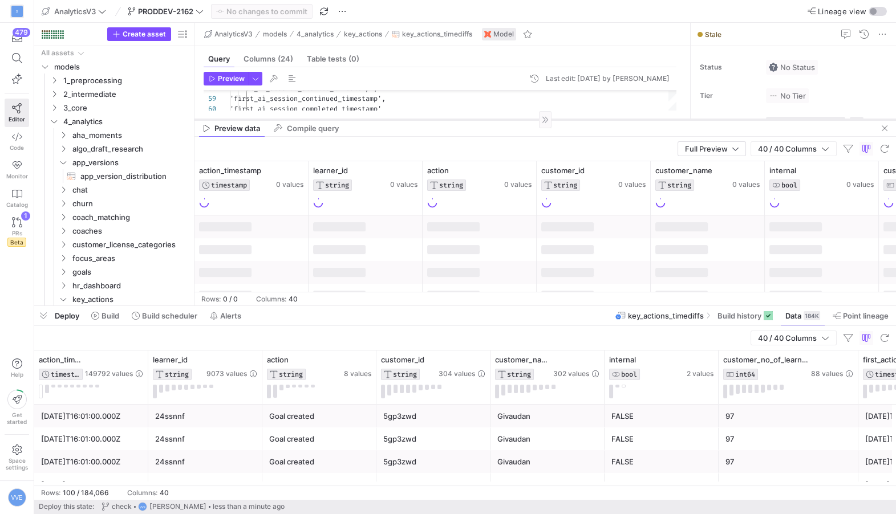
drag, startPoint x: 475, startPoint y: 200, endPoint x: 472, endPoint y: 120, distance: 80.5
click at [472, 120] on div at bounding box center [545, 119] width 702 height 1
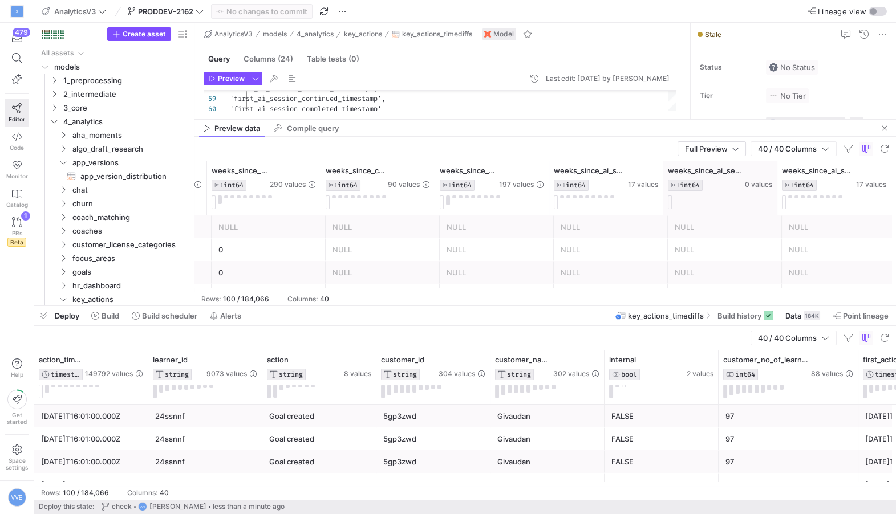
drag, startPoint x: 775, startPoint y: 168, endPoint x: 775, endPoint y: 180, distance: 12.5
click at [775, 180] on div at bounding box center [777, 188] width 5 height 54
click at [883, 126] on span "button" at bounding box center [885, 128] width 14 height 14
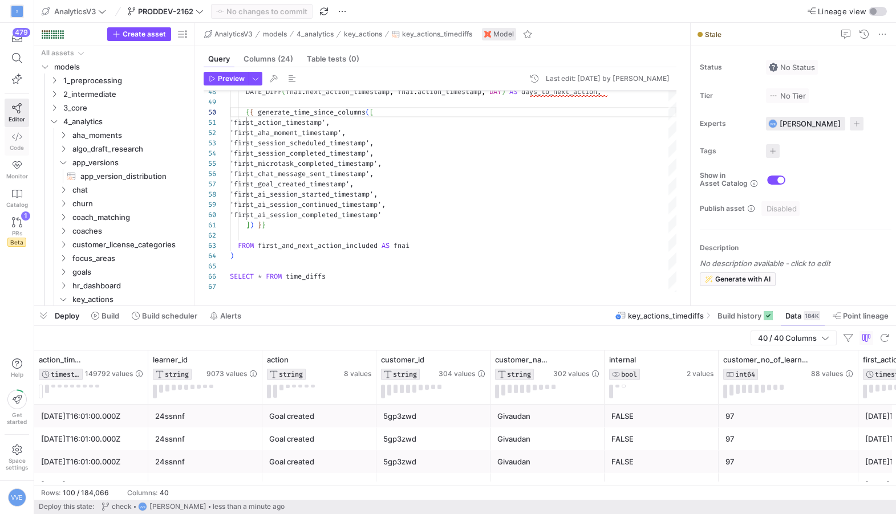
click at [20, 136] on icon at bounding box center [17, 137] width 10 height 10
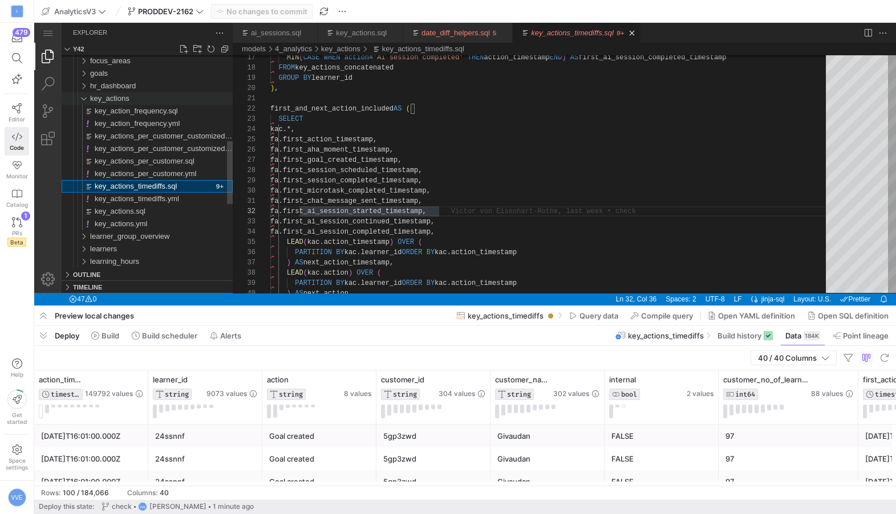
click at [89, 99] on div "key_actions" at bounding box center [79, 98] width 26 height 13
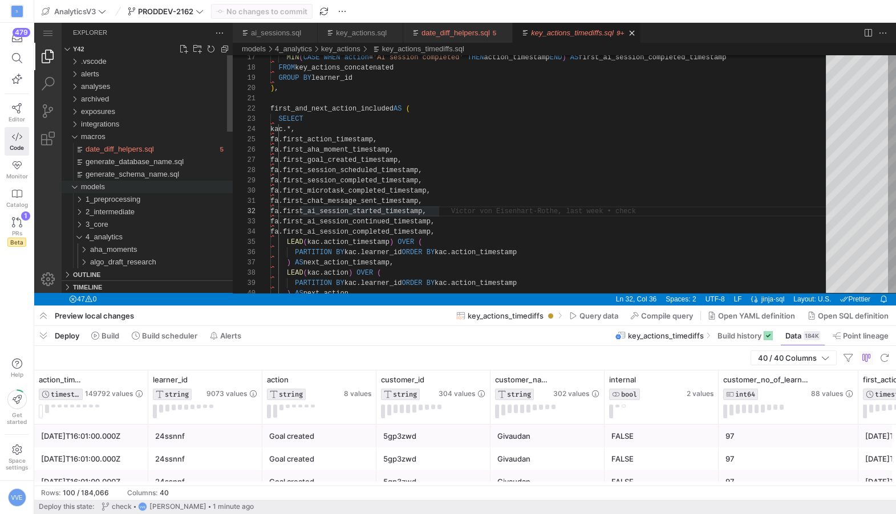
click at [73, 185] on div "models" at bounding box center [74, 187] width 17 height 13
click at [118, 144] on div "date_diff_helpers.sql" at bounding box center [151, 149] width 131 height 13
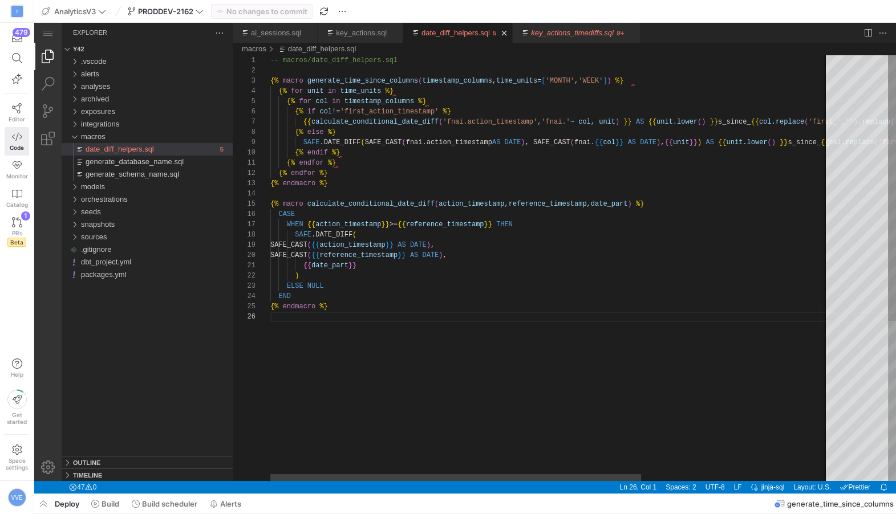
click at [368, 94] on div "{% for col in timestamp_columns %} {% if col != 'first_action_timestamp' %} {{ …" at bounding box center [692, 396] width 844 height 683
click at [330, 103] on div "{% for col in timestamp_columns %} {% if col != 'first_action_timestamp' %} {{ …" at bounding box center [692, 396] width 844 height 683
click at [369, 103] on div "{% for col in timestamp_columns %} {% if col != 'first_action_timestamp' %} {{ …" at bounding box center [692, 396] width 844 height 683
click at [382, 108] on div "{% for col in timestamp_columns %} {% if col != 'first_action_timestamp' %} {{ …" at bounding box center [692, 396] width 844 height 683
click at [401, 120] on div "{% for col in timestamp_columns %} {% if col != 'first_action_timestamp' %} {{ …" at bounding box center [692, 396] width 844 height 683
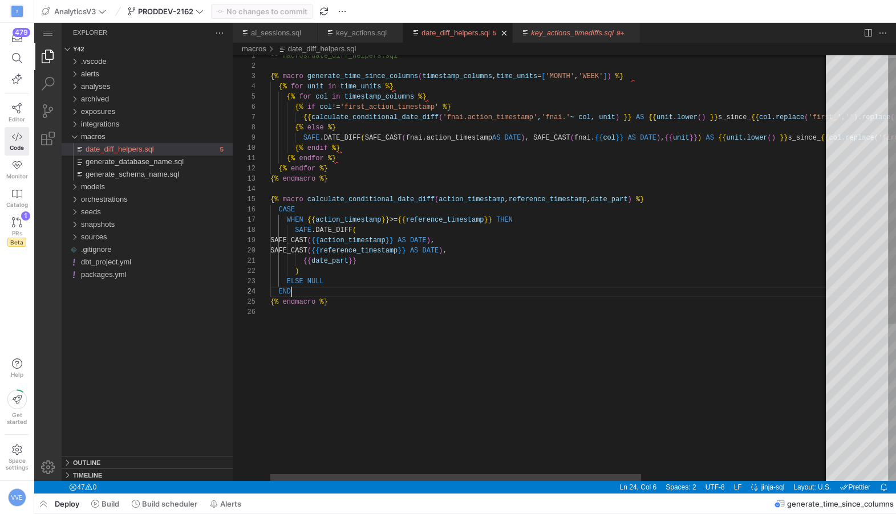
drag, startPoint x: 536, startPoint y: 291, endPoint x: 498, endPoint y: 264, distance: 47.0
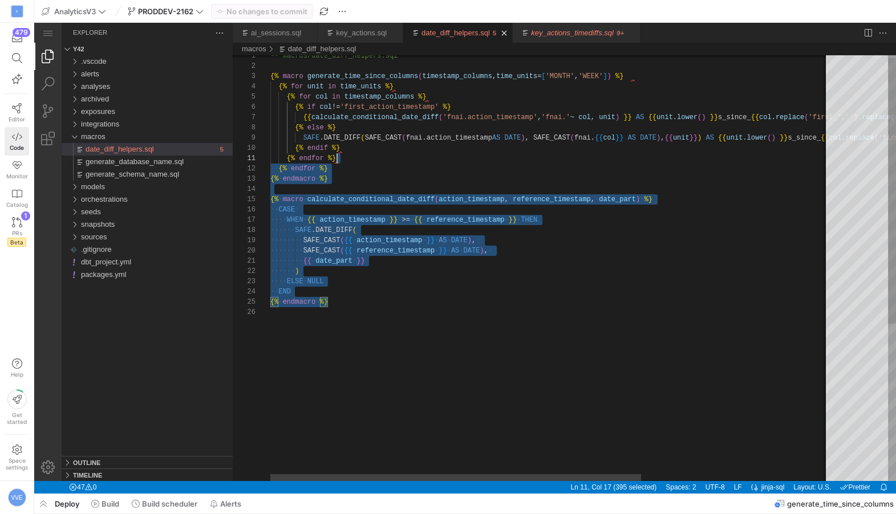
type textarea "-- macros/date_diff_helpers.sql {% macro generate_time_since_columns(timestamp_…"
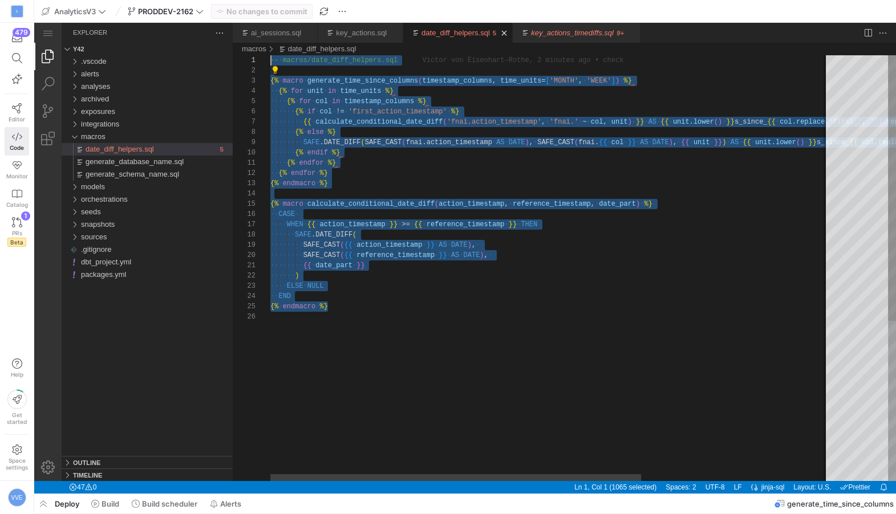
drag, startPoint x: 498, startPoint y: 307, endPoint x: 261, endPoint y: -5, distance: 391.9
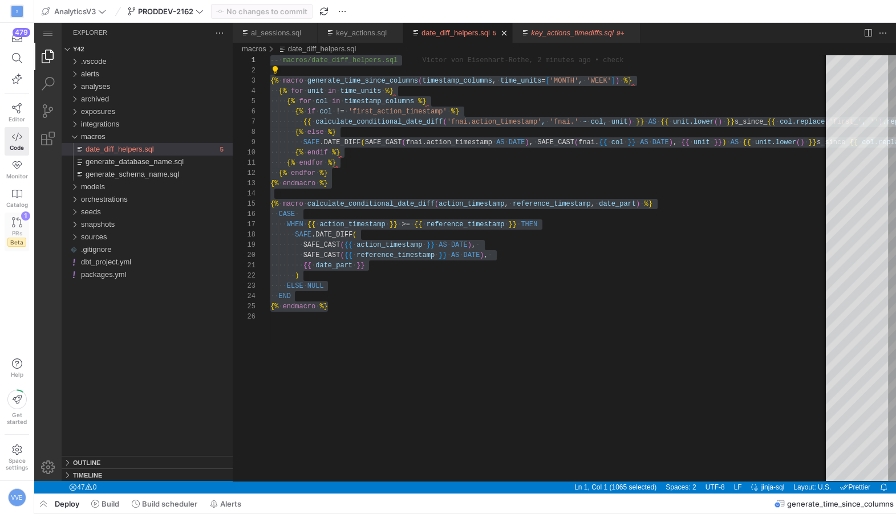
click at [22, 225] on link "PRs Beta 1" at bounding box center [17, 232] width 25 height 39
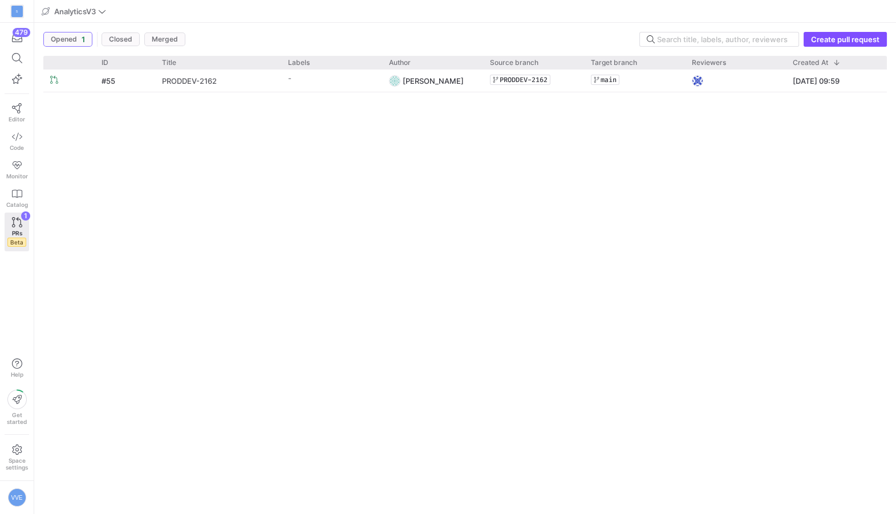
click at [224, 82] on link "PRODDEV-2162" at bounding box center [218, 80] width 112 height 21
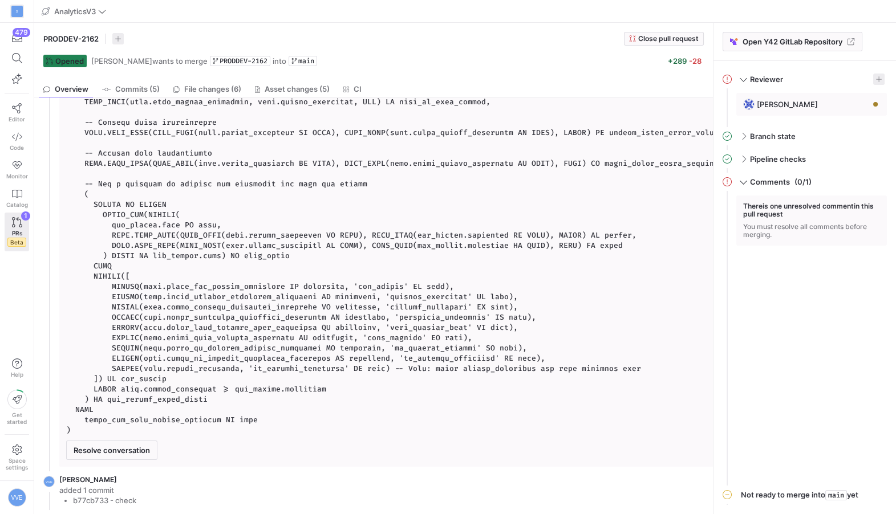
scroll to position [246, 0]
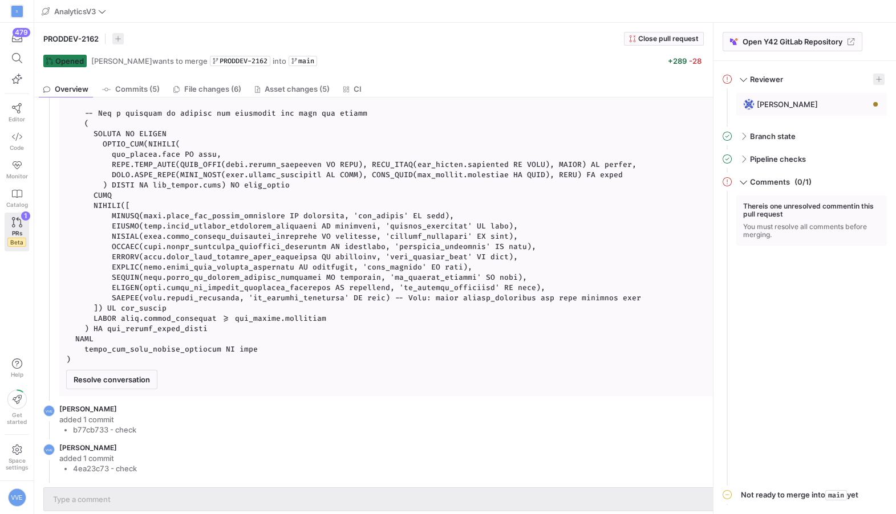
click at [120, 495] on input "text" at bounding box center [389, 499] width 672 height 9
click at [756, 46] on span at bounding box center [792, 42] width 139 height 18
click at [271, 86] on span "Asset changes (5)" at bounding box center [297, 89] width 65 height 7
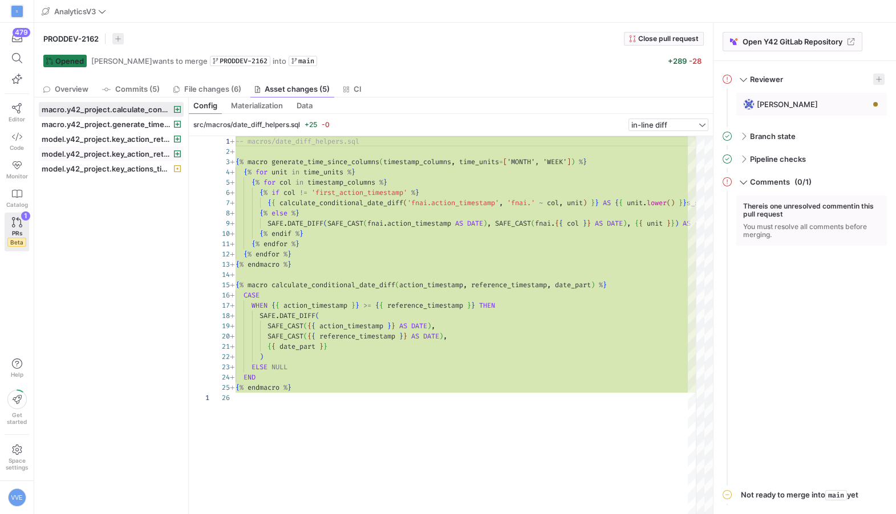
scroll to position [82, 0]
click at [150, 123] on span "macro.y42_project.generate_time_since_columns" at bounding box center [107, 124] width 130 height 9
click at [146, 125] on span "macro.y42_project.generate_time_since_columns" at bounding box center [107, 124] width 130 height 9
click at [145, 117] on span at bounding box center [111, 124] width 144 height 14
click at [145, 109] on span "macro.y42_project.calculate_conditional_date_diff" at bounding box center [107, 109] width 130 height 9
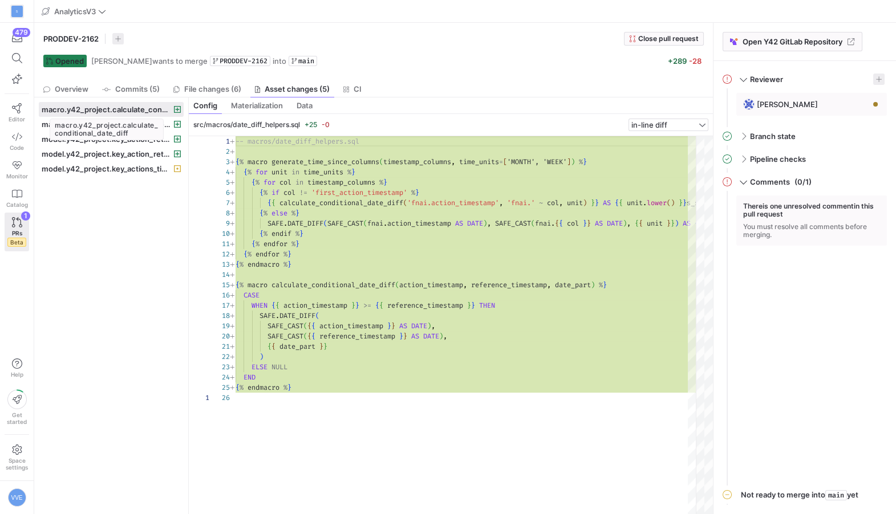
click at [141, 119] on div "macro.y42_project.calculate_conditional_date_diff" at bounding box center [107, 130] width 114 height 22
click at [140, 129] on div "macro.y42_project.calculate_conditional_date_diff" at bounding box center [107, 130] width 114 height 22
click at [152, 123] on span "macro.y42_project.generate_time_since_columns" at bounding box center [107, 124] width 130 height 9
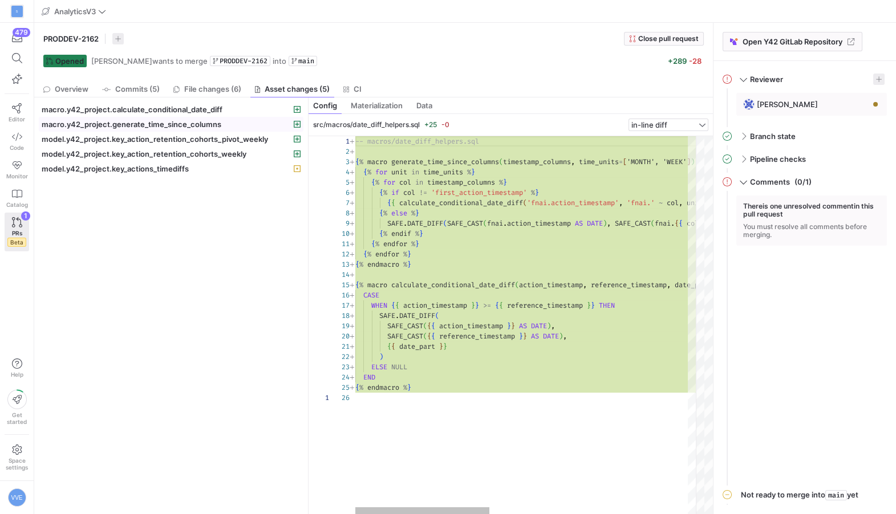
drag, startPoint x: 188, startPoint y: 132, endPoint x: 311, endPoint y: 133, distance: 123.2
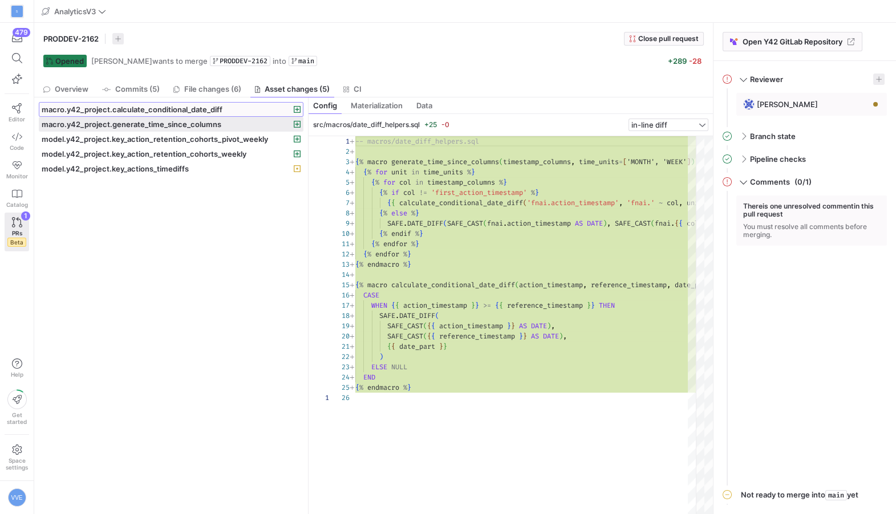
click at [171, 110] on span "macro.y42_project.calculate_conditional_date_diff" at bounding box center [132, 109] width 181 height 9
click at [171, 127] on span "macro.y42_project.generate_time_since_columns" at bounding box center [132, 124] width 180 height 9
click at [241, 90] on span "File changes (6)" at bounding box center [212, 89] width 57 height 7
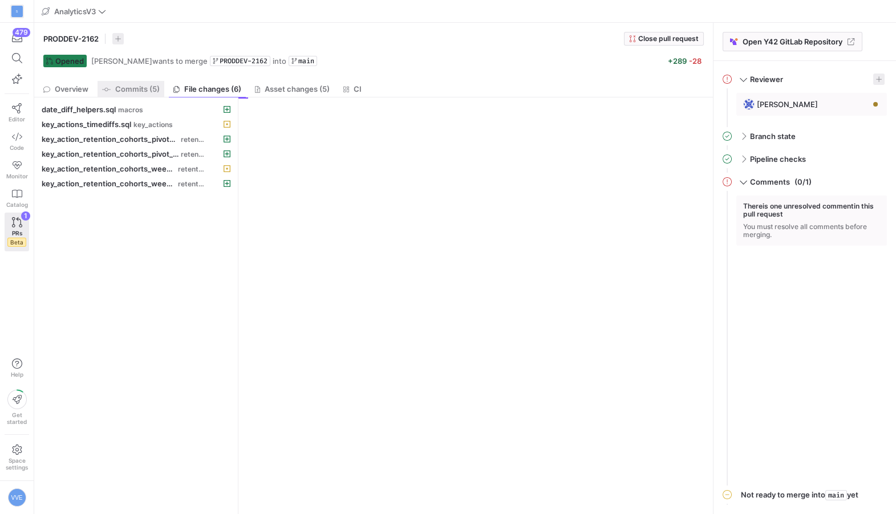
click at [120, 96] on link "Commits (5)" at bounding box center [131, 89] width 67 height 17
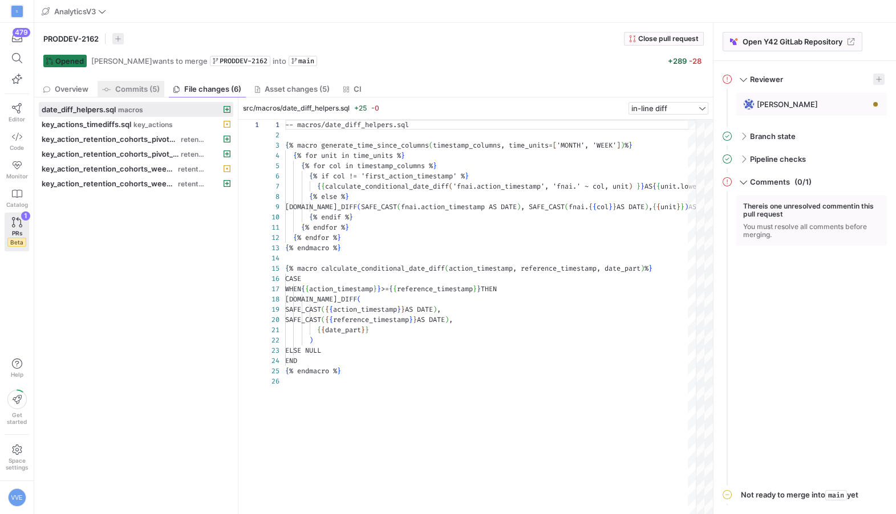
scroll to position [82, 0]
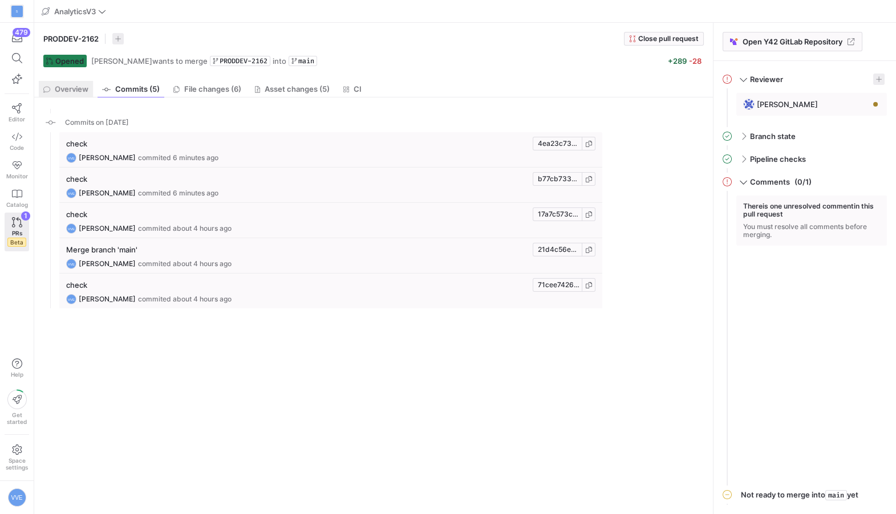
click at [79, 83] on link "Overview" at bounding box center [66, 89] width 54 height 17
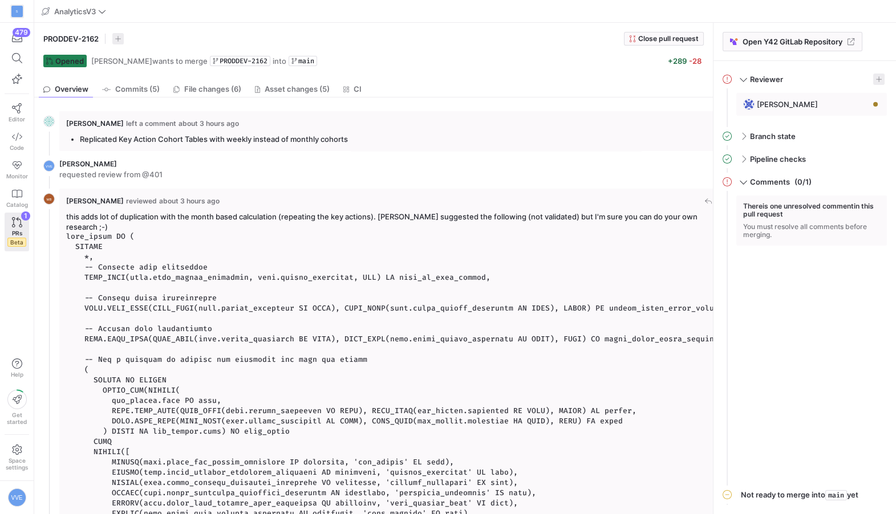
scroll to position [246, 0]
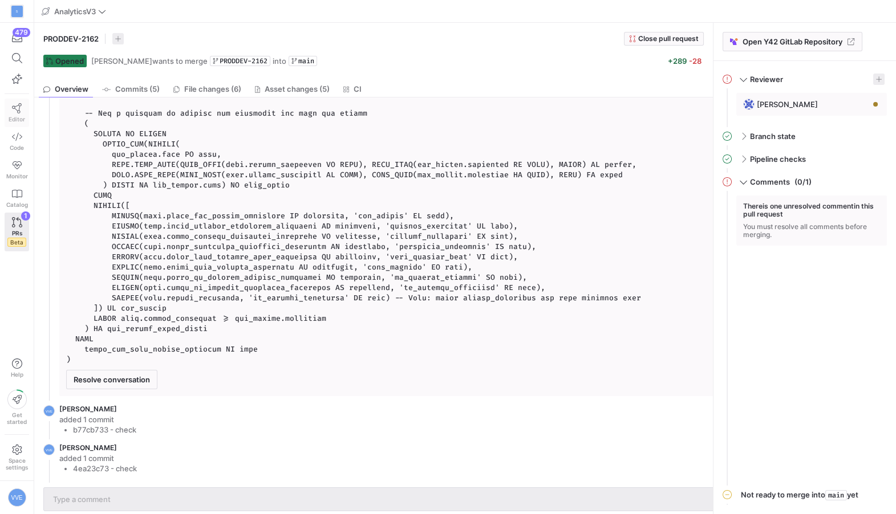
click at [18, 110] on icon at bounding box center [17, 108] width 10 height 10
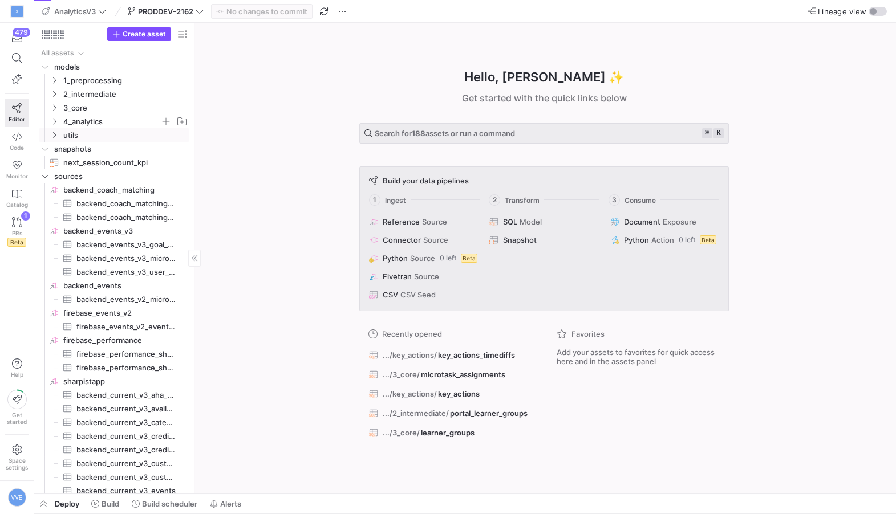
click at [89, 121] on span "4_analytics" at bounding box center [111, 121] width 97 height 13
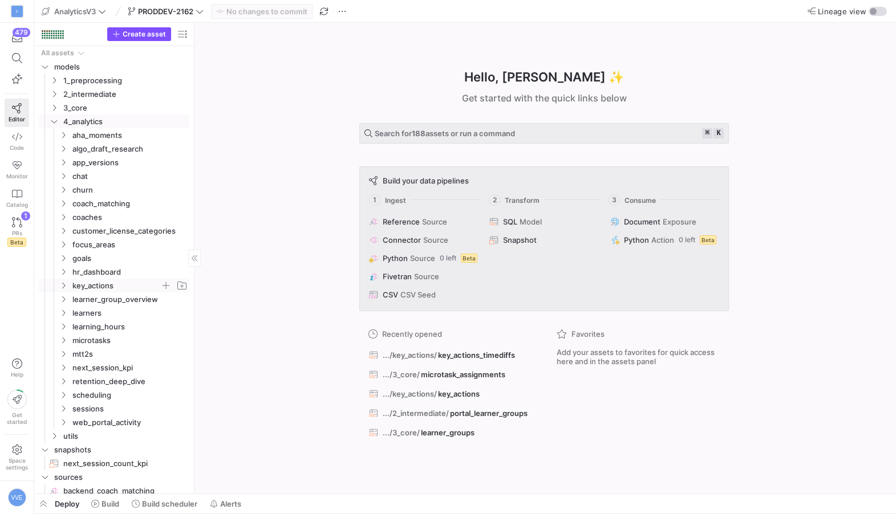
click at [92, 279] on span "key_actions" at bounding box center [116, 285] width 88 height 13
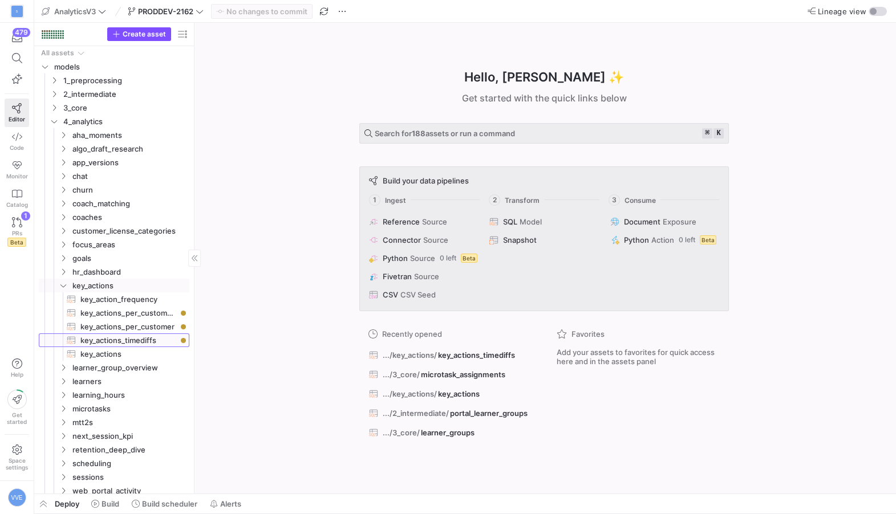
click at [111, 338] on span "key_actions_timediffs​​​​​​​​​​" at bounding box center [128, 340] width 96 height 13
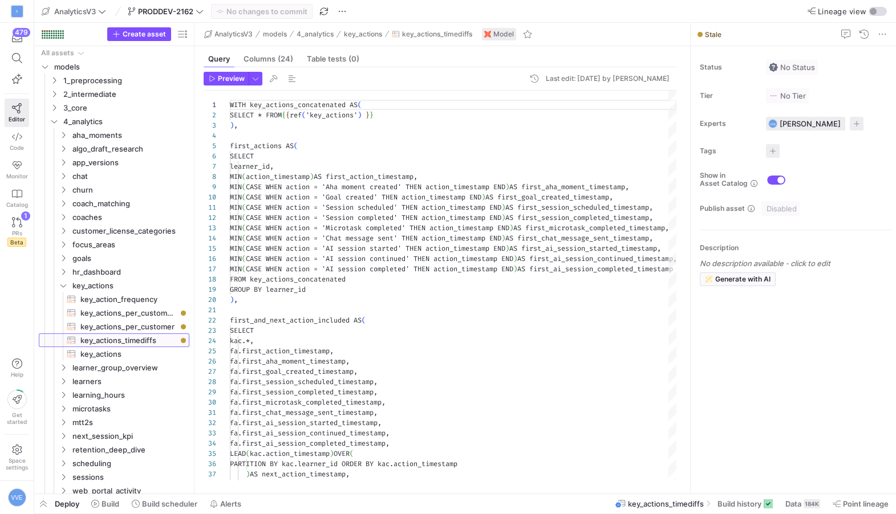
scroll to position [103, 0]
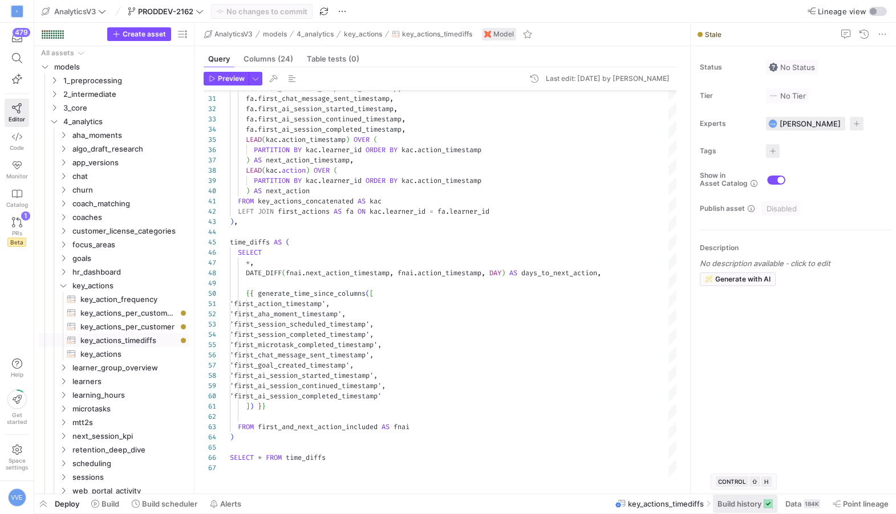
click at [749, 506] on span "Build history" at bounding box center [739, 504] width 44 height 9
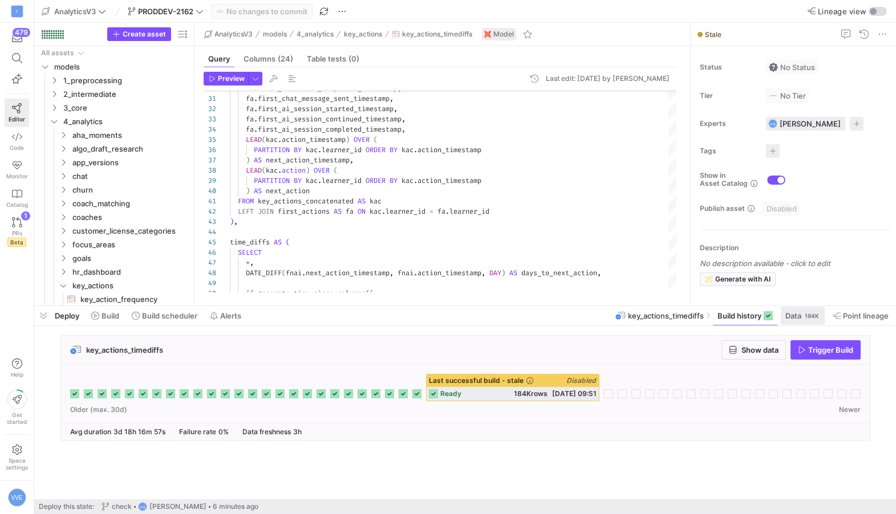
click at [801, 322] on span at bounding box center [803, 316] width 44 height 18
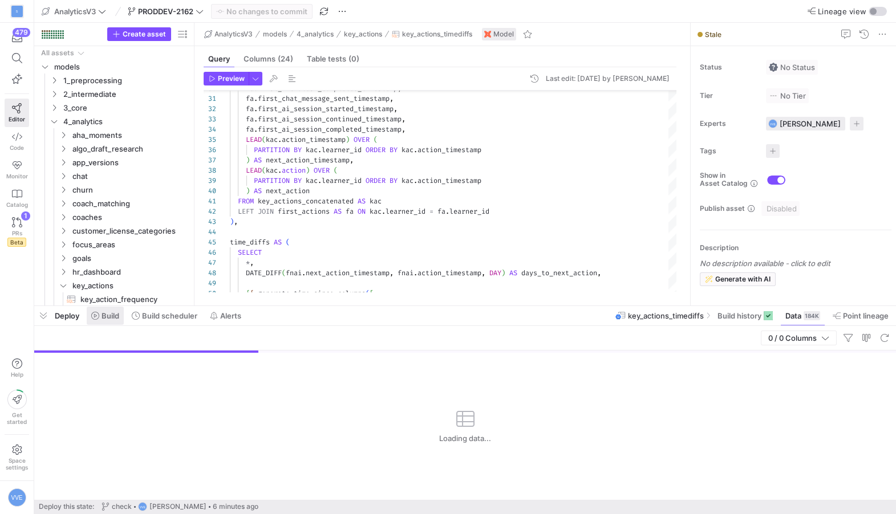
click at [109, 315] on span "Build" at bounding box center [111, 315] width 18 height 9
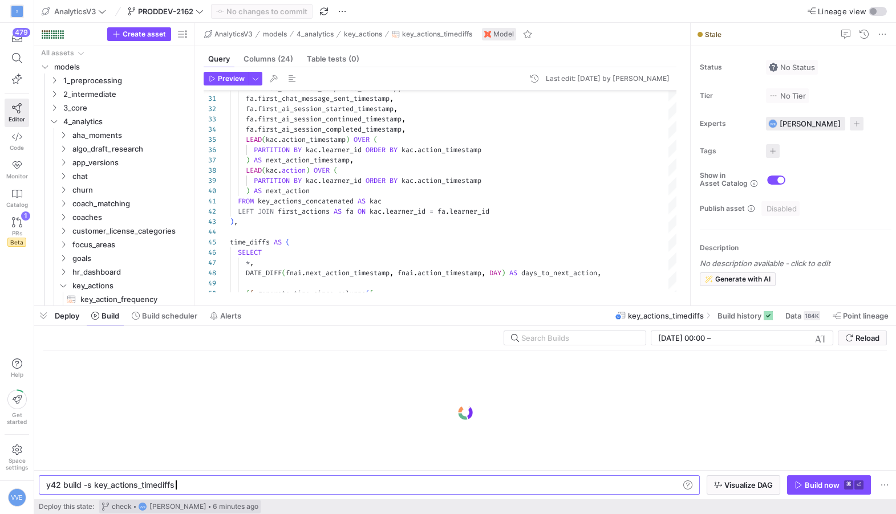
scroll to position [0, 127]
click at [145, 480] on div "y42 build -s key_actions_timediffs y42 build -s key_actions_timediffs" at bounding box center [369, 485] width 661 height 19
click at [145, 481] on div "y42 build -s key_actions_timediffs" at bounding box center [363, 485] width 634 height 9
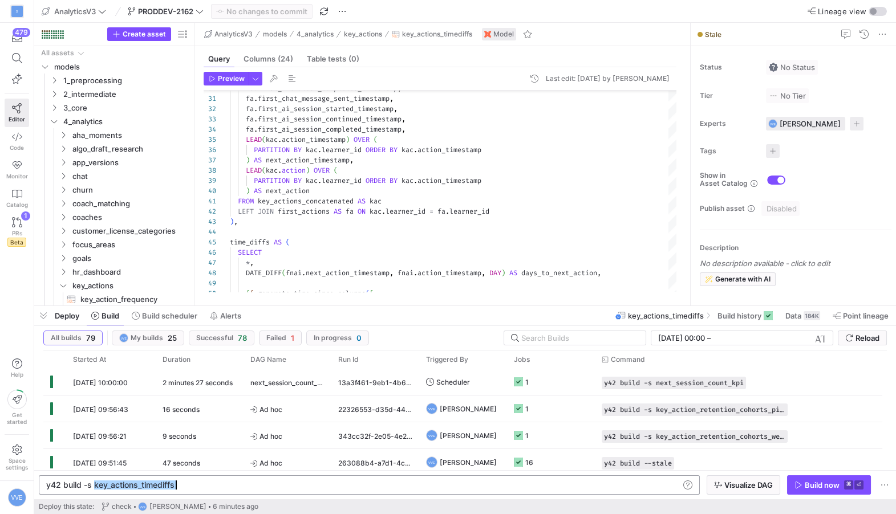
click at [145, 481] on div "y42 build -s key_actions_timediffs" at bounding box center [363, 485] width 634 height 9
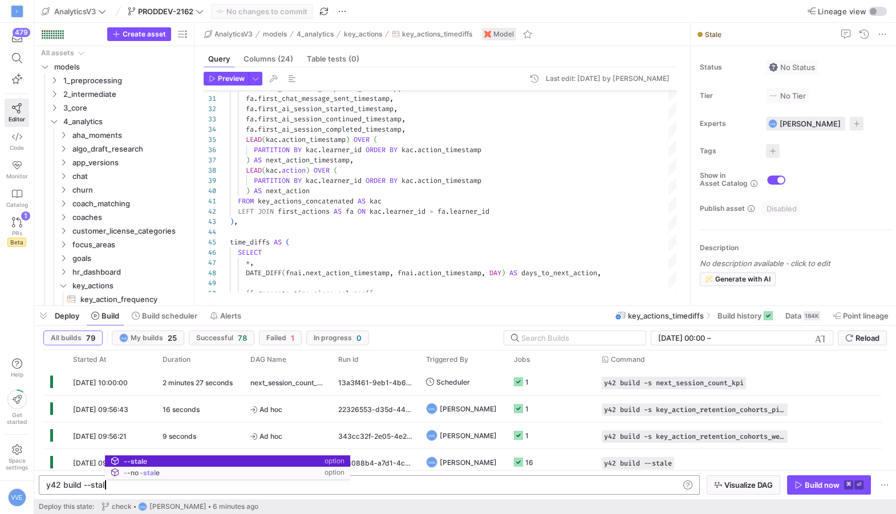
scroll to position [0, 62]
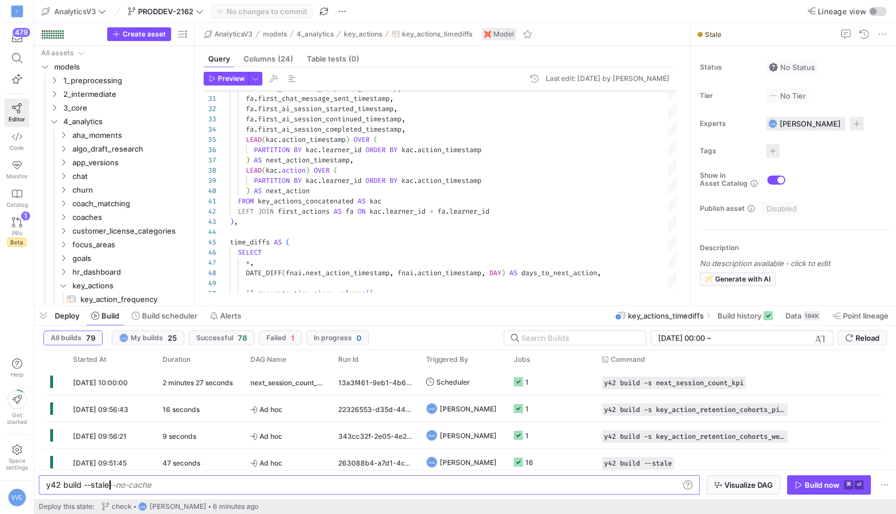
type textarea "y42 build --stale"
click at [813, 478] on span "button" at bounding box center [829, 485] width 83 height 18
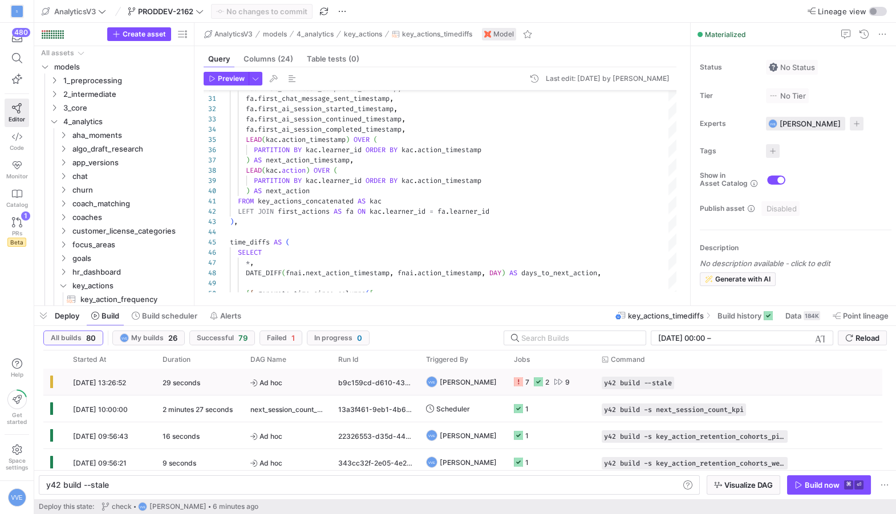
click at [493, 378] on span "[PERSON_NAME]" at bounding box center [468, 382] width 57 height 27
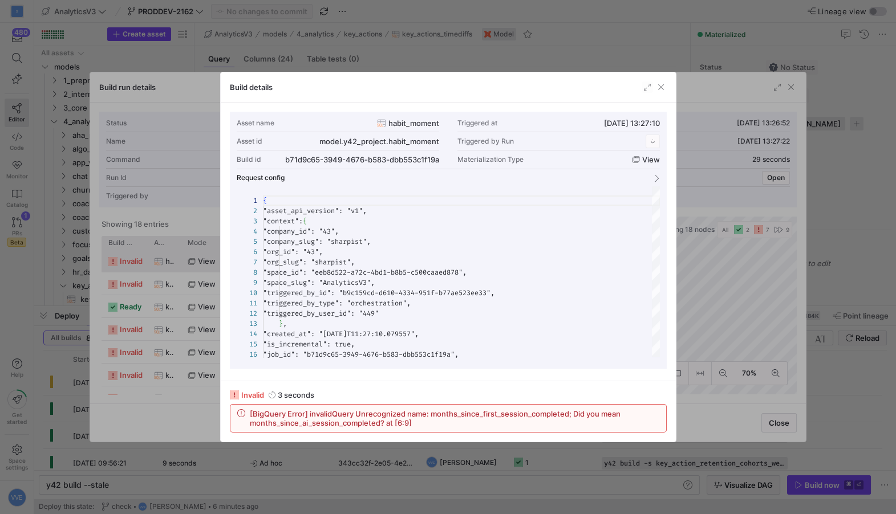
scroll to position [103, 0]
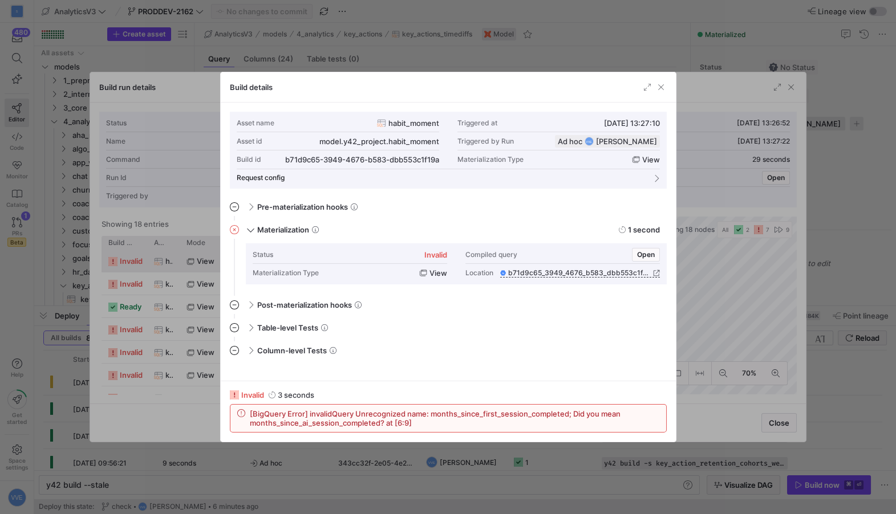
click at [437, 415] on span "[BigQuery Error] invalidQuery Unrecognized name: months_since_first_session_com…" at bounding box center [455, 419] width 410 height 18
click at [658, 87] on span "button" at bounding box center [660, 87] width 11 height 11
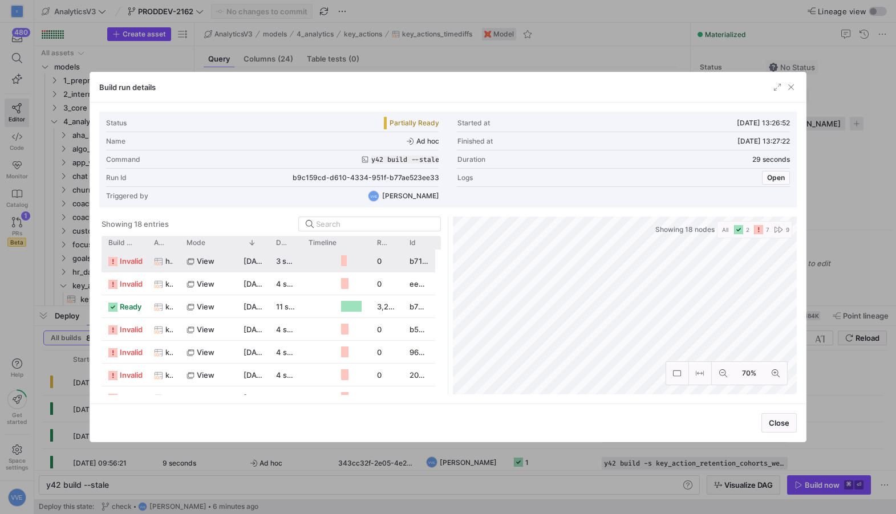
click at [46, 198] on div at bounding box center [448, 257] width 896 height 514
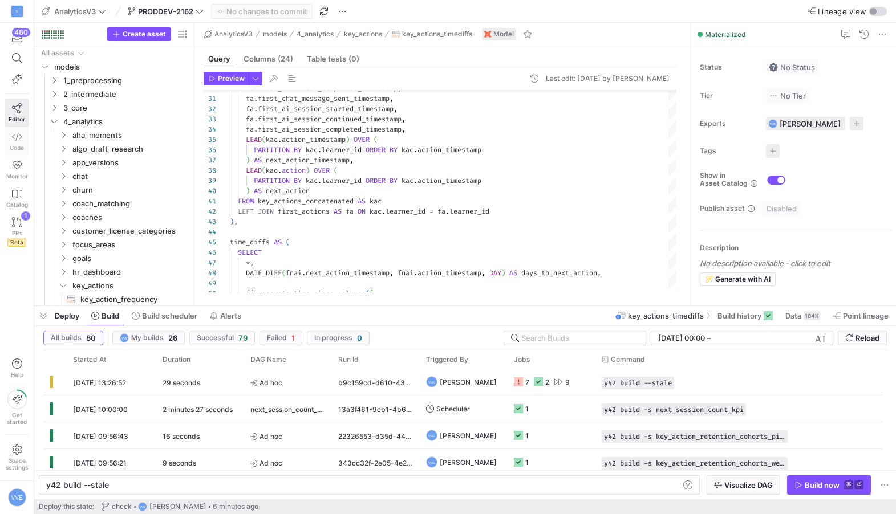
click at [25, 141] on link "Code" at bounding box center [17, 141] width 25 height 29
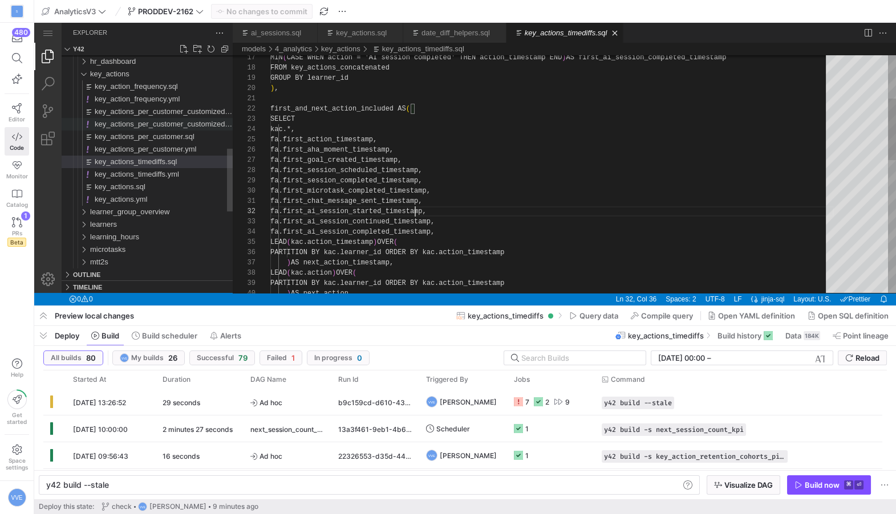
scroll to position [10, 144]
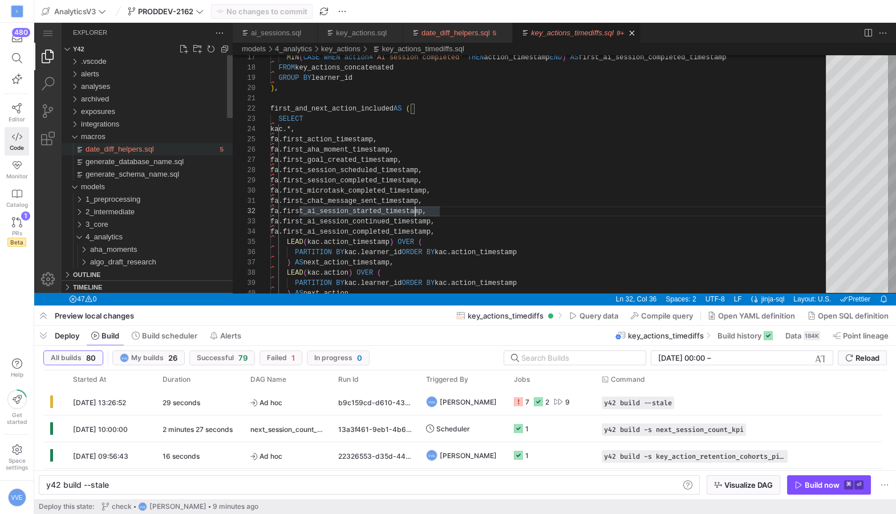
click at [97, 148] on span "date_diff_helpers.sql" at bounding box center [120, 149] width 68 height 9
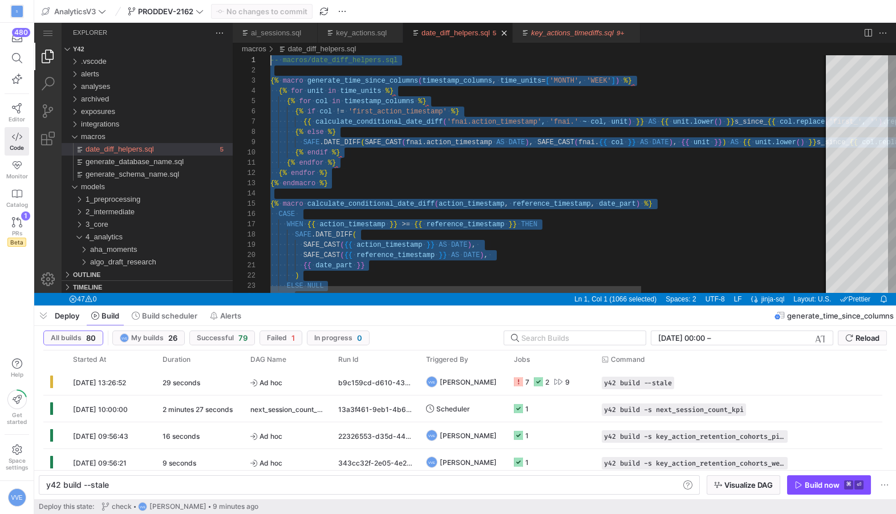
drag, startPoint x: 398, startPoint y: 246, endPoint x: 241, endPoint y: -42, distance: 328.0
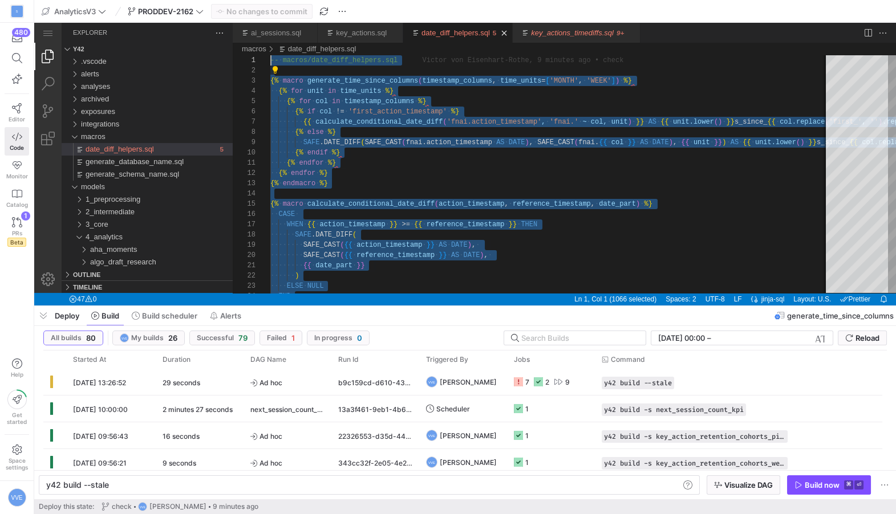
paste textarea "{% endmacro %}"
type textarea "{% endmacro %}"
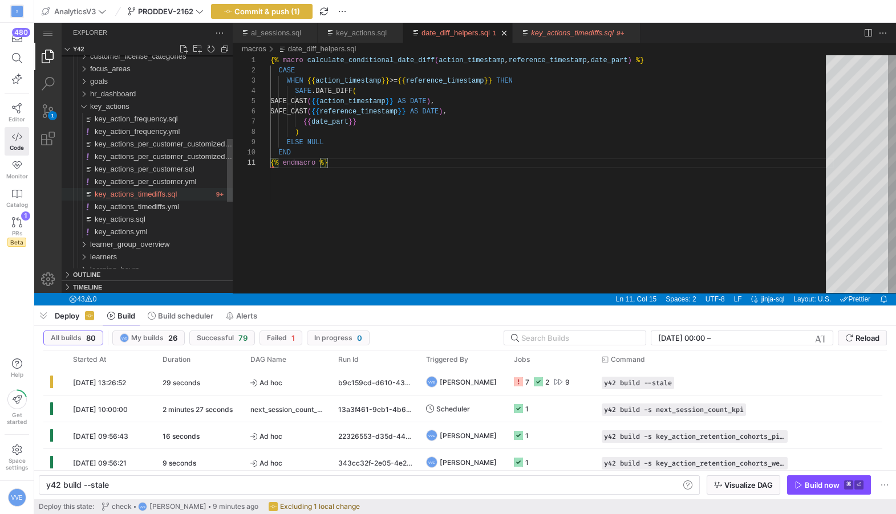
click at [144, 198] on span "key_actions_timediffs.sql" at bounding box center [136, 194] width 82 height 9
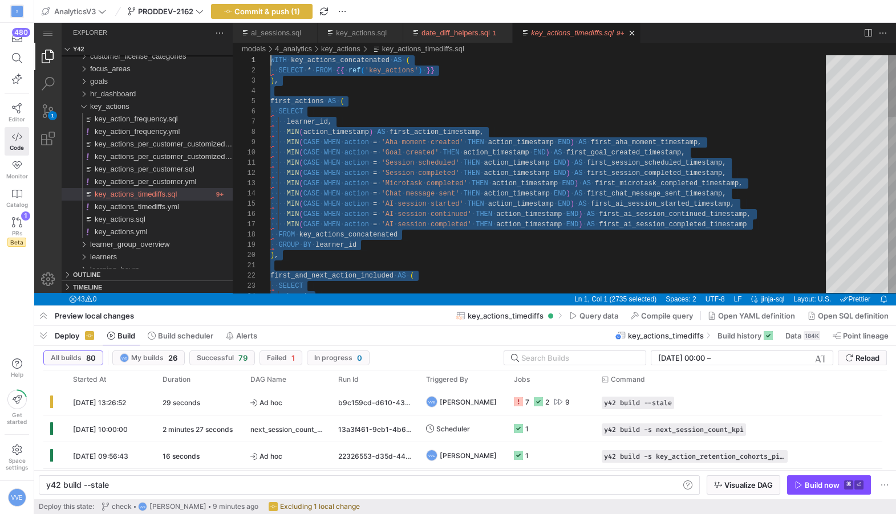
drag, startPoint x: 403, startPoint y: 266, endPoint x: 237, endPoint y: -31, distance: 340.4
click at [270, 55] on div "·‌·‌ SELECT ·‌·‌·‌·‌ kac.*, ) , first_and_next_action_included ·‌ AS ·‌ ( ·‌·‌·…" at bounding box center [551, 512] width 563 height 915
paste textarea "{{ calculate_conditional_date_diff('fnai.action_timestamp', 'fnai.first_ai_sess…"
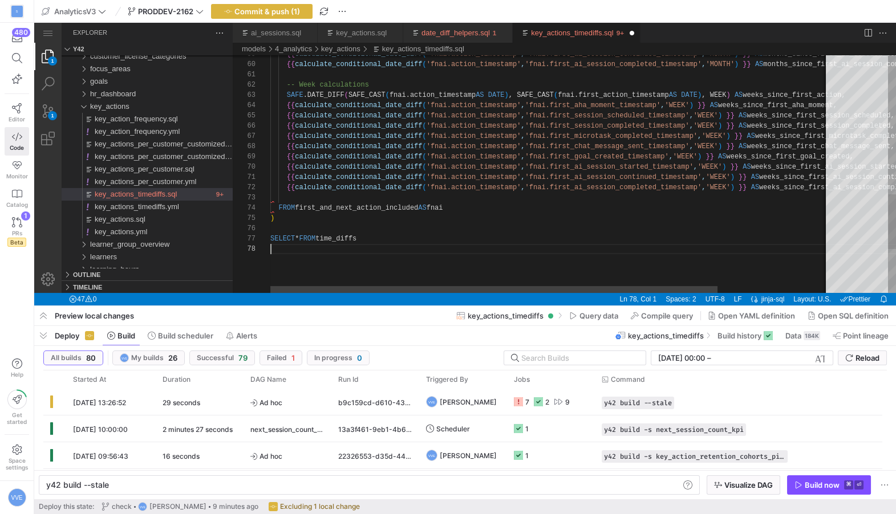
type textarea "{{ calculate_conditional_date_diff('fnai.action_timestamp', 'fnai.first_ai_sess…"
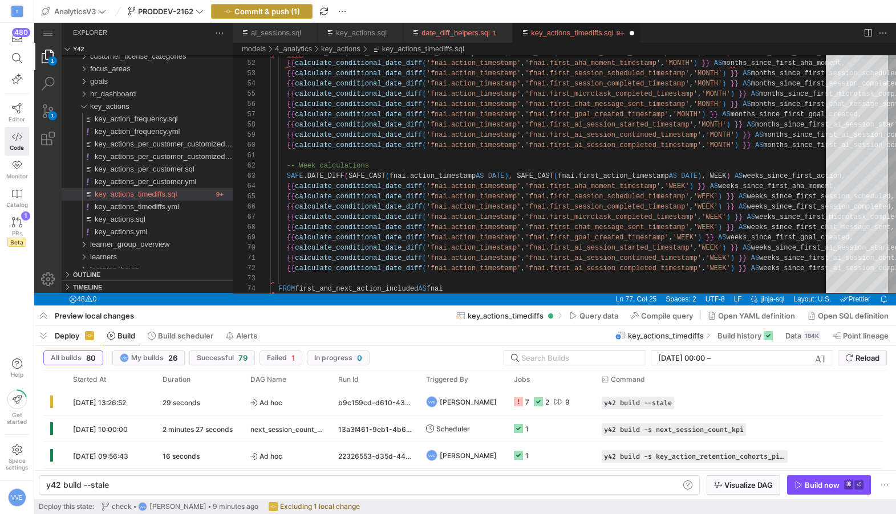
click at [271, 10] on span "Commit & push (1)" at bounding box center [267, 11] width 66 height 9
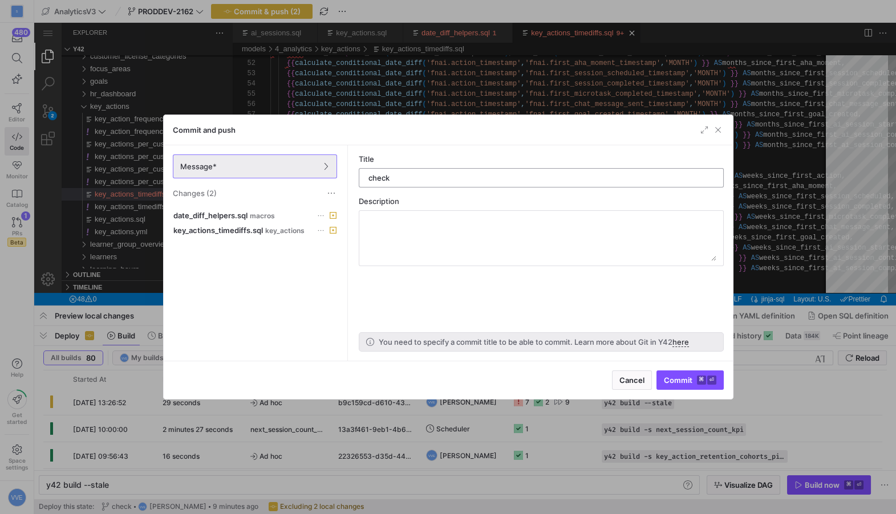
type input "check"
click at [695, 376] on span "Commit ⌘ ⏎" at bounding box center [690, 380] width 52 height 9
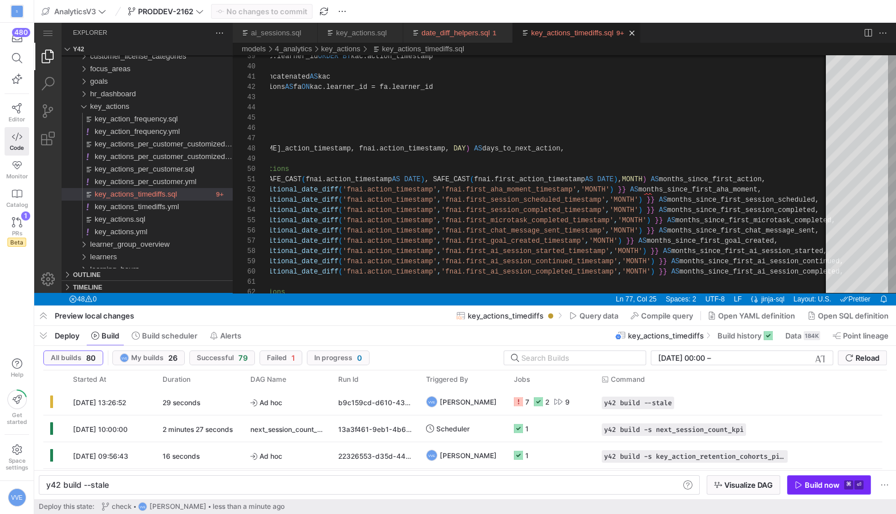
click at [820, 479] on span "button" at bounding box center [829, 485] width 83 height 18
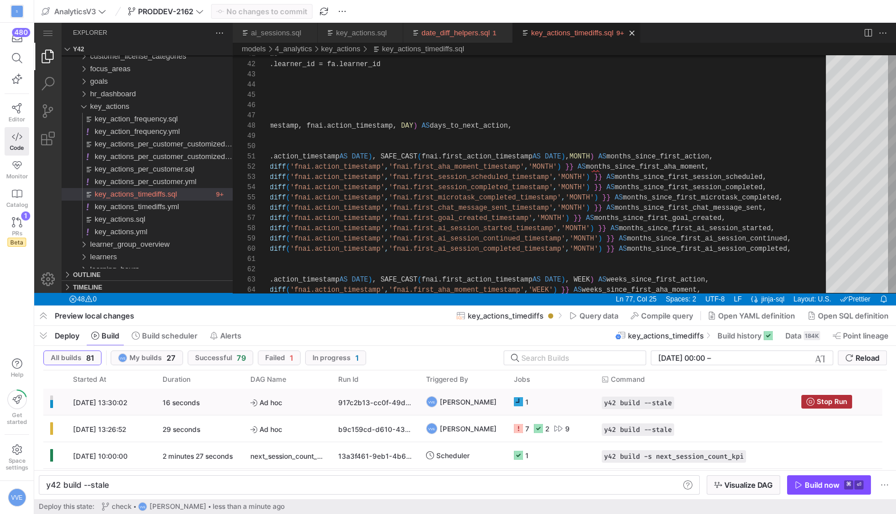
click at [507, 404] on div "1" at bounding box center [551, 402] width 88 height 26
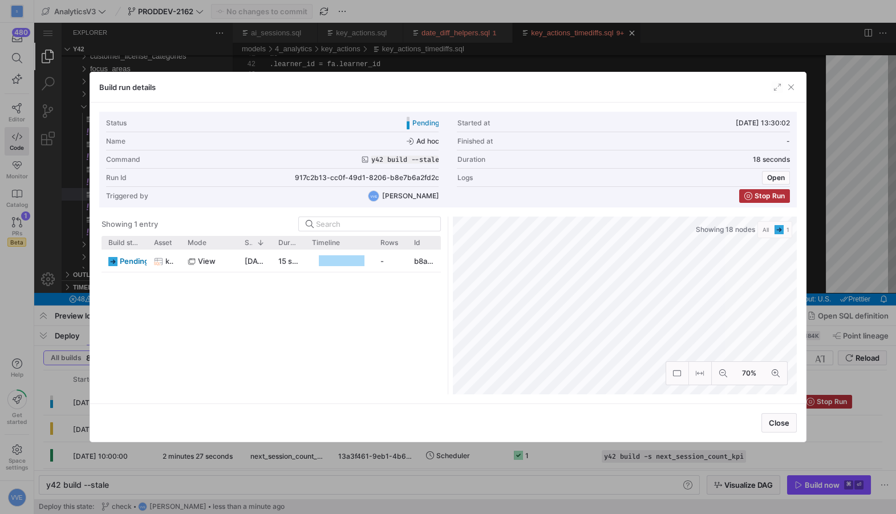
click at [804, 86] on div "Build run details" at bounding box center [448, 87] width 716 height 30
click at [790, 87] on span "button" at bounding box center [790, 87] width 11 height 11
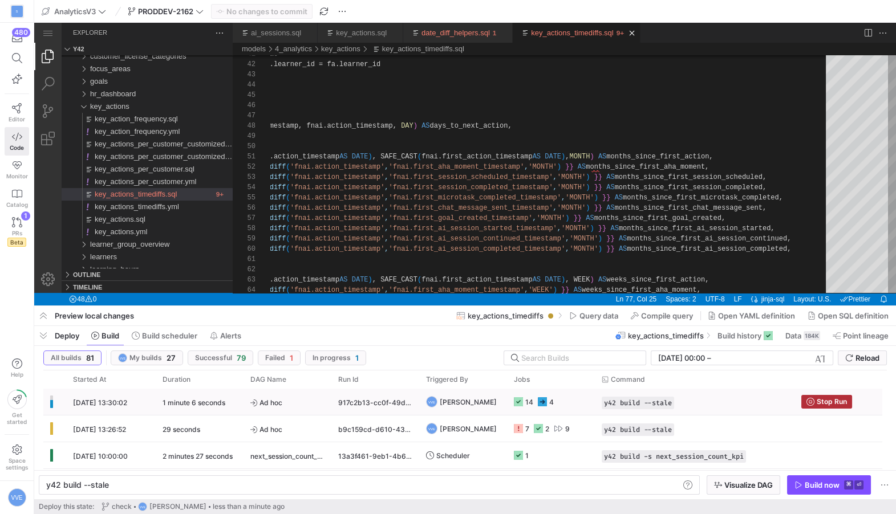
click at [528, 401] on div "14" at bounding box center [529, 402] width 8 height 27
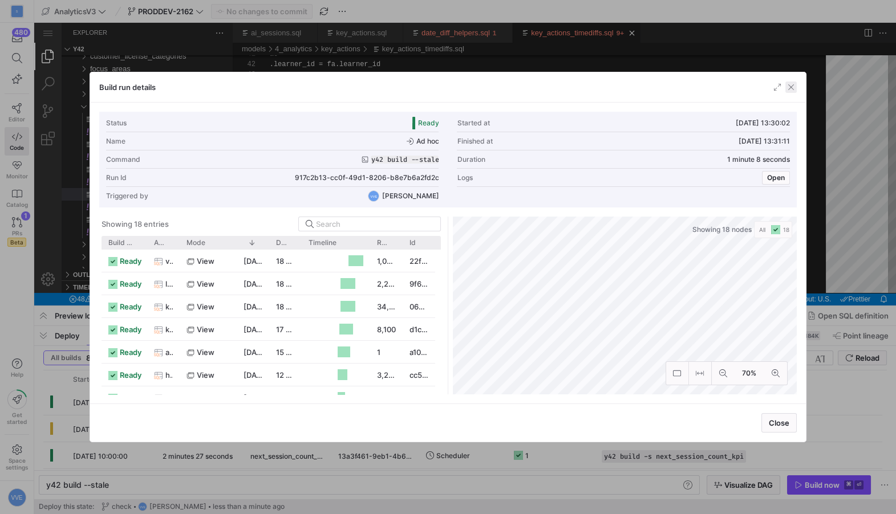
click at [791, 86] on span "button" at bounding box center [790, 87] width 11 height 11
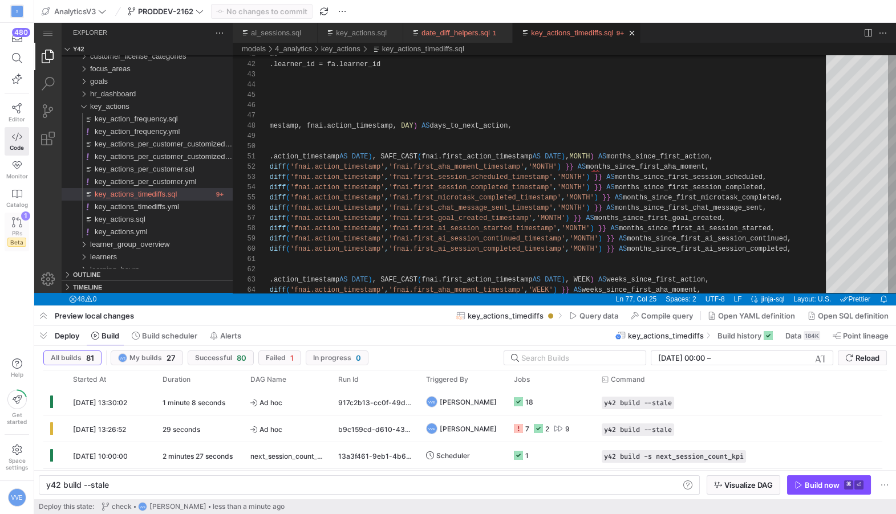
click at [21, 221] on icon at bounding box center [17, 222] width 10 height 10
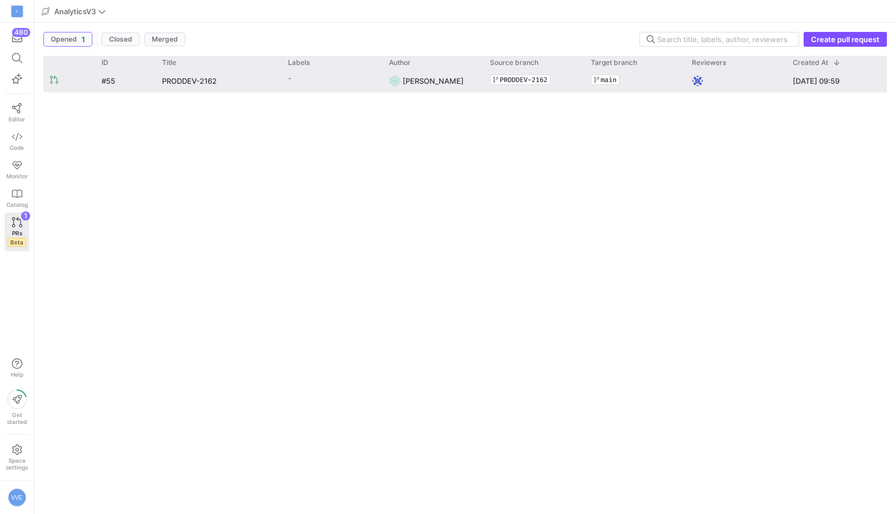
click at [126, 83] on div "#55" at bounding box center [125, 81] width 60 height 22
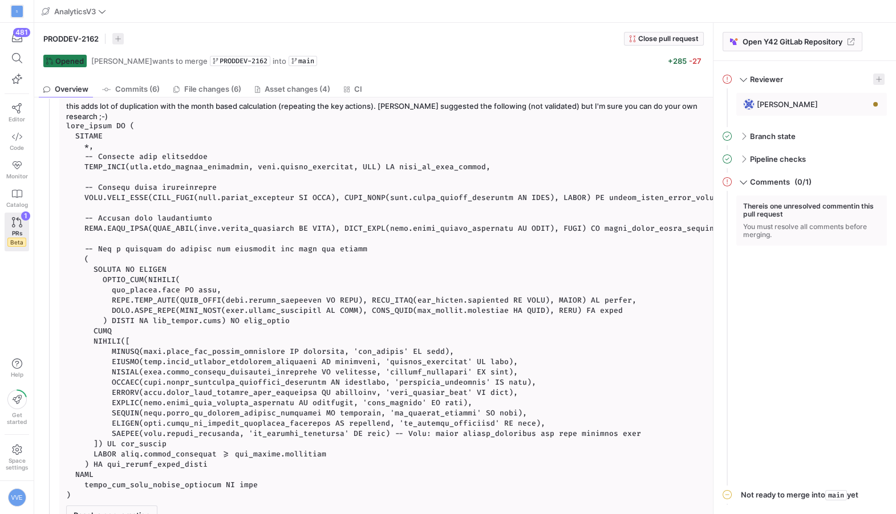
scroll to position [285, 0]
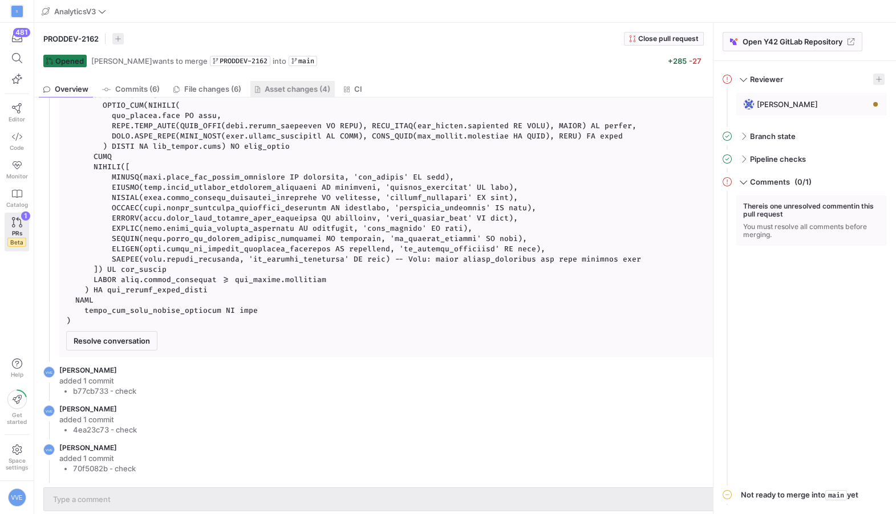
click at [272, 88] on span "Asset changes (4)" at bounding box center [298, 89] width 66 height 7
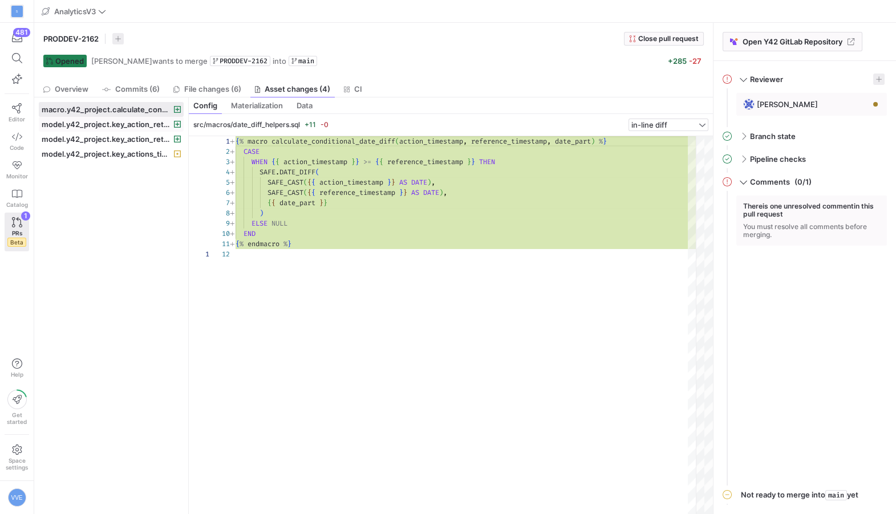
scroll to position [103, 0]
click at [134, 118] on span at bounding box center [111, 124] width 144 height 14
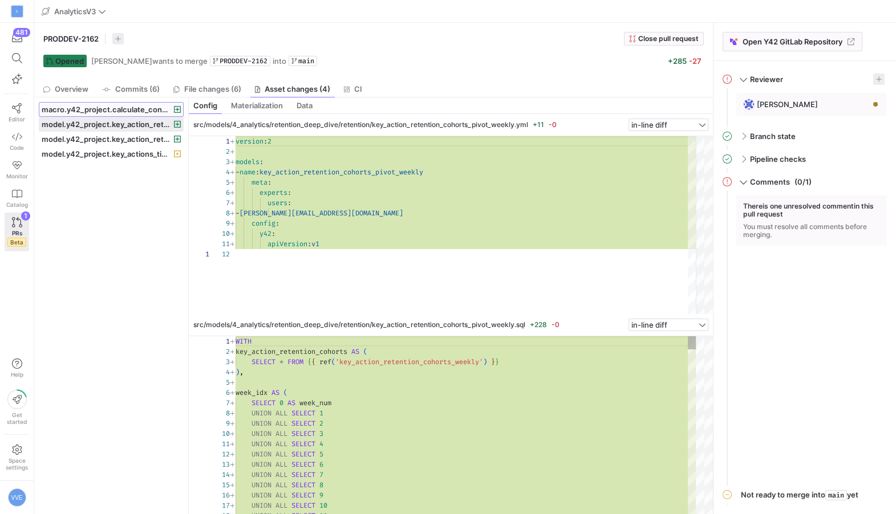
click at [137, 109] on span "macro.y42_project.calculate_conditional_date_diff" at bounding box center [107, 109] width 130 height 9
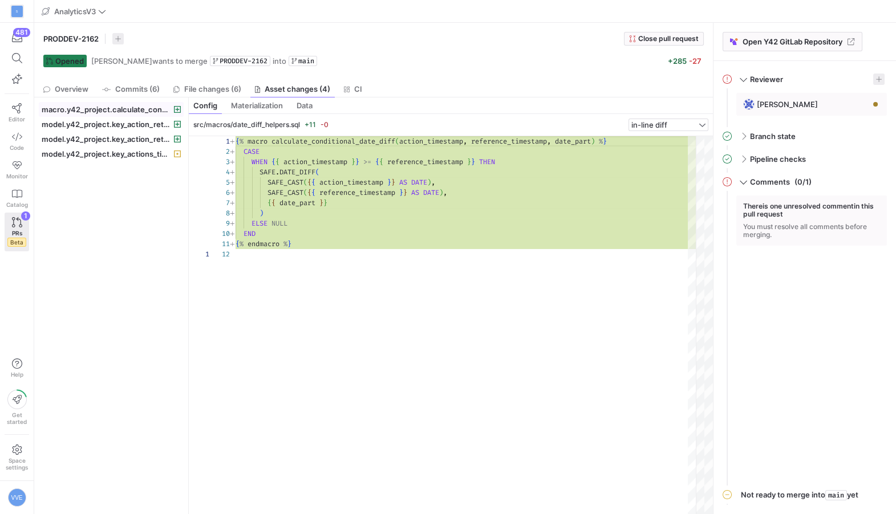
scroll to position [103, 0]
click at [128, 126] on span "model.y42_project.key_action_retention_cohorts_pivot_weekly" at bounding box center [107, 124] width 130 height 9
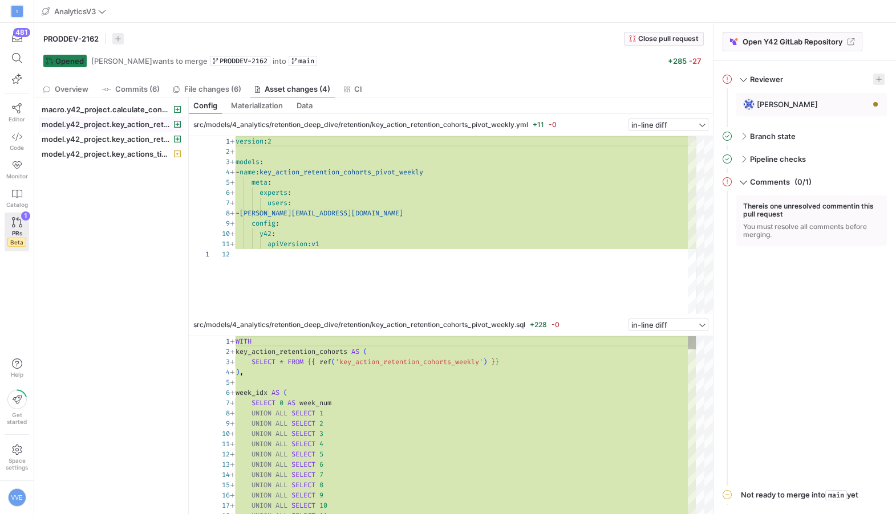
scroll to position [103, 0]
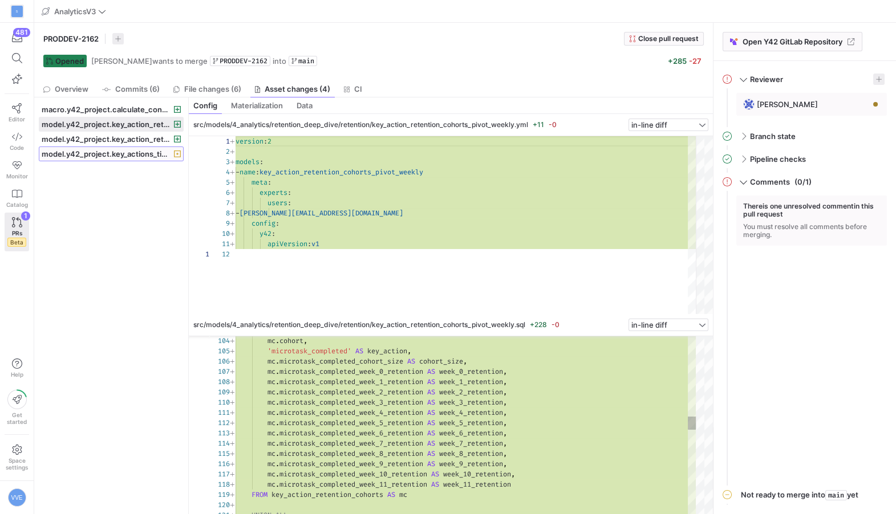
click at [133, 156] on span "model.y42_project.key_actions_timediffs" at bounding box center [107, 153] width 130 height 9
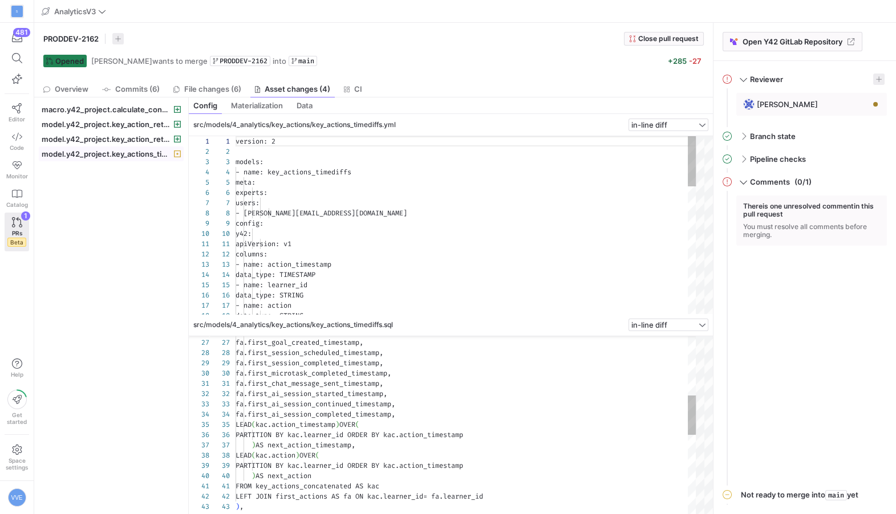
scroll to position [103, 0]
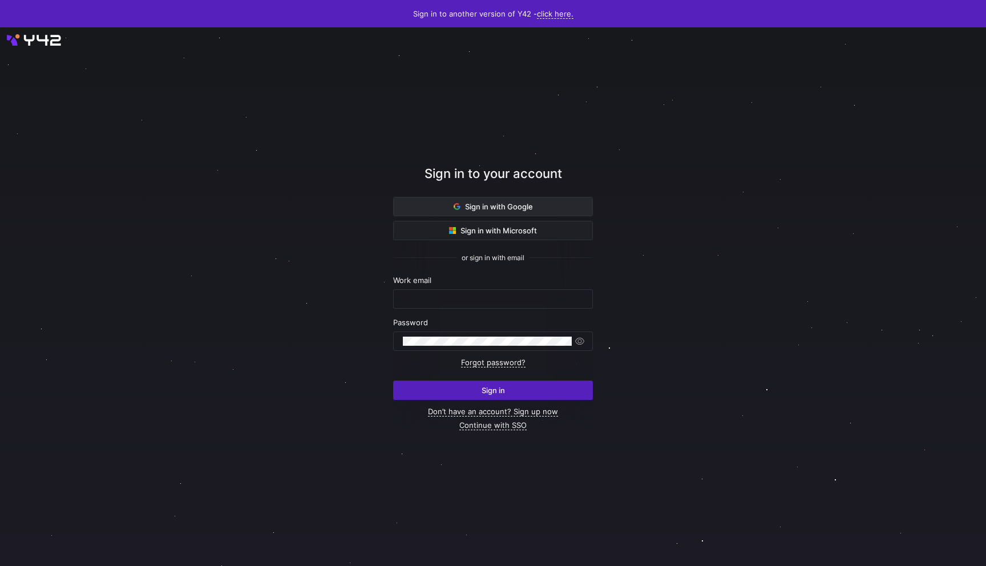
click at [440, 198] on span at bounding box center [493, 206] width 198 height 18
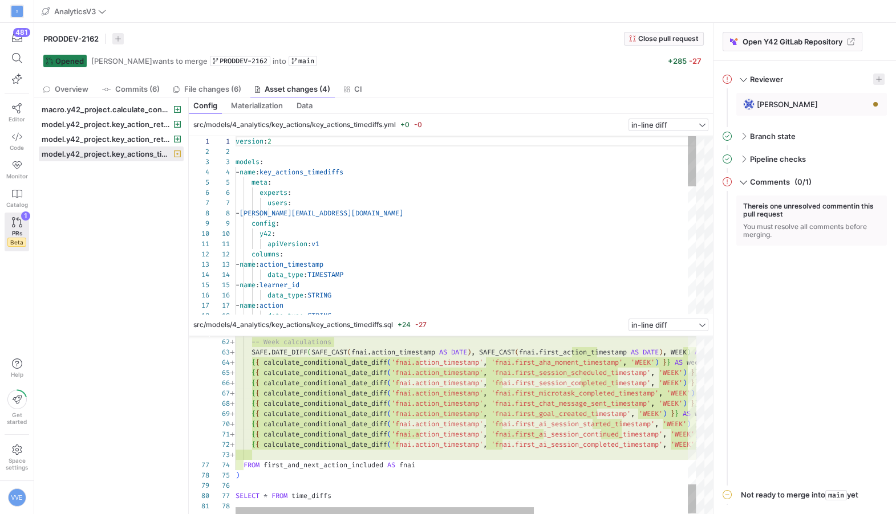
scroll to position [103, 0]
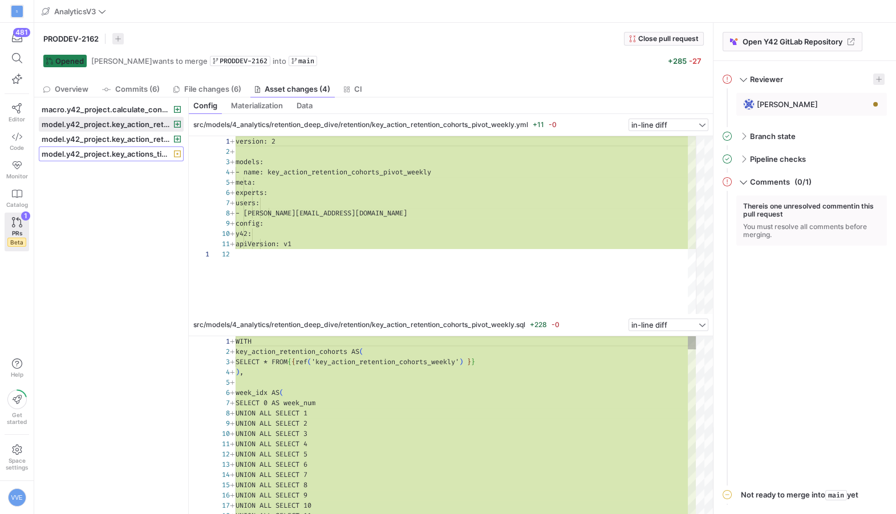
scroll to position [103, 0]
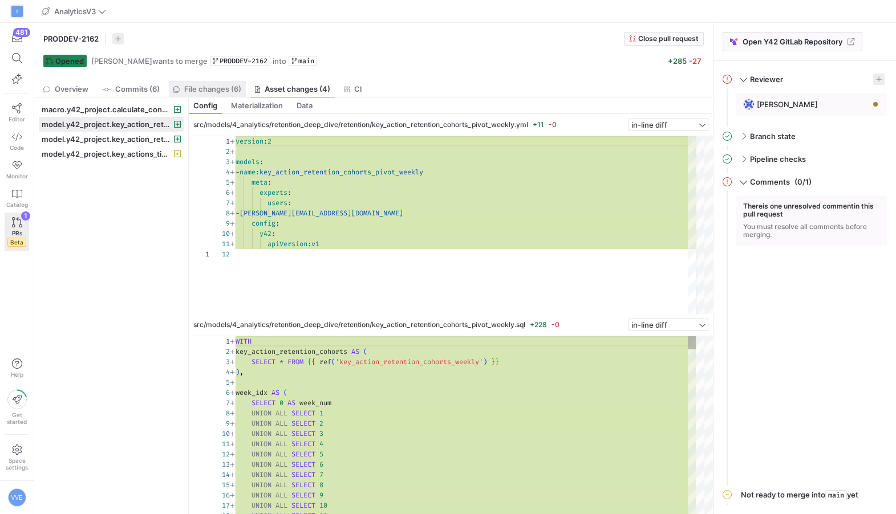
click at [212, 90] on span "File changes (6)" at bounding box center [212, 89] width 57 height 7
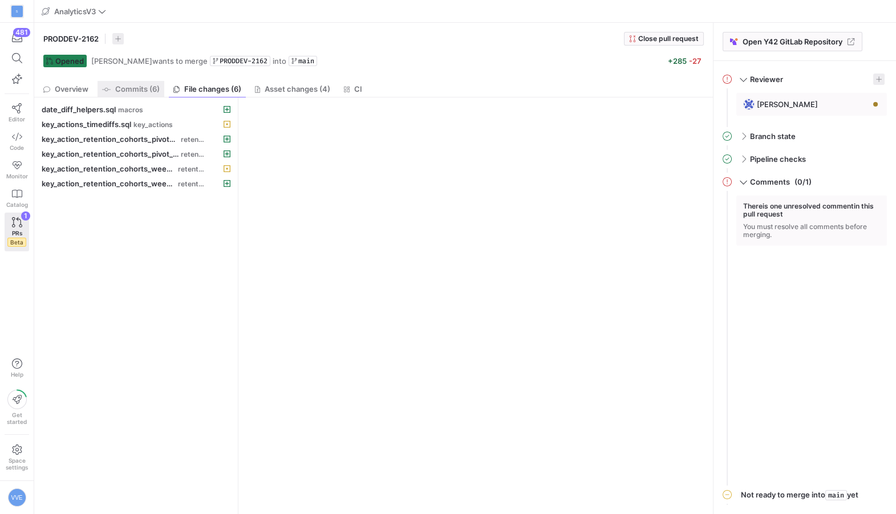
click at [150, 87] on span "Commits (6)" at bounding box center [137, 89] width 44 height 7
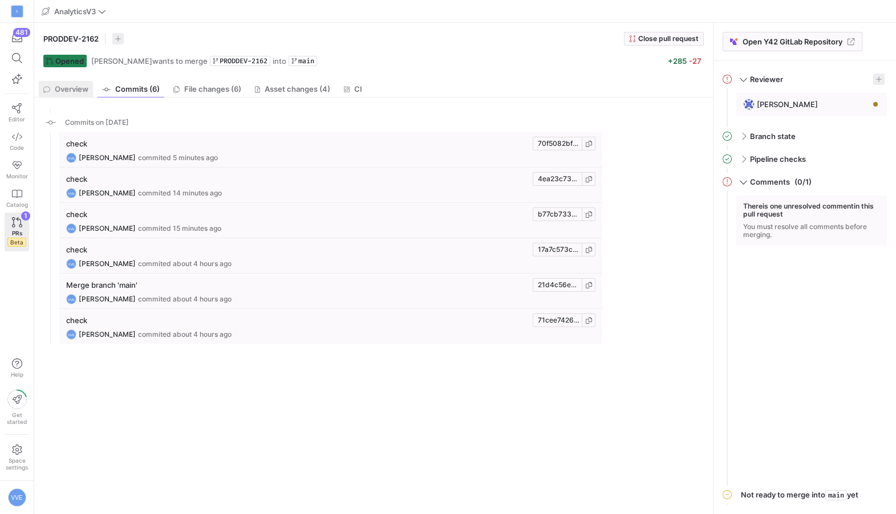
click at [90, 82] on link "Overview" at bounding box center [66, 89] width 54 height 17
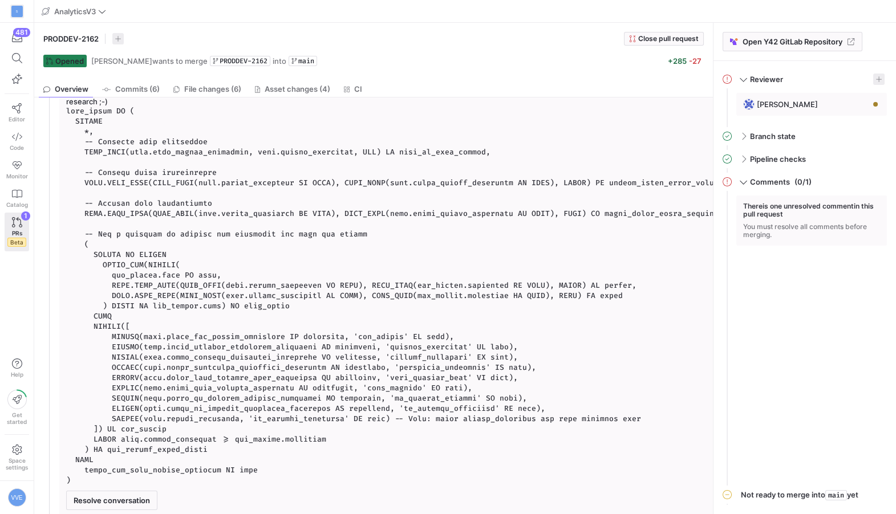
scroll to position [285, 0]
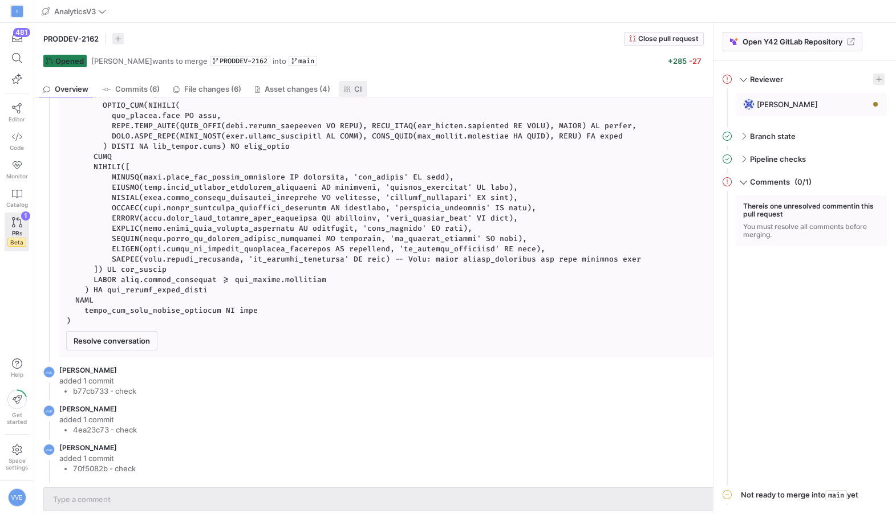
click at [363, 92] on link "CI" at bounding box center [353, 89] width 28 height 17
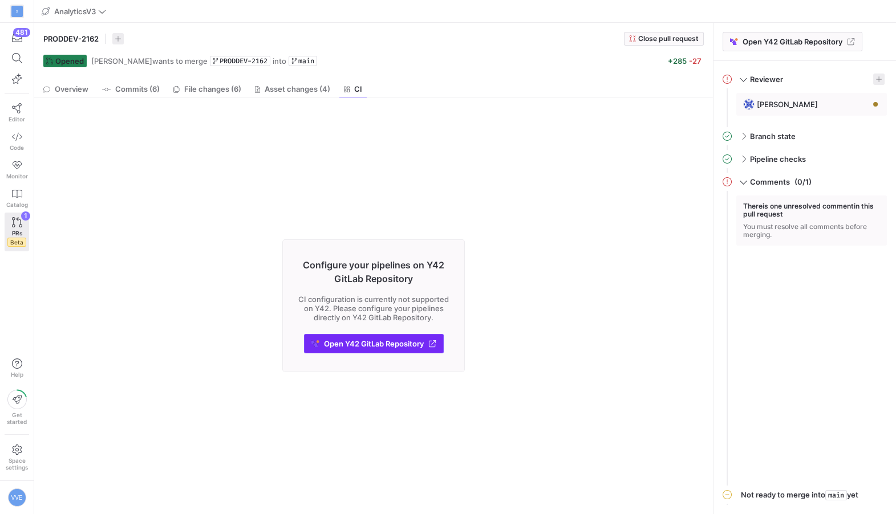
click at [348, 346] on span "Open Y42 GitLab Repository" at bounding box center [374, 343] width 100 height 9
